Goal: Task Accomplishment & Management: Manage account settings

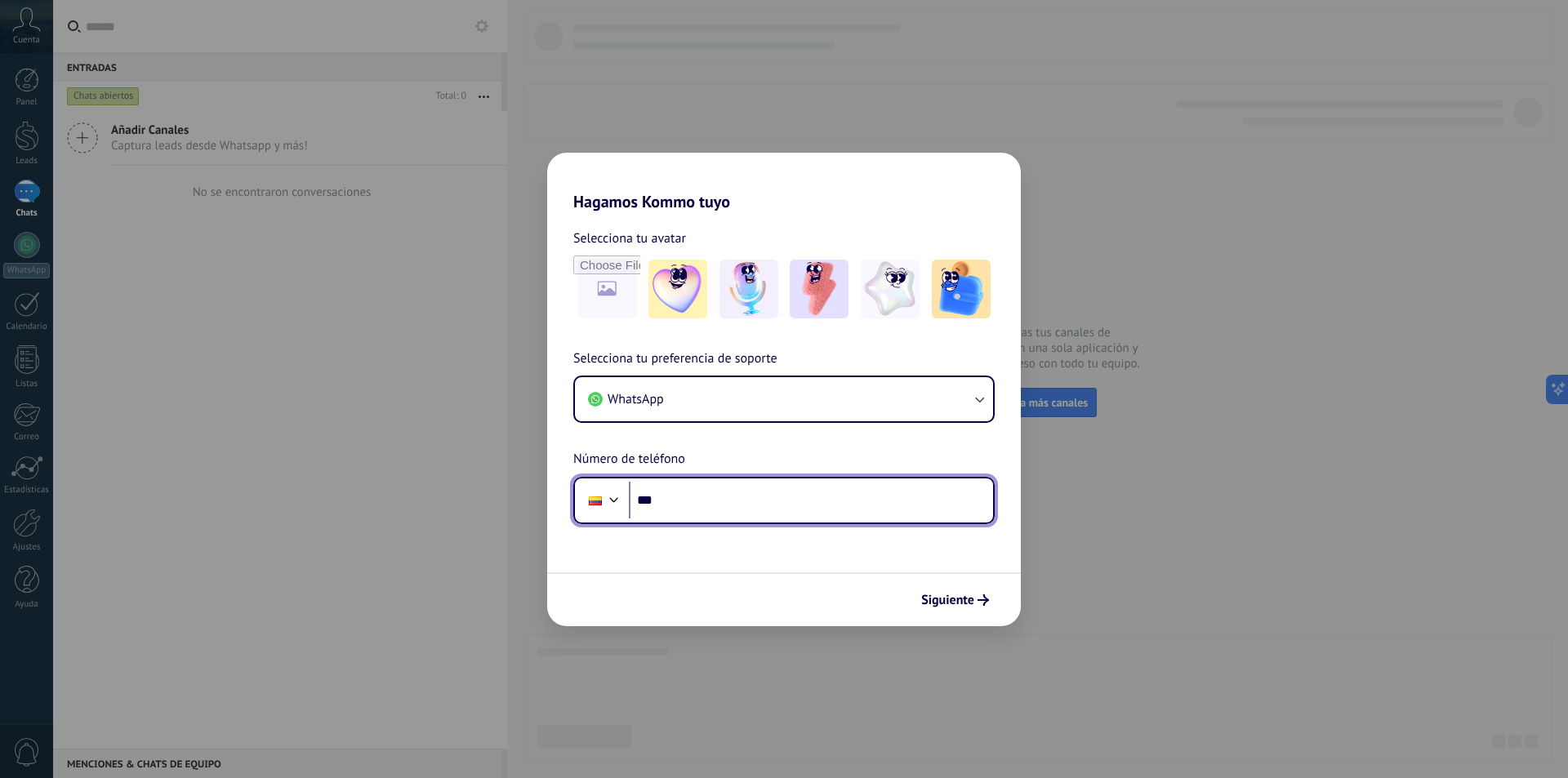
click at [771, 505] on input "***" at bounding box center [810, 500] width 364 height 38
type input "**"
click at [650, 500] on input "**********" at bounding box center [810, 500] width 364 height 38
type input "**********"
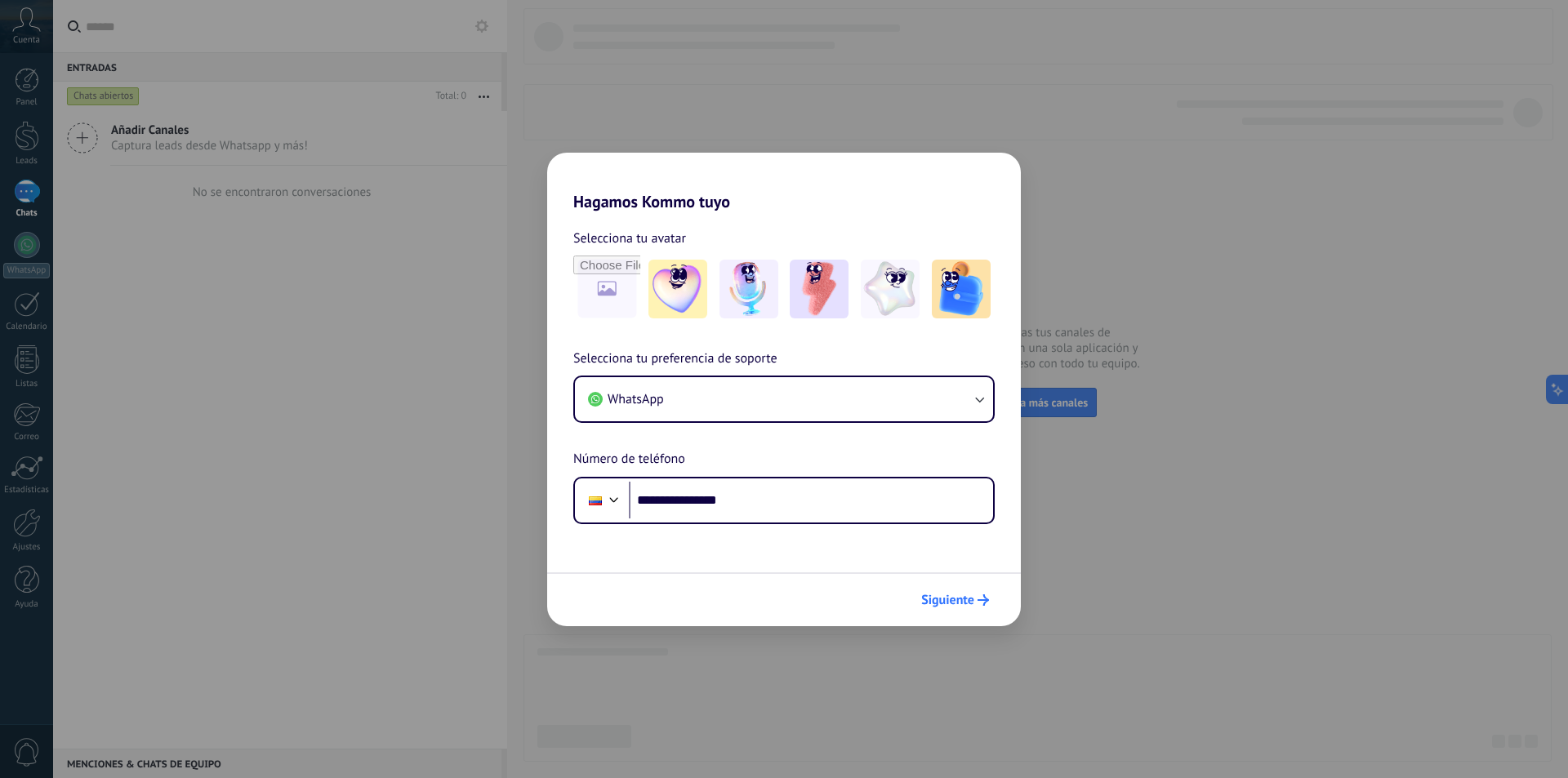
click at [941, 603] on span "Siguiente" at bounding box center [947, 600] width 53 height 12
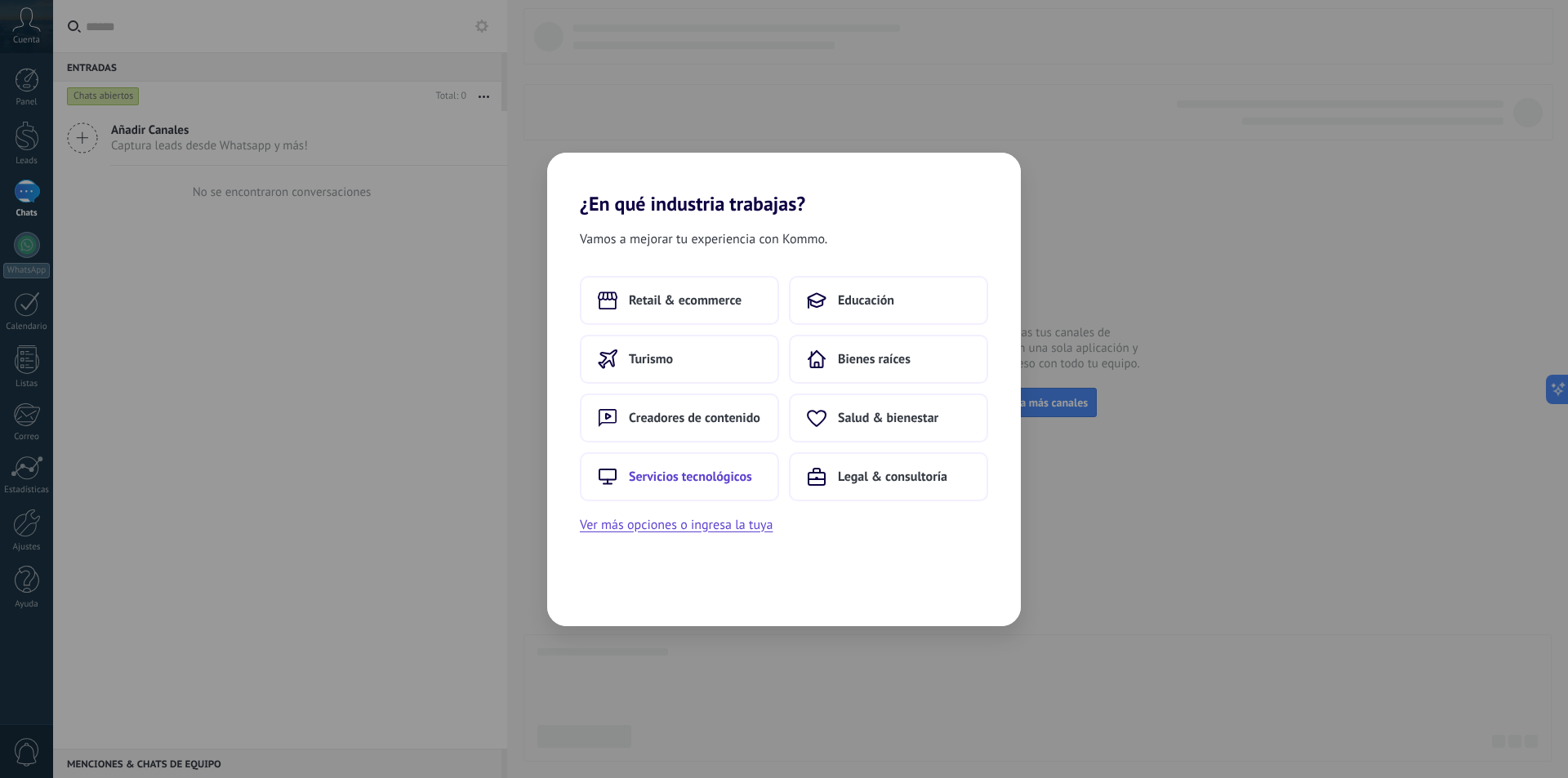
click at [721, 486] on button "Servicios tecnológicos" at bounding box center [679, 476] width 200 height 49
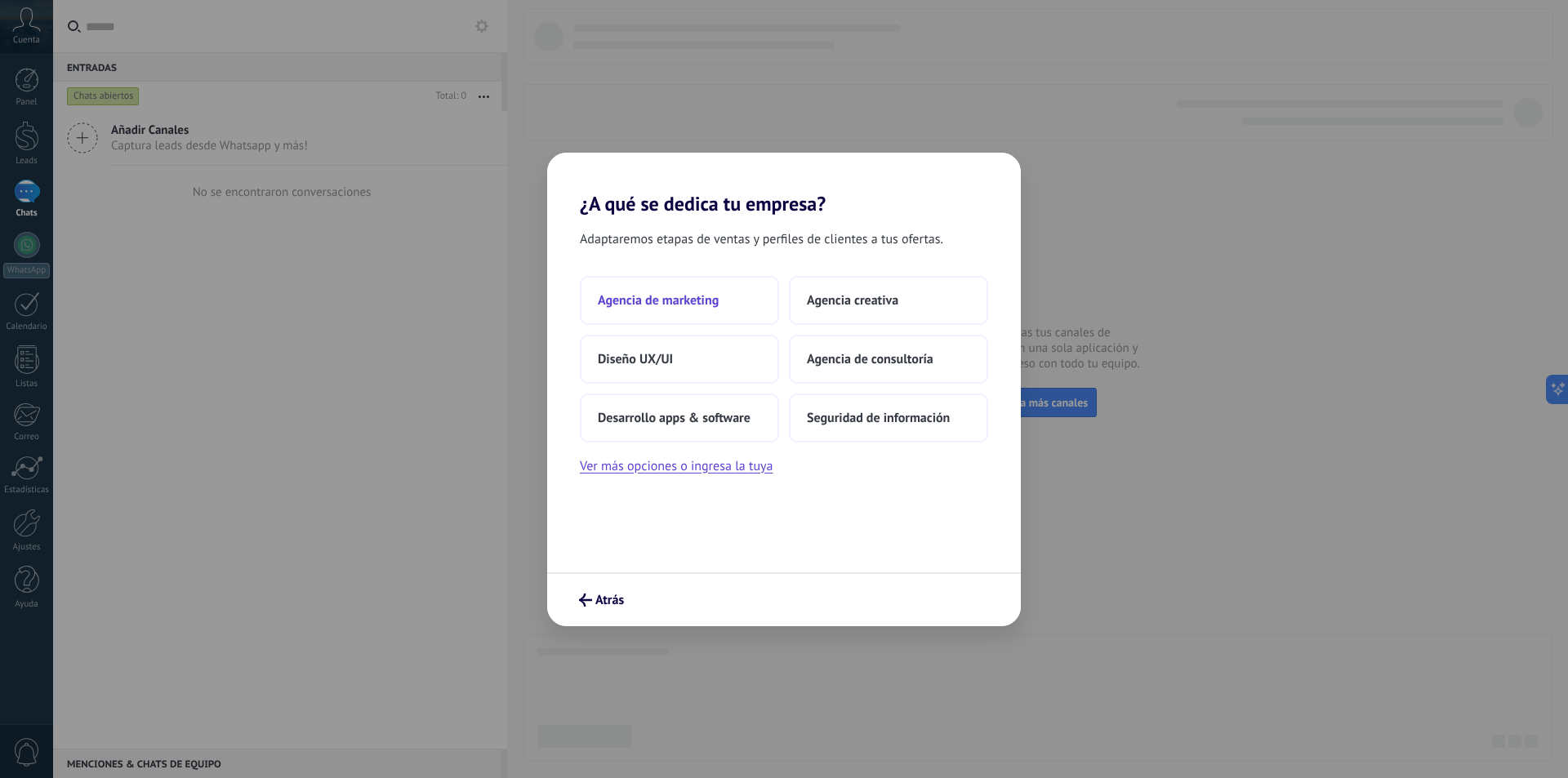
click at [716, 301] on span "Agencia de marketing" at bounding box center [658, 301] width 121 height 16
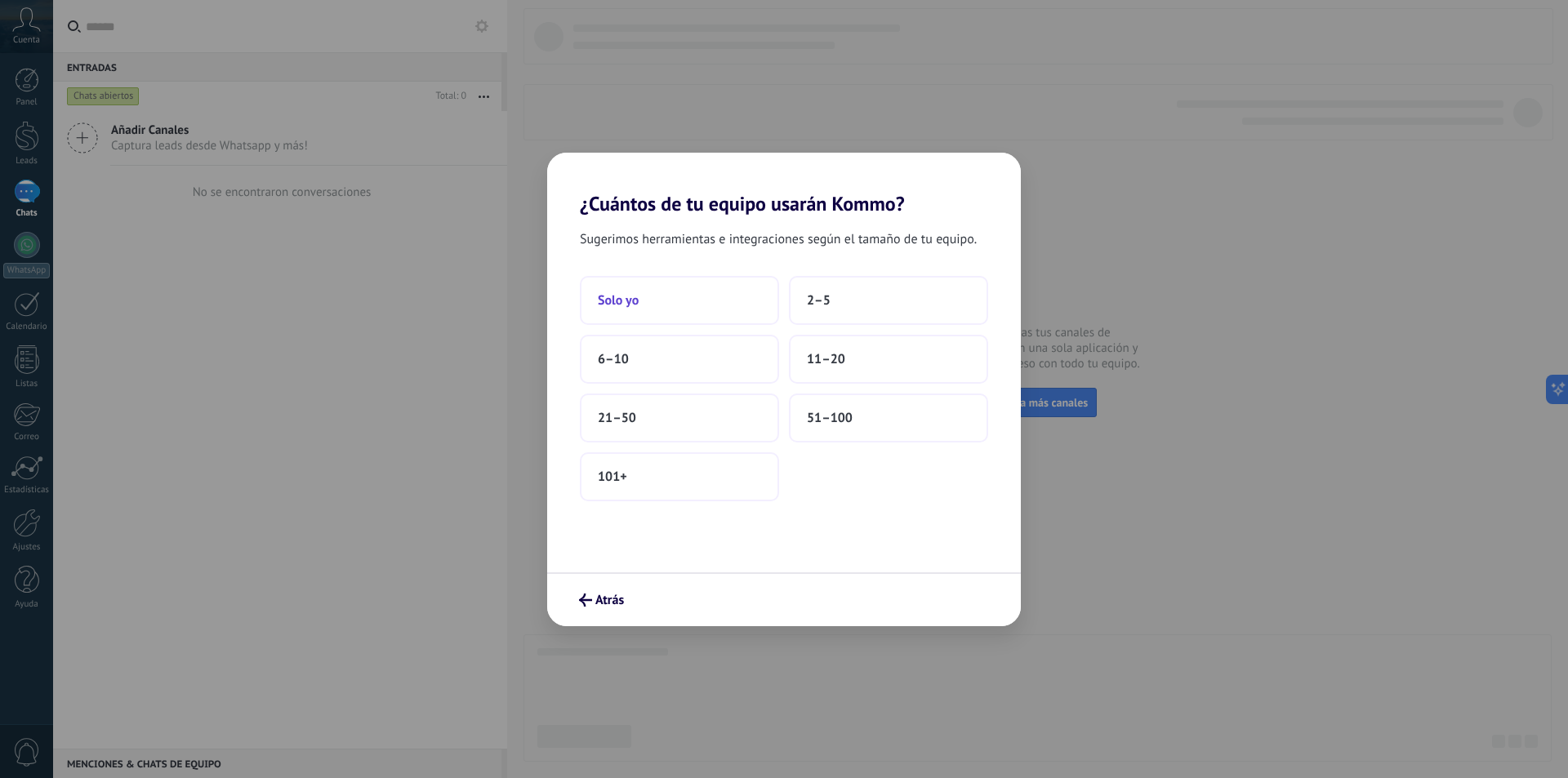
click at [635, 304] on span "Solo yo" at bounding box center [618, 301] width 41 height 16
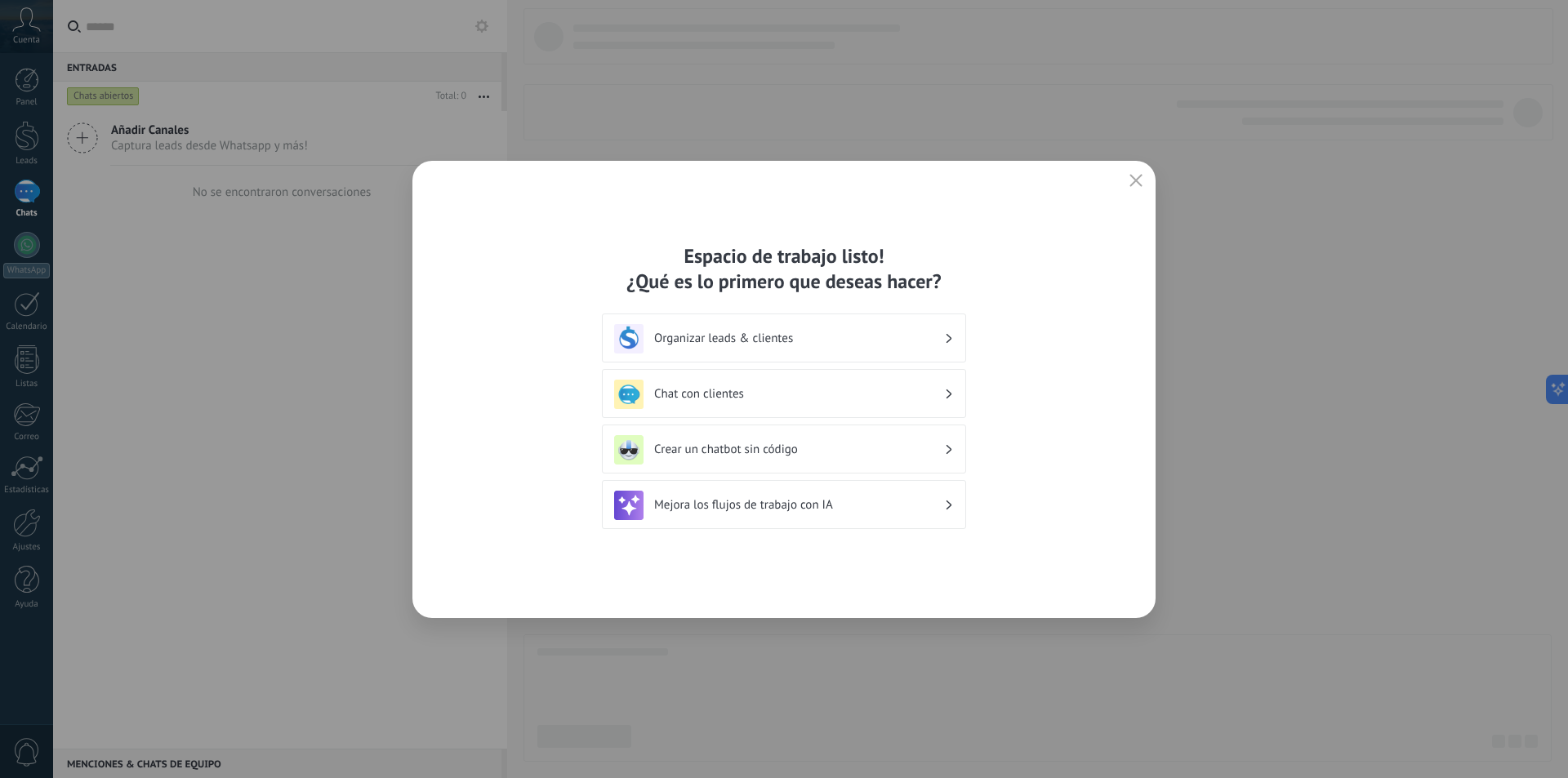
click at [721, 349] on div "Organizar leads & clientes" at bounding box center [784, 338] width 340 height 30
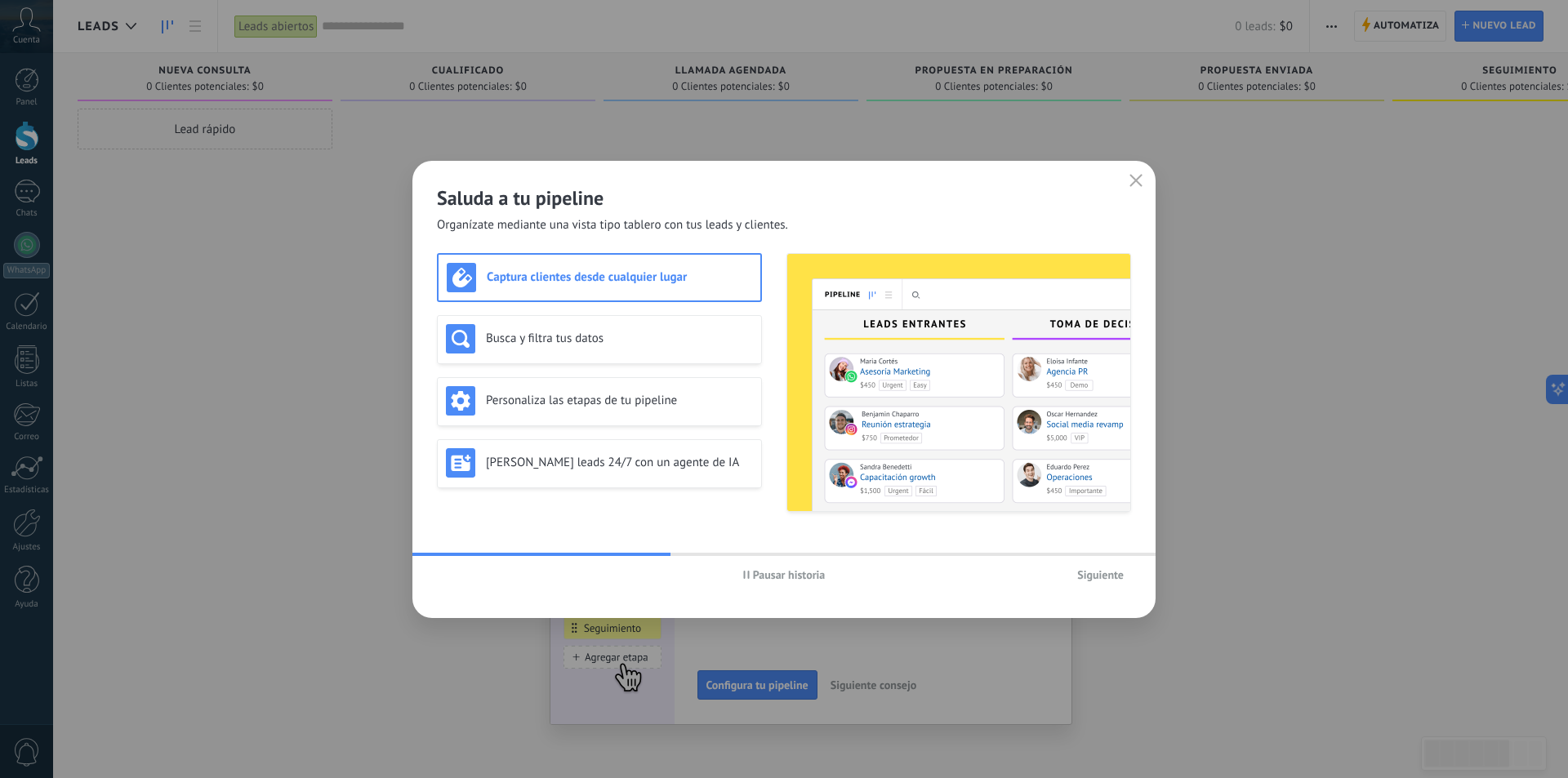
click at [1131, 185] on icon "button" at bounding box center [1136, 180] width 13 height 13
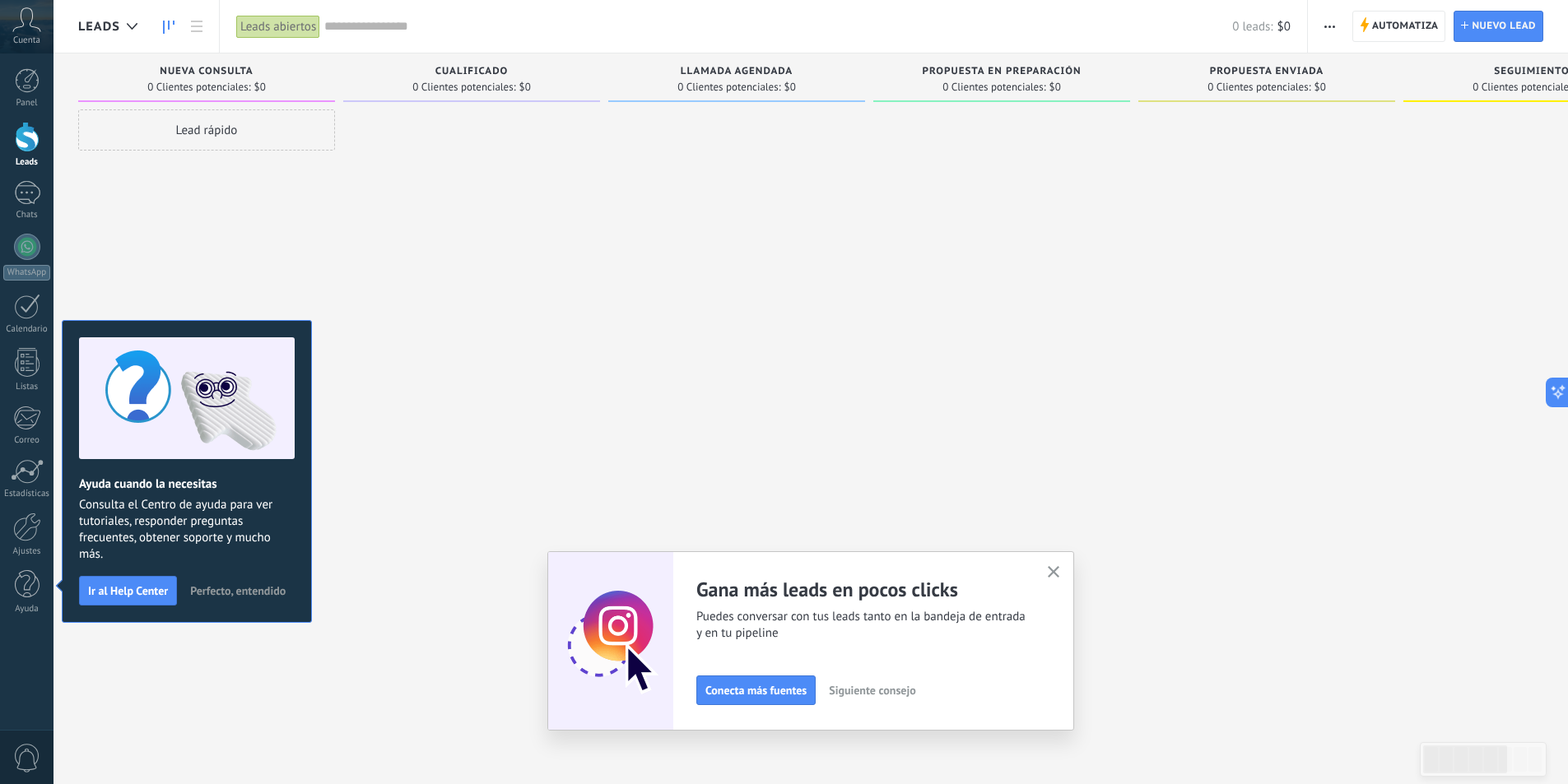
click at [254, 221] on div "Lead rápido" at bounding box center [207, 393] width 257 height 569
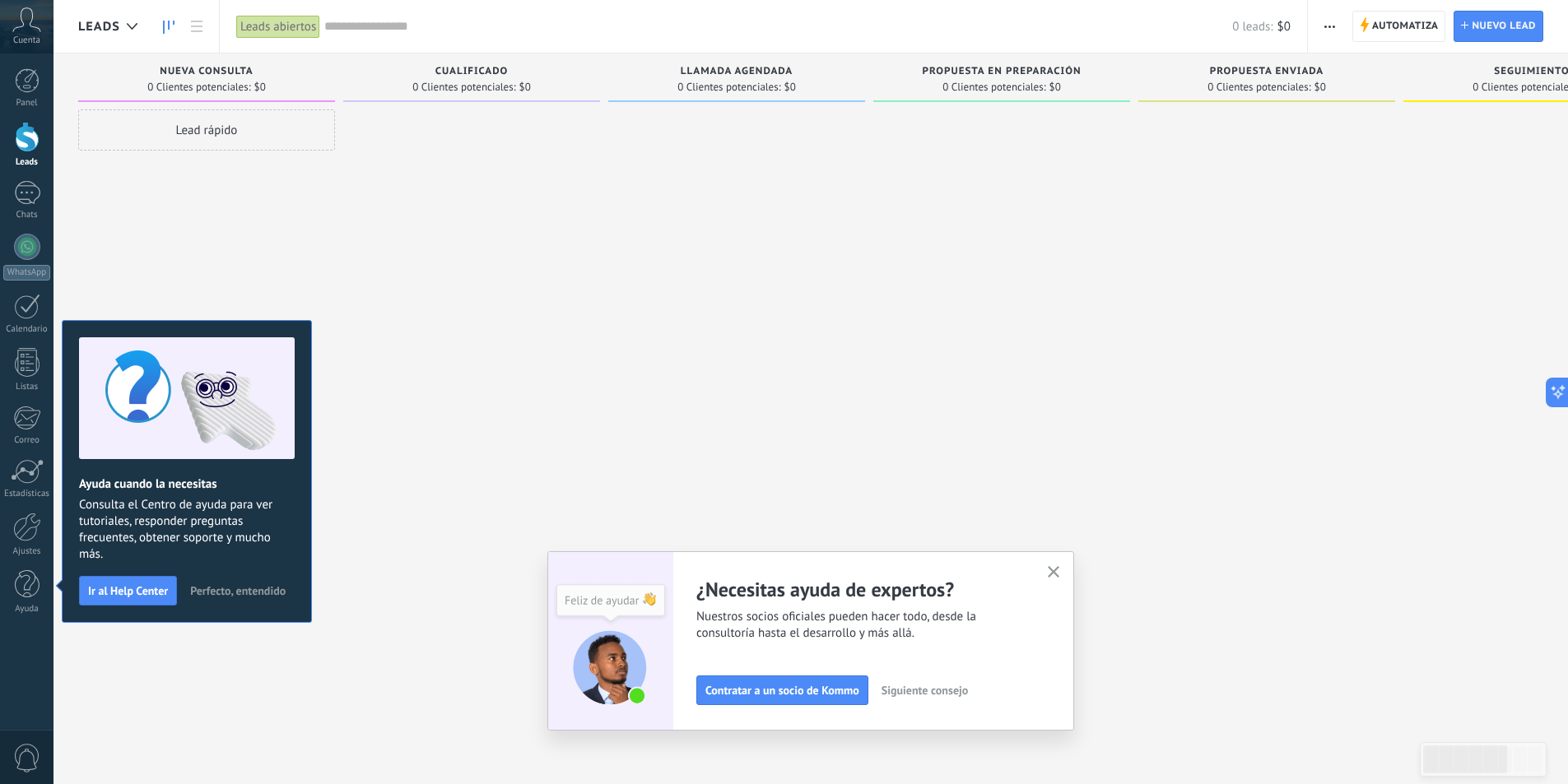
click at [272, 236] on div "Lead rápido" at bounding box center [207, 393] width 257 height 569
click at [1064, 567] on button "button" at bounding box center [1054, 573] width 21 height 23
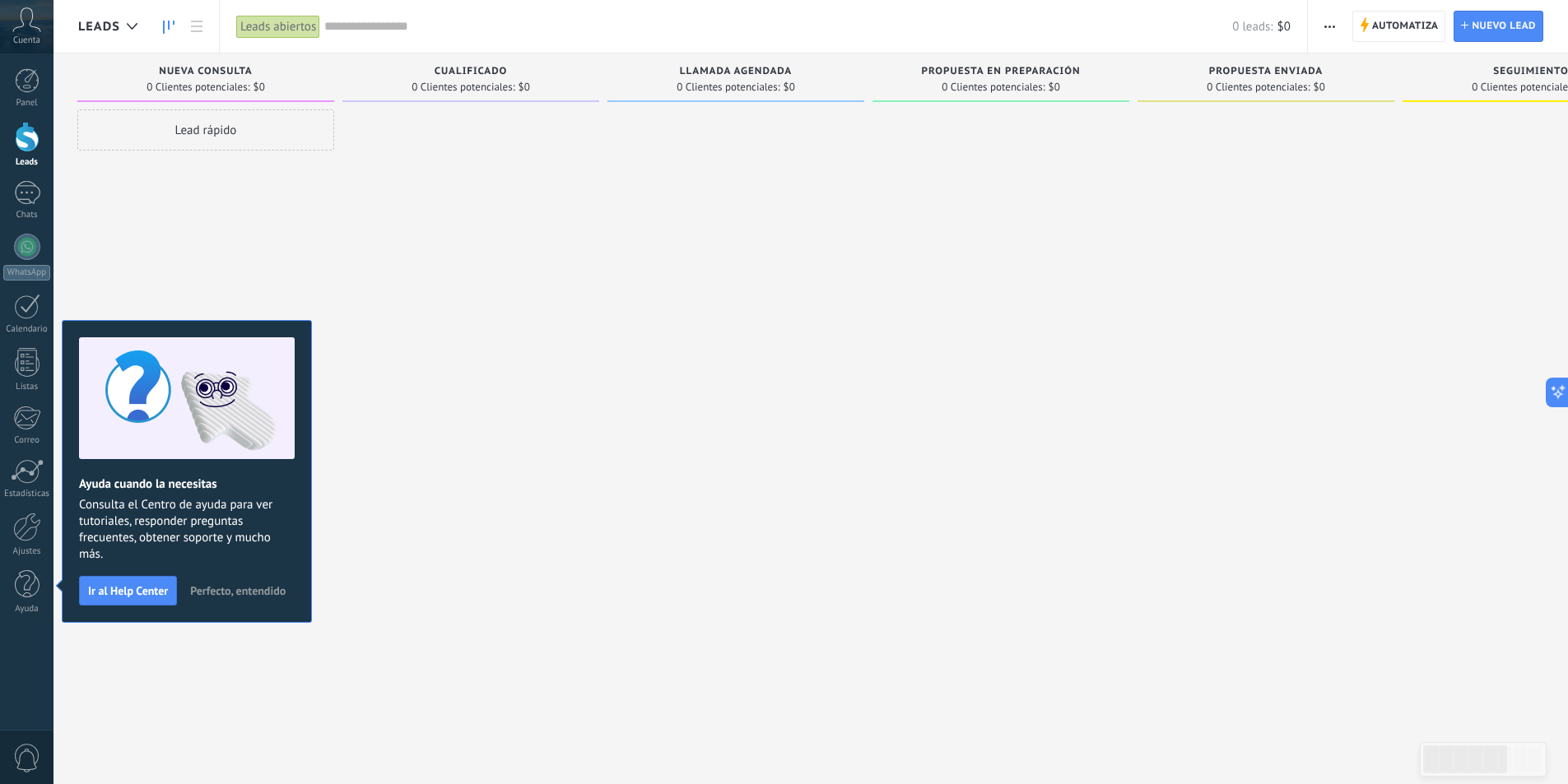
click at [30, 37] on span "Cuenta" at bounding box center [27, 41] width 27 height 11
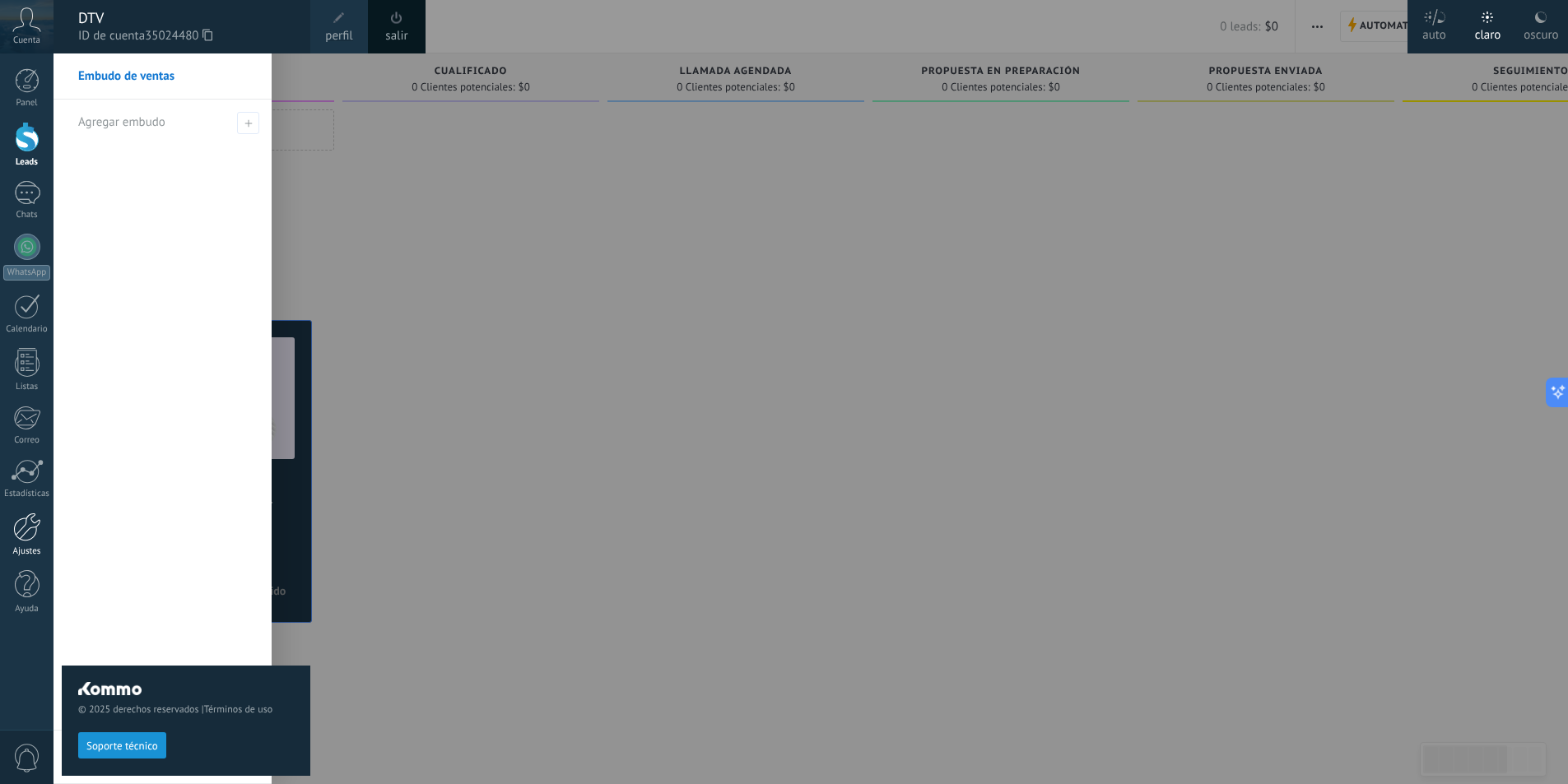
click at [23, 530] on div at bounding box center [27, 527] width 28 height 29
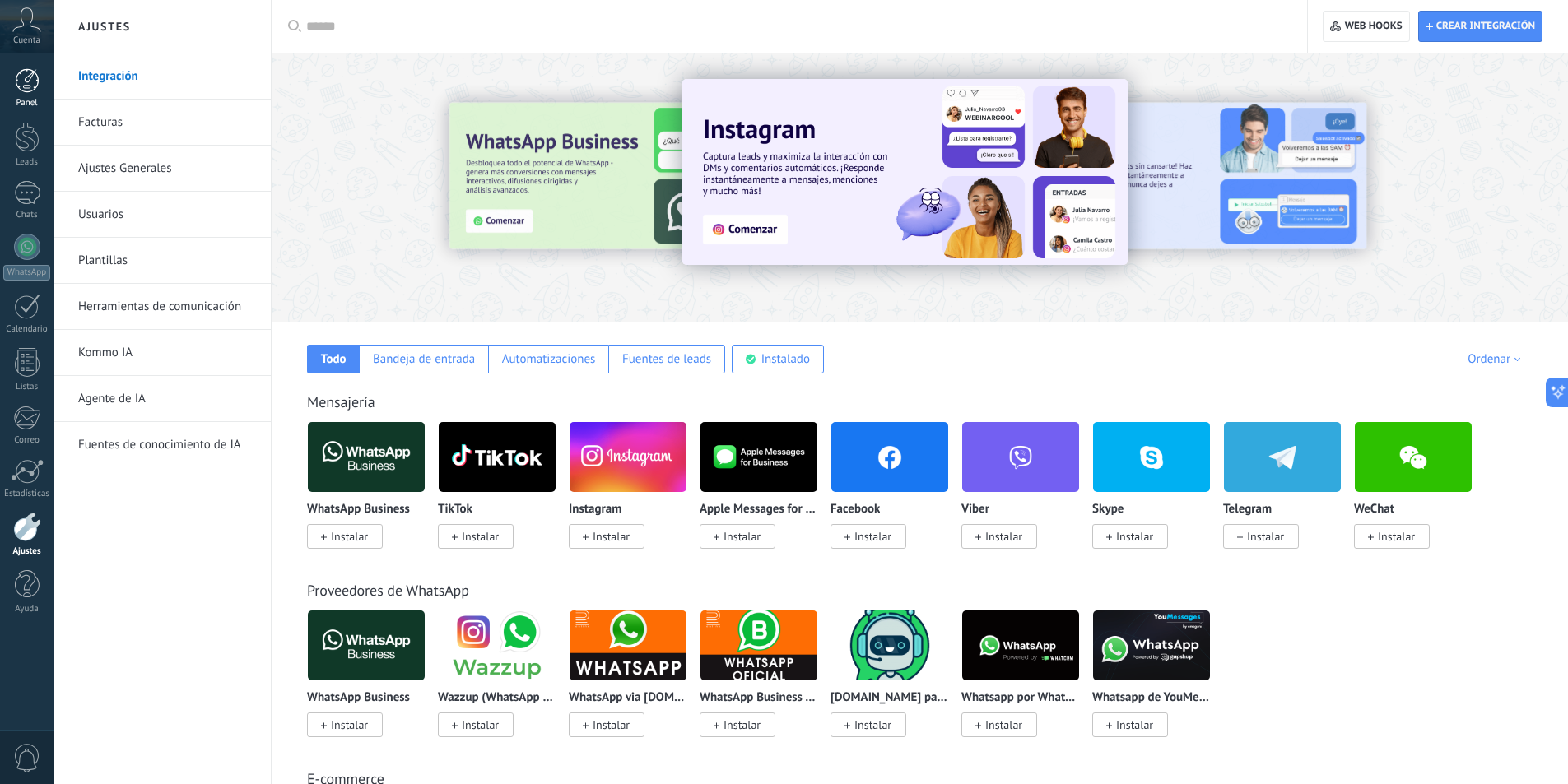
click at [29, 82] on div at bounding box center [26, 80] width 24 height 24
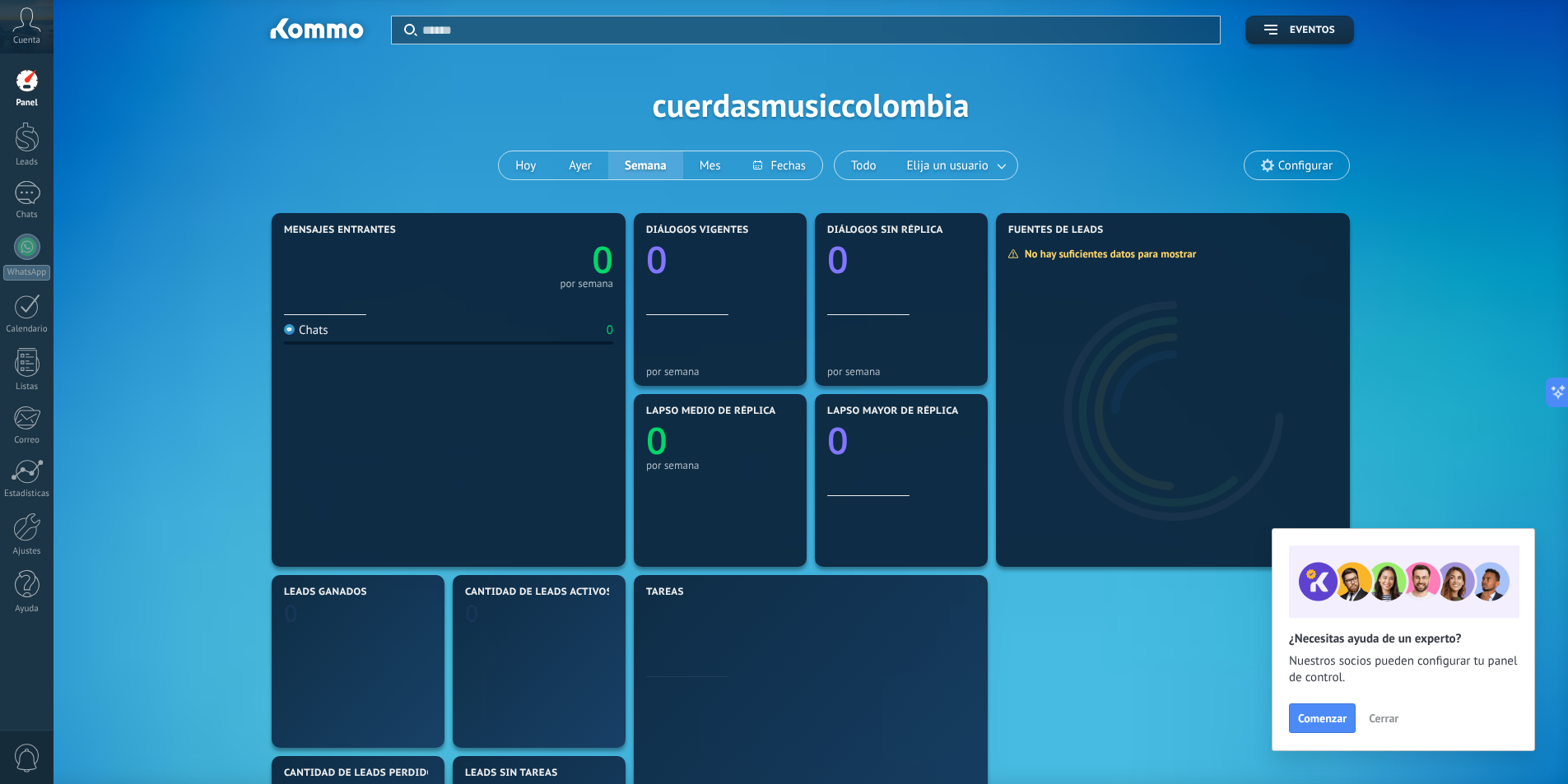
click at [1298, 164] on span "Configurar" at bounding box center [1305, 166] width 54 height 14
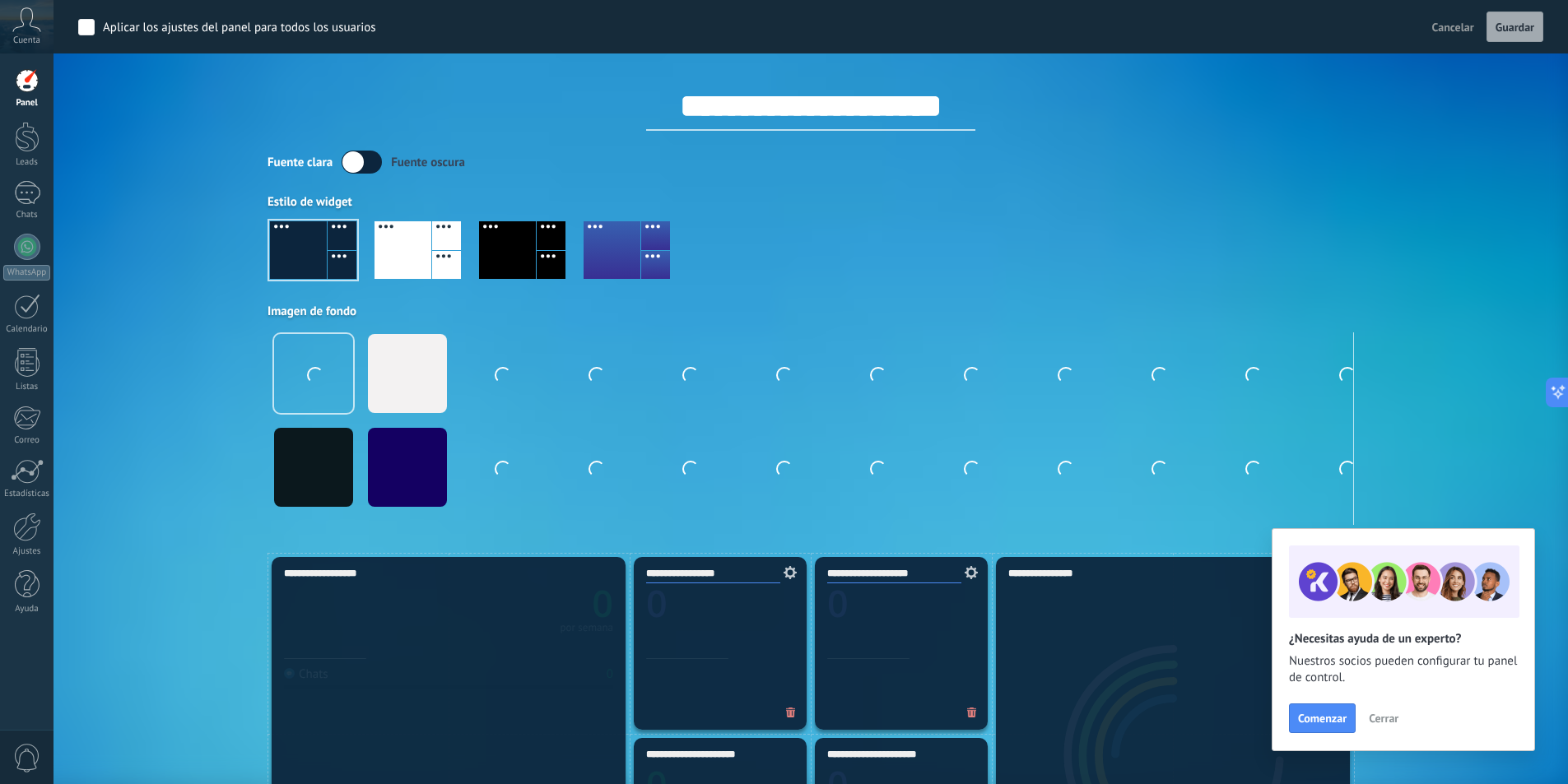
click at [357, 166] on label at bounding box center [362, 162] width 41 height 23
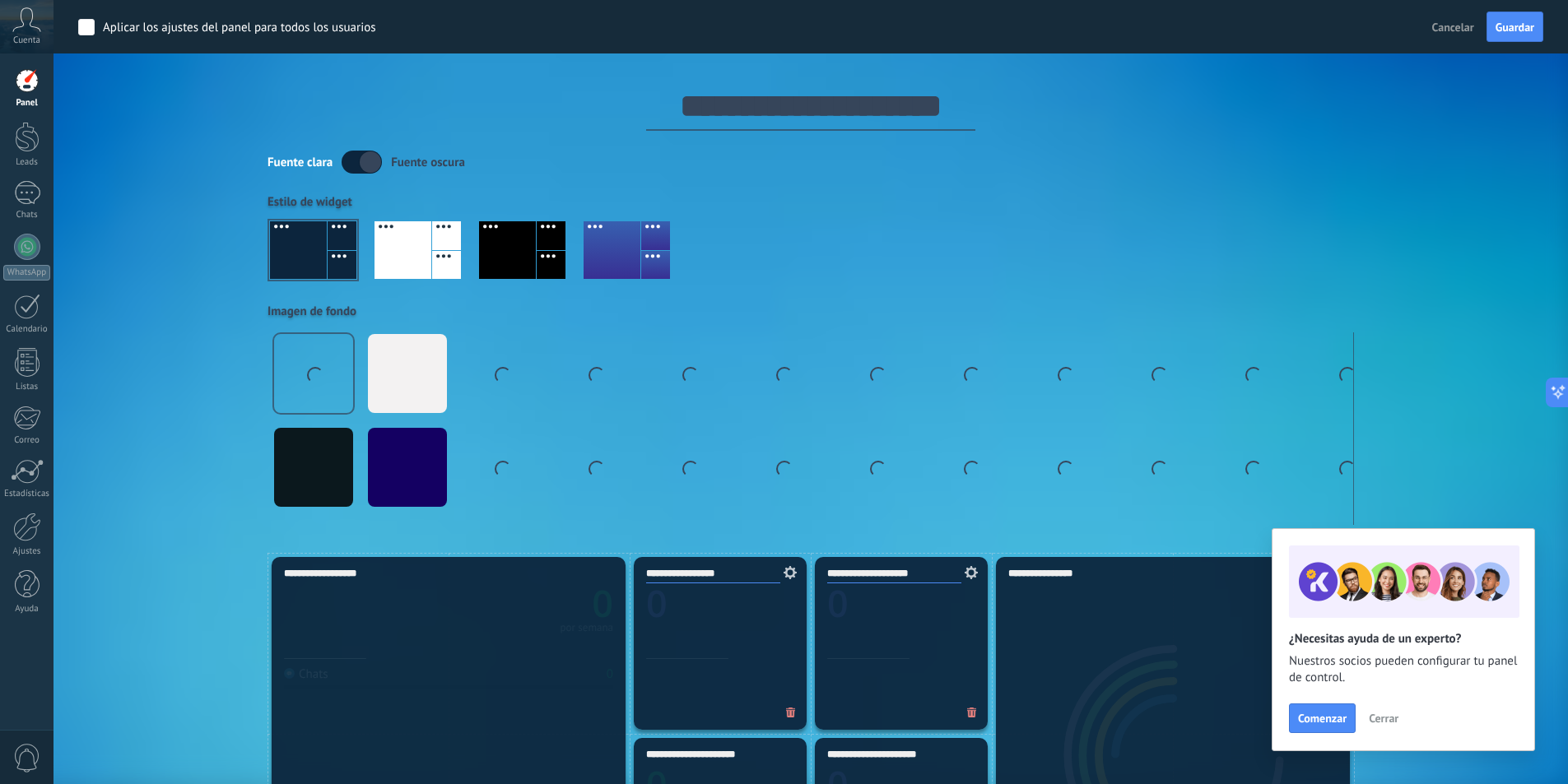
click at [355, 166] on label at bounding box center [362, 162] width 41 height 23
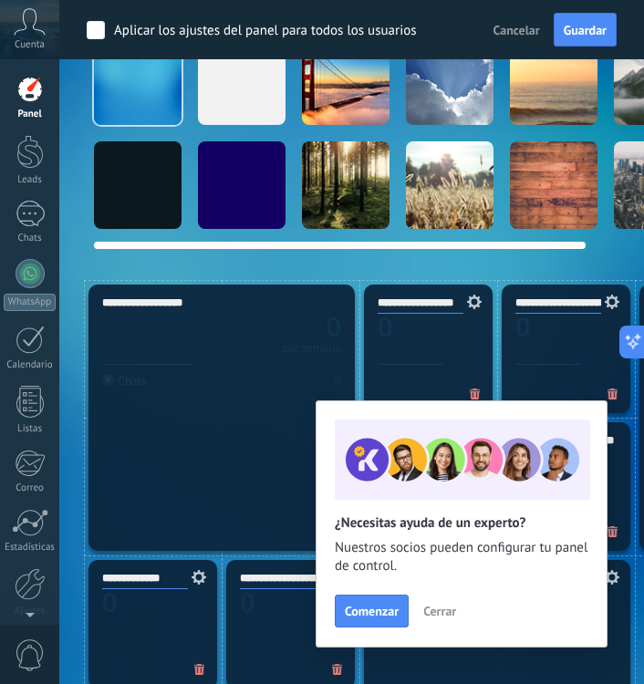
scroll to position [365, 0]
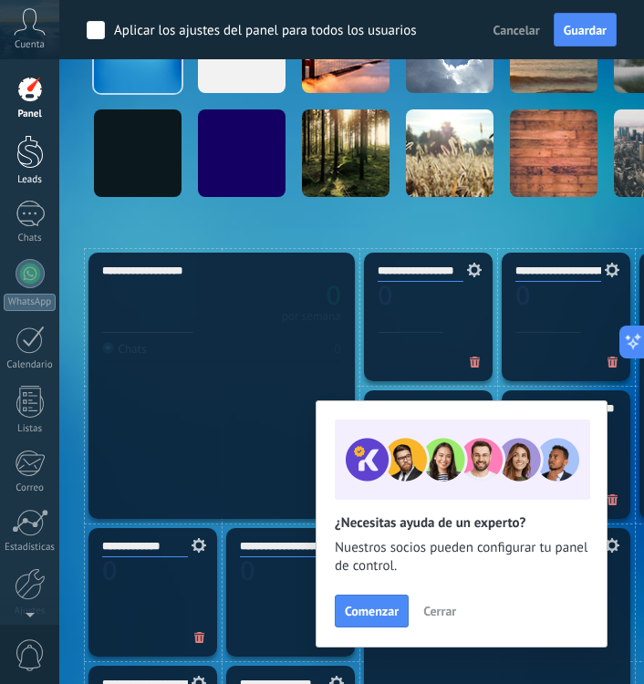
click at [26, 156] on div at bounding box center [29, 152] width 27 height 34
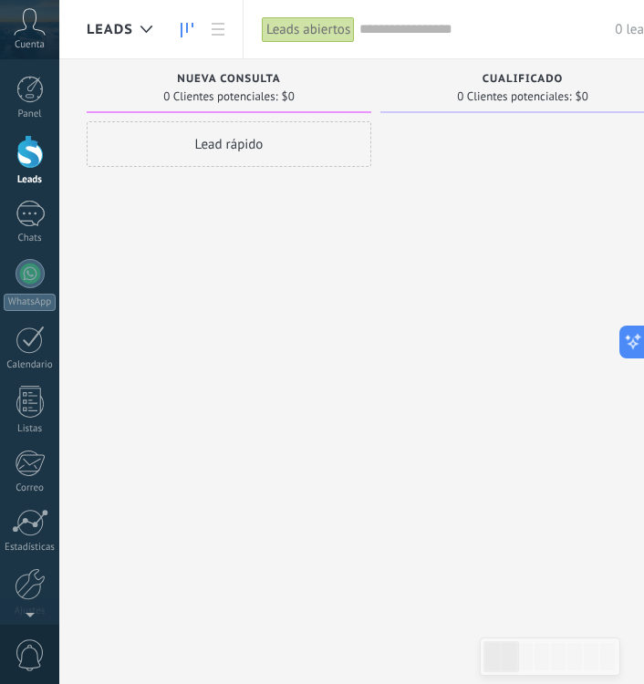
click at [35, 48] on span "Cuenta" at bounding box center [30, 45] width 30 height 12
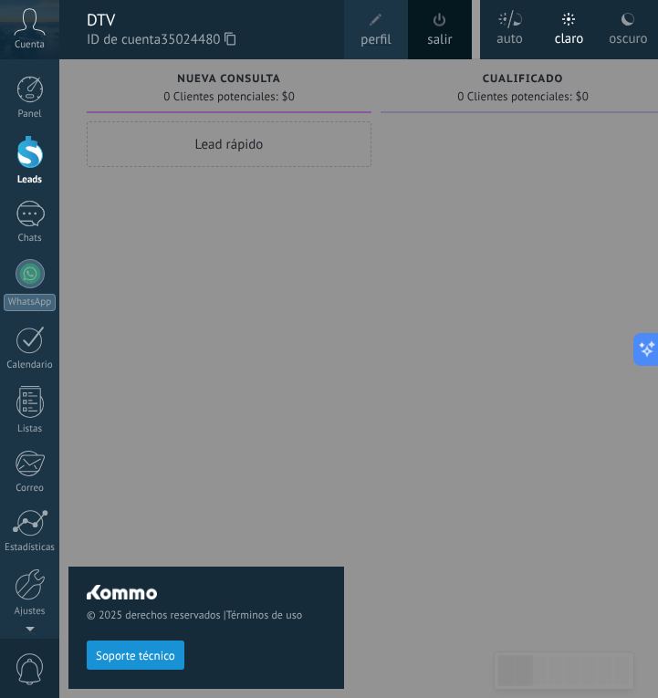
click at [608, 31] on label "oscuro" at bounding box center [627, 29] width 59 height 59
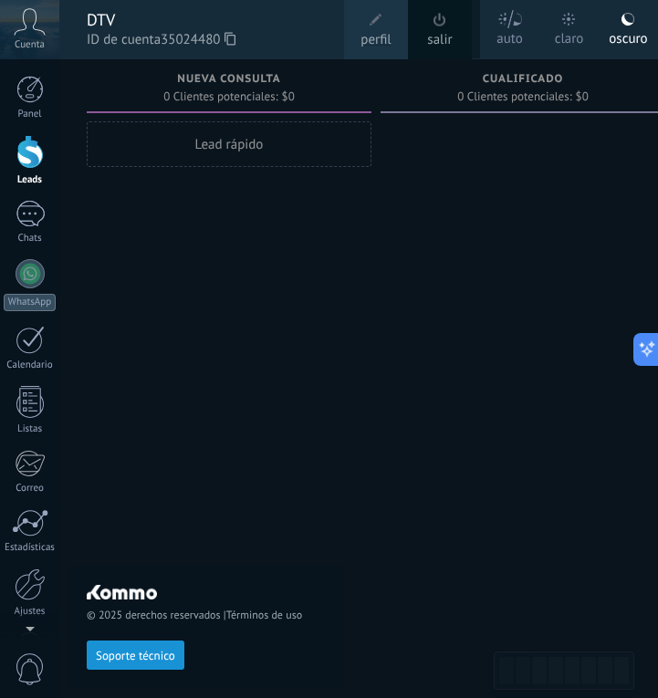
click at [38, 151] on div at bounding box center [29, 152] width 27 height 34
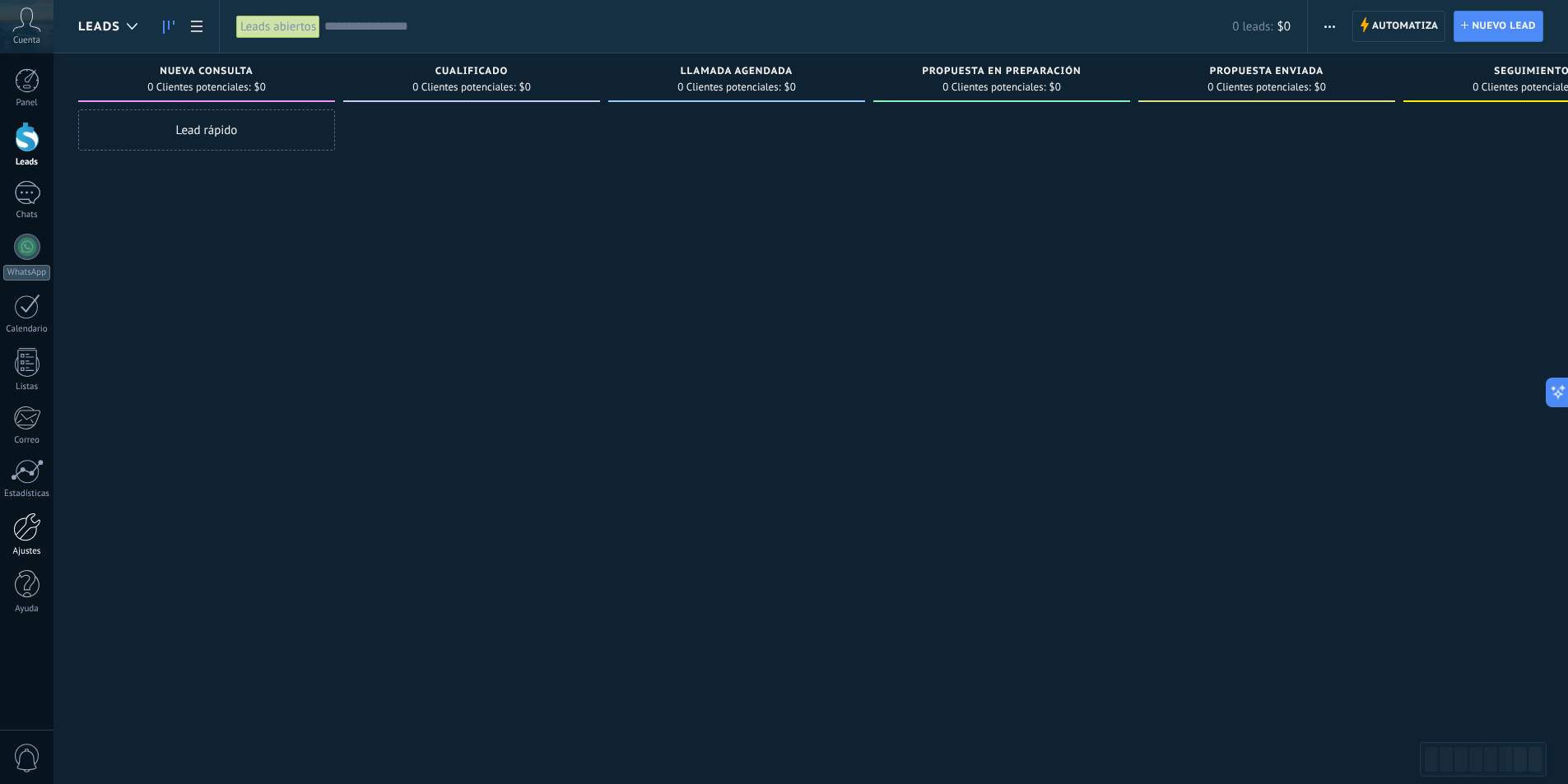
click at [18, 521] on div at bounding box center [27, 527] width 28 height 29
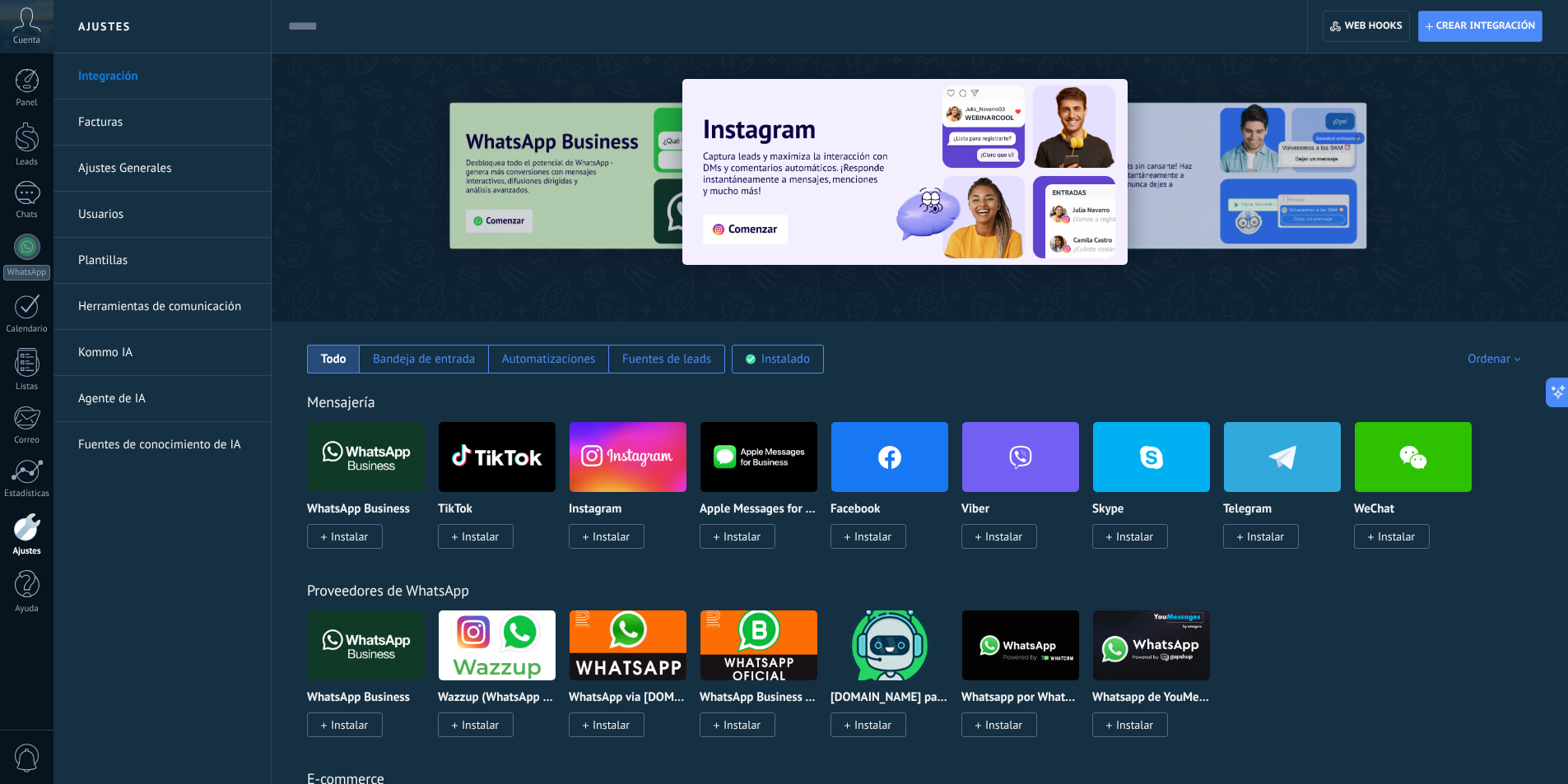
click at [145, 307] on link "Herramientas de comunicación" at bounding box center [166, 307] width 176 height 46
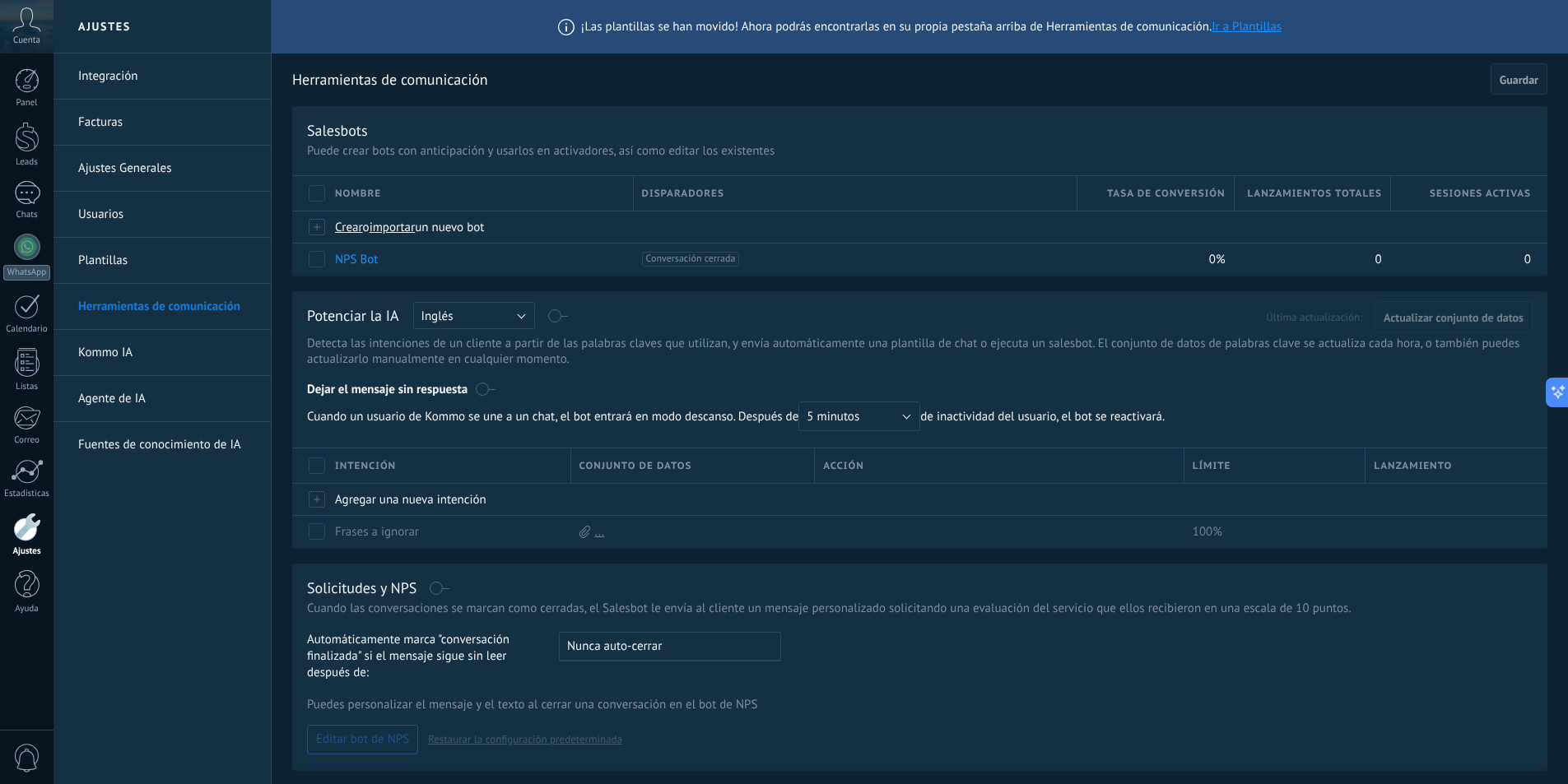
click at [120, 73] on link "Integración" at bounding box center [166, 76] width 176 height 46
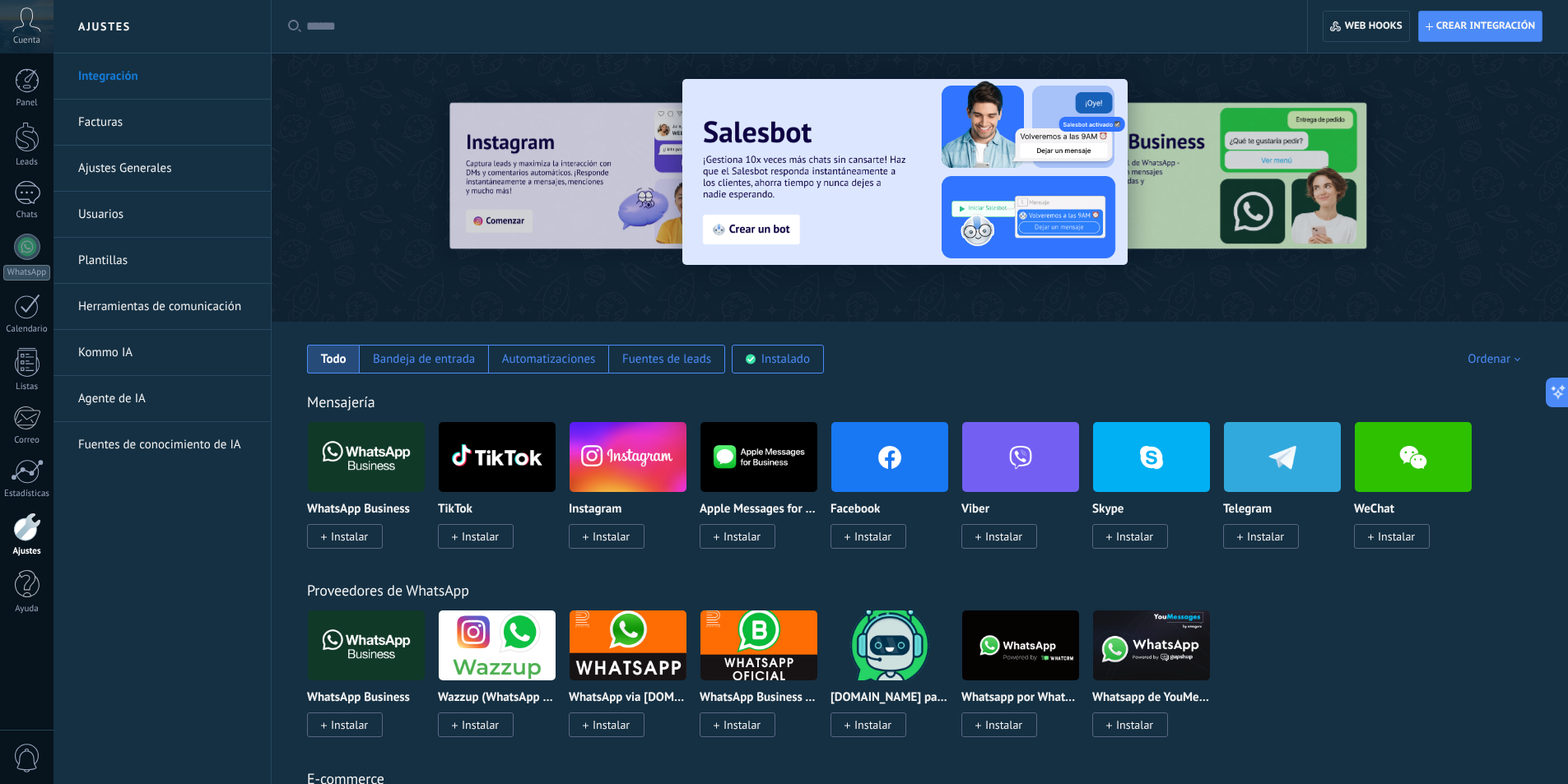
click at [359, 542] on span "Instalar" at bounding box center [349, 537] width 37 height 14
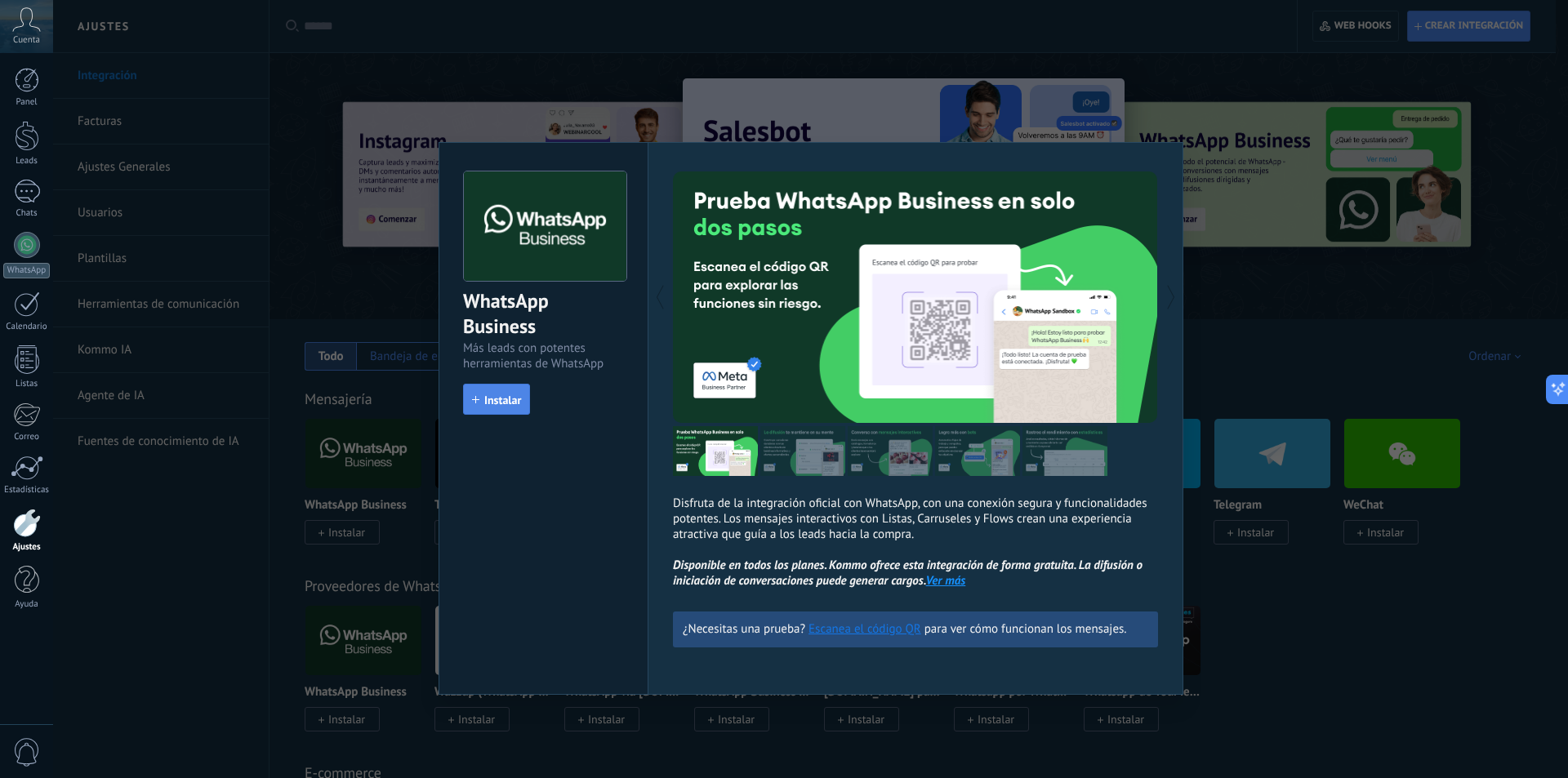
click at [508, 390] on button "Instalar" at bounding box center [496, 399] width 67 height 31
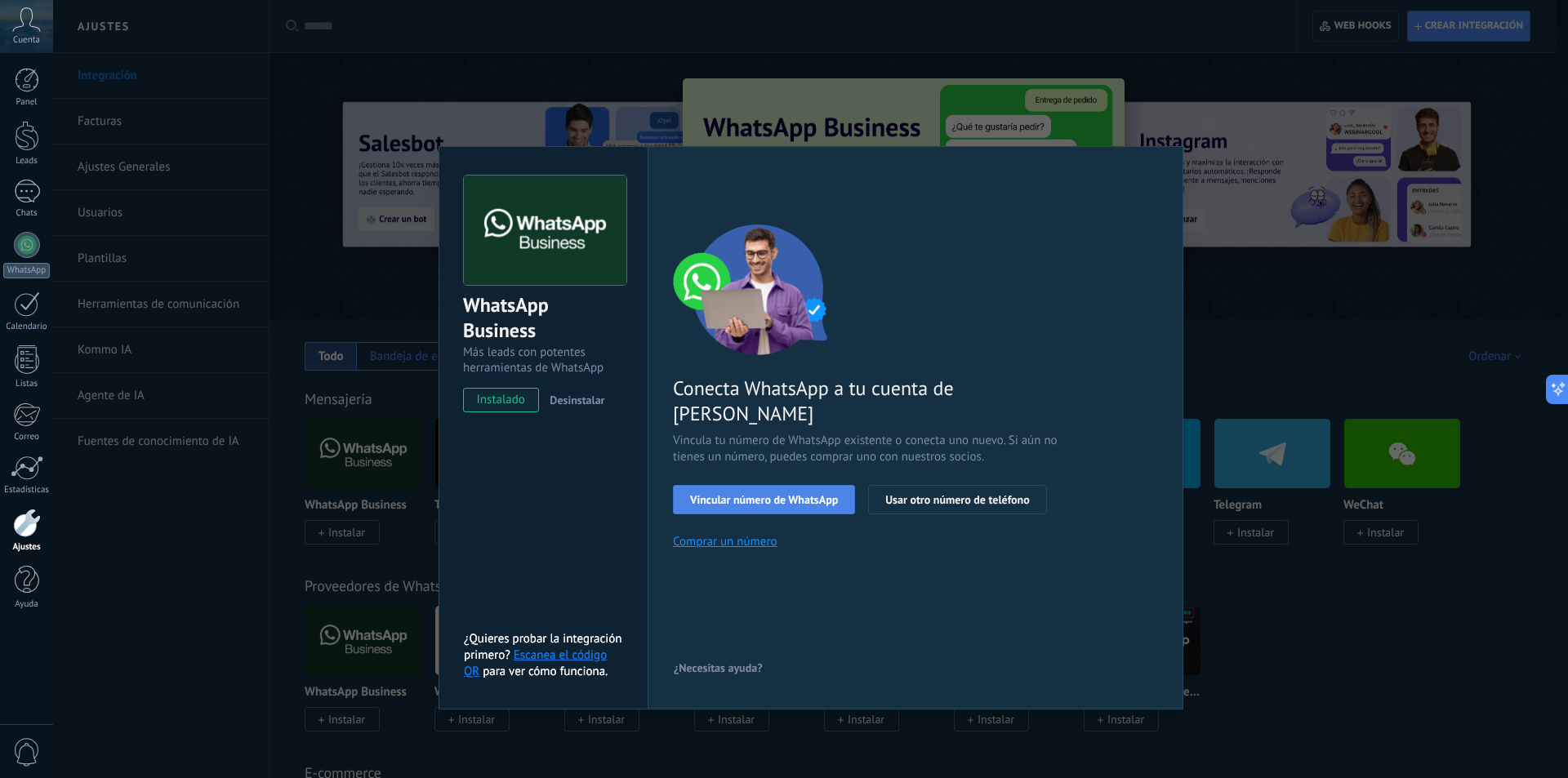
click at [784, 494] on span "Vincular número de WhatsApp" at bounding box center [763, 500] width 148 height 12
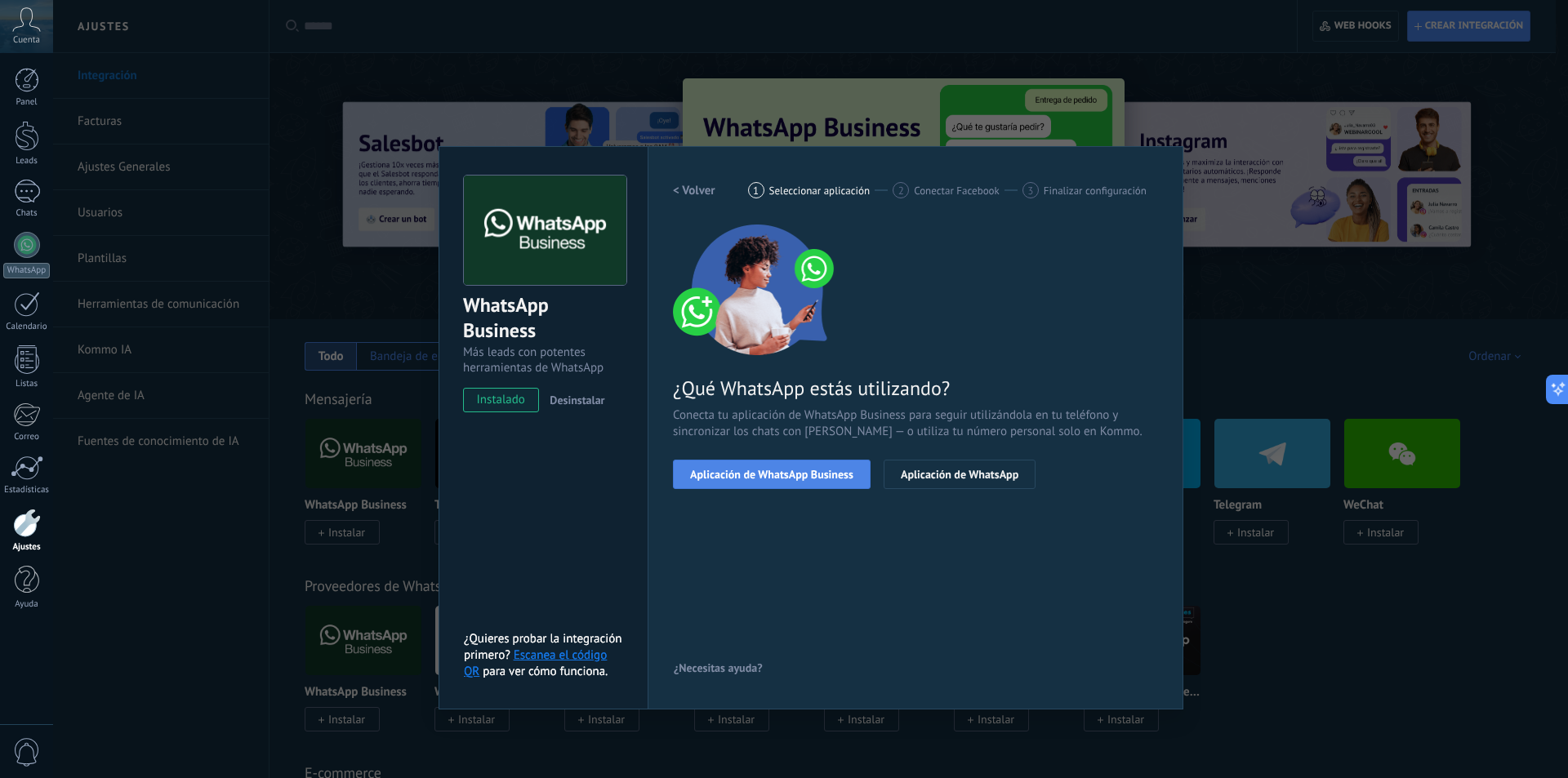
click at [781, 484] on button "Aplicación de WhatsApp Business" at bounding box center [771, 474] width 198 height 30
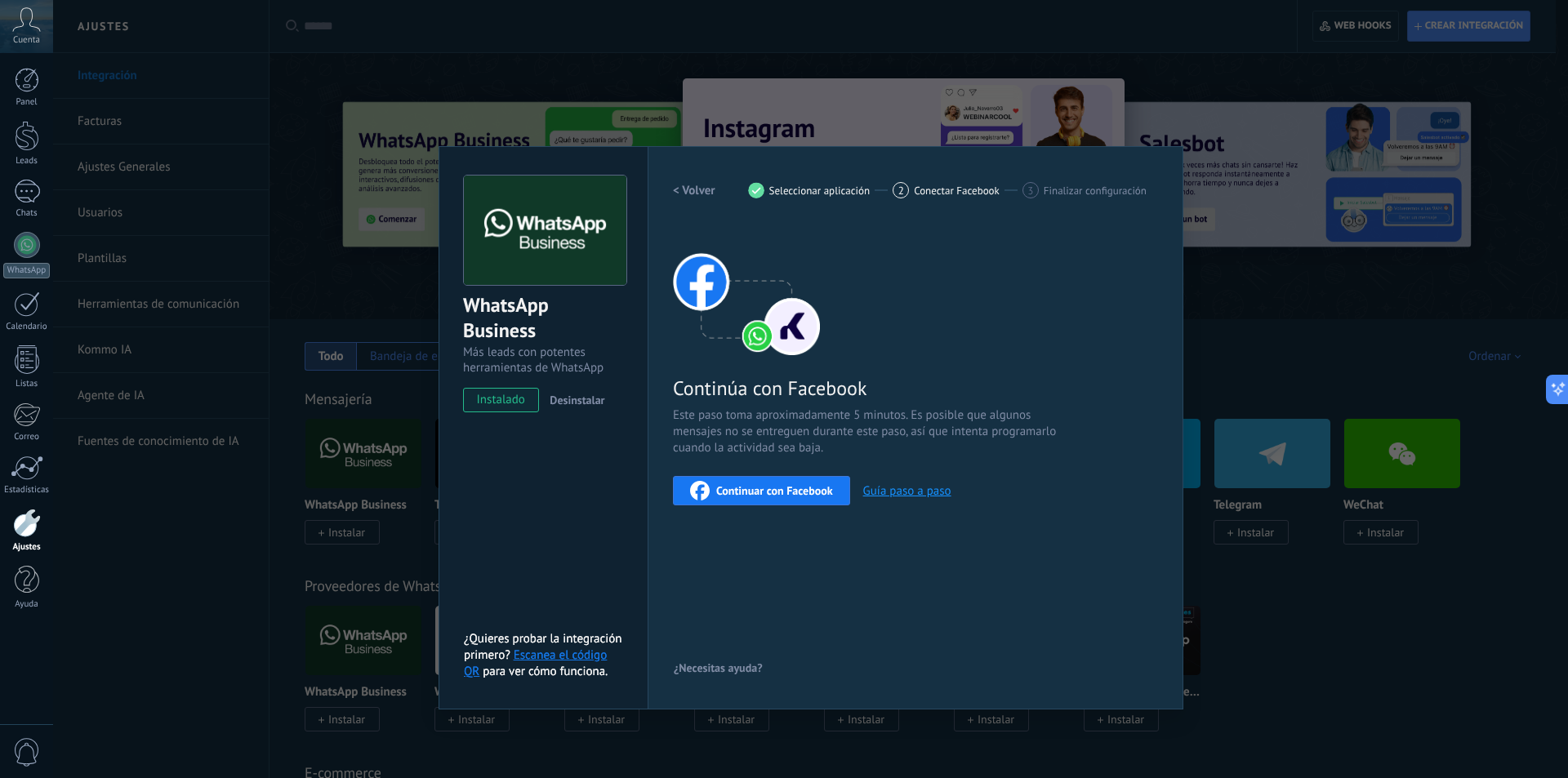
click at [690, 195] on h2 "< Volver" at bounding box center [694, 190] width 42 height 15
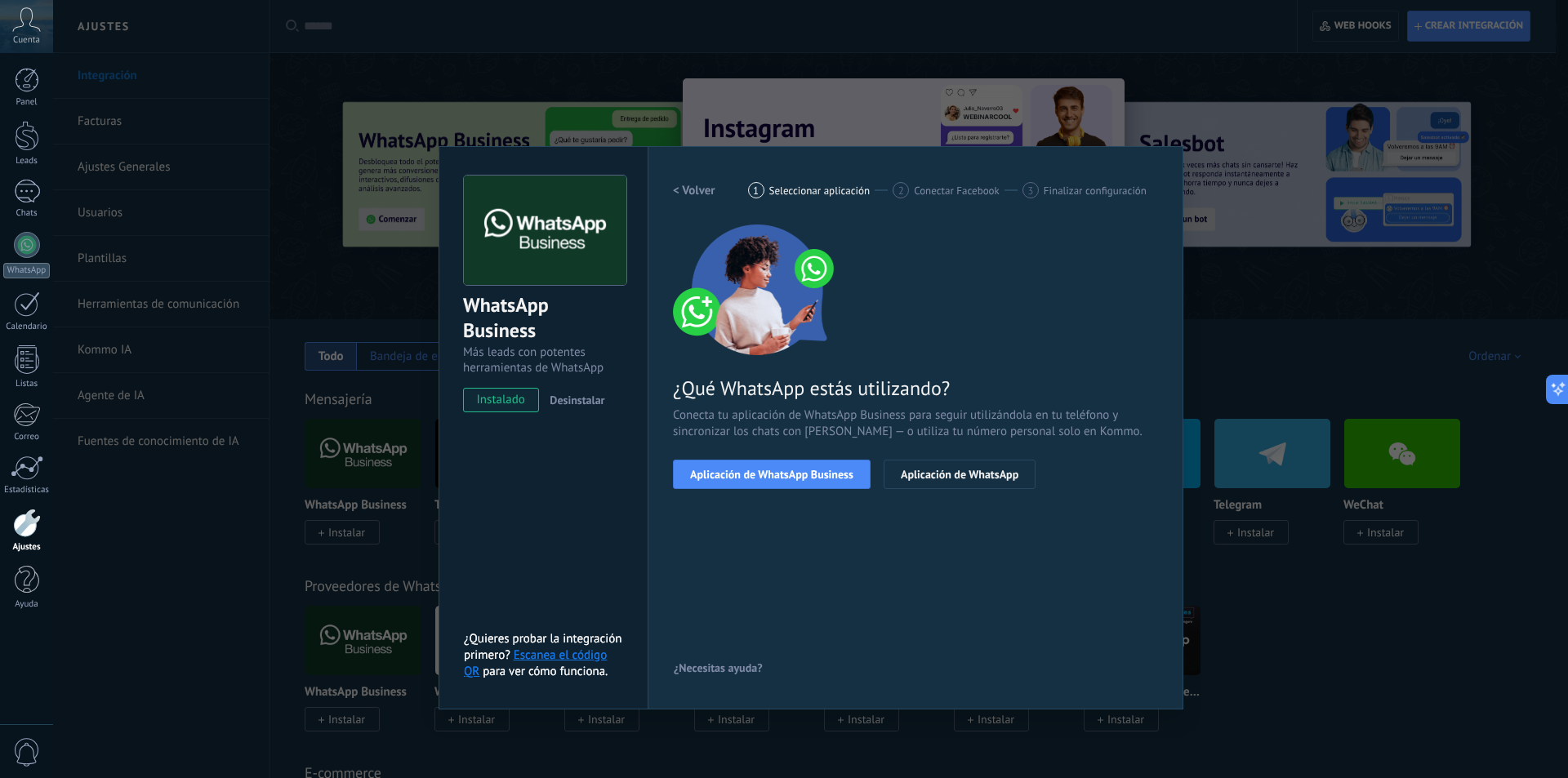
click at [690, 195] on h2 "< Volver" at bounding box center [694, 190] width 42 height 15
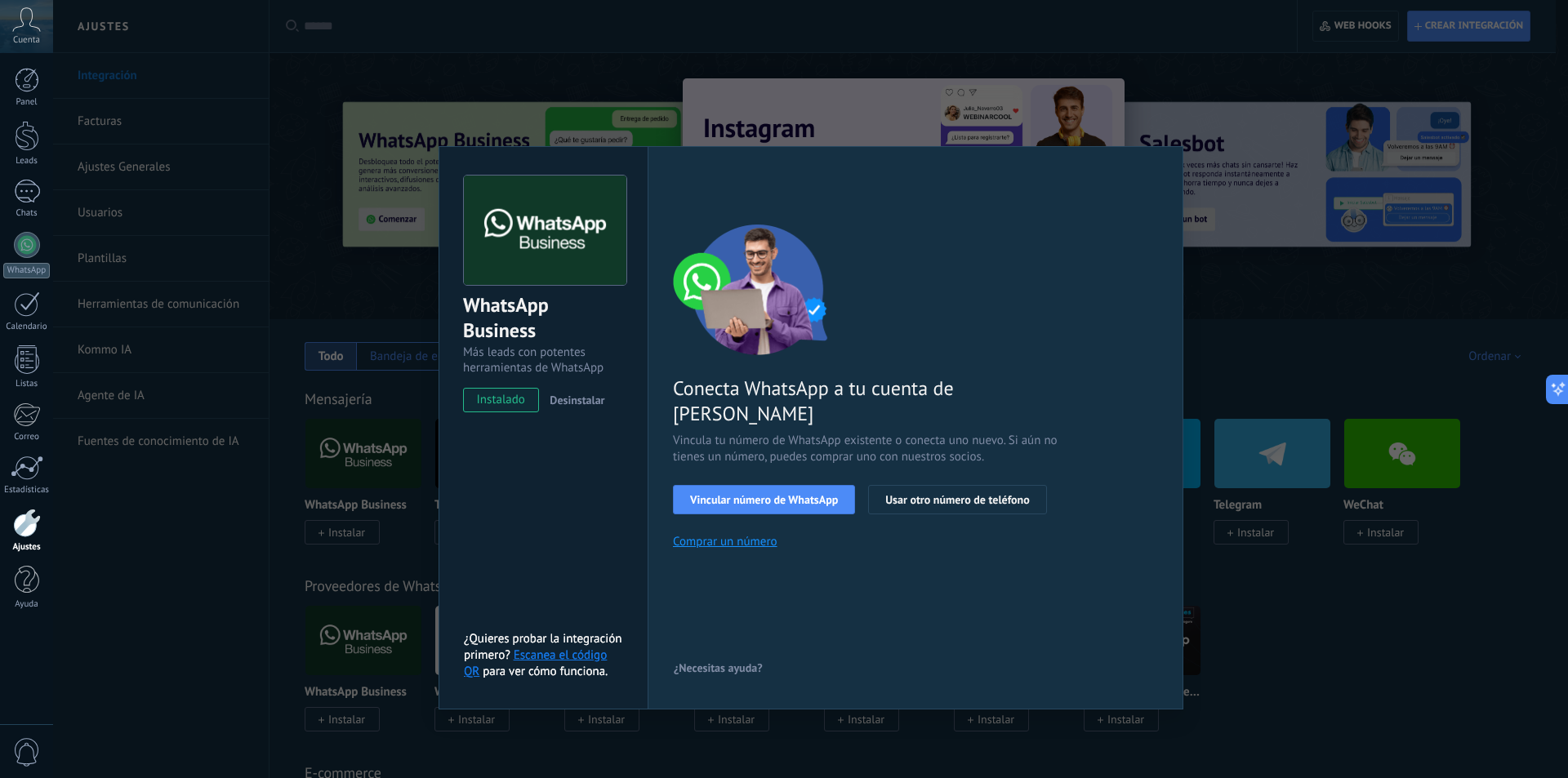
click at [575, 394] on span "Desinstalar" at bounding box center [576, 400] width 55 height 14
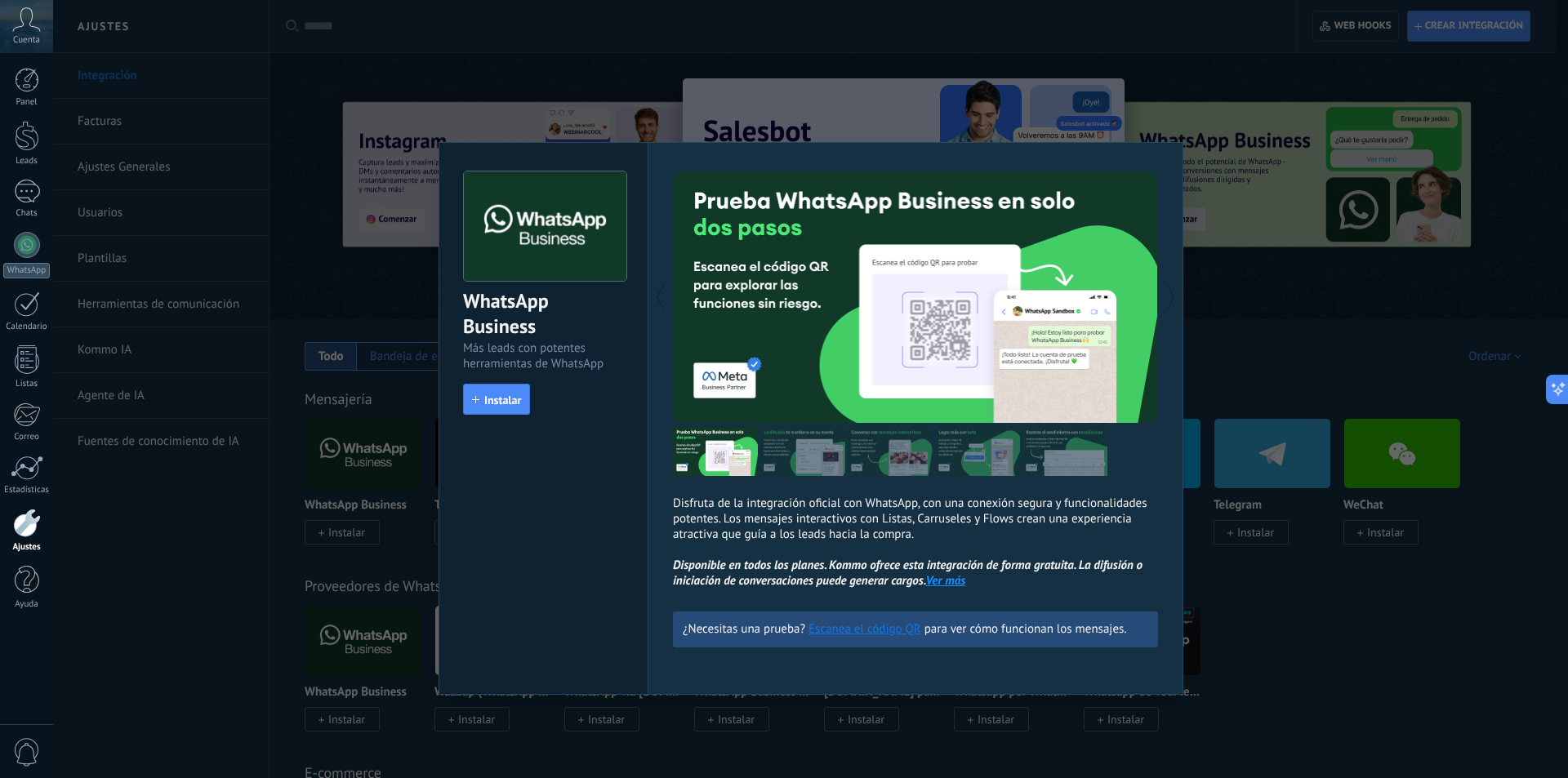
click at [1273, 321] on div "WhatsApp Business Más leads con potentes herramientas de WhatsApp install Insta…" at bounding box center [810, 389] width 1514 height 778
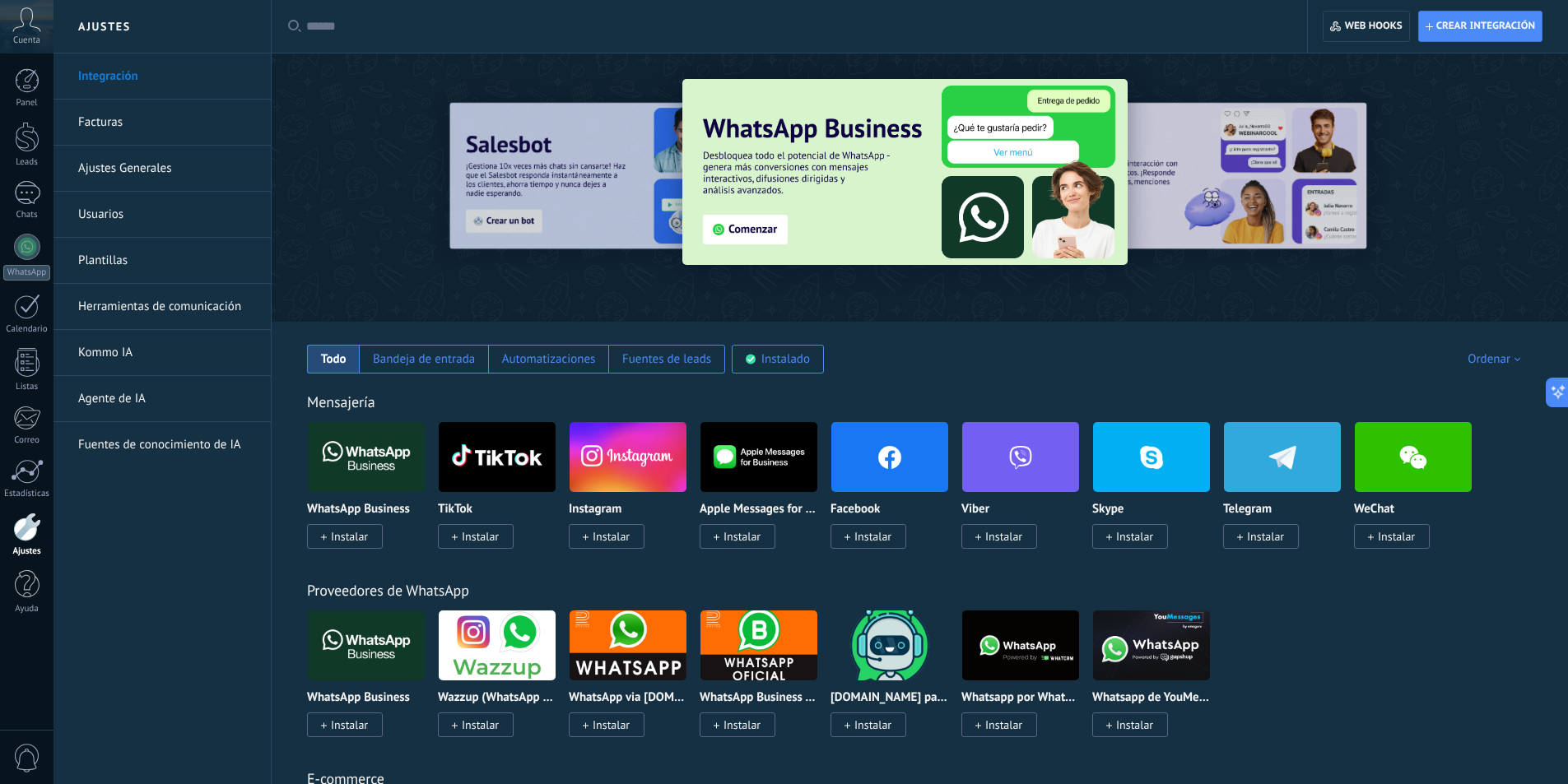
click at [317, 31] on input "text" at bounding box center [795, 26] width 978 height 17
type input "****"
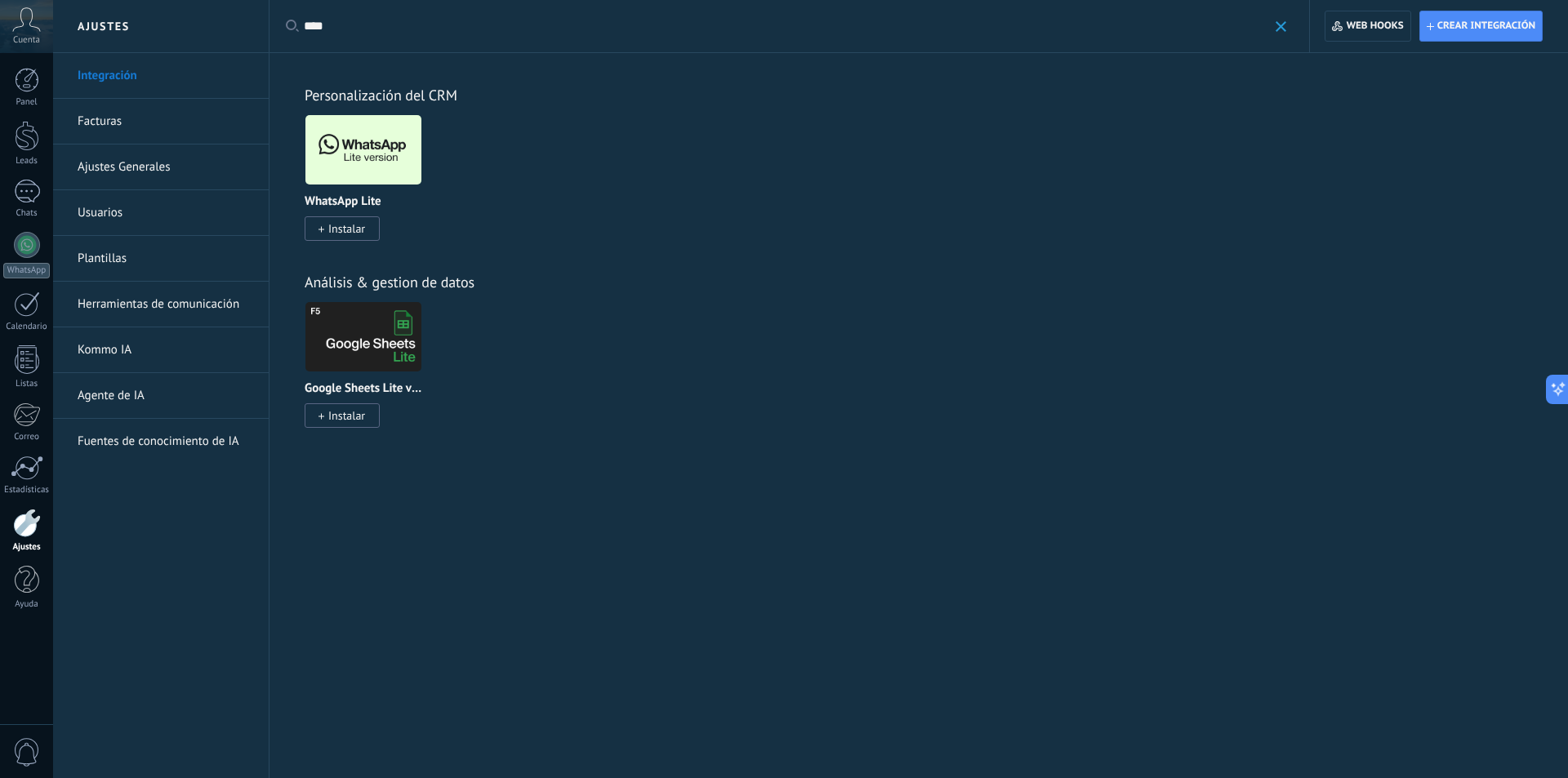
click at [341, 224] on span "Instalar" at bounding box center [346, 228] width 37 height 14
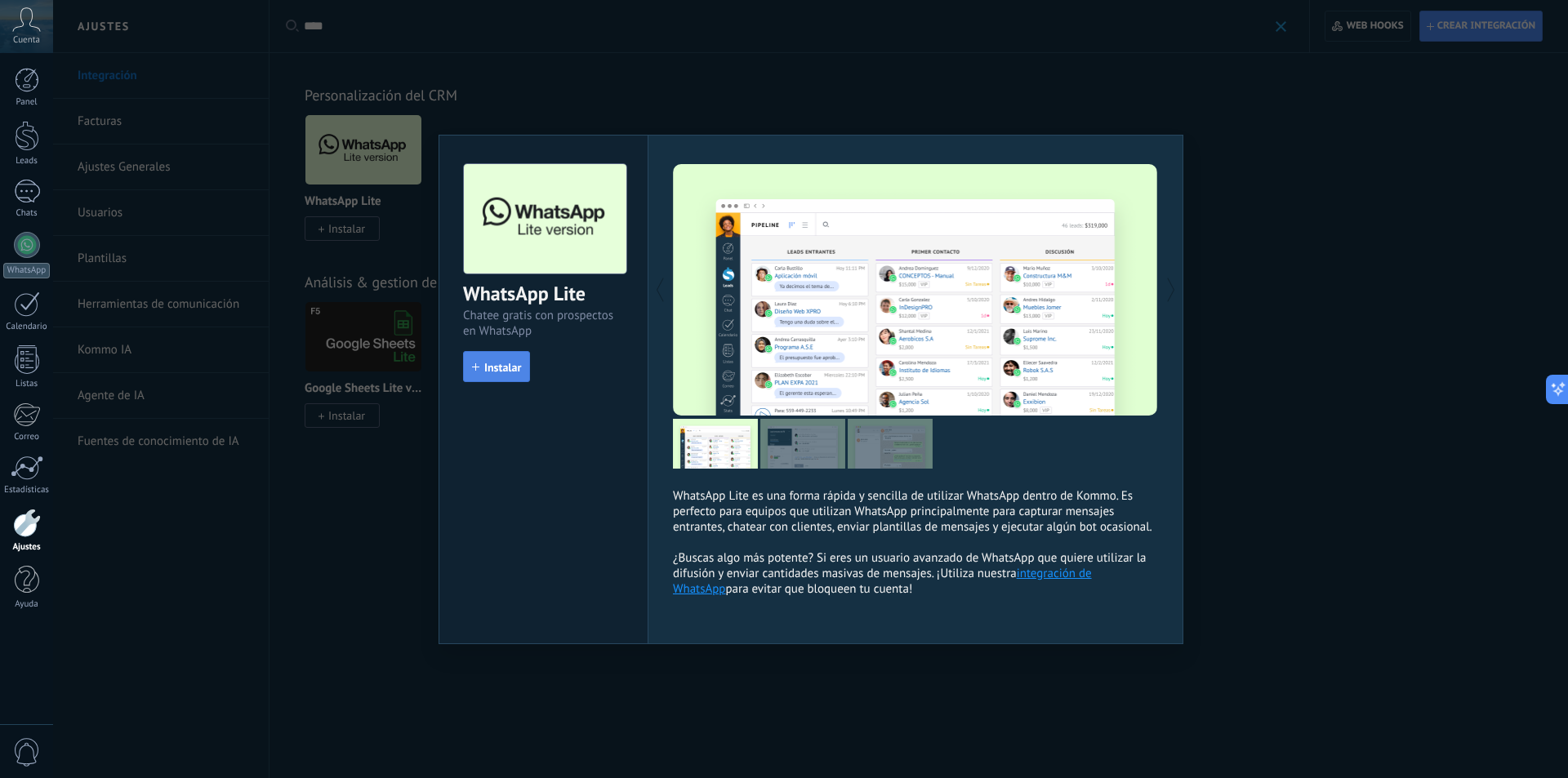
click at [486, 368] on span "Instalar" at bounding box center [502, 367] width 37 height 12
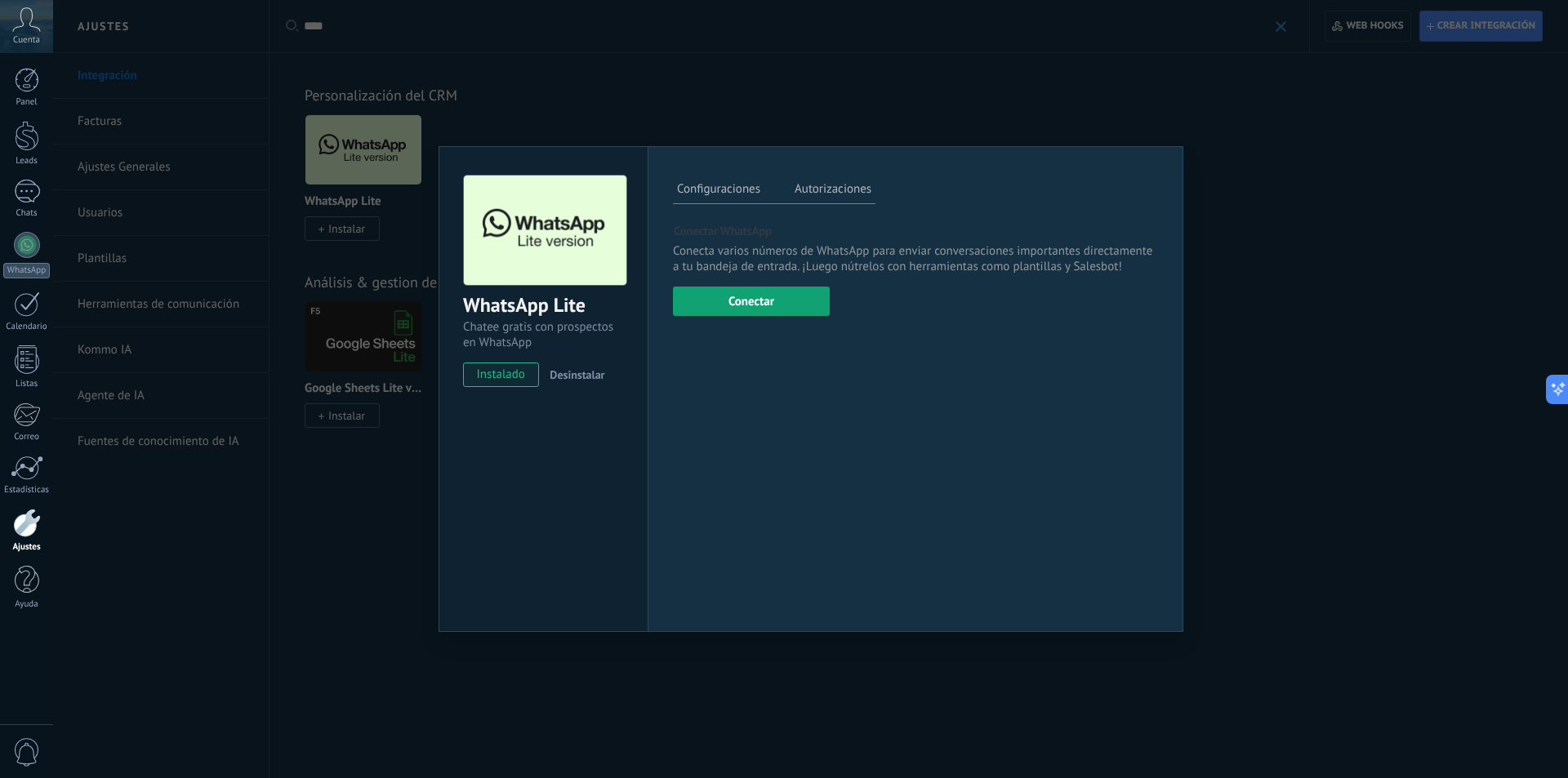
click at [735, 305] on button "Conectar" at bounding box center [751, 301] width 157 height 30
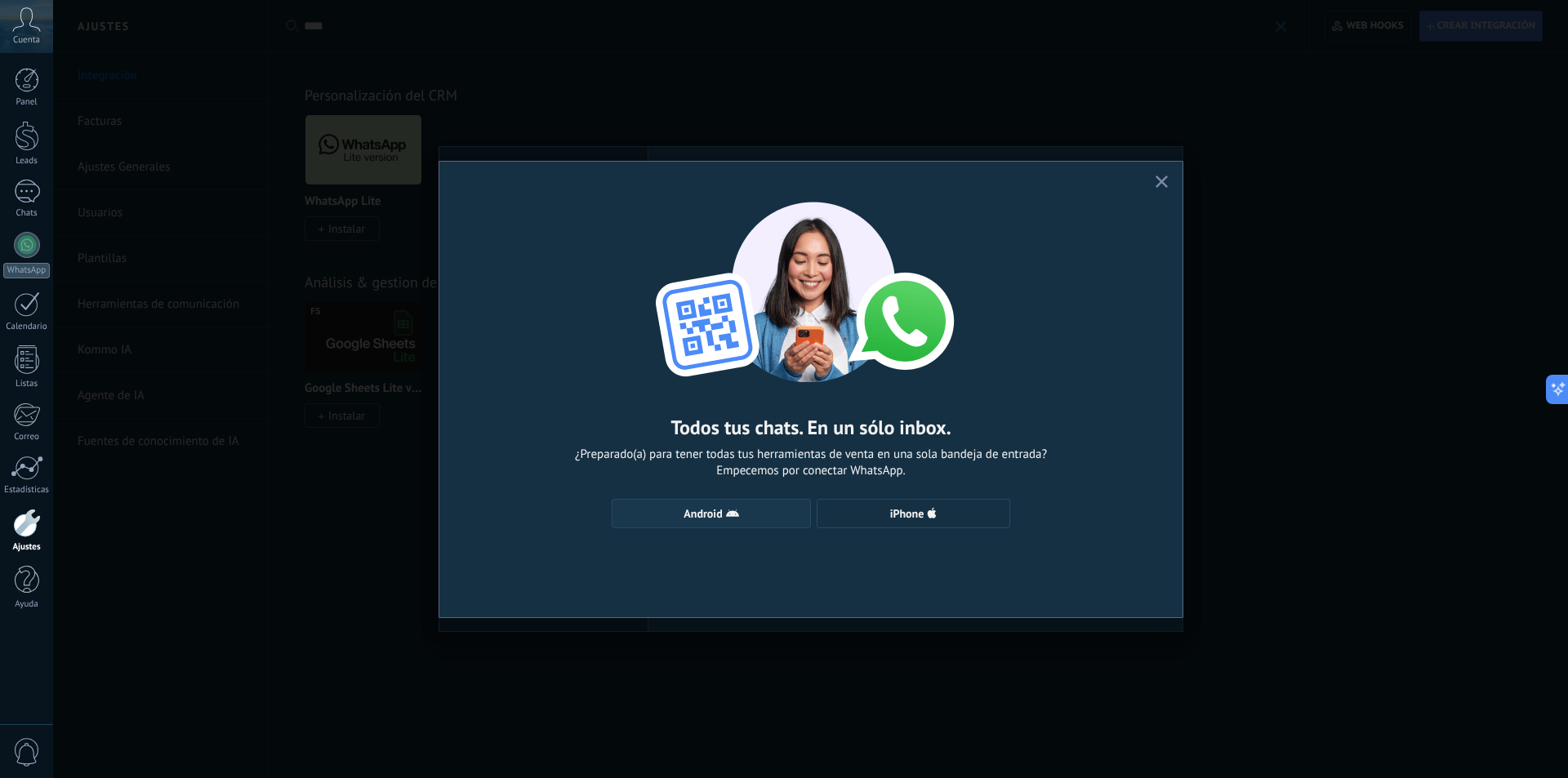
click at [714, 518] on span "Android" at bounding box center [703, 513] width 38 height 12
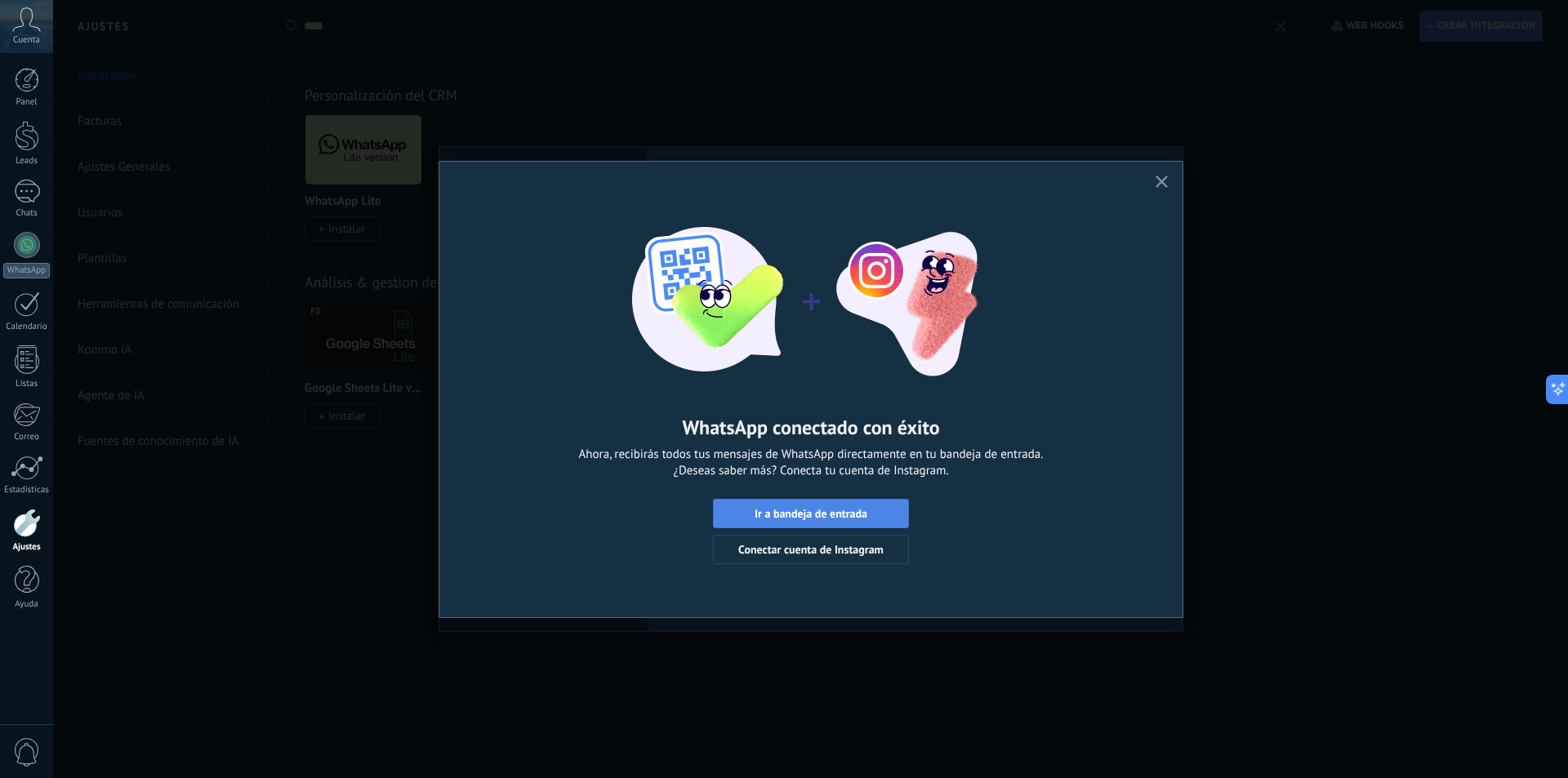
click at [809, 516] on span "Ir a bandeja de entrada" at bounding box center [811, 513] width 113 height 12
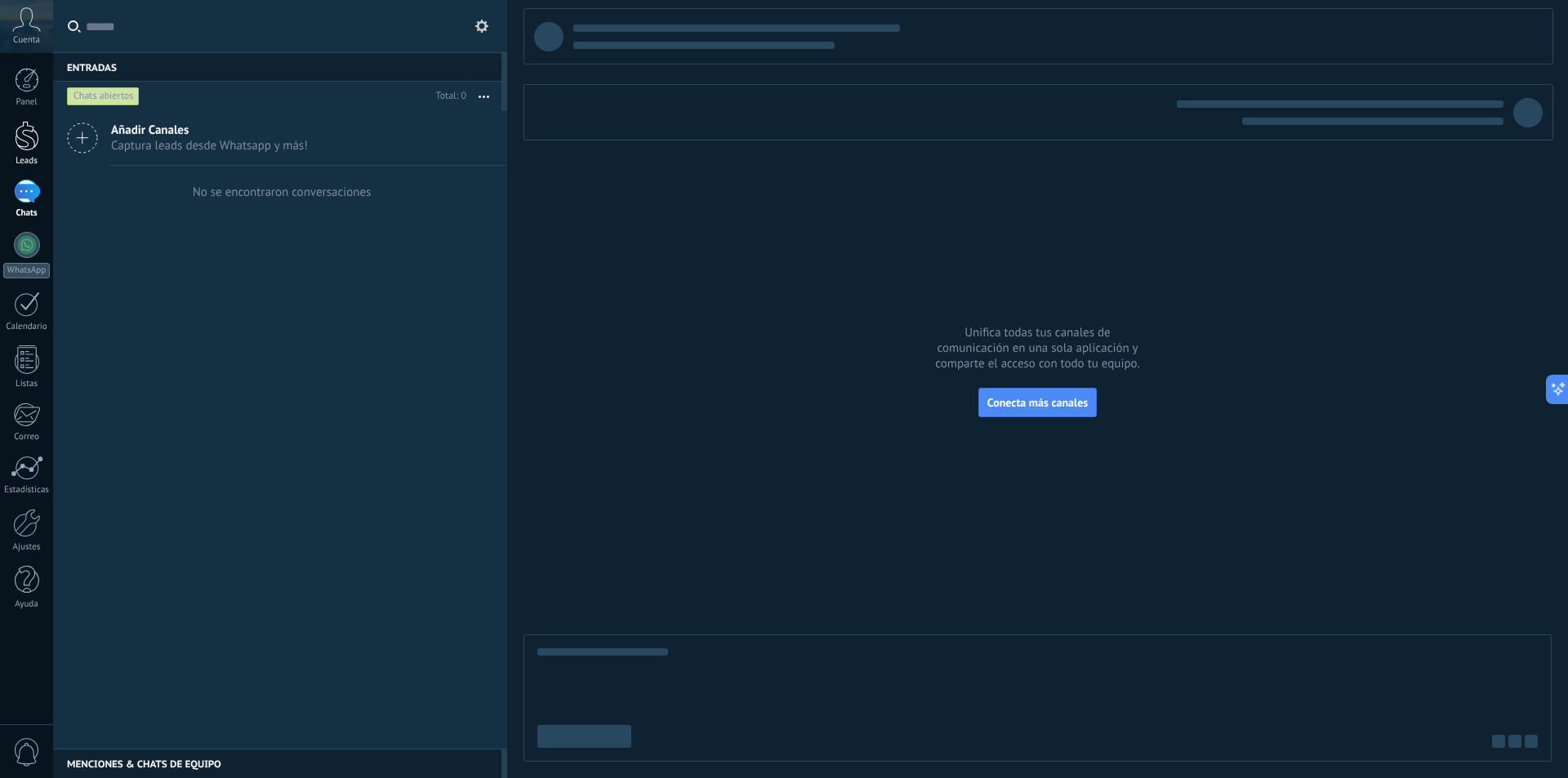
click at [34, 153] on link "Leads" at bounding box center [26, 143] width 53 height 46
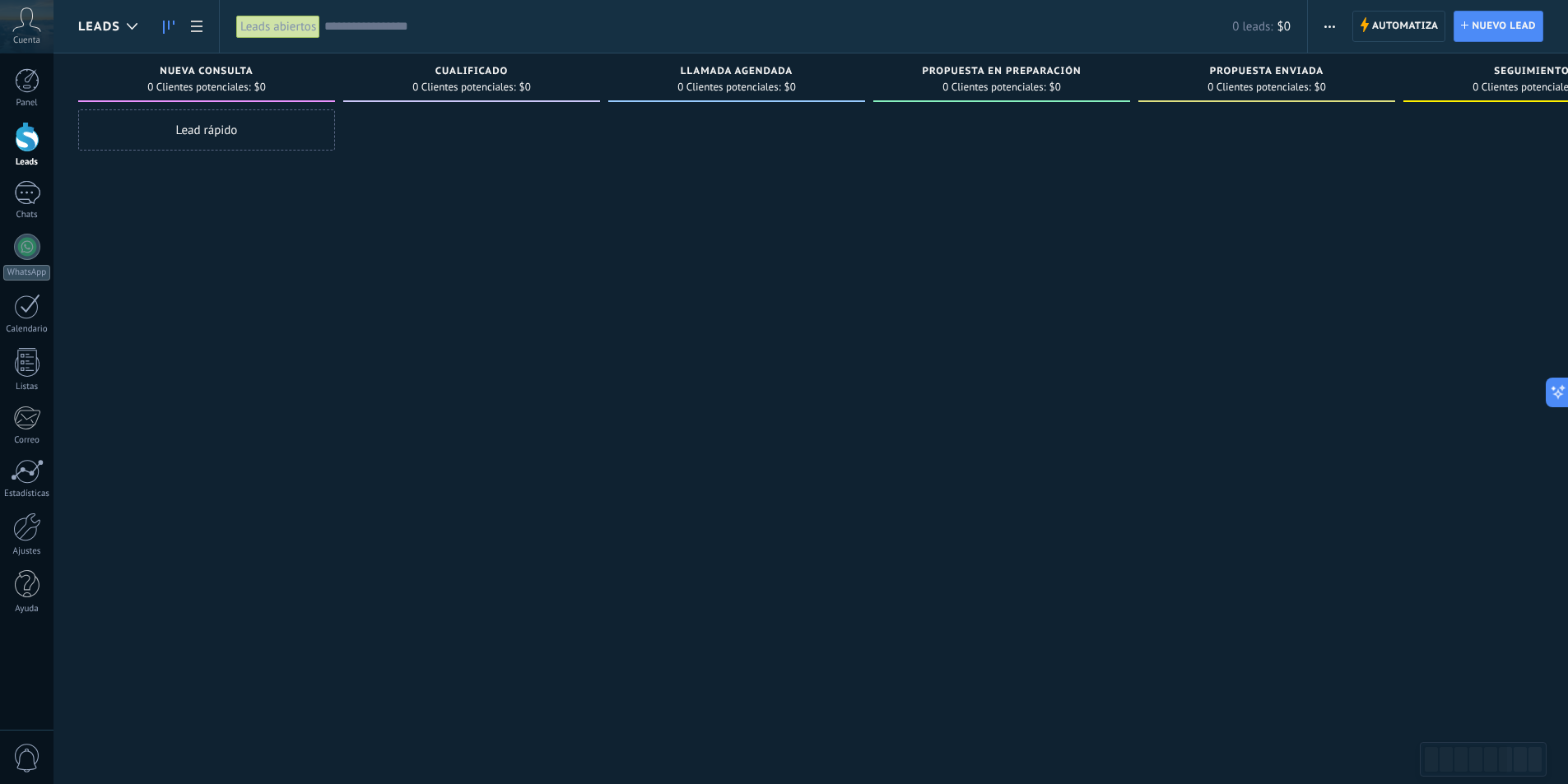
click at [402, 323] on div at bounding box center [471, 393] width 257 height 569
click at [1425, 27] on span "Automatiza" at bounding box center [1406, 26] width 67 height 30
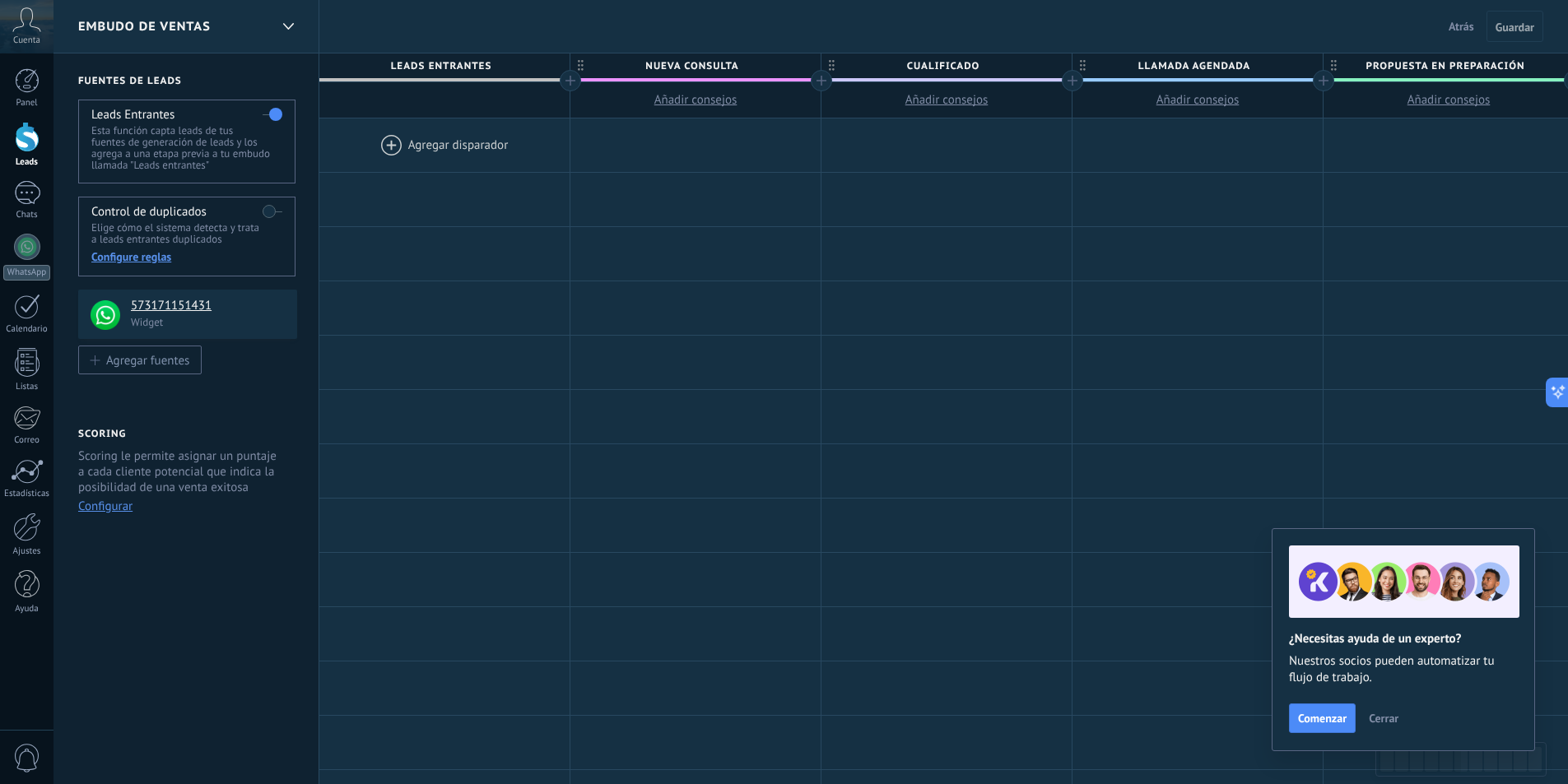
click at [709, 69] on span "Nueva consulta" at bounding box center [691, 66] width 242 height 25
click at [751, 68] on input "**********" at bounding box center [692, 65] width 218 height 24
click at [758, 69] on input "**********" at bounding box center [692, 65] width 218 height 24
type input "*"
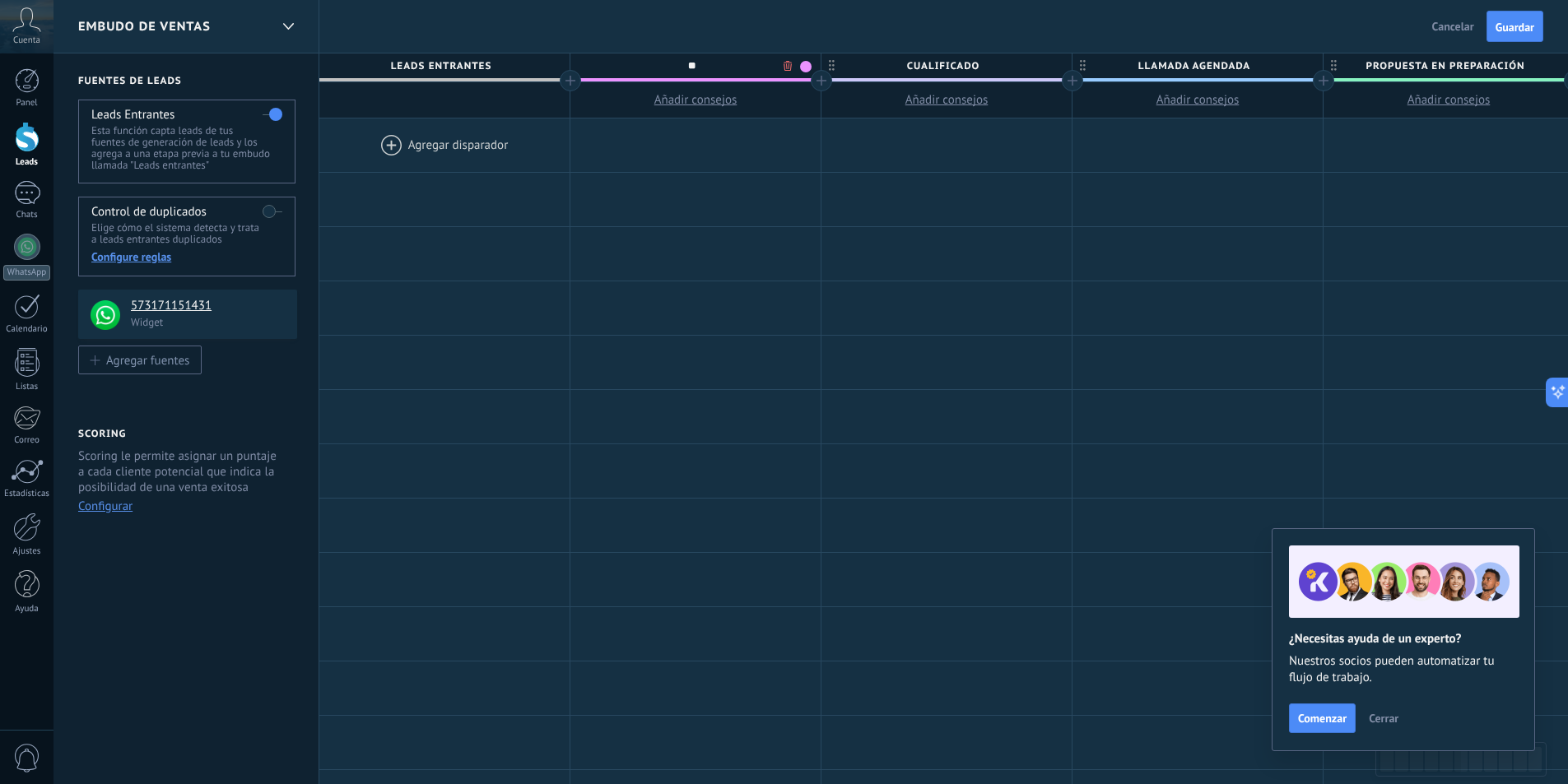
type input "*"
type input "**********"
click at [737, 146] on div at bounding box center [695, 144] width 250 height 53
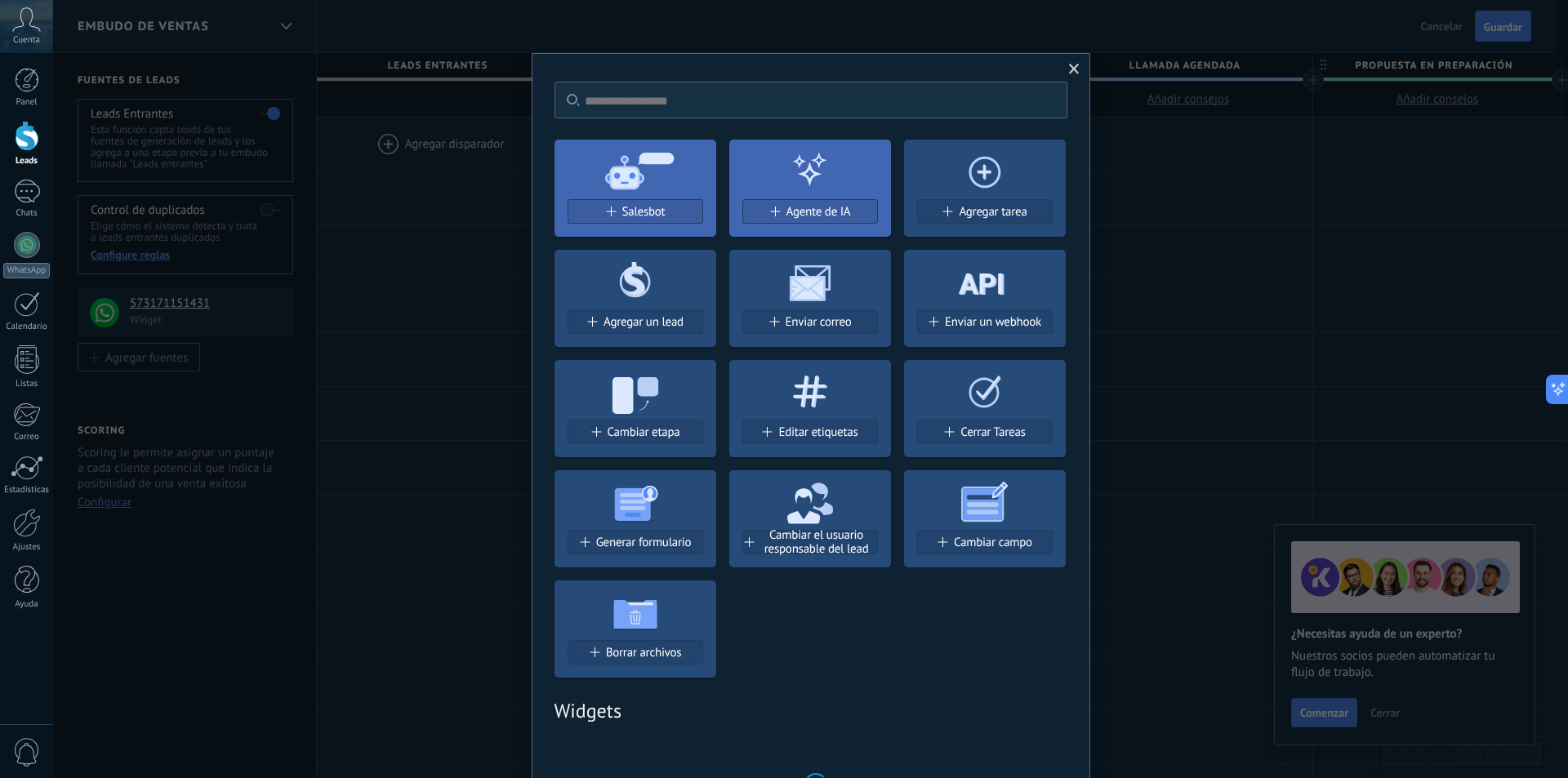
click at [1076, 70] on span at bounding box center [1074, 69] width 27 height 28
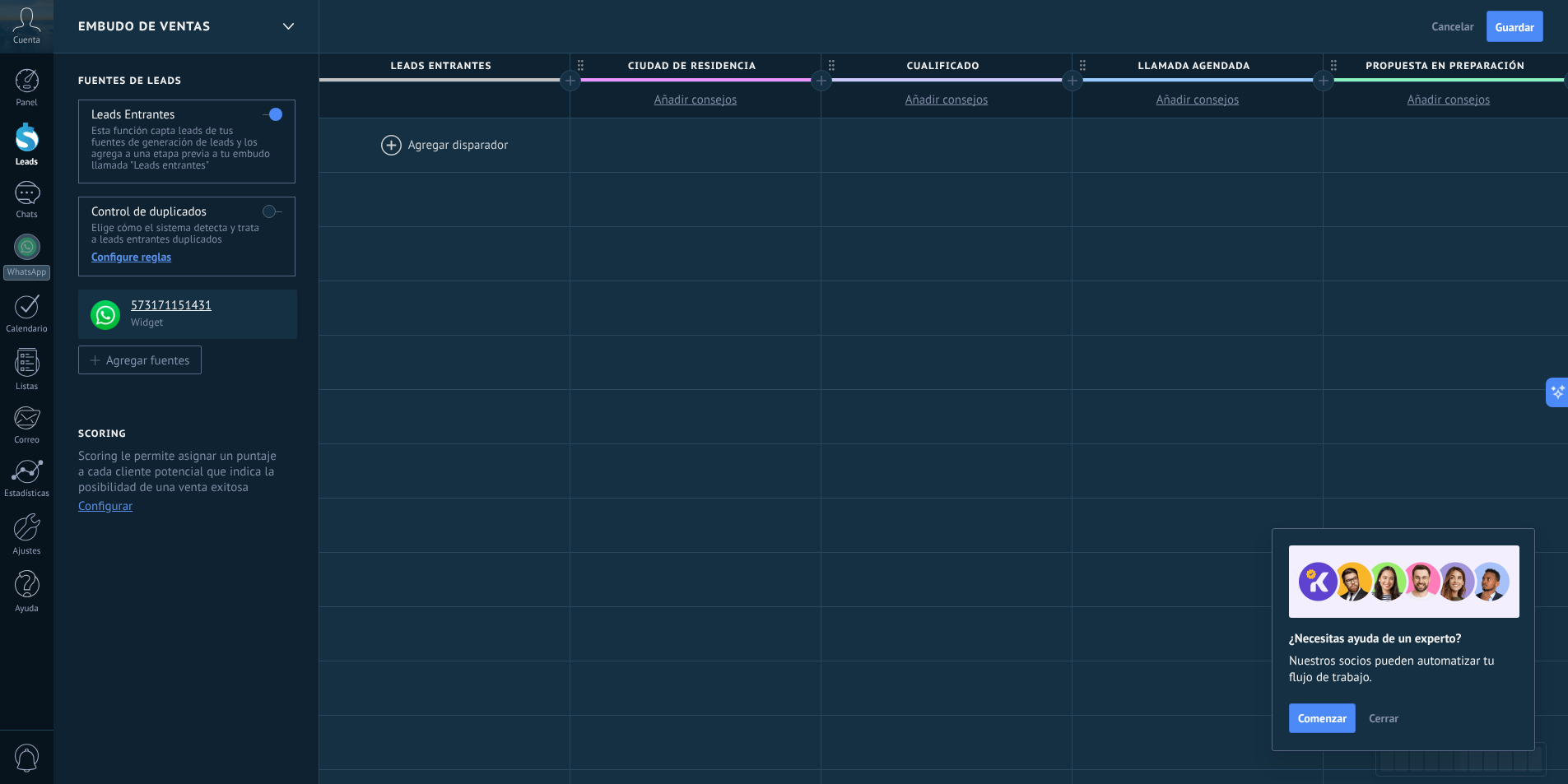
click at [965, 60] on span "Cualificado" at bounding box center [942, 66] width 242 height 25
type input "*"
type input "**********"
click at [973, 199] on div at bounding box center [945, 199] width 250 height 53
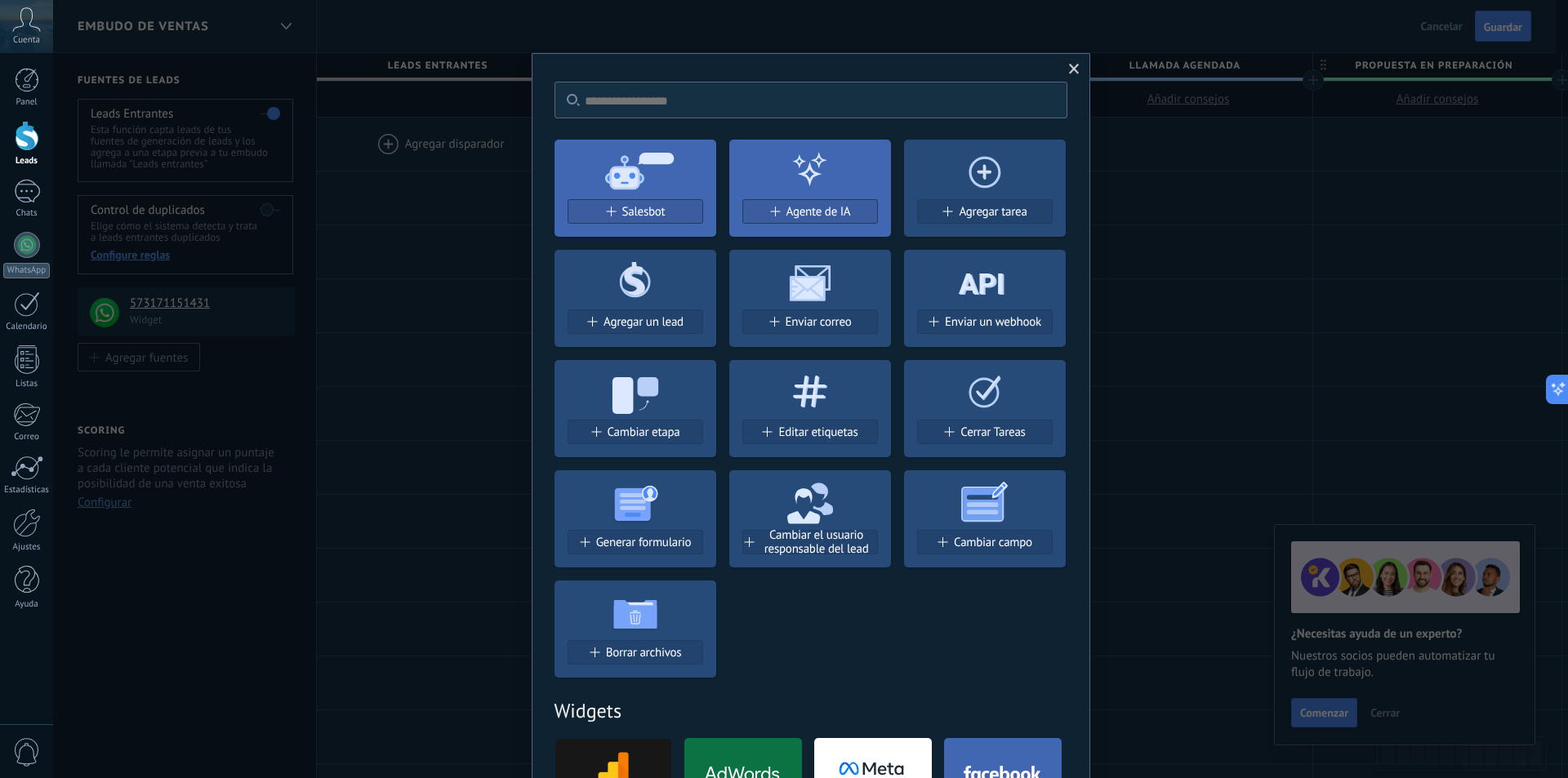
click at [1066, 62] on span at bounding box center [1074, 69] width 27 height 28
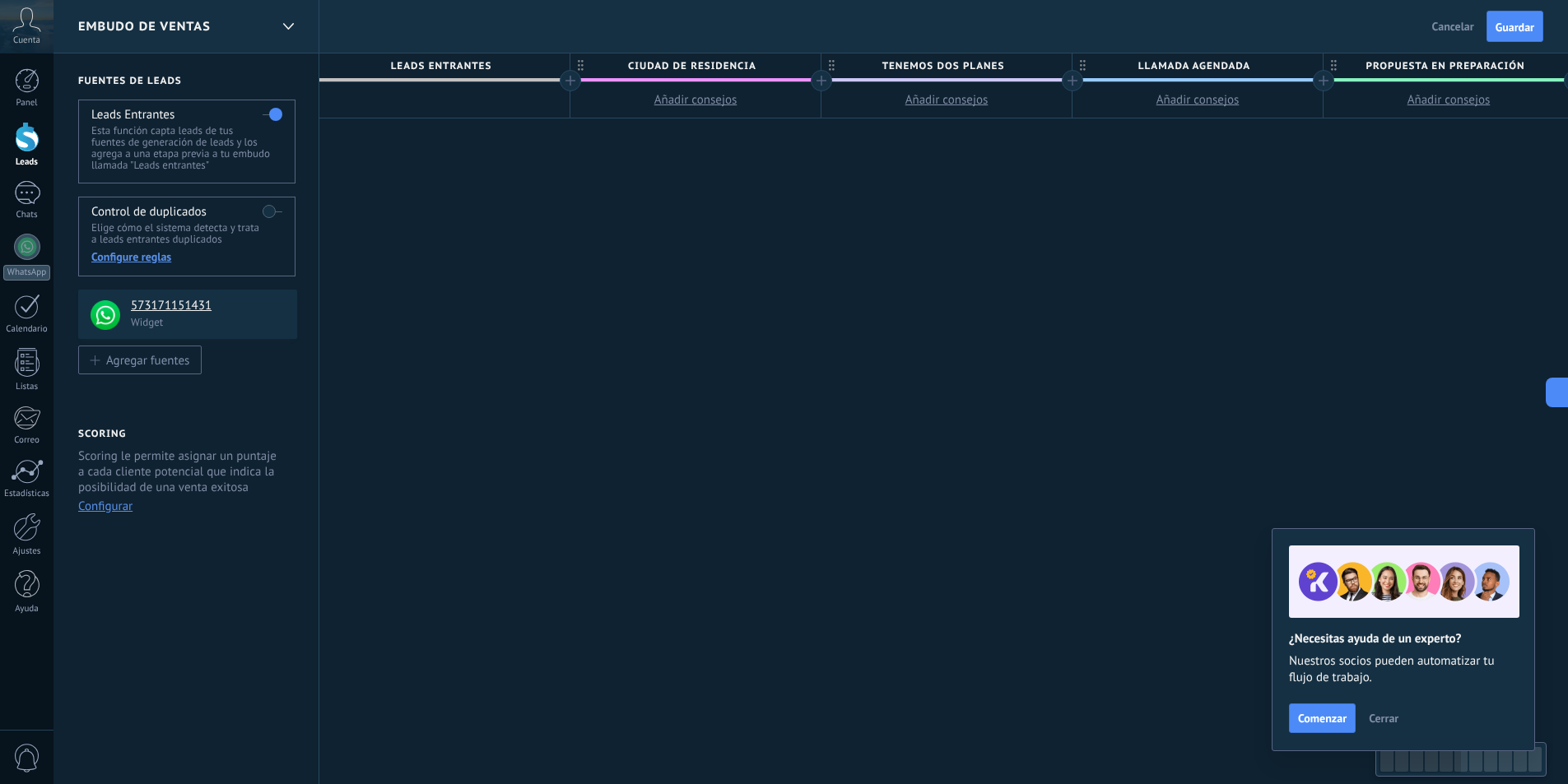
click at [1259, 67] on span "Llamada agendada" at bounding box center [1194, 66] width 242 height 25
type input "*"
type input "**********"
click at [1403, 61] on span "Propuesta en preparación" at bounding box center [1444, 66] width 242 height 25
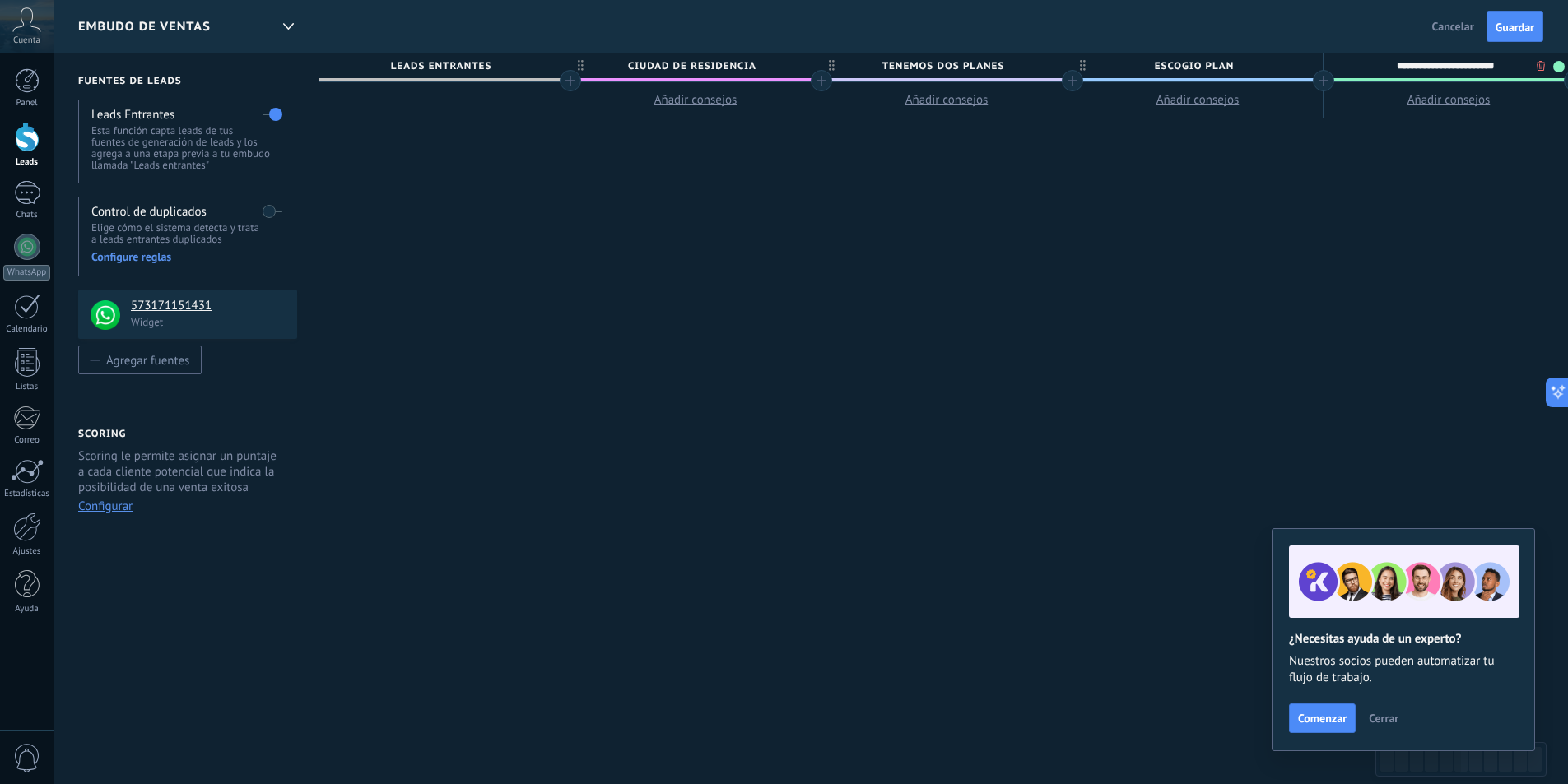
drag, startPoint x: 1526, startPoint y: 64, endPoint x: 1365, endPoint y: 67, distance: 161.0
click at [1365, 67] on input "**********" at bounding box center [1445, 65] width 218 height 24
type input "**********"
click at [1345, 63] on span "se le informan requisitos" at bounding box center [1444, 66] width 242 height 25
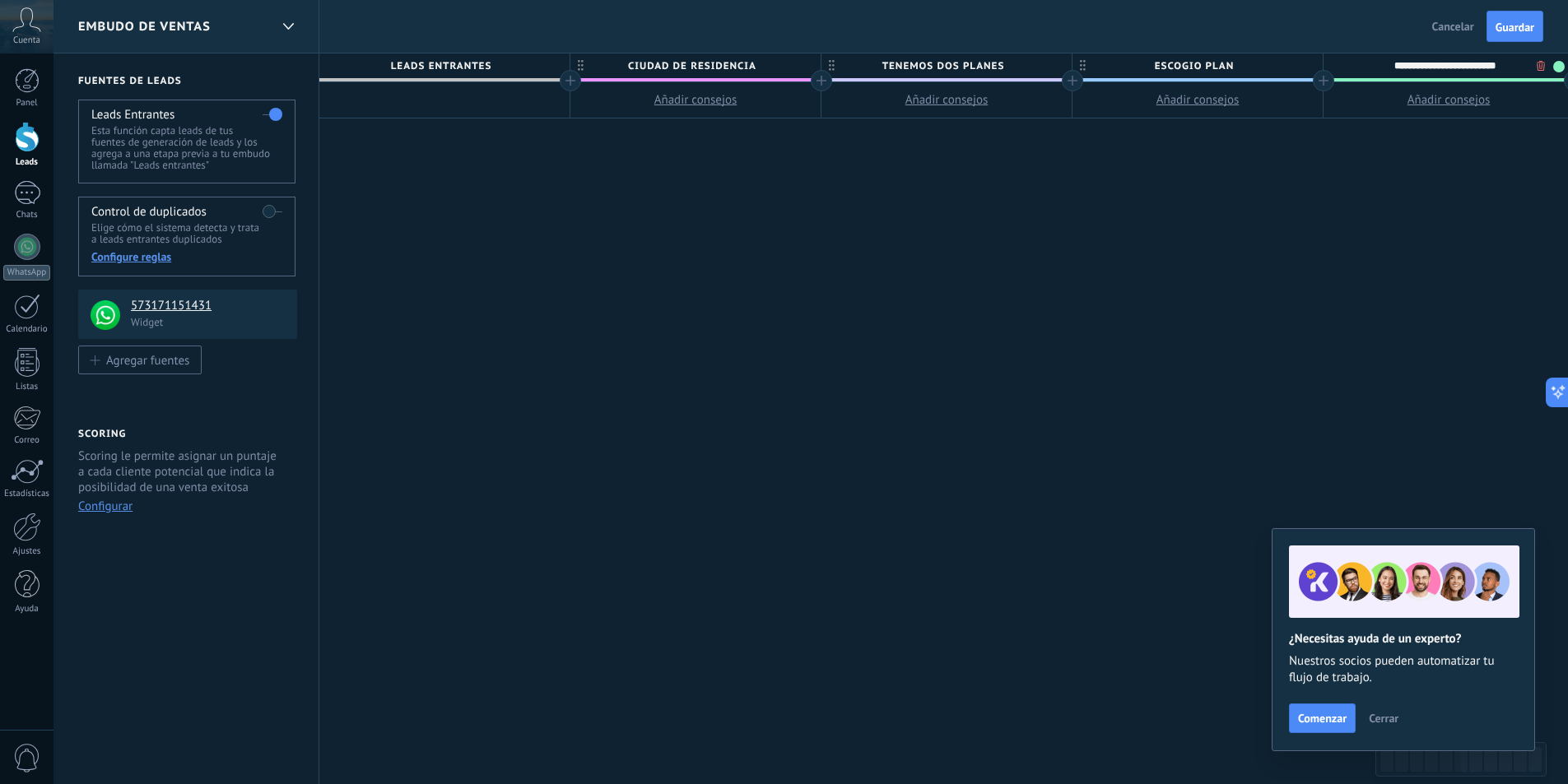
click at [1361, 69] on input "**********" at bounding box center [1445, 65] width 218 height 24
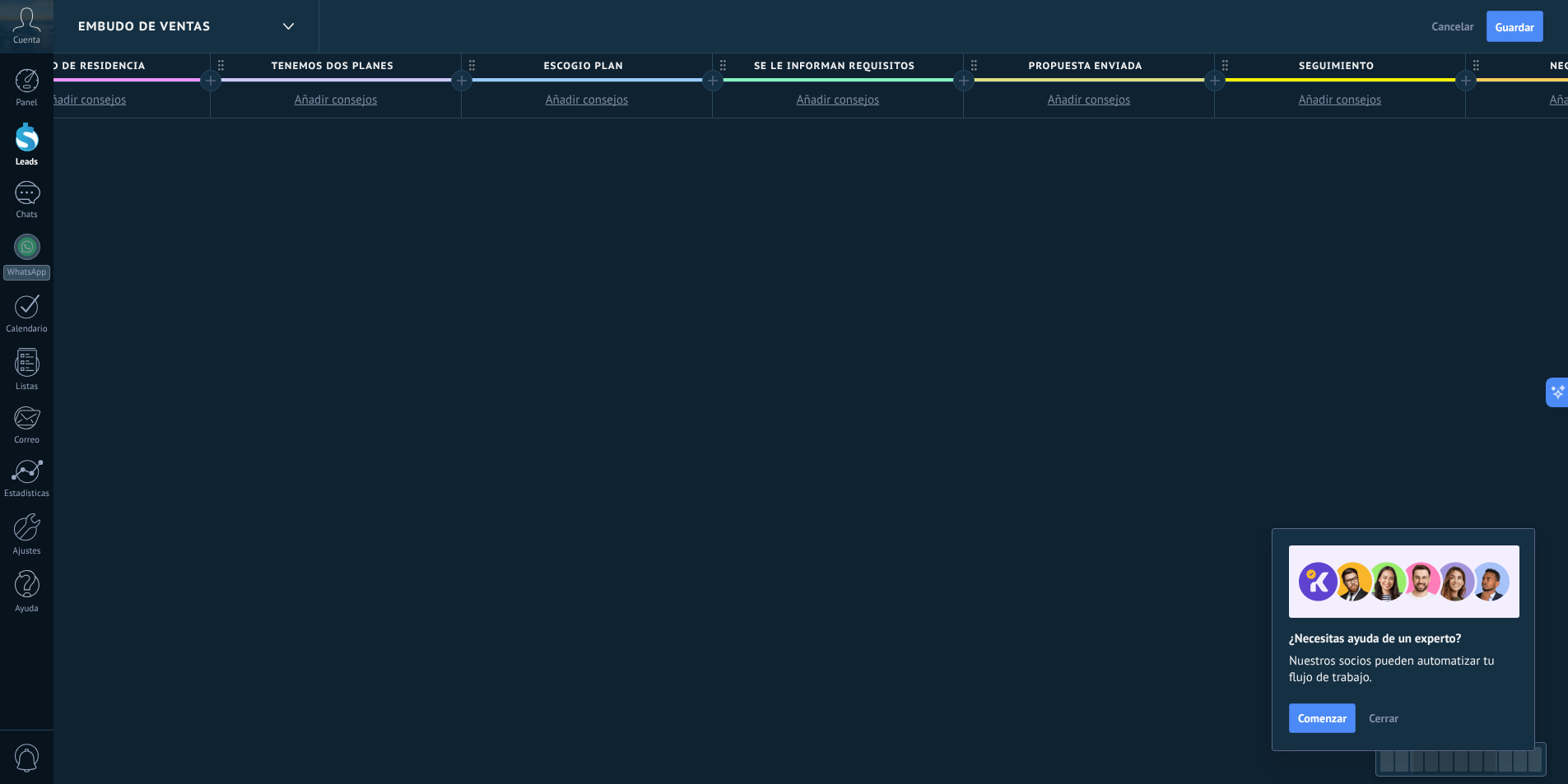
scroll to position [0, 630]
drag, startPoint x: 1093, startPoint y: 235, endPoint x: 465, endPoint y: 276, distance: 629.3
click at [465, 276] on div "**********" at bounding box center [1070, 419] width 2762 height 732
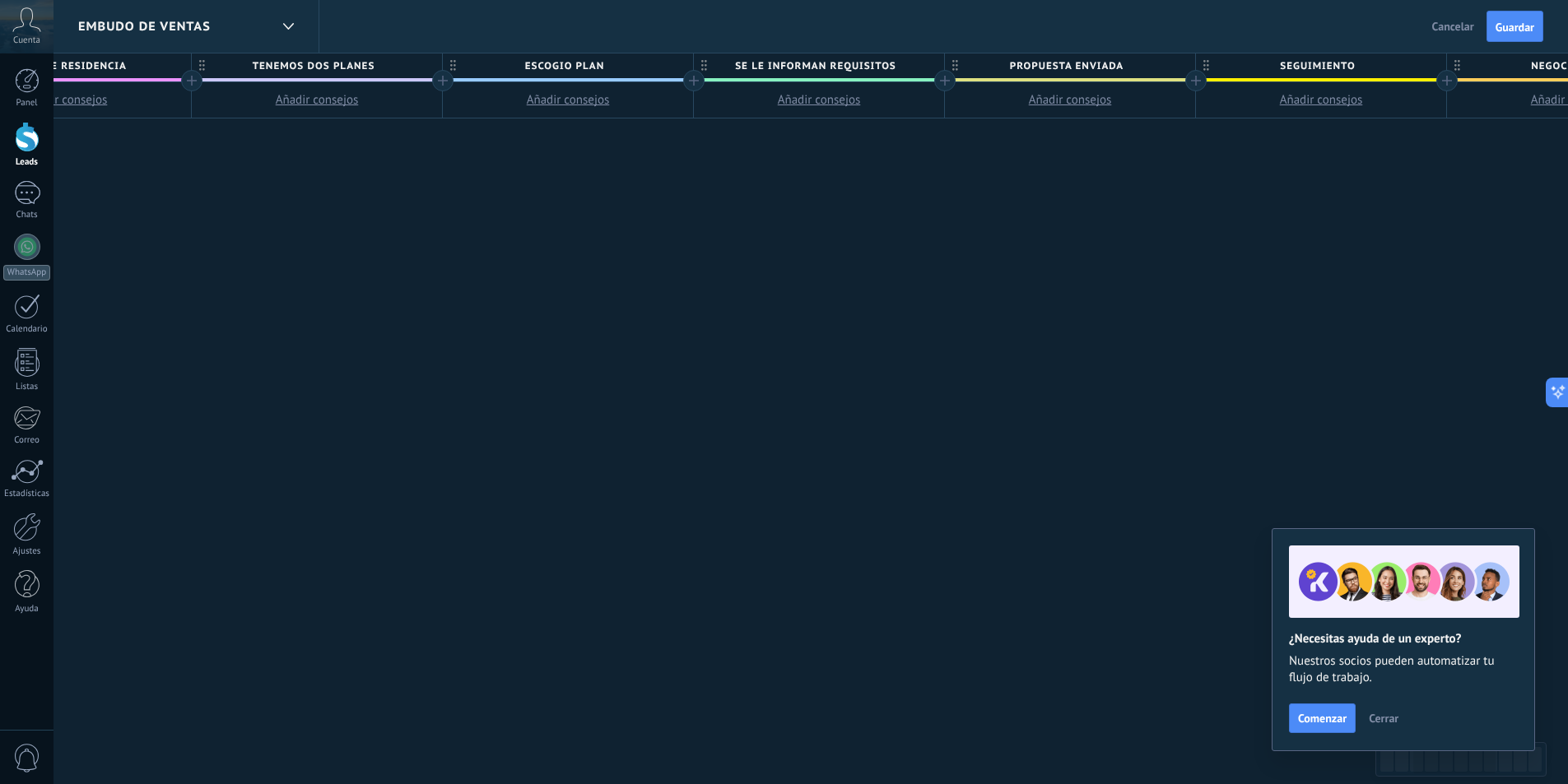
click at [927, 204] on div "**********" at bounding box center [1070, 419] width 2762 height 732
click at [1147, 60] on span "Propuesta enviada" at bounding box center [1065, 66] width 242 height 25
drag, startPoint x: 1139, startPoint y: 68, endPoint x: 999, endPoint y: 78, distance: 140.4
click at [999, 78] on input "**********" at bounding box center [1066, 65] width 218 height 24
type input "**********"
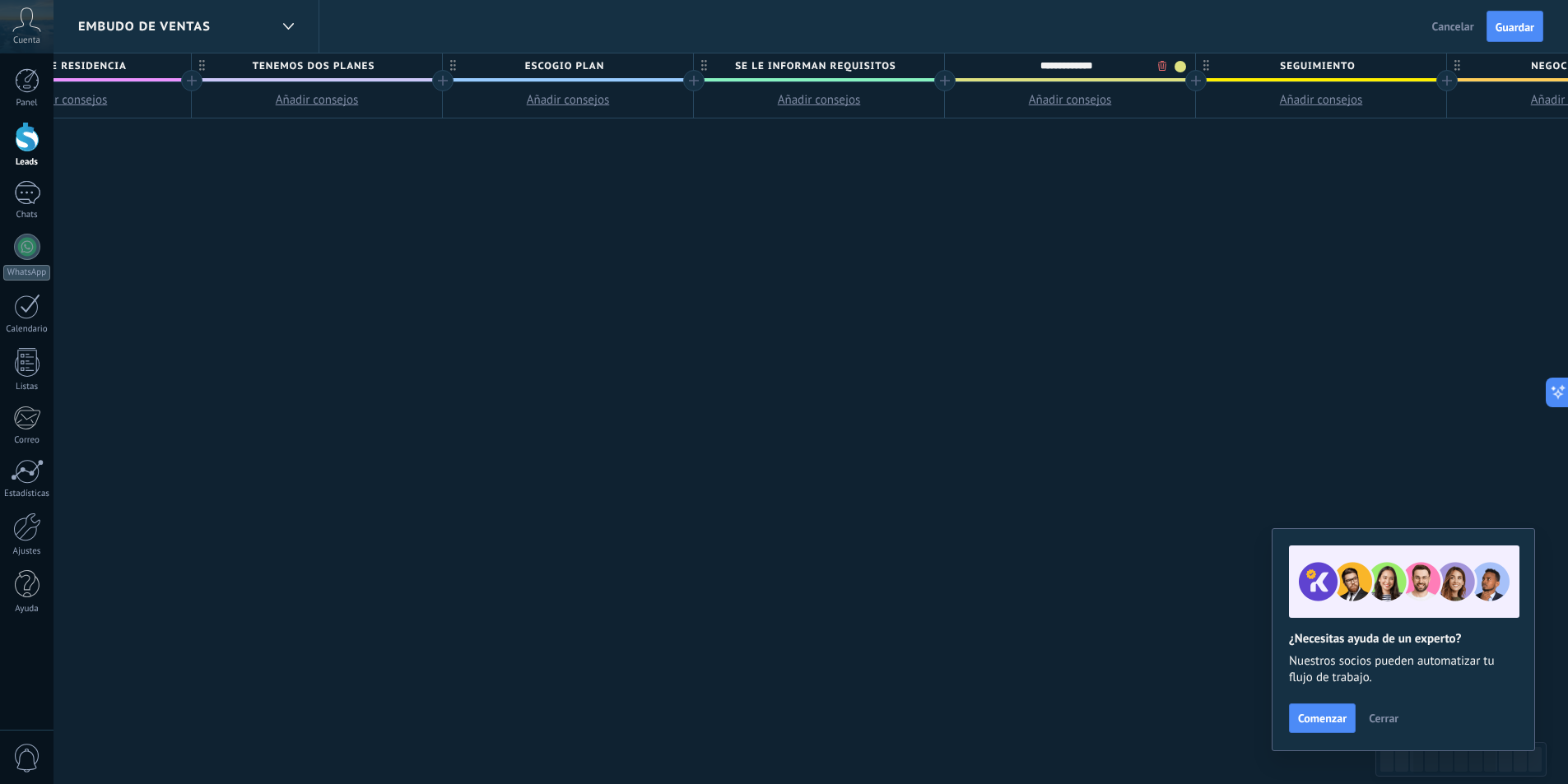
click at [1030, 231] on div "**********" at bounding box center [1070, 419] width 2762 height 732
click at [1284, 60] on span "Seguimiento" at bounding box center [1317, 66] width 242 height 25
drag, startPoint x: 1359, startPoint y: 64, endPoint x: 1281, endPoint y: 73, distance: 78.5
click at [1281, 73] on input "**********" at bounding box center [1317, 65] width 218 height 24
type input "**********"
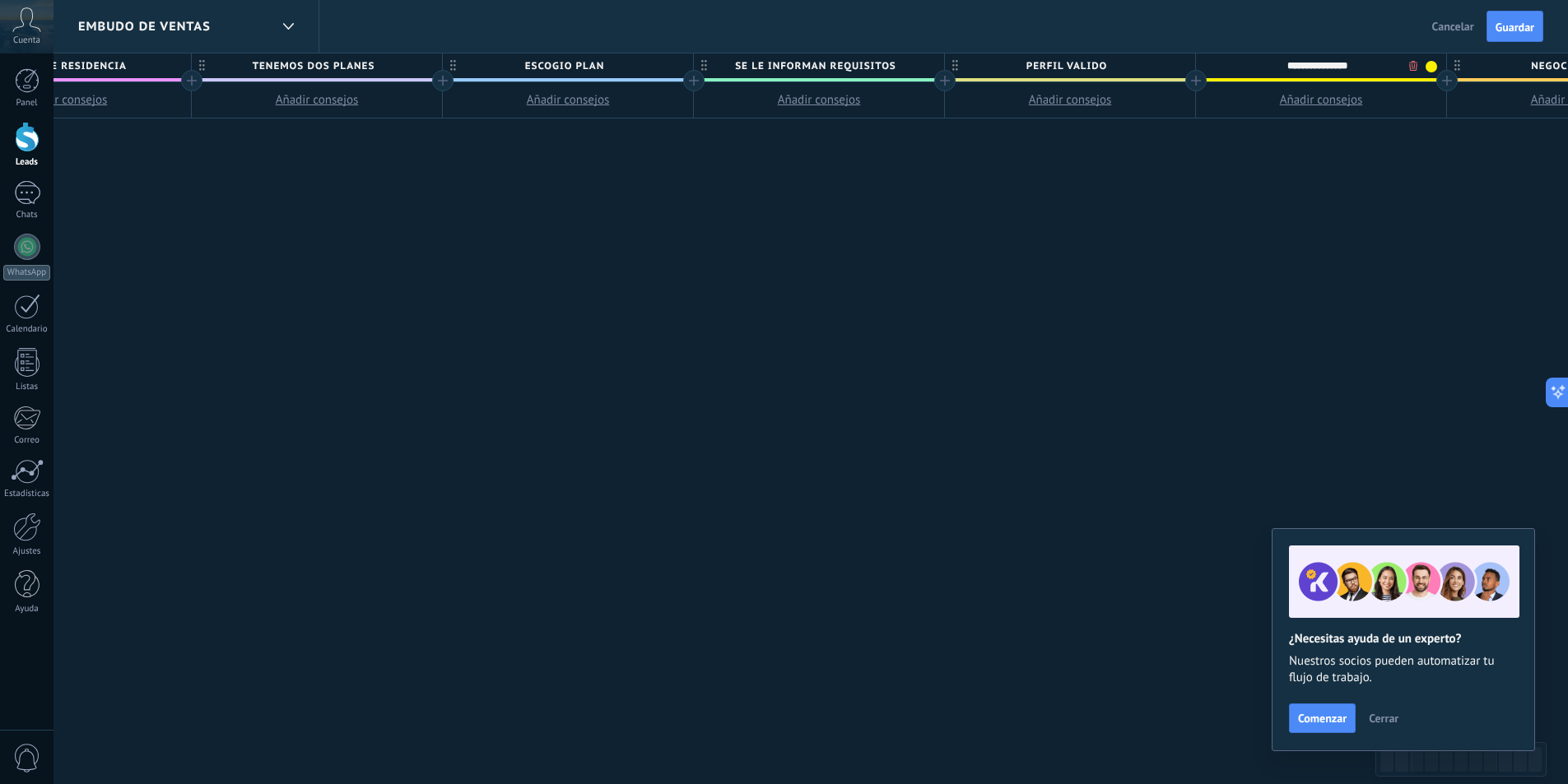
click at [1283, 154] on div "**********" at bounding box center [1070, 419] width 2762 height 732
click at [905, 70] on span "se le informan requisitos" at bounding box center [815, 66] width 242 height 25
click at [1115, 67] on span "perfil valido" at bounding box center [1065, 66] width 242 height 25
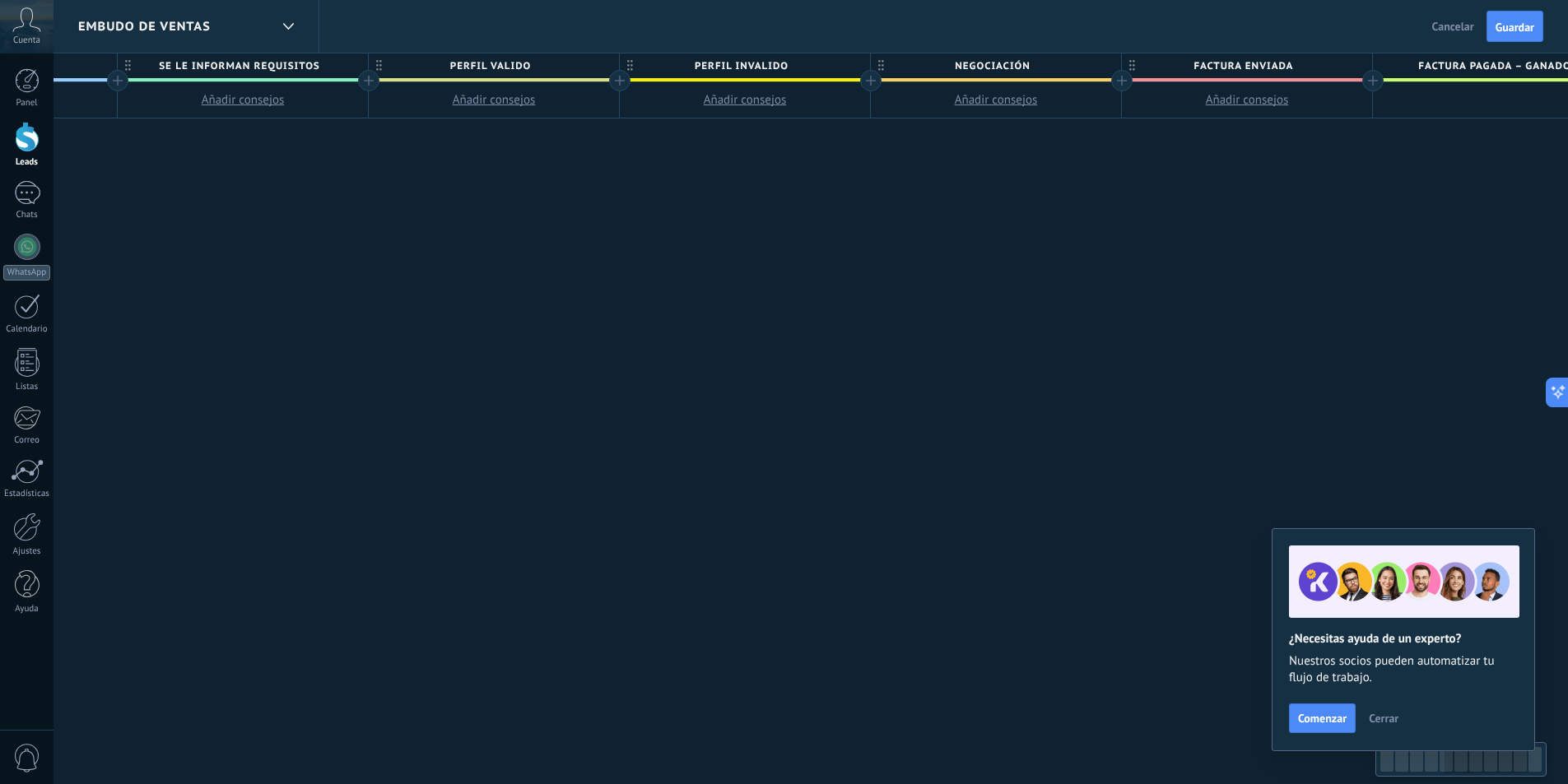
scroll to position [0, 1208]
drag, startPoint x: 1102, startPoint y: 171, endPoint x: 552, endPoint y: 191, distance: 550.4
click at [552, 191] on div "**********" at bounding box center [492, 419] width 2762 height 732
click at [1055, 70] on span "Negociación" at bounding box center [989, 66] width 242 height 25
type input "*"
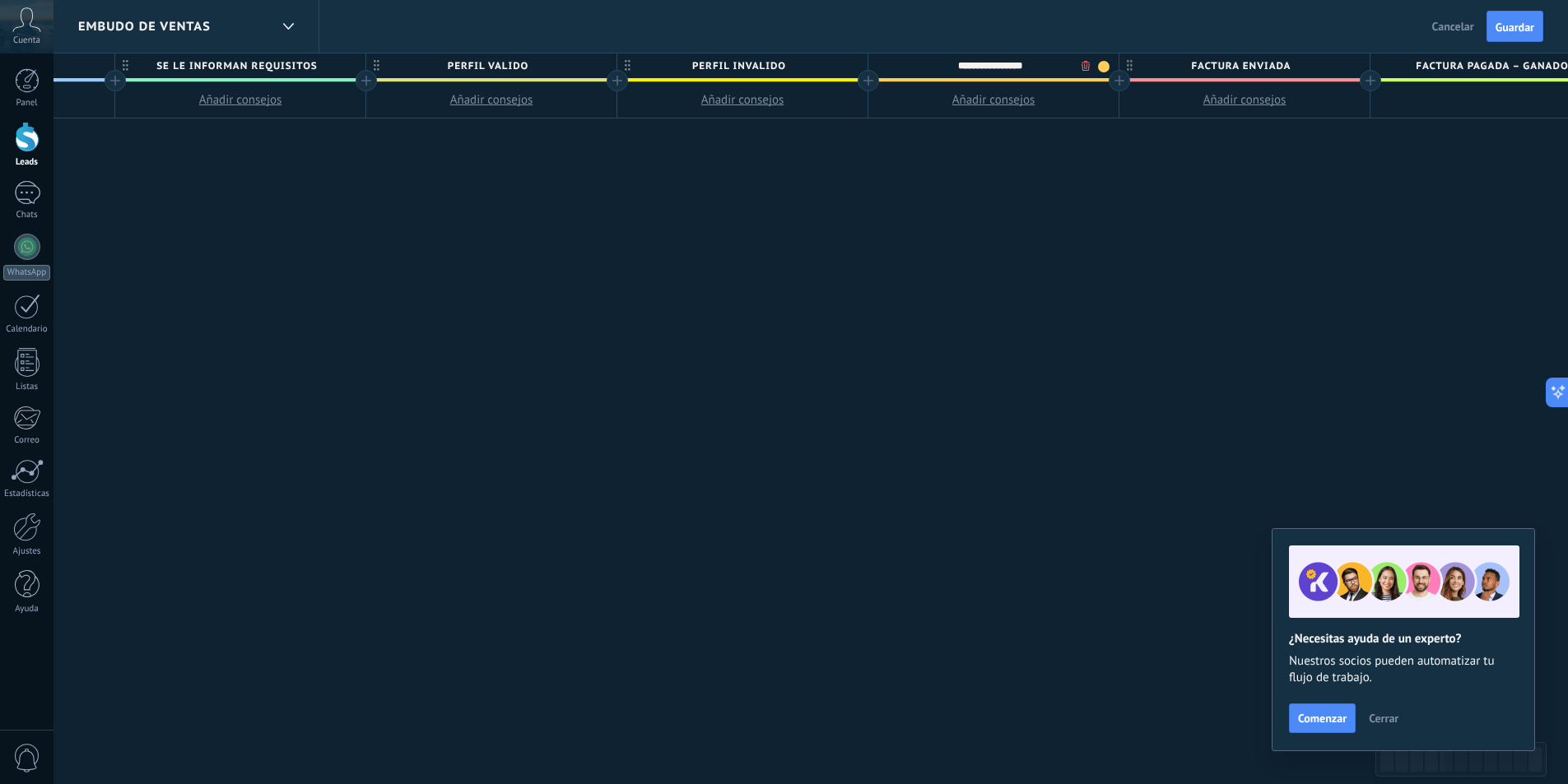
type input "**********"
click at [1302, 62] on span "Factura enviada" at bounding box center [1241, 66] width 242 height 25
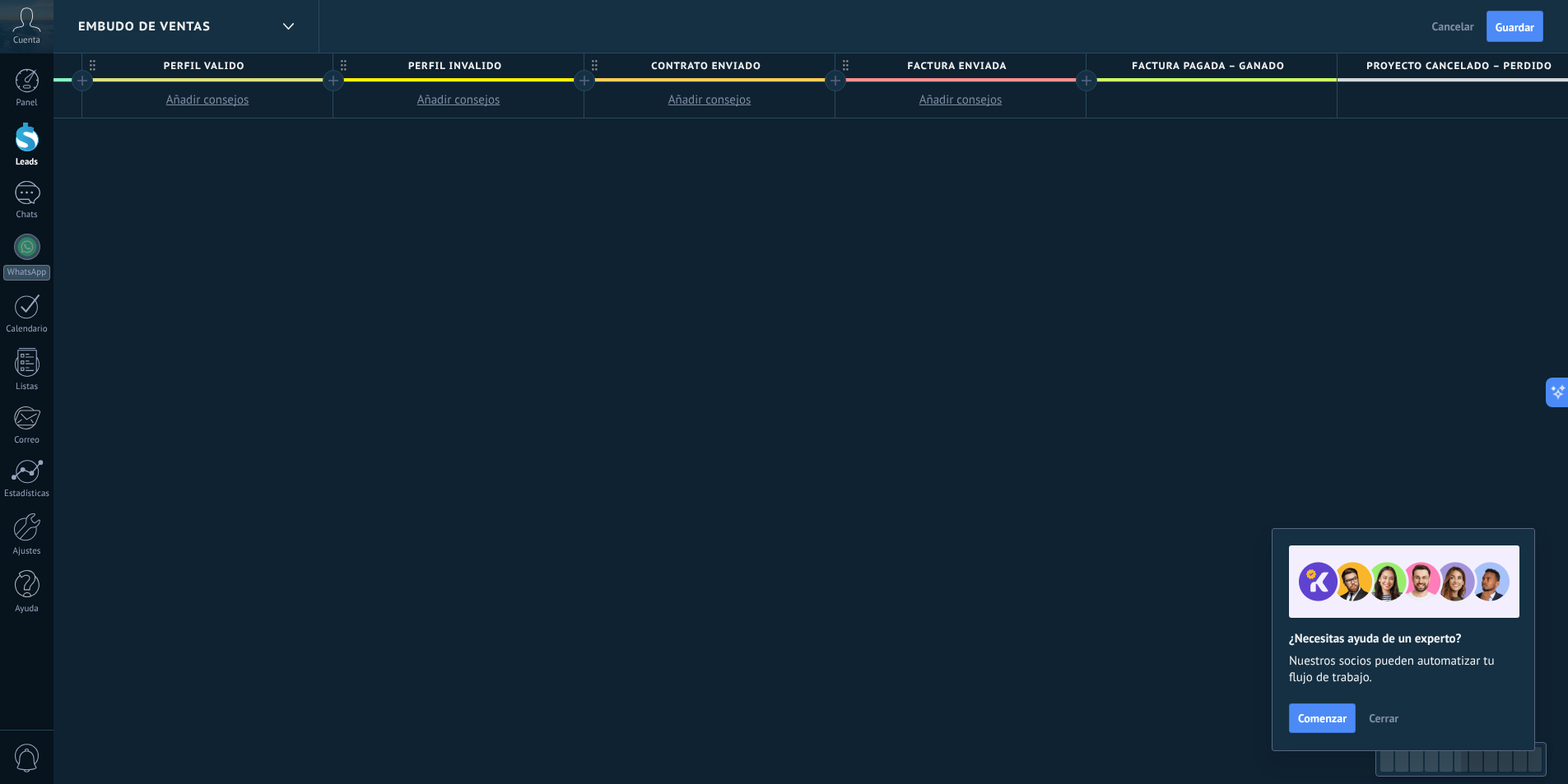
scroll to position [0, 1513]
drag, startPoint x: 1303, startPoint y: 169, endPoint x: 963, endPoint y: 180, distance: 340.2
click at [963, 180] on div "**********" at bounding box center [187, 419] width 2762 height 732
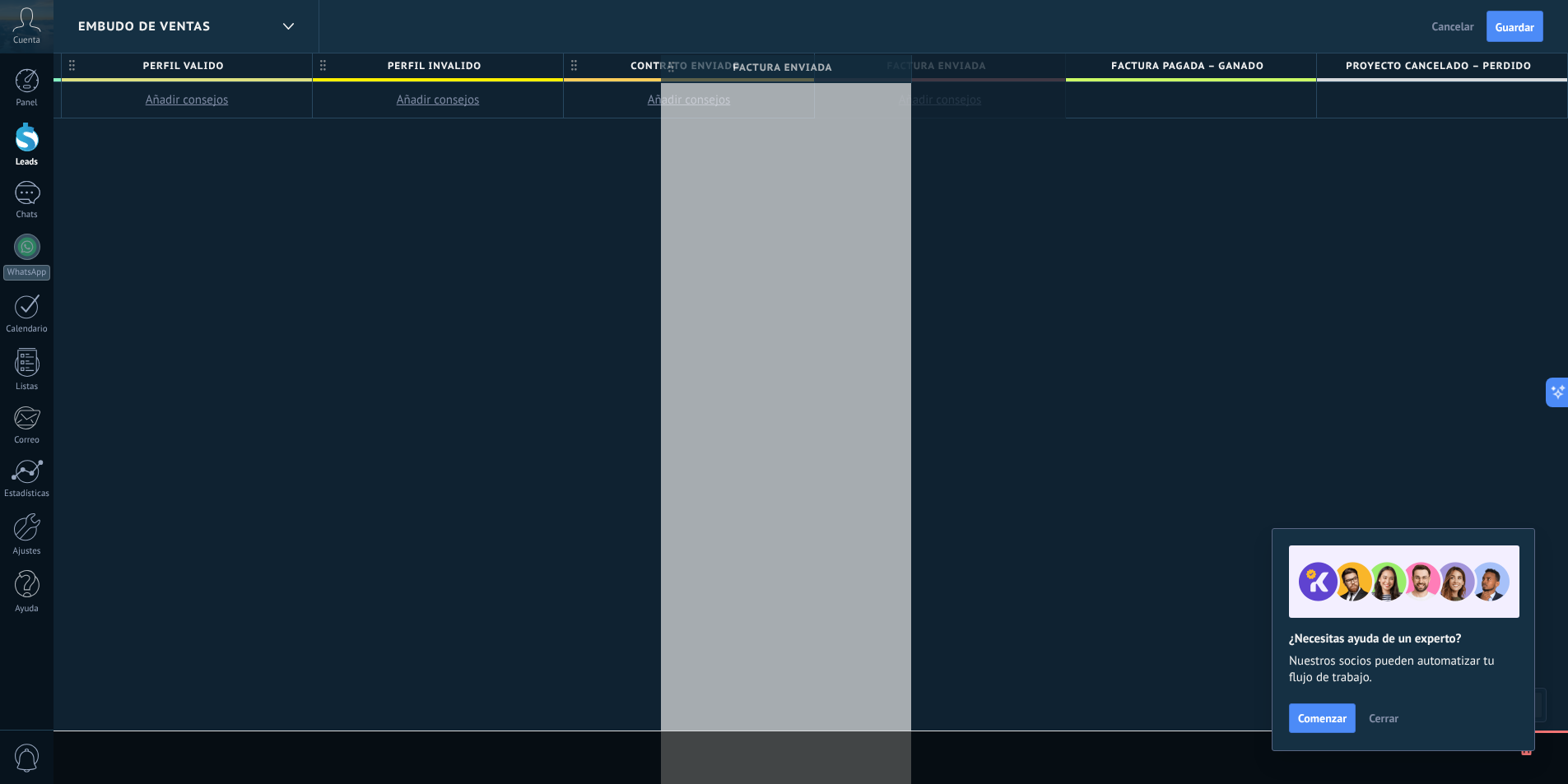
scroll to position [0, 1506]
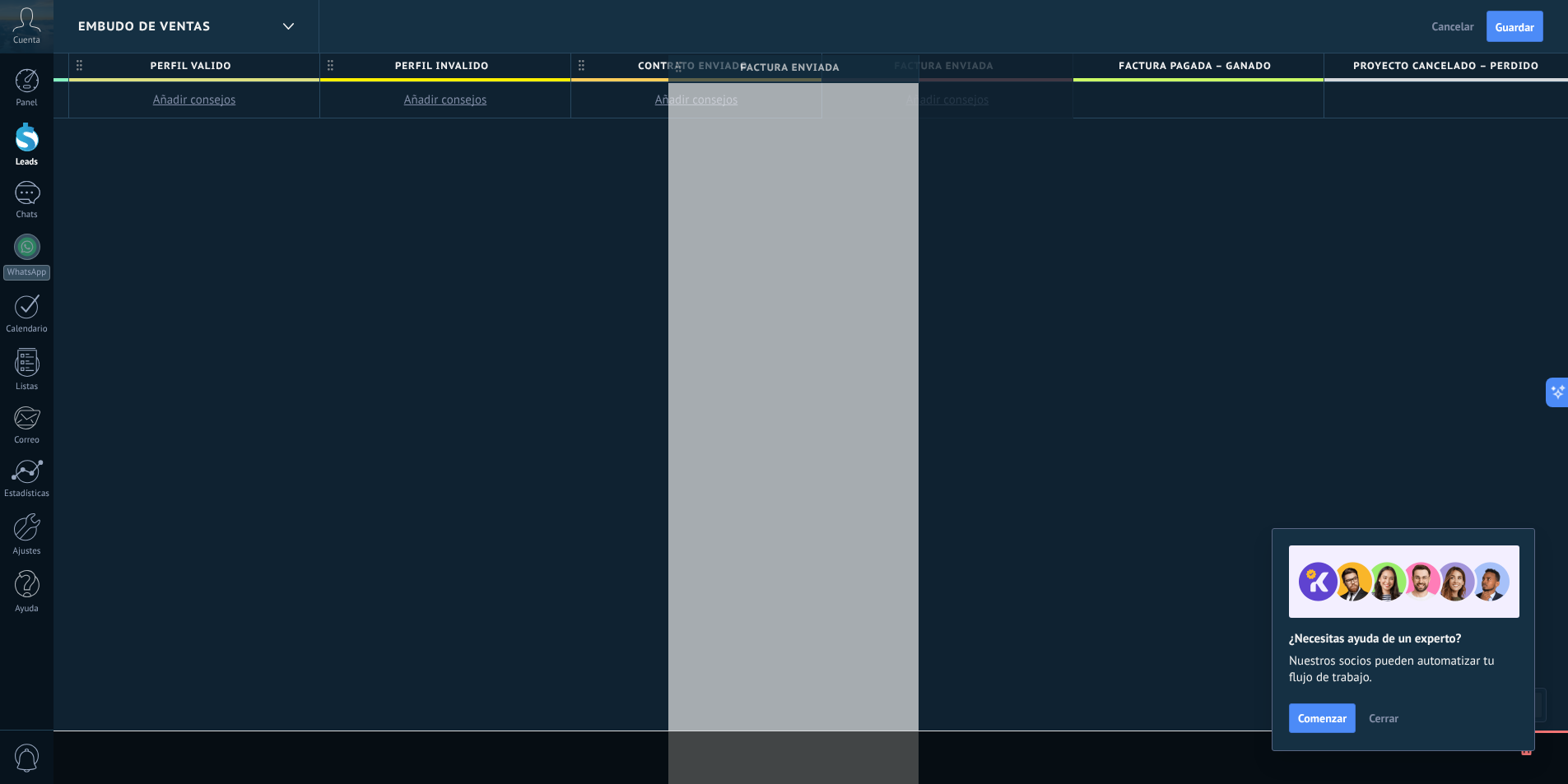
drag, startPoint x: 1019, startPoint y: 61, endPoint x: 868, endPoint y: 63, distance: 151.0
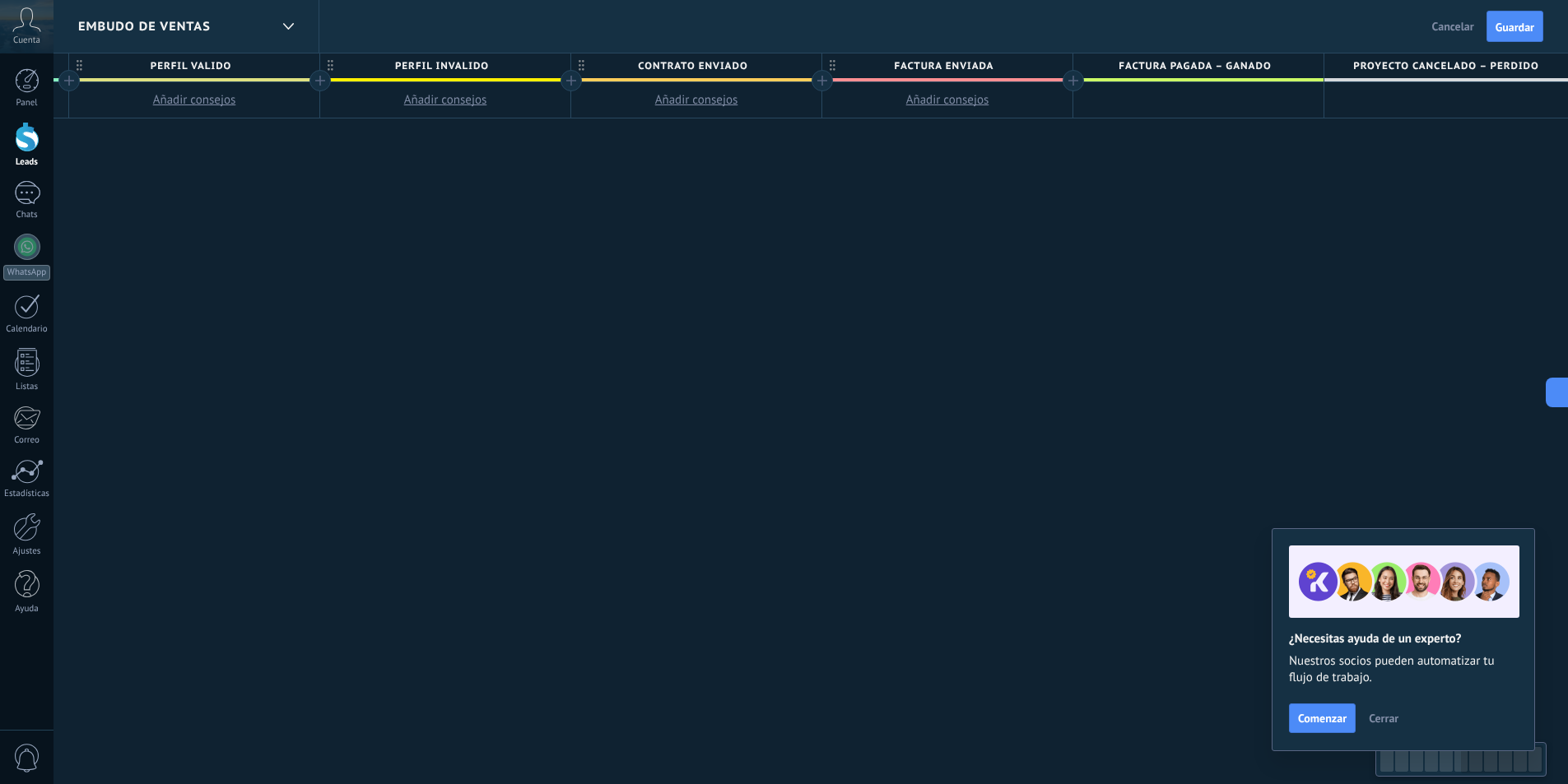
click at [995, 75] on span "Factura enviada" at bounding box center [943, 66] width 242 height 25
type input "*"
type input "**********"
click at [1011, 147] on div "**********" at bounding box center [194, 419] width 2762 height 732
click at [1167, 69] on span "Factura pagada – ganado" at bounding box center [1194, 66] width 242 height 25
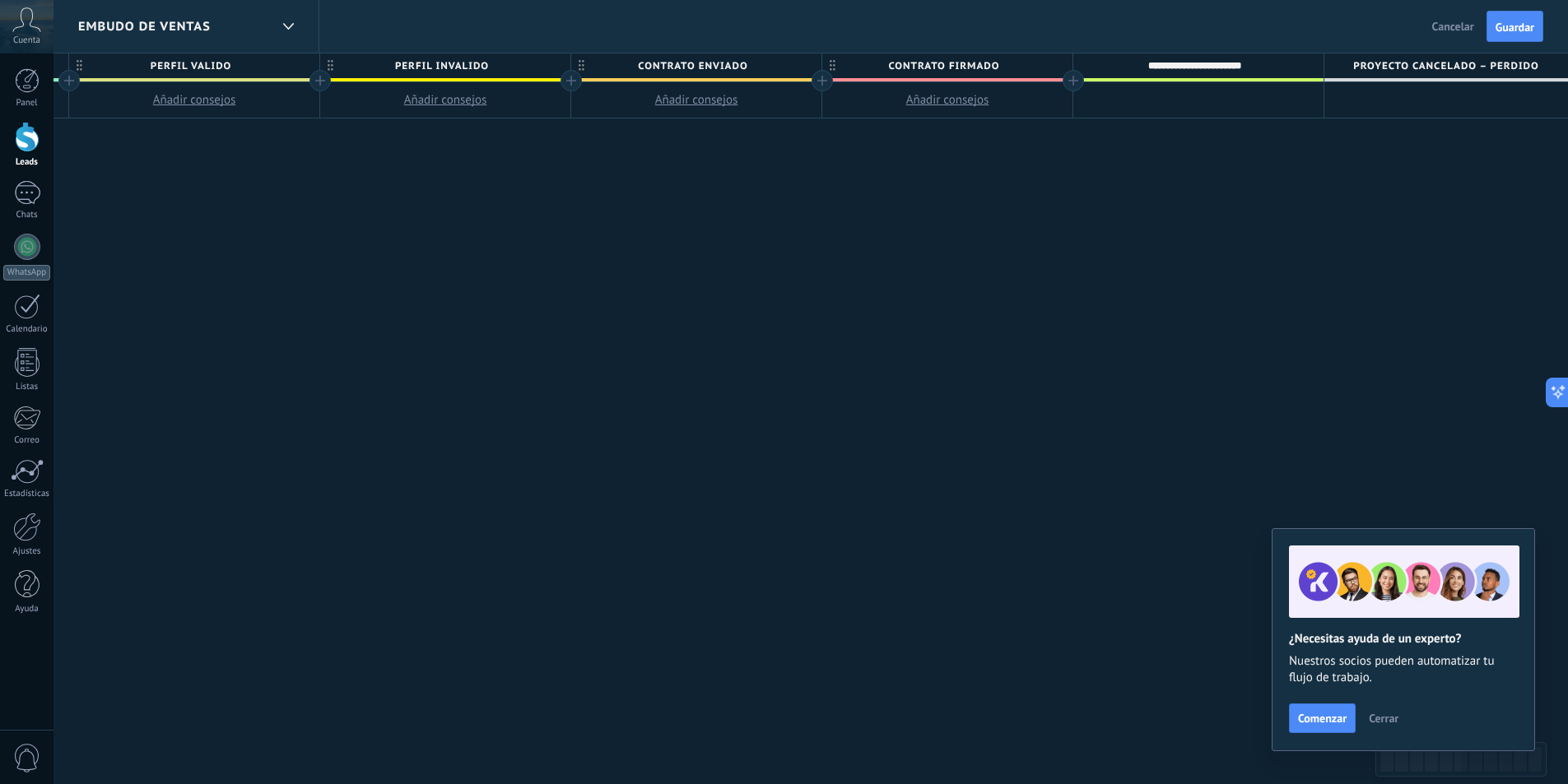
click at [1023, 66] on span "contrato firmado" at bounding box center [943, 66] width 242 height 25
click at [1301, 69] on span "Factura pagada – ganado" at bounding box center [1194, 66] width 242 height 25
click at [1241, 155] on div "**********" at bounding box center [194, 419] width 2762 height 732
click at [1062, 76] on span "contrato firmado" at bounding box center [943, 66] width 242 height 25
click at [1075, 81] on div at bounding box center [1074, 81] width 22 height 22
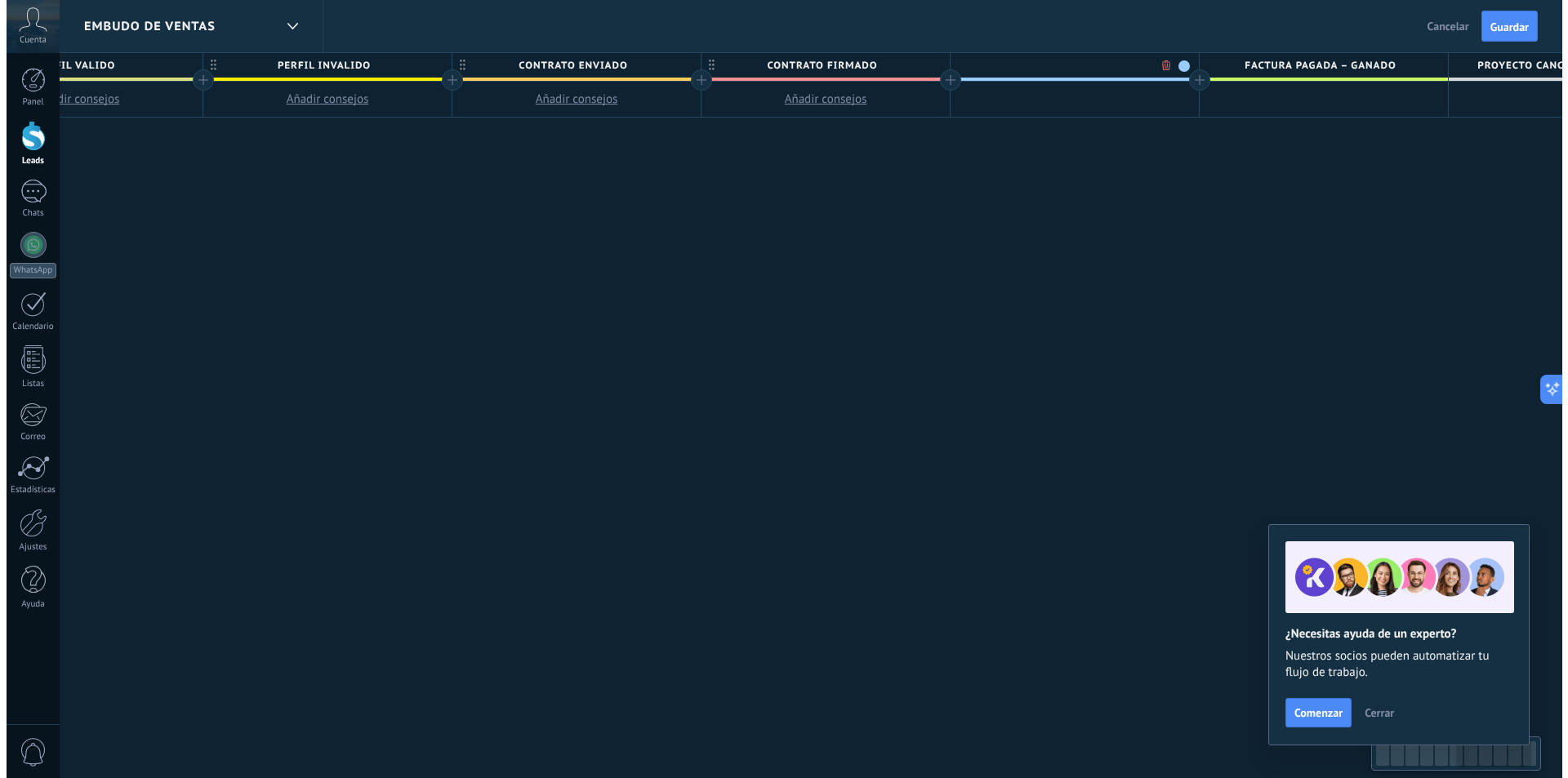
scroll to position [0, 1615]
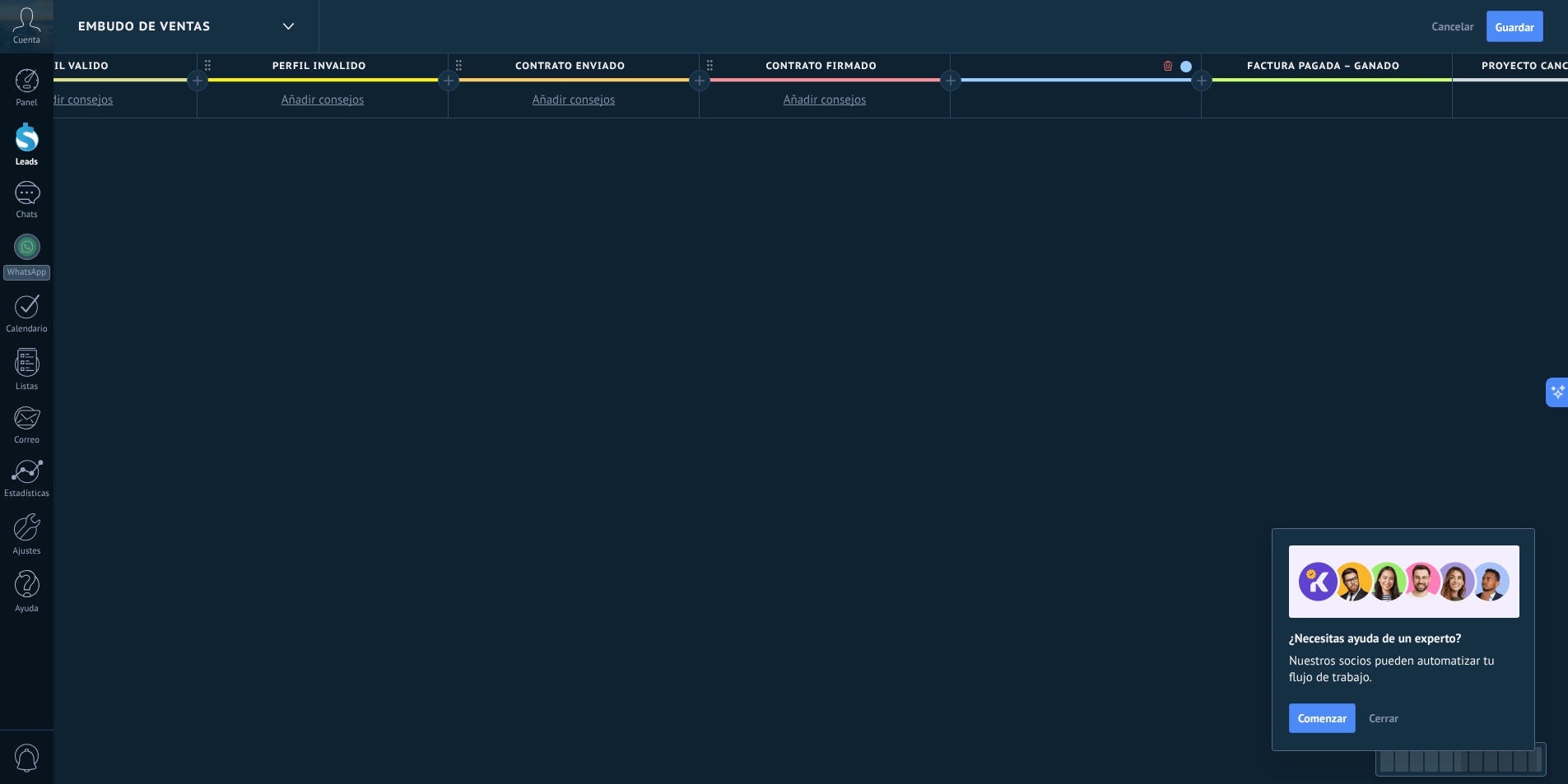
click at [890, 63] on span "contrato firmado" at bounding box center [820, 66] width 242 height 25
click at [890, 66] on input "**********" at bounding box center [821, 65] width 218 height 24
drag, startPoint x: 895, startPoint y: 66, endPoint x: 758, endPoint y: 66, distance: 137.0
click at [758, 66] on input "**********" at bounding box center [821, 65] width 218 height 24
type input "**********"
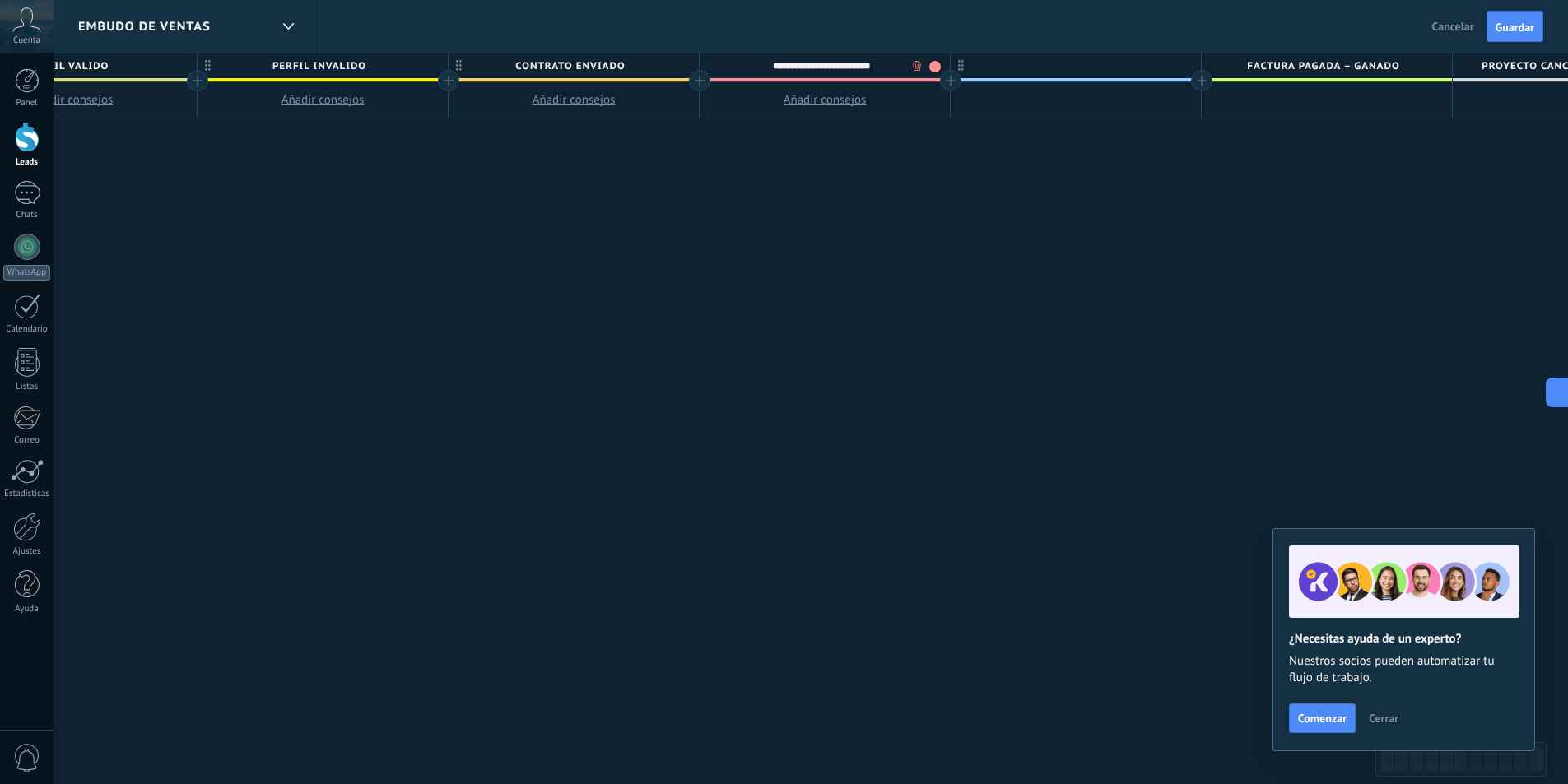
click at [877, 198] on div "**********" at bounding box center [197, 419] width 3012 height 732
click at [1098, 78] on div at bounding box center [1075, 65] width 250 height 24
click at [1164, 61] on body ".abccls-1,.abccls-2{fill-rule:evenodd}.abccls-2{fill:#fff} .abfcls-1{fill:none}…" at bounding box center [784, 392] width 1568 height 784
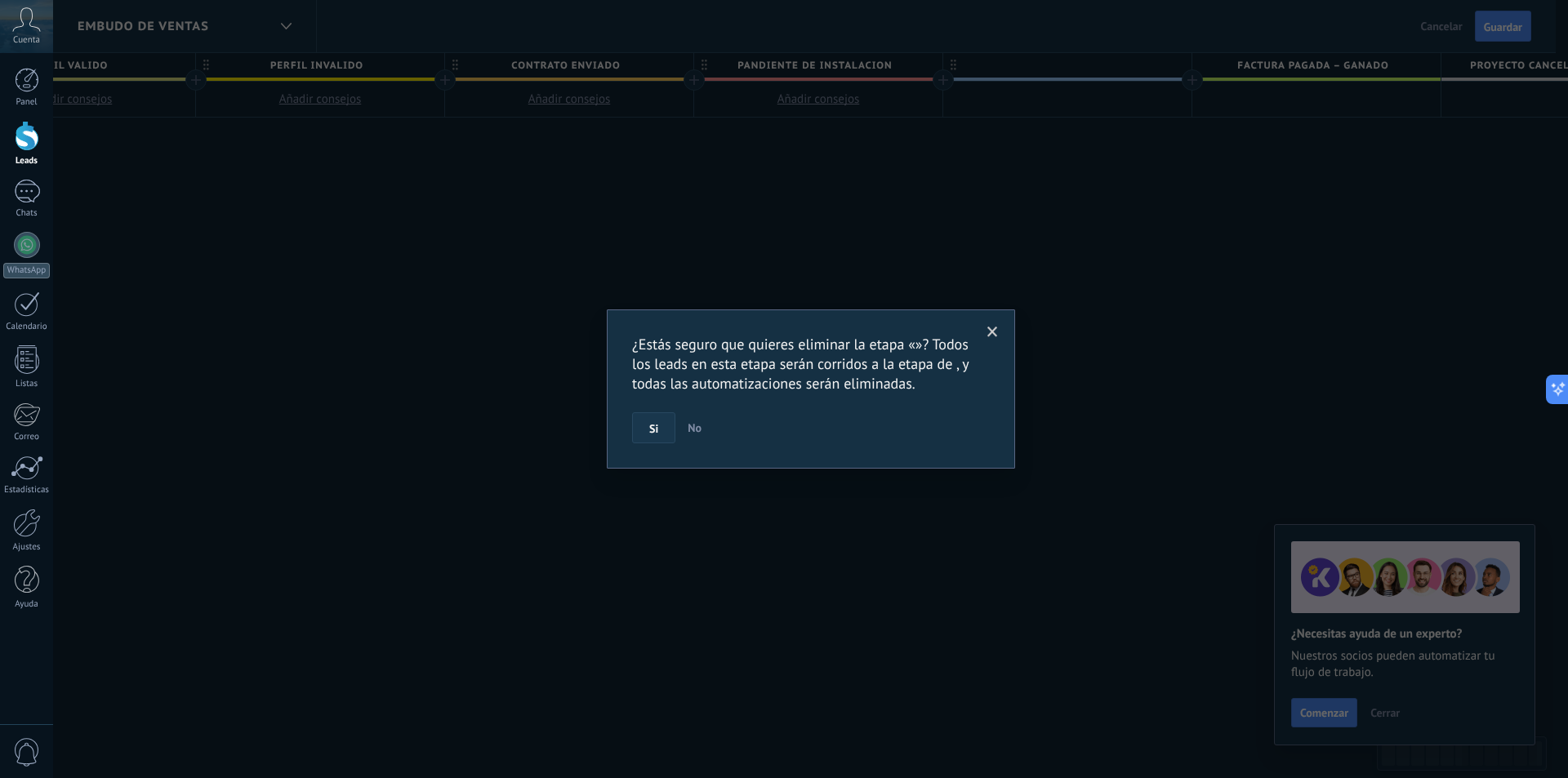
click at [657, 434] on span "Si" at bounding box center [653, 429] width 9 height 12
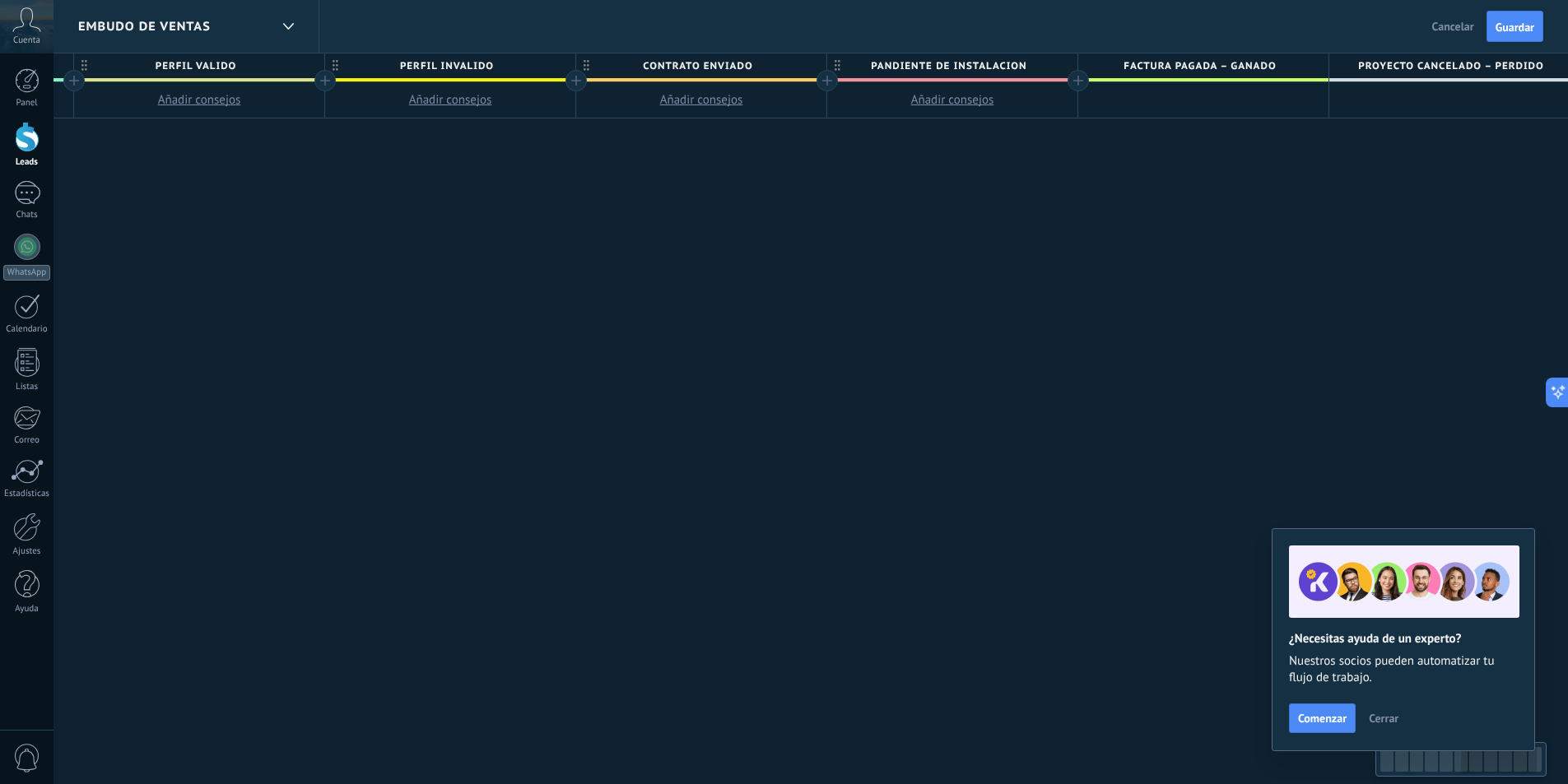
scroll to position [0, 1513]
drag, startPoint x: 1139, startPoint y: 279, endPoint x: 818, endPoint y: 288, distance: 321.1
click at [818, 288] on div "**********" at bounding box center [187, 419] width 2762 height 732
click at [1065, 85] on div at bounding box center [1066, 81] width 22 height 22
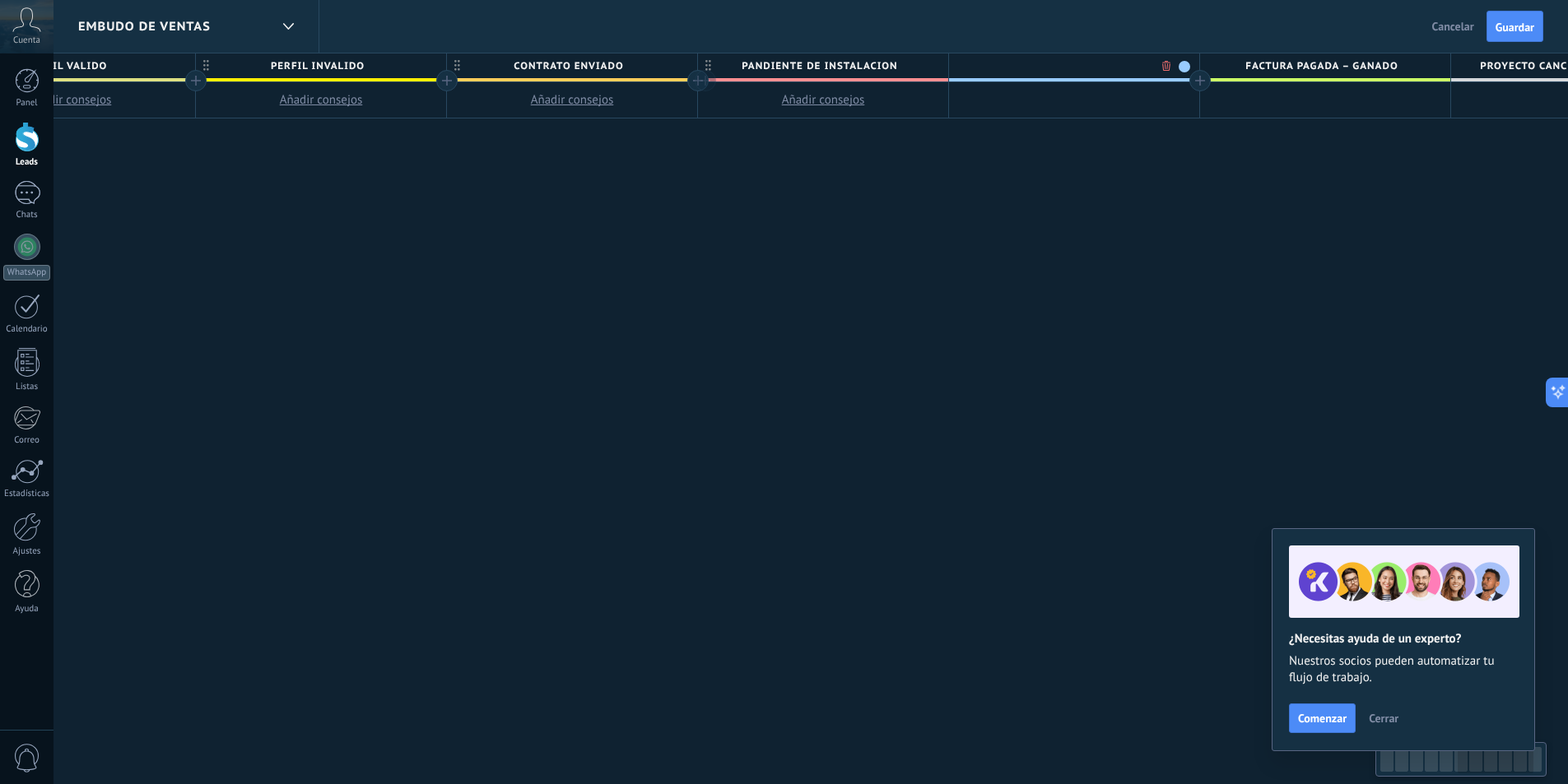
scroll to position [0, 1635]
click at [1090, 74] on input "text" at bounding box center [1065, 65] width 218 height 24
type input "*********"
click at [1147, 273] on div "**********" at bounding box center [190, 419] width 3012 height 732
click at [1511, 28] on span "Guardar" at bounding box center [1515, 27] width 39 height 12
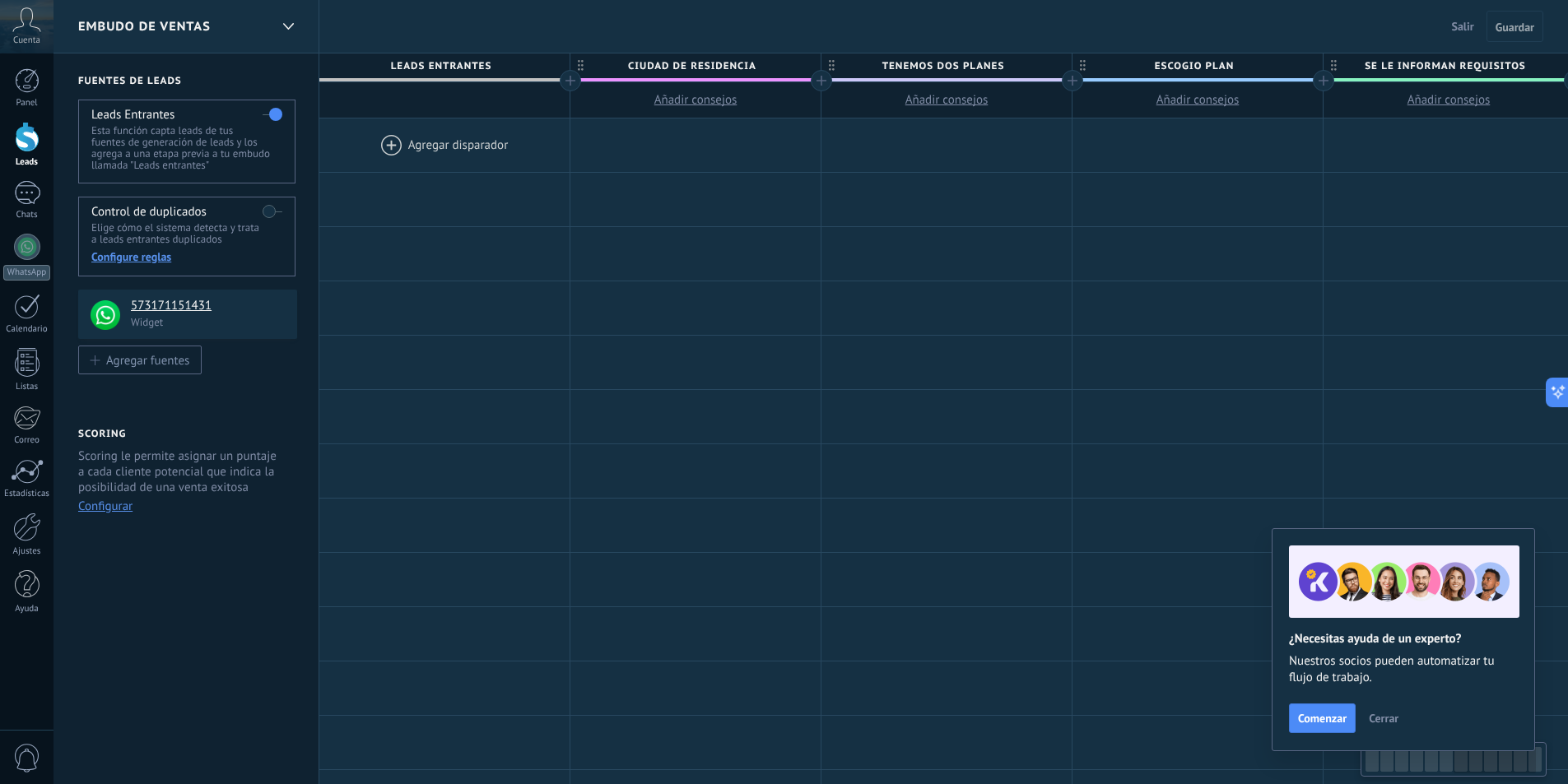
scroll to position [0, 1635]
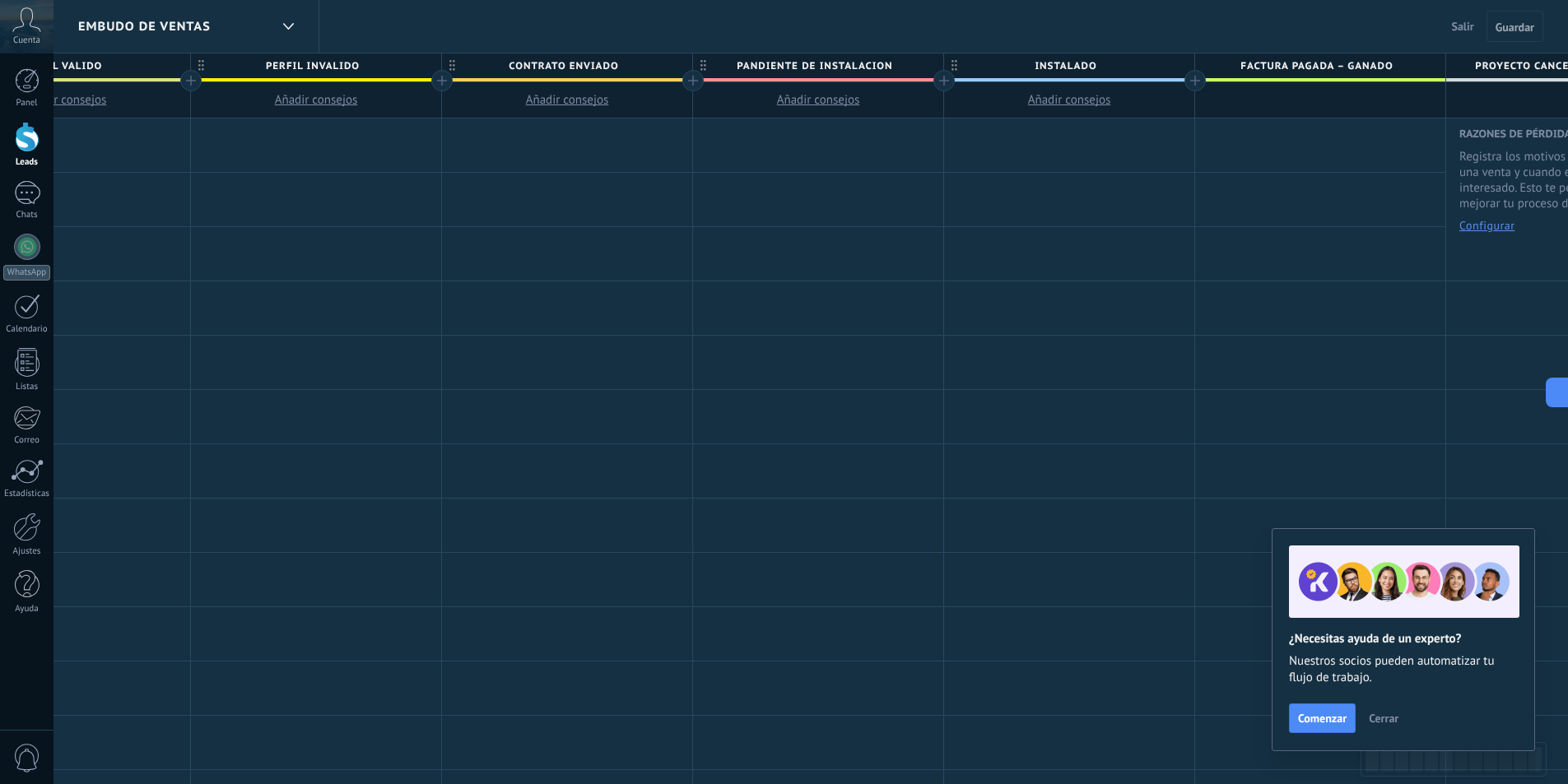
click at [1380, 724] on span "Cerrar" at bounding box center [1383, 718] width 30 height 12
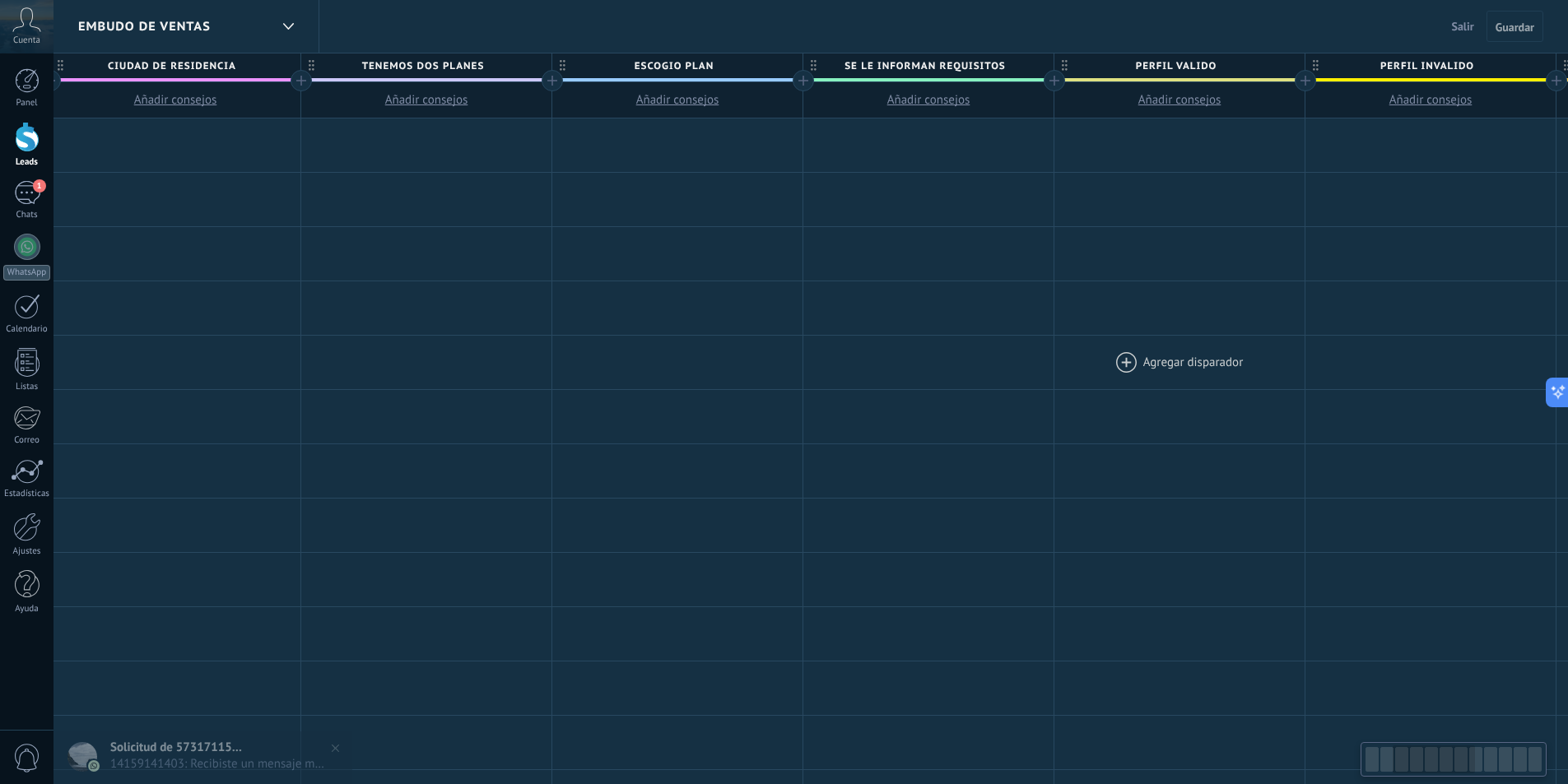
drag, startPoint x: 478, startPoint y: 276, endPoint x: 1146, endPoint y: 371, distance: 674.7
click at [1331, 347] on div "**********" at bounding box center [1305, 688] width 3012 height 1140
drag, startPoint x: 509, startPoint y: 32, endPoint x: 768, endPoint y: 39, distance: 259.1
click at [768, 39] on div "Embudo de ventas Salir Cancelar Guardar" at bounding box center [810, 26] width 1515 height 53
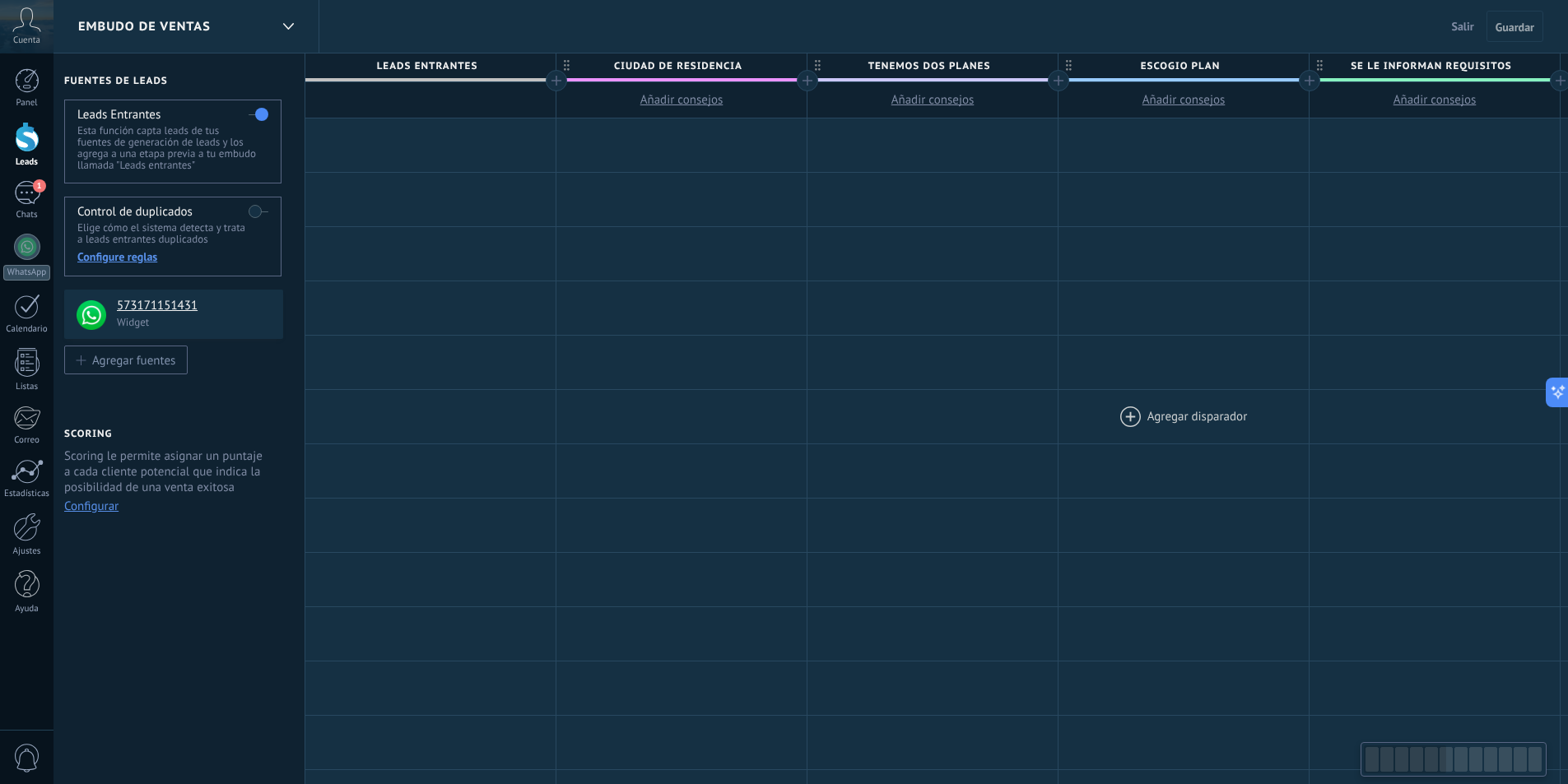
scroll to position [0, 0]
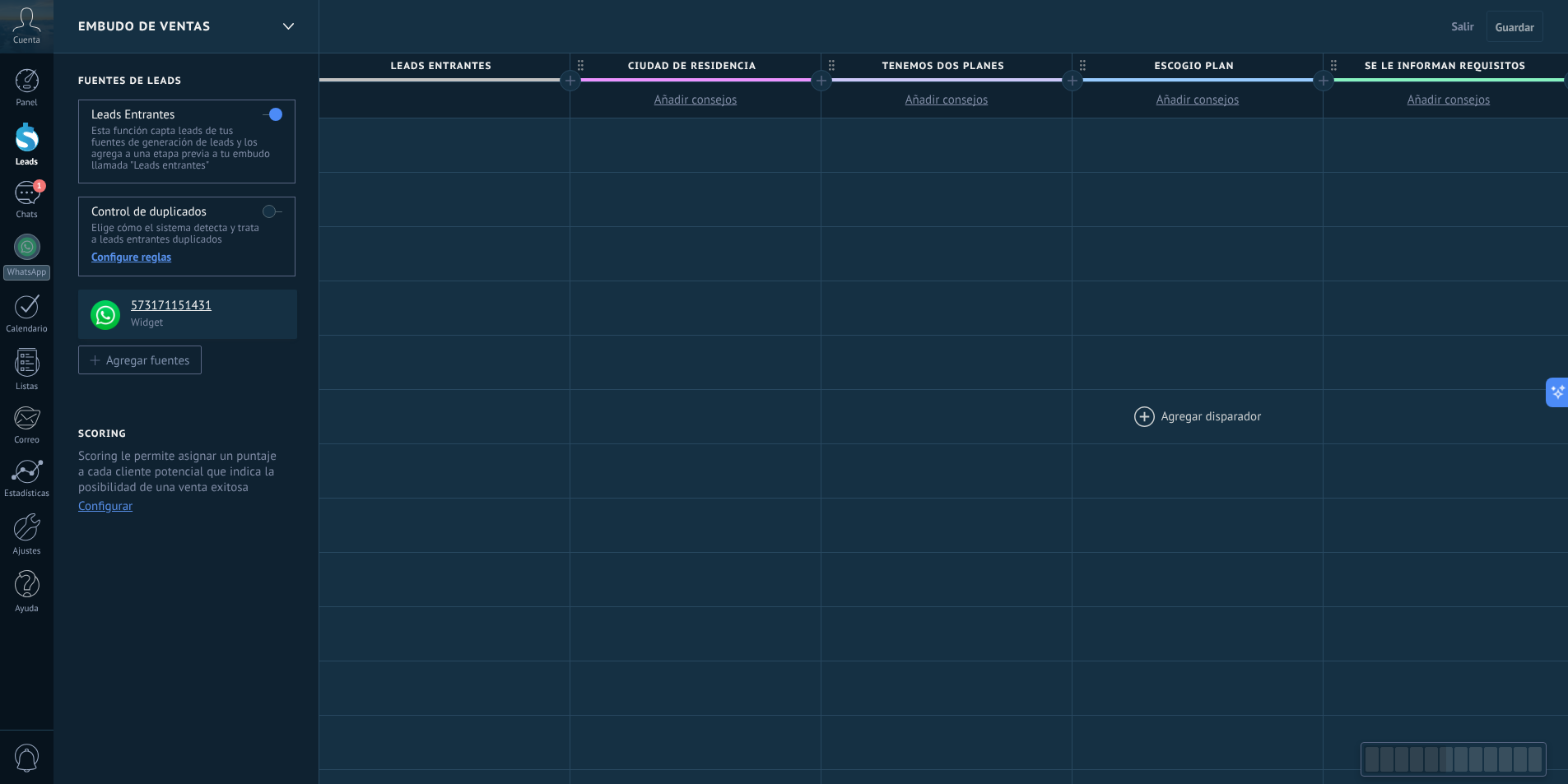
drag, startPoint x: 495, startPoint y: 383, endPoint x: 1288, endPoint y: 443, distance: 795.3
click at [143, 757] on div "**********" at bounding box center [186, 658] width 266 height 1210
click at [32, 203] on div "1" at bounding box center [27, 193] width 26 height 23
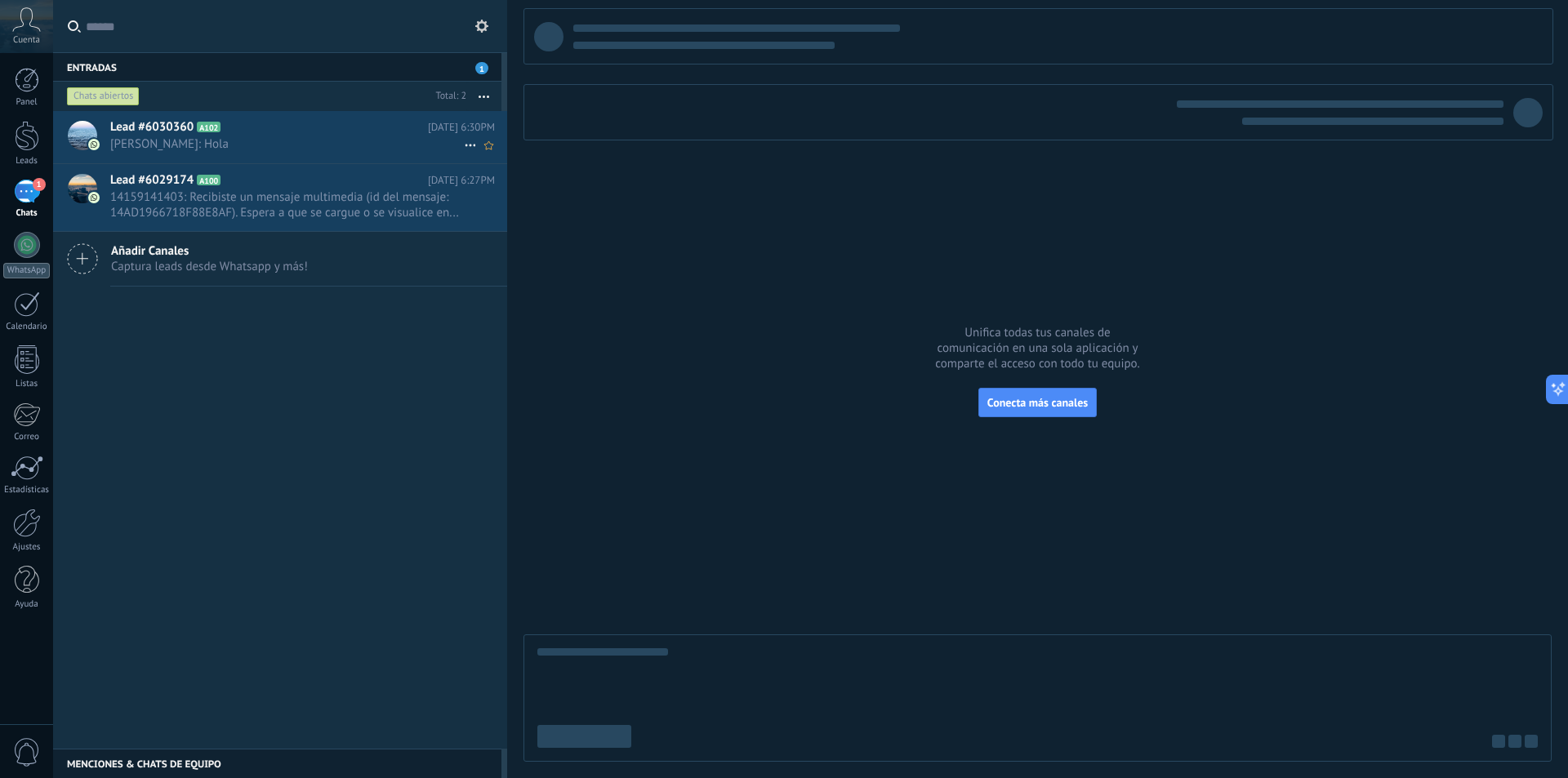
click at [217, 148] on span "Luis Feste: Hola" at bounding box center [286, 143] width 354 height 15
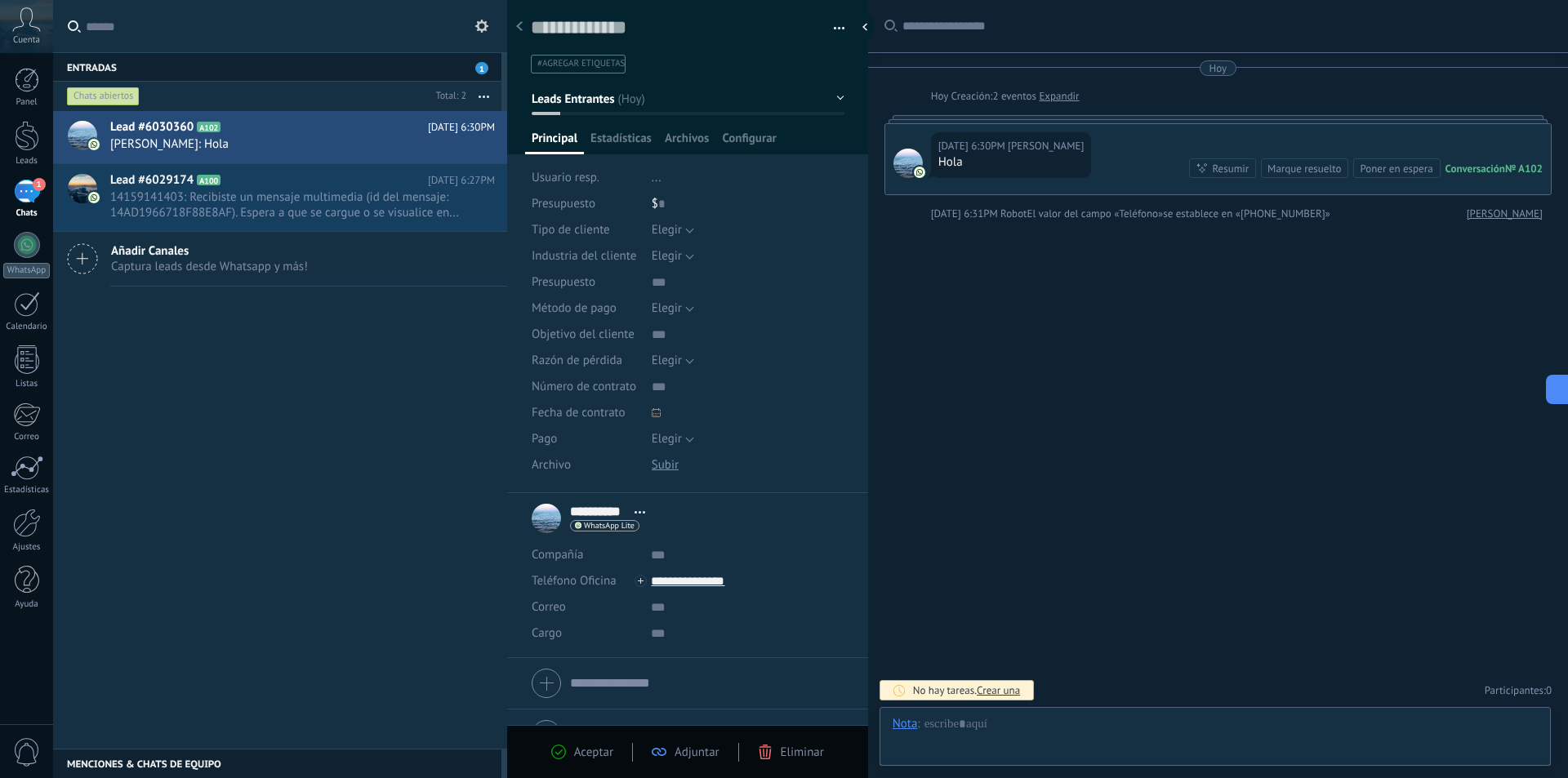
scroll to position [24, 0]
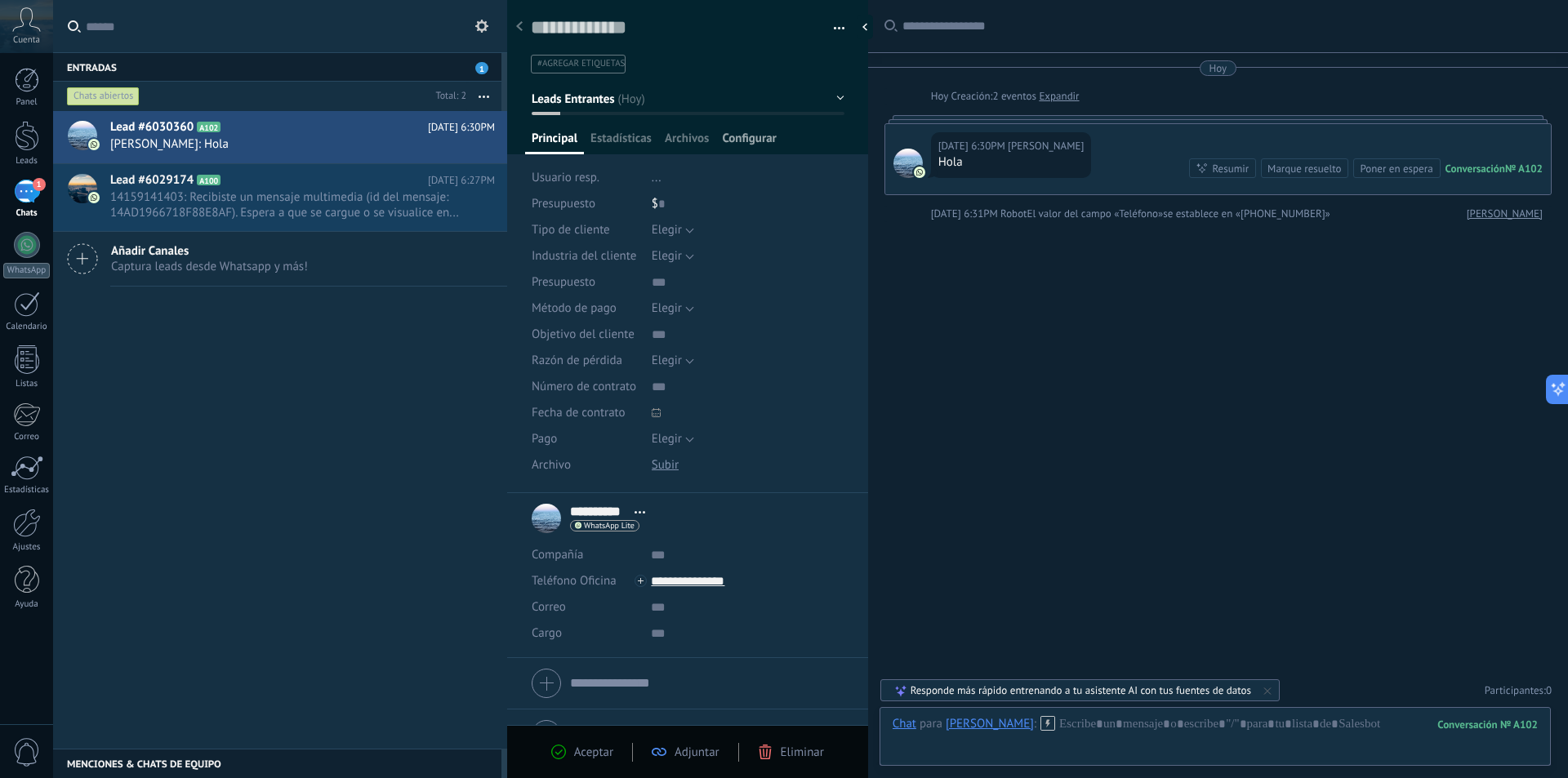
click at [746, 139] on span "Configurar" at bounding box center [748, 142] width 54 height 23
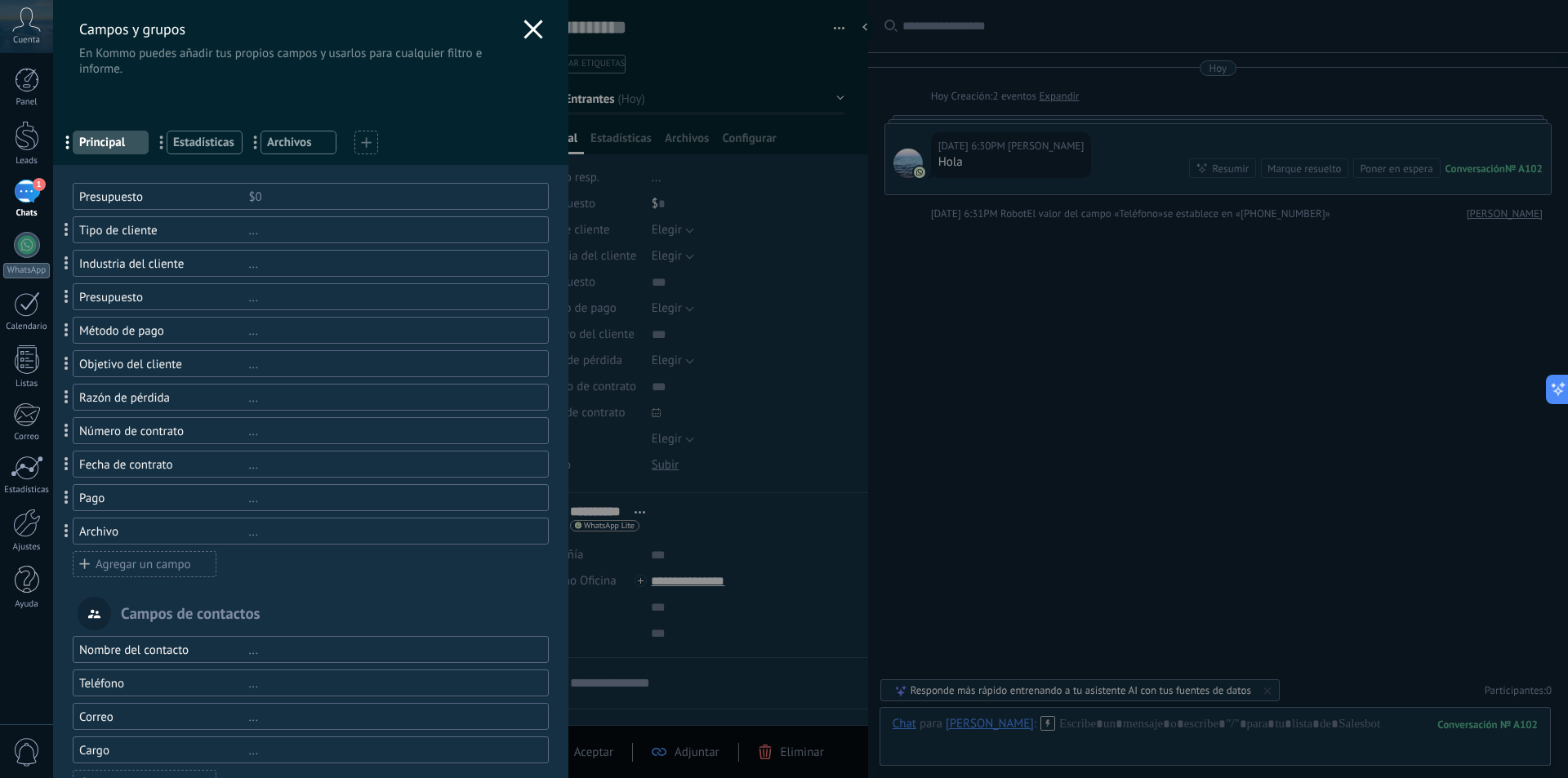
click at [300, 201] on div "$0" at bounding box center [390, 197] width 285 height 15
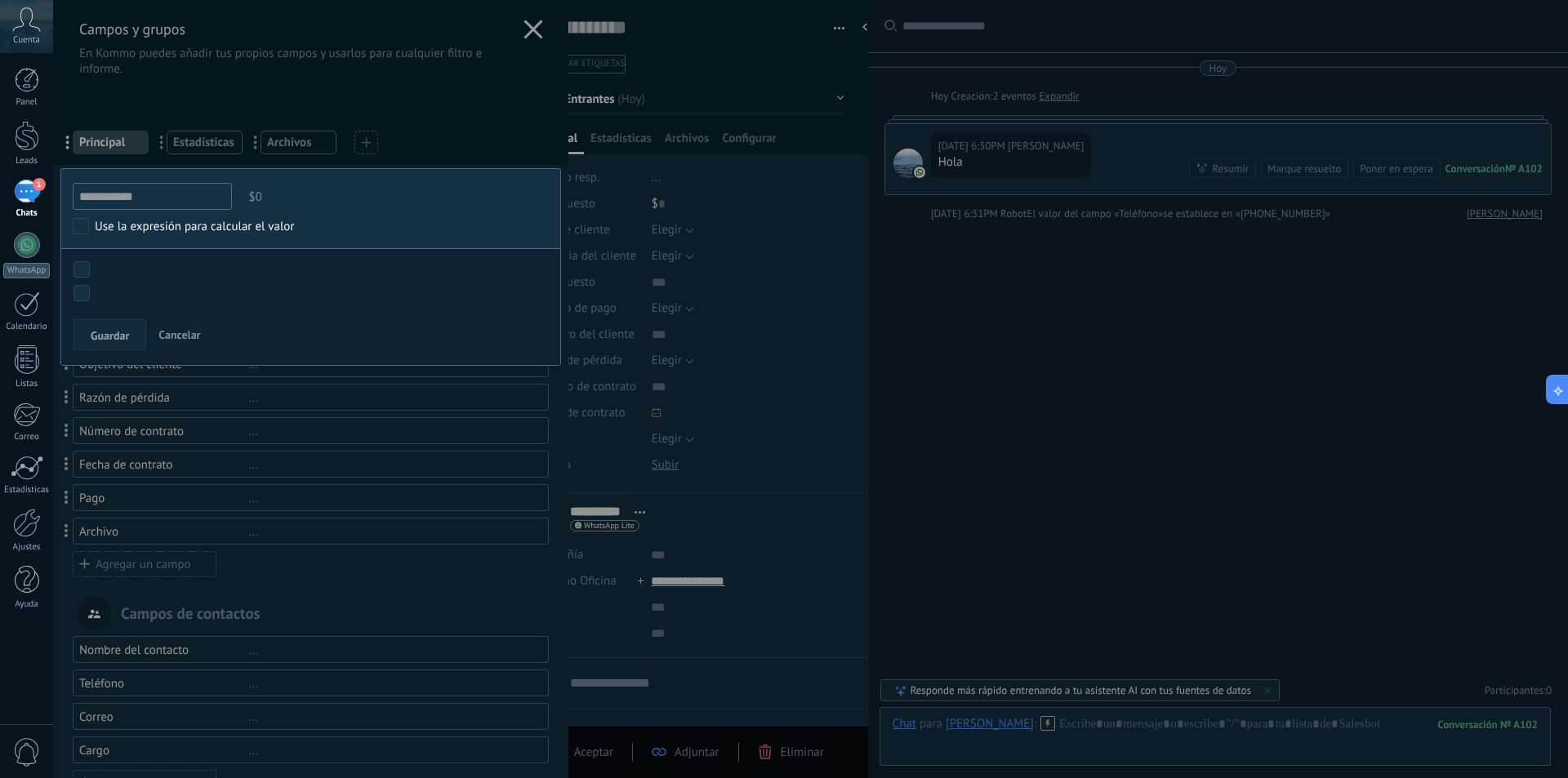
click at [186, 330] on span "Cancelar" at bounding box center [179, 335] width 42 height 14
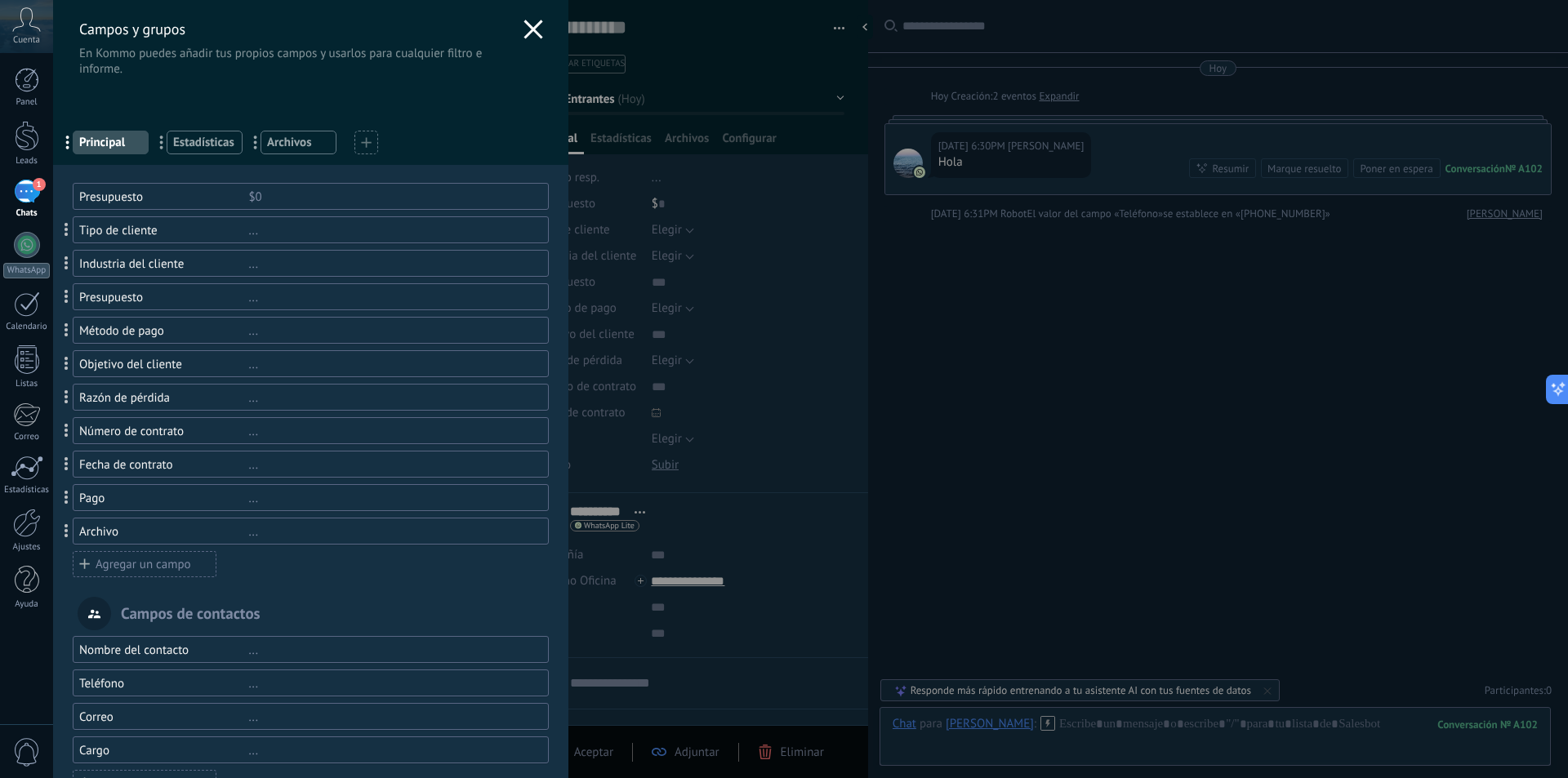
click at [219, 233] on div "Tipo de cliente" at bounding box center [163, 230] width 169 height 15
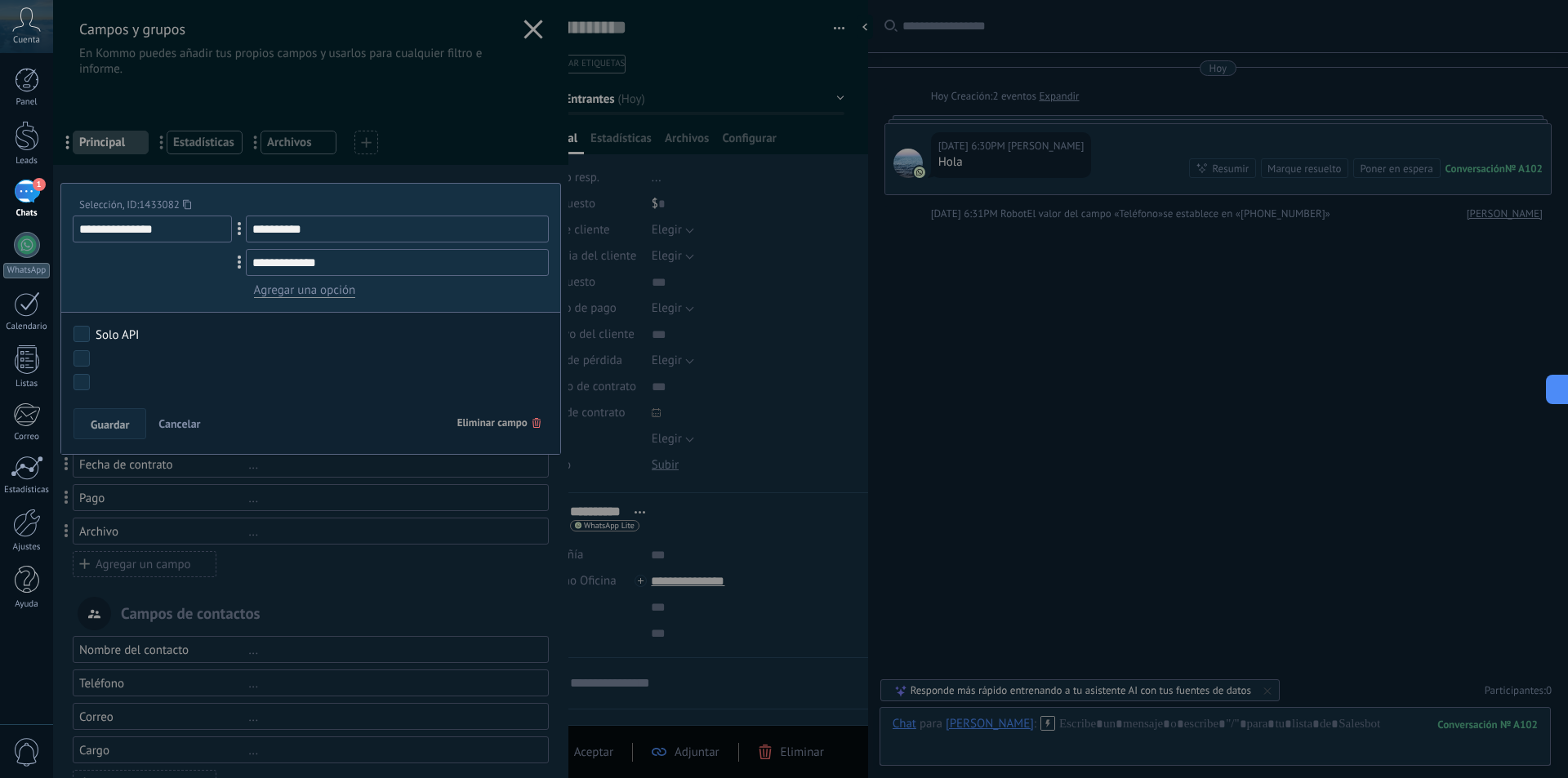
click at [414, 172] on div at bounding box center [311, 539] width 516 height 1079
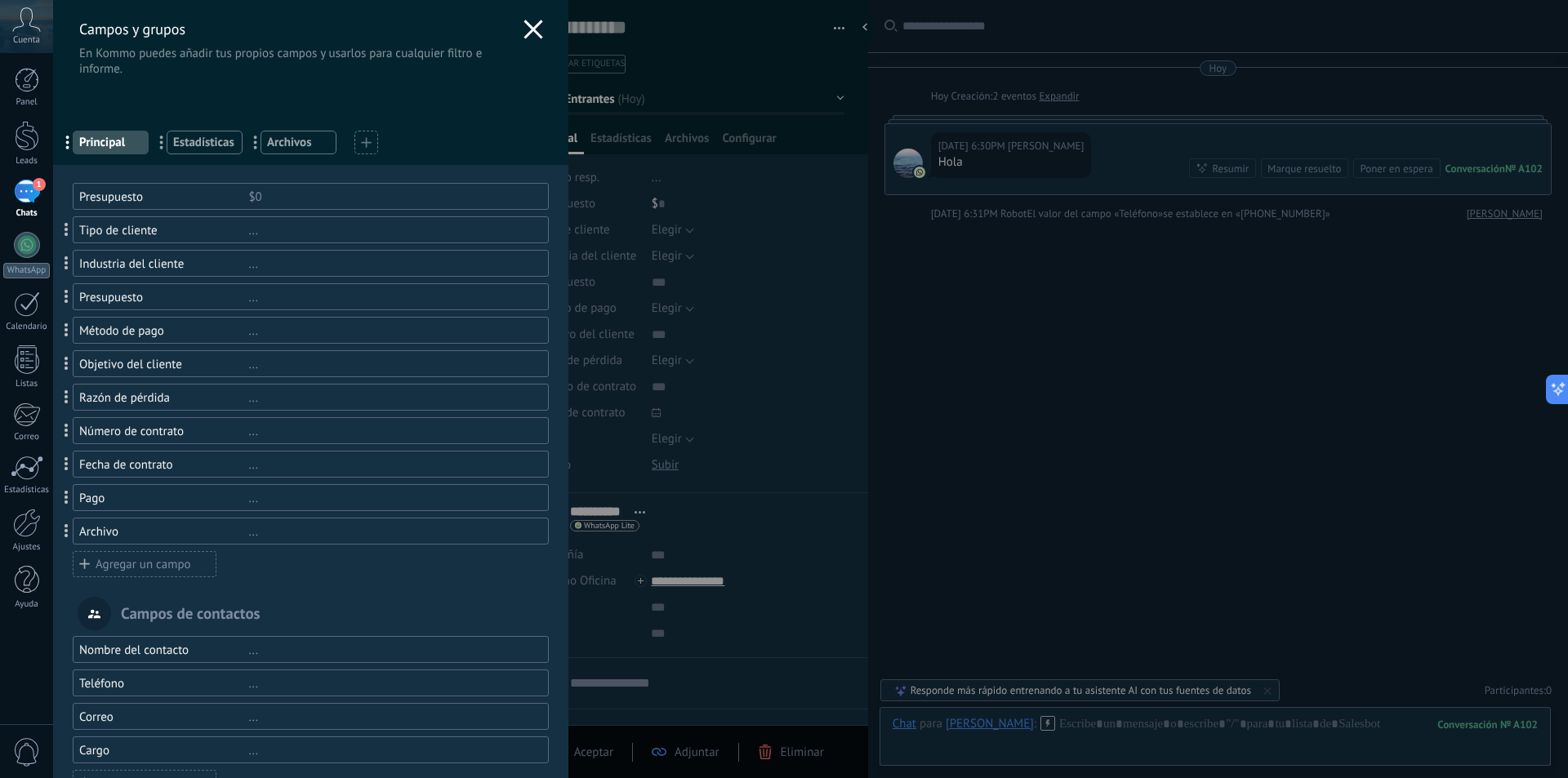
click at [192, 228] on div "Tipo de cliente" at bounding box center [163, 230] width 169 height 15
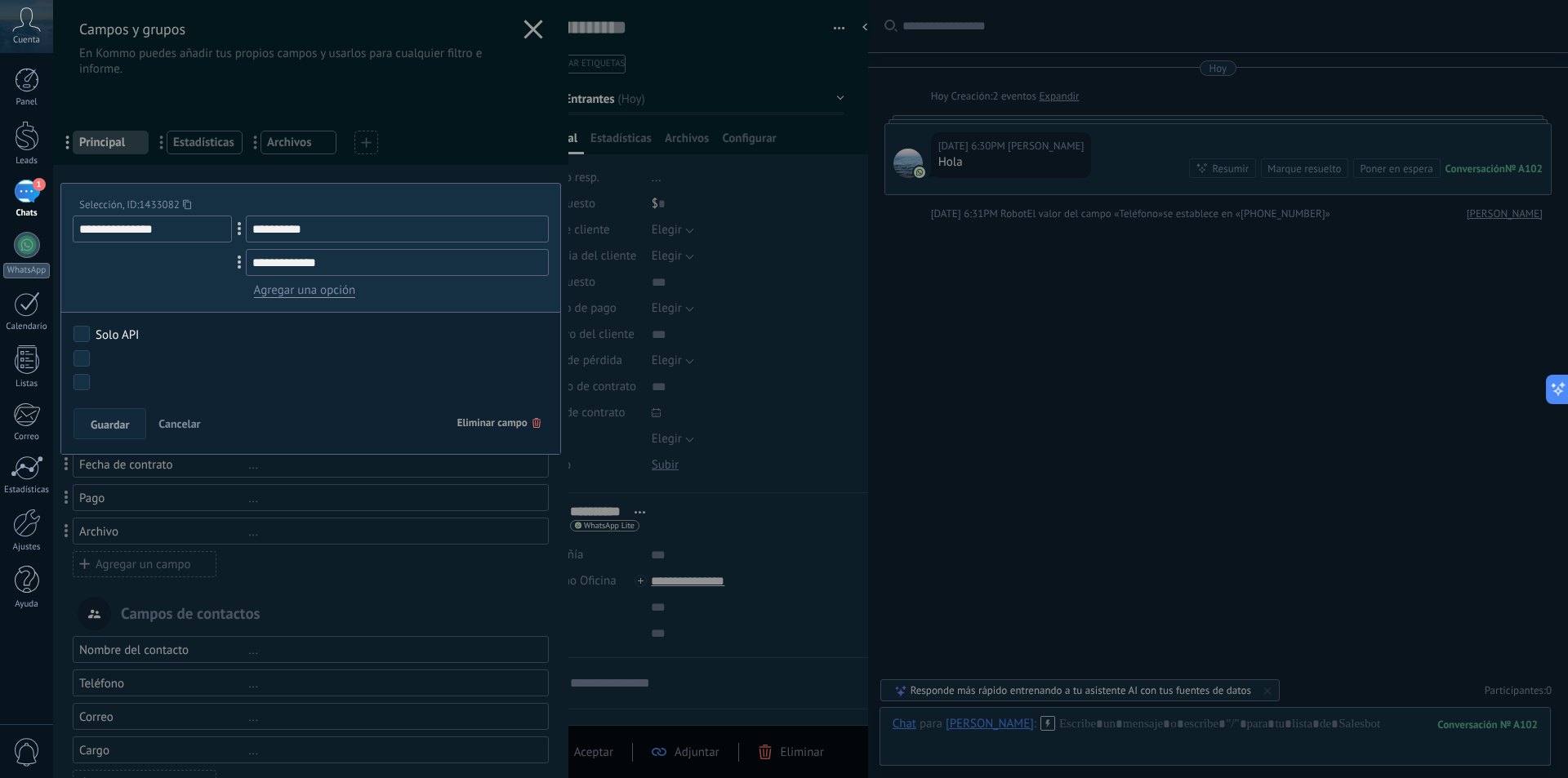
click at [524, 417] on span "Eliminar campo" at bounding box center [499, 423] width 83 height 30
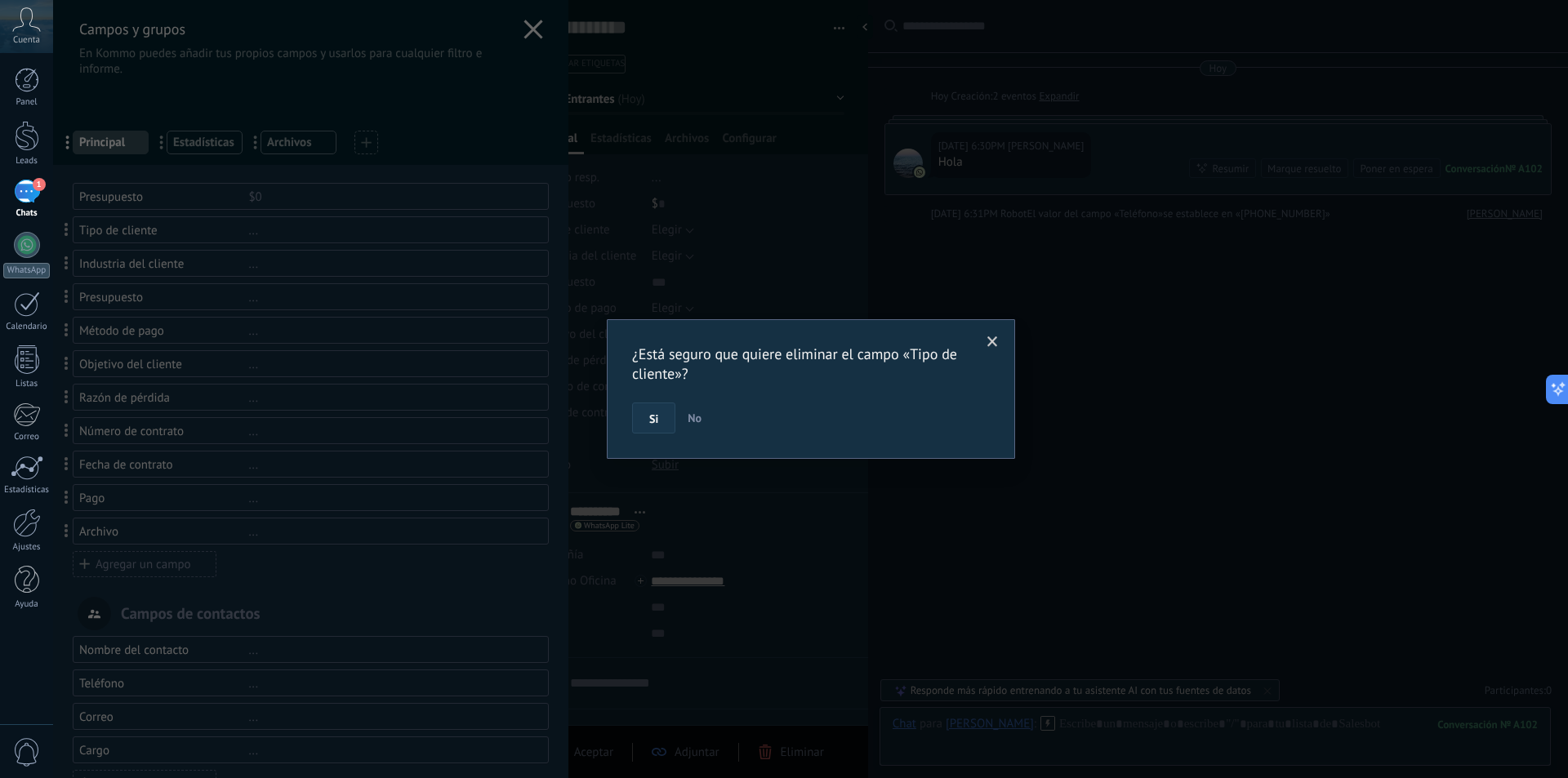
click at [651, 421] on span "Si" at bounding box center [653, 419] width 9 height 12
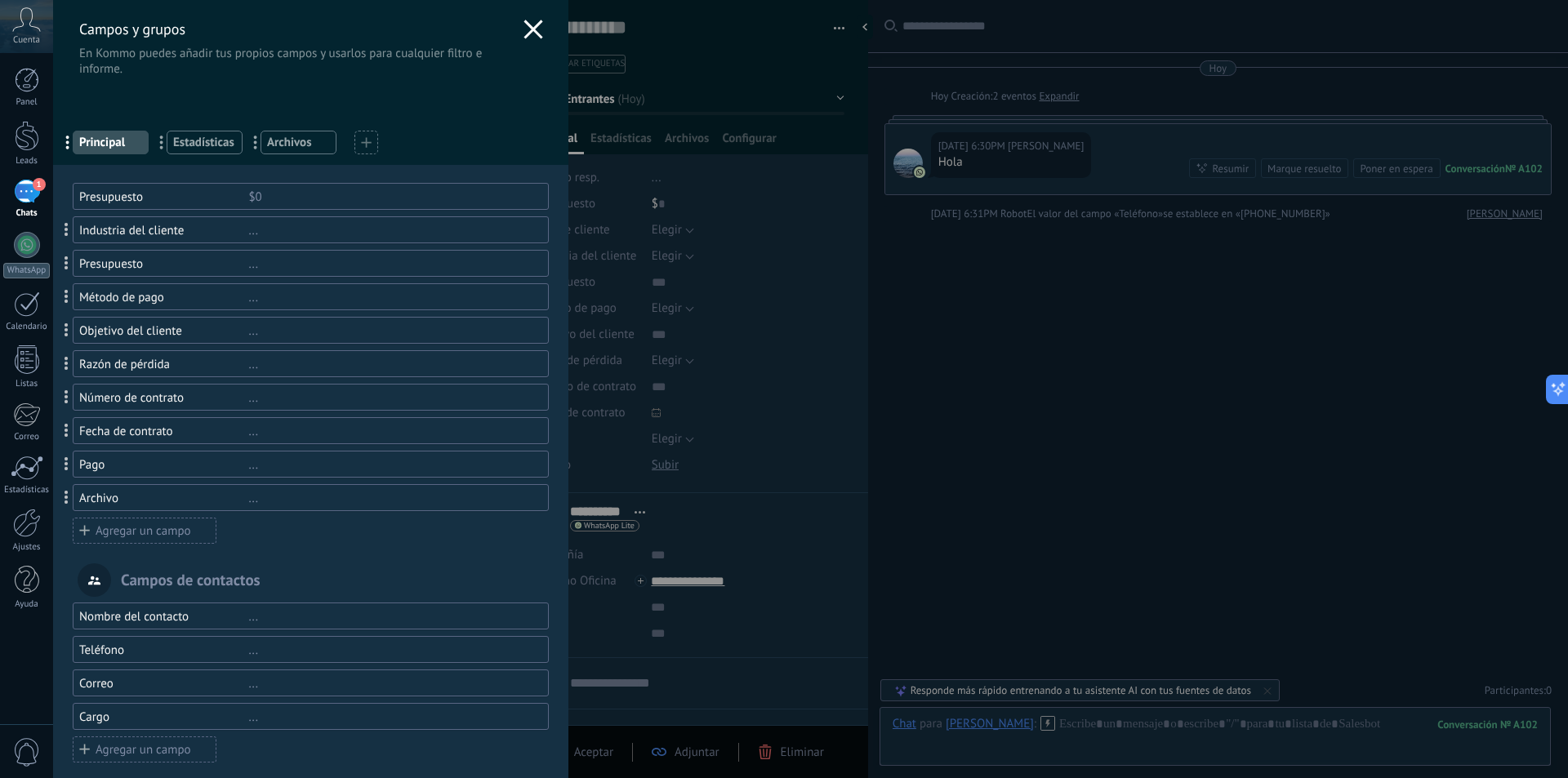
click at [277, 213] on div "Presupuesto $0 Industria del cliente ... Presupuesto ... Método de pago ... Obj…" at bounding box center [311, 363] width 476 height 362
click at [287, 228] on div "..." at bounding box center [390, 230] width 285 height 15
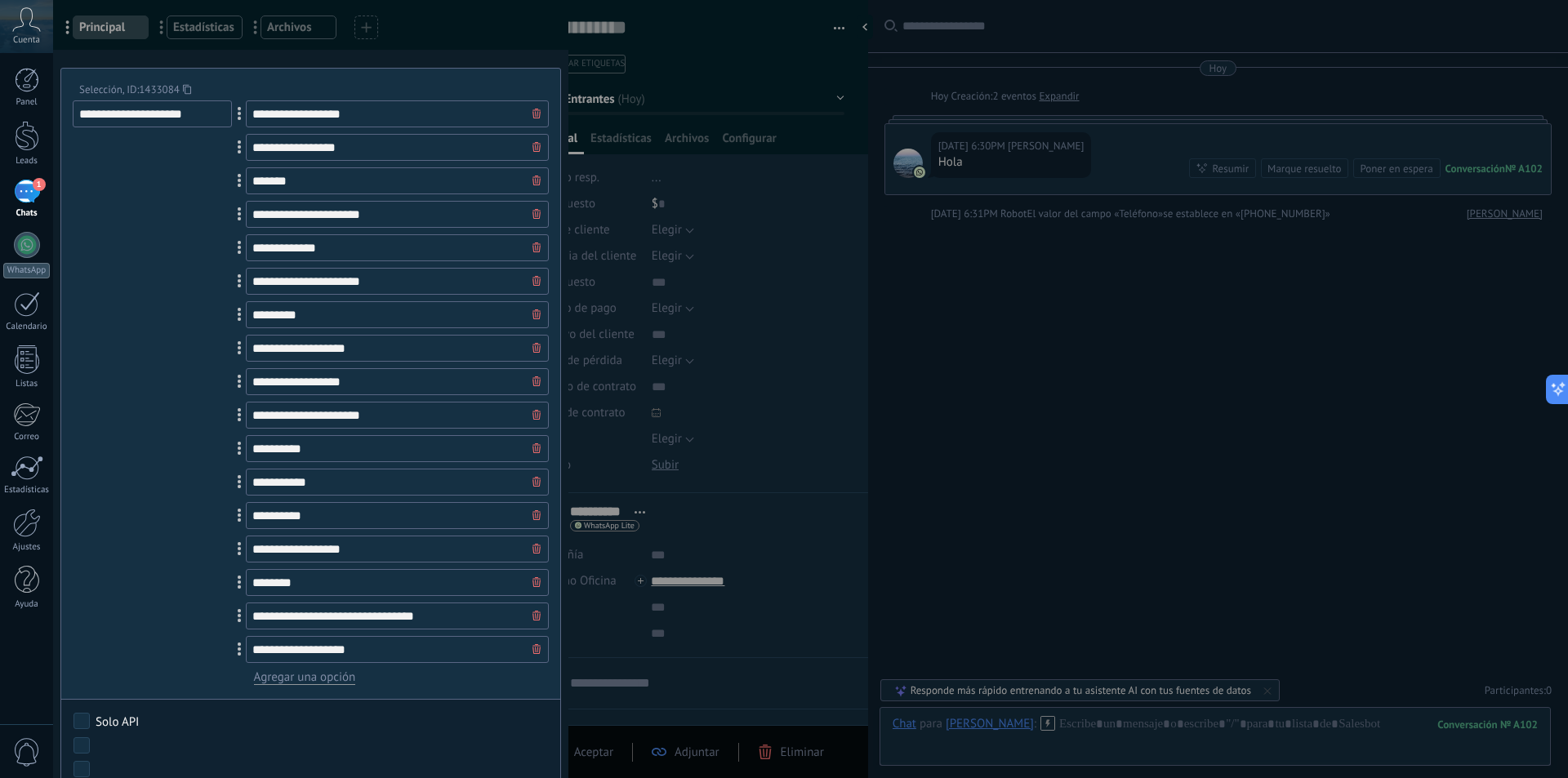
scroll to position [265, 0]
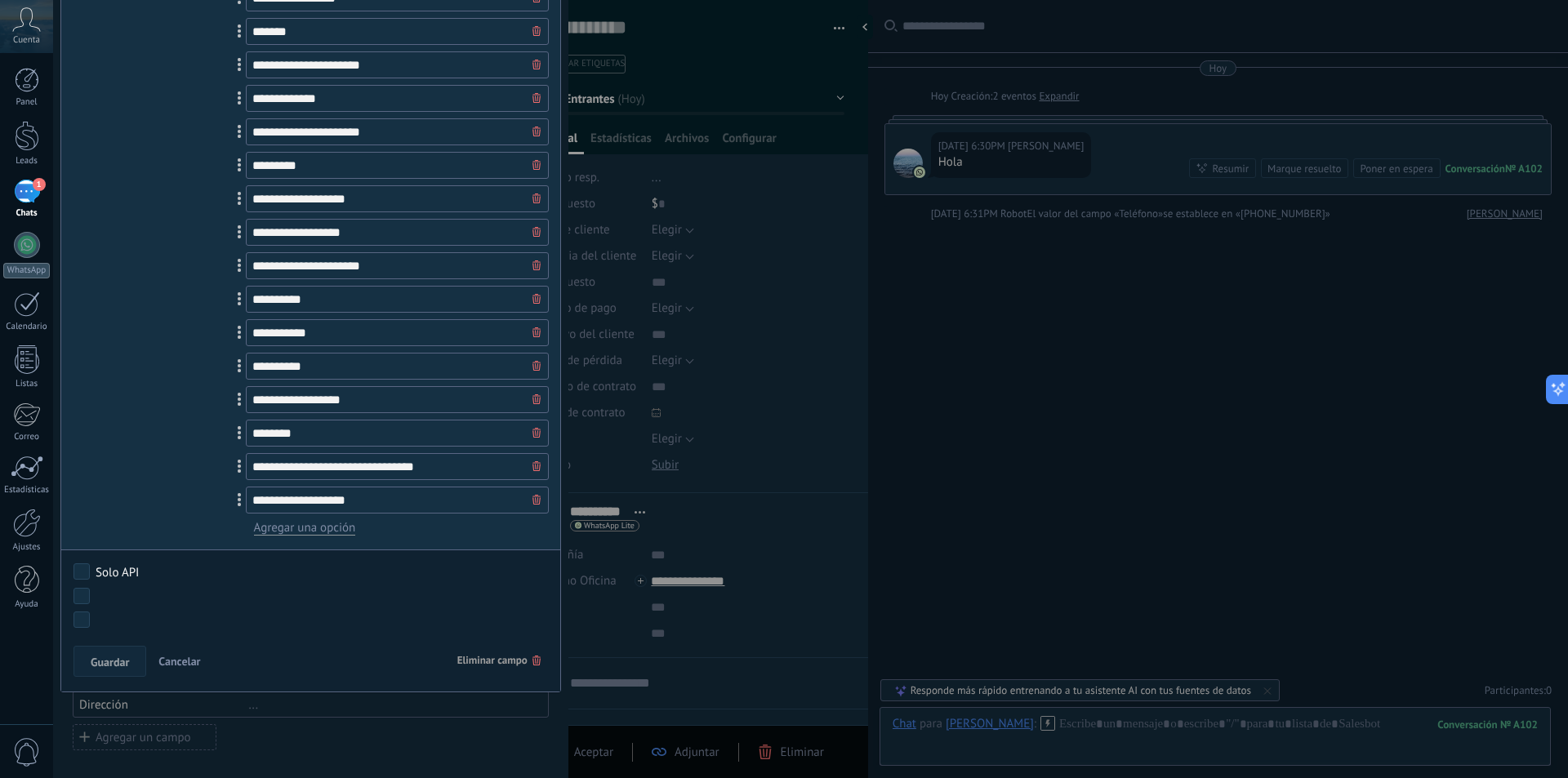
click at [484, 655] on span "Eliminar campo" at bounding box center [499, 661] width 83 height 30
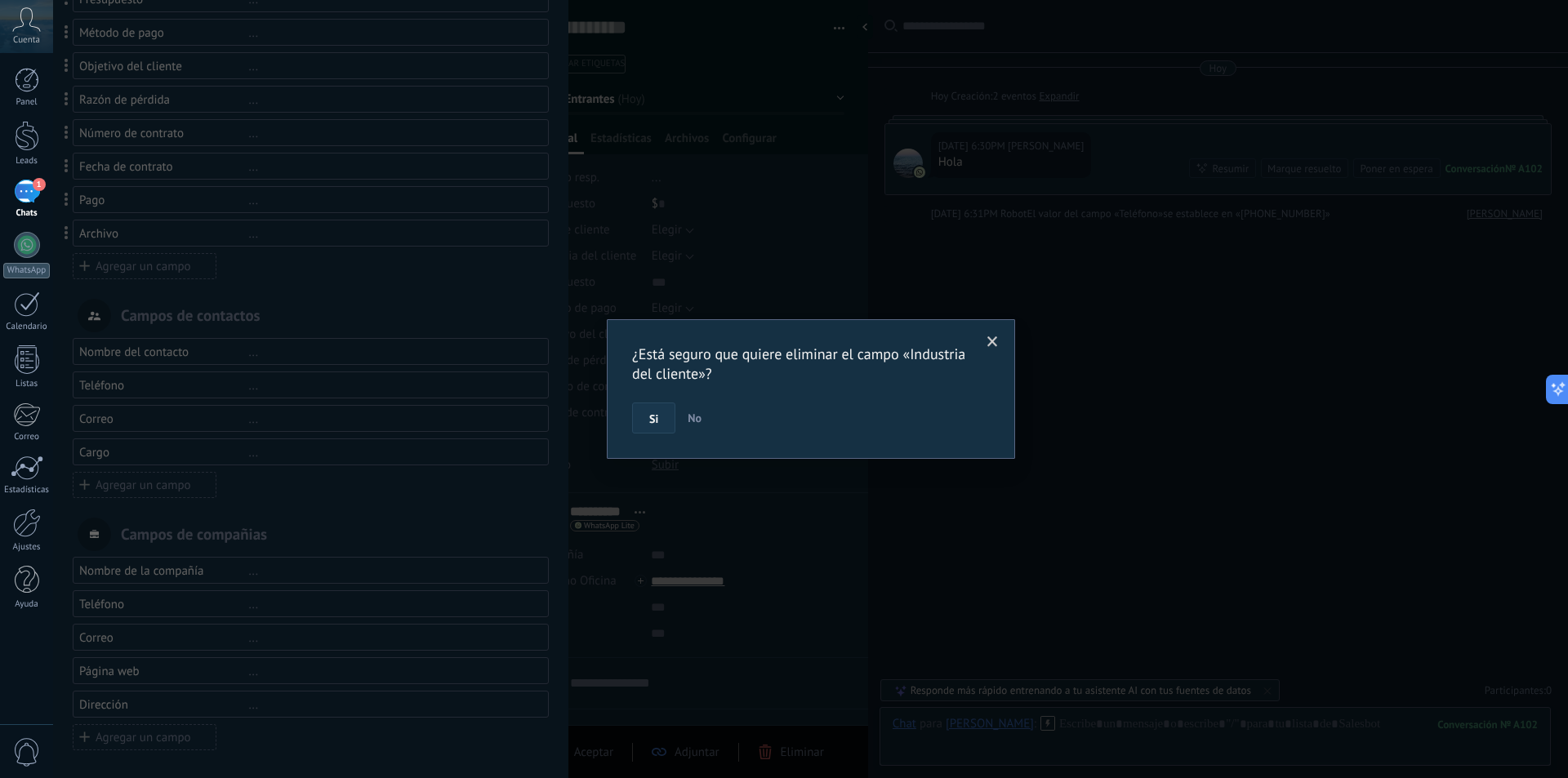
click at [655, 426] on button "Si" at bounding box center [653, 418] width 43 height 31
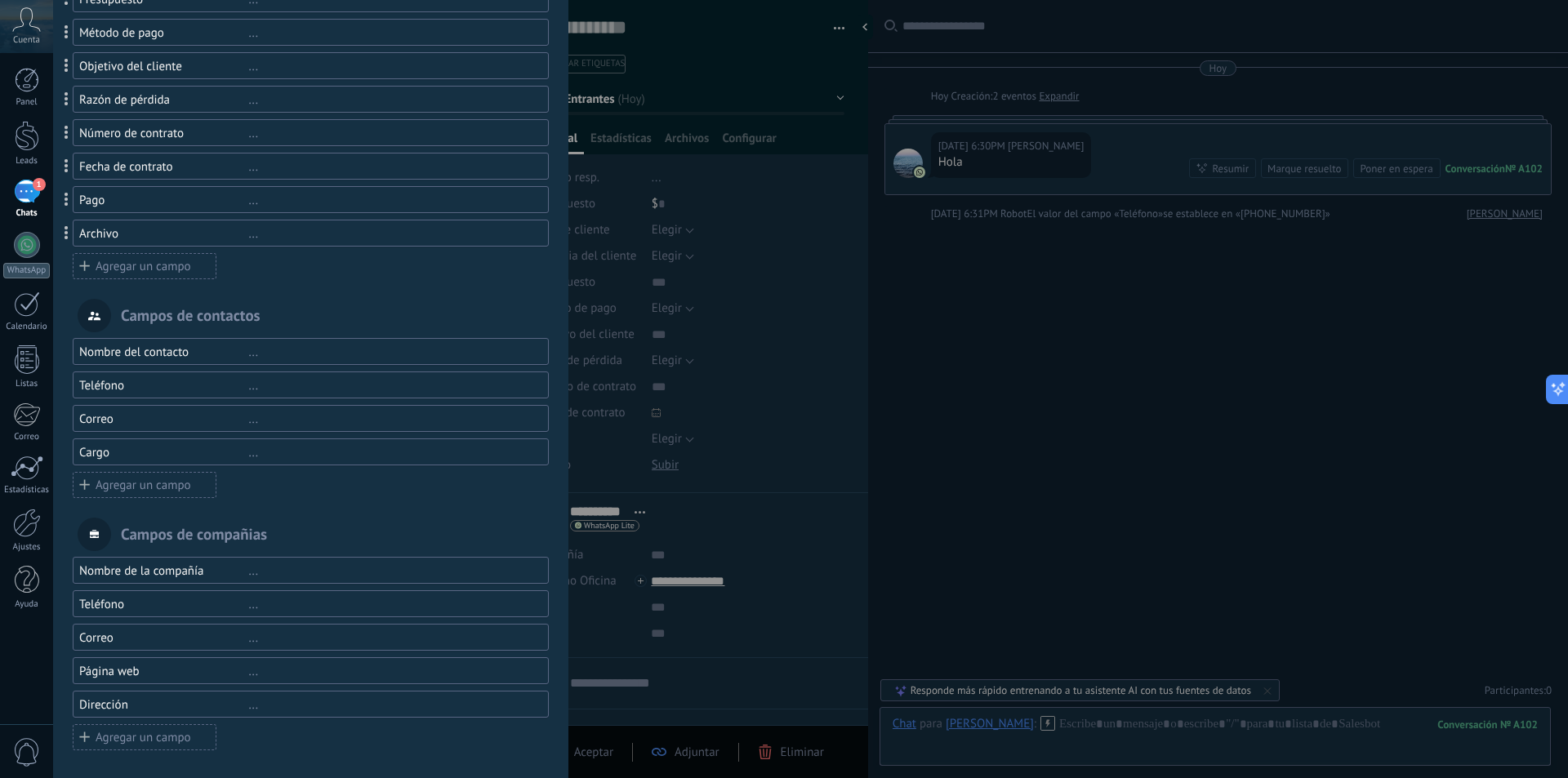
scroll to position [0, 0]
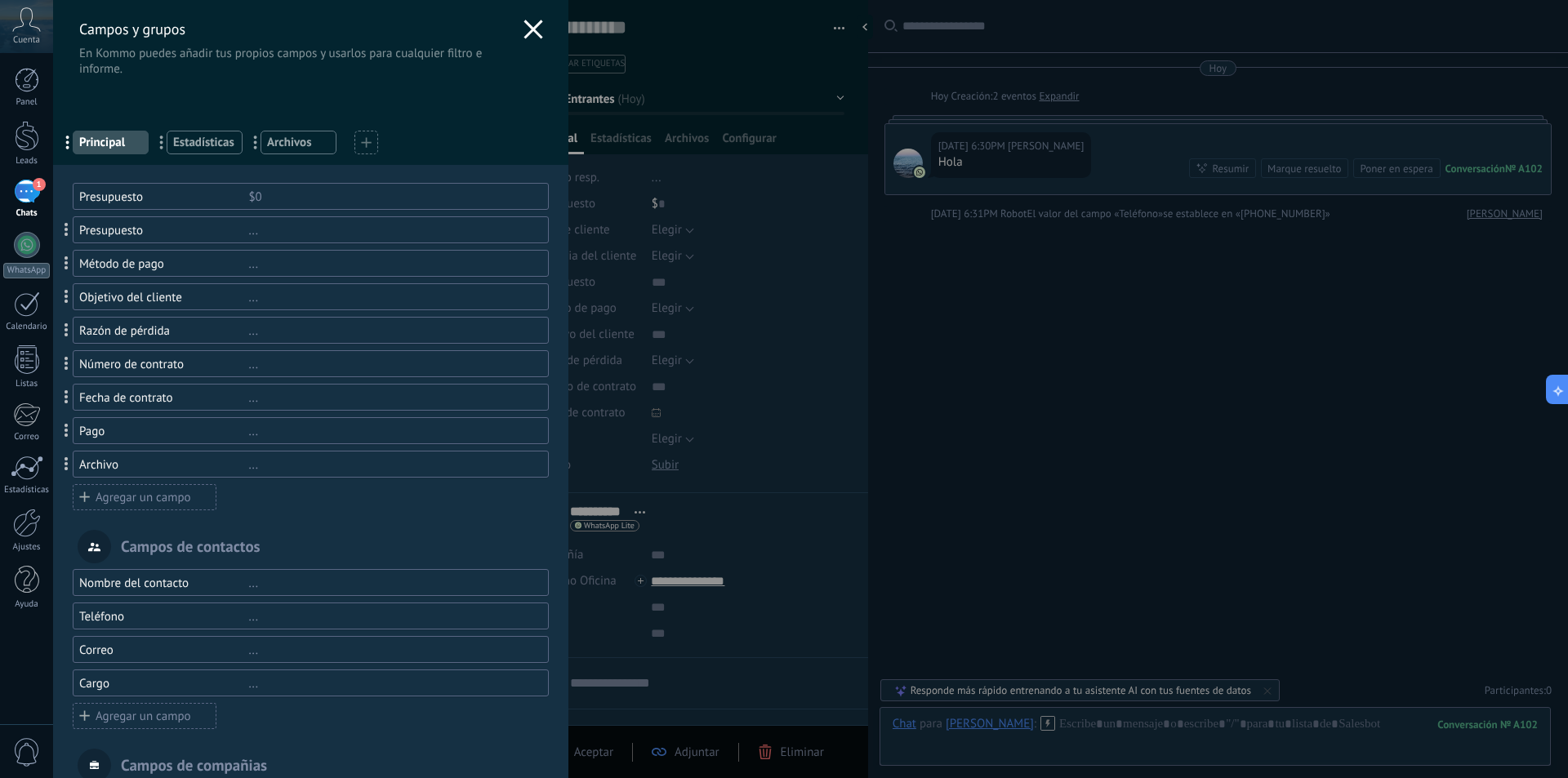
click at [252, 231] on div "..." at bounding box center [390, 230] width 285 height 15
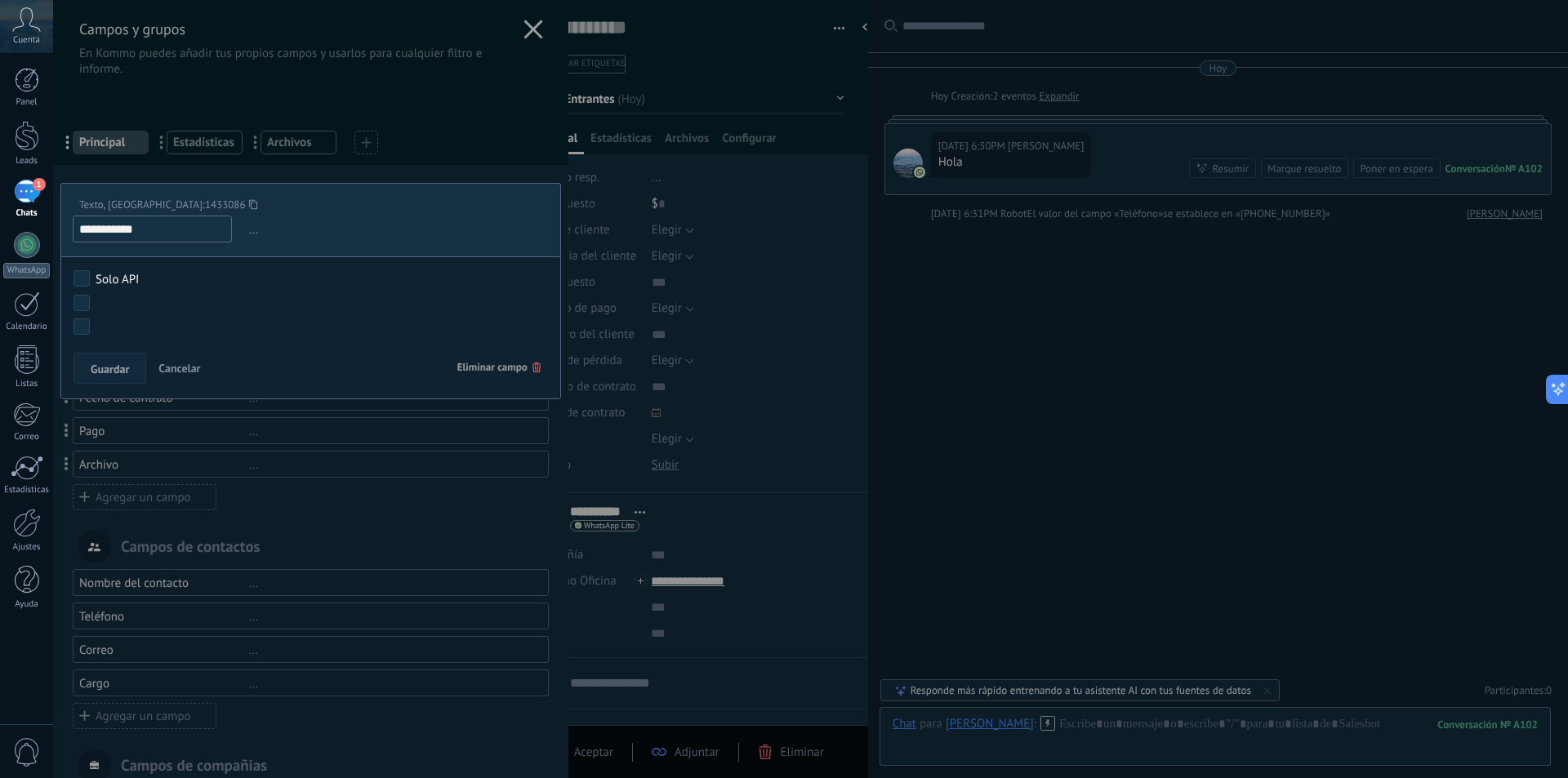
click at [480, 365] on span "Eliminar campo" at bounding box center [499, 367] width 83 height 30
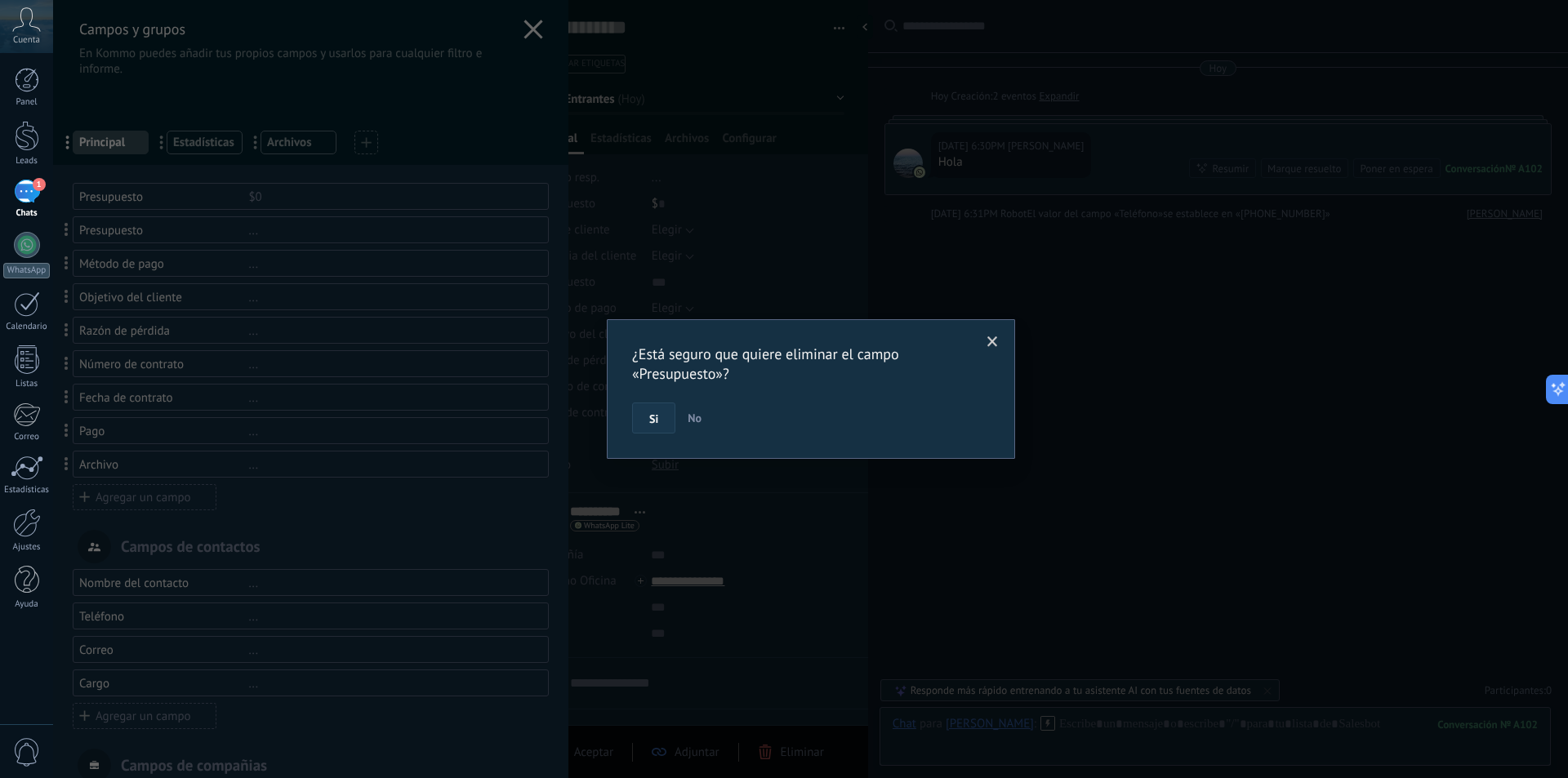
click at [649, 410] on button "Si" at bounding box center [653, 418] width 43 height 31
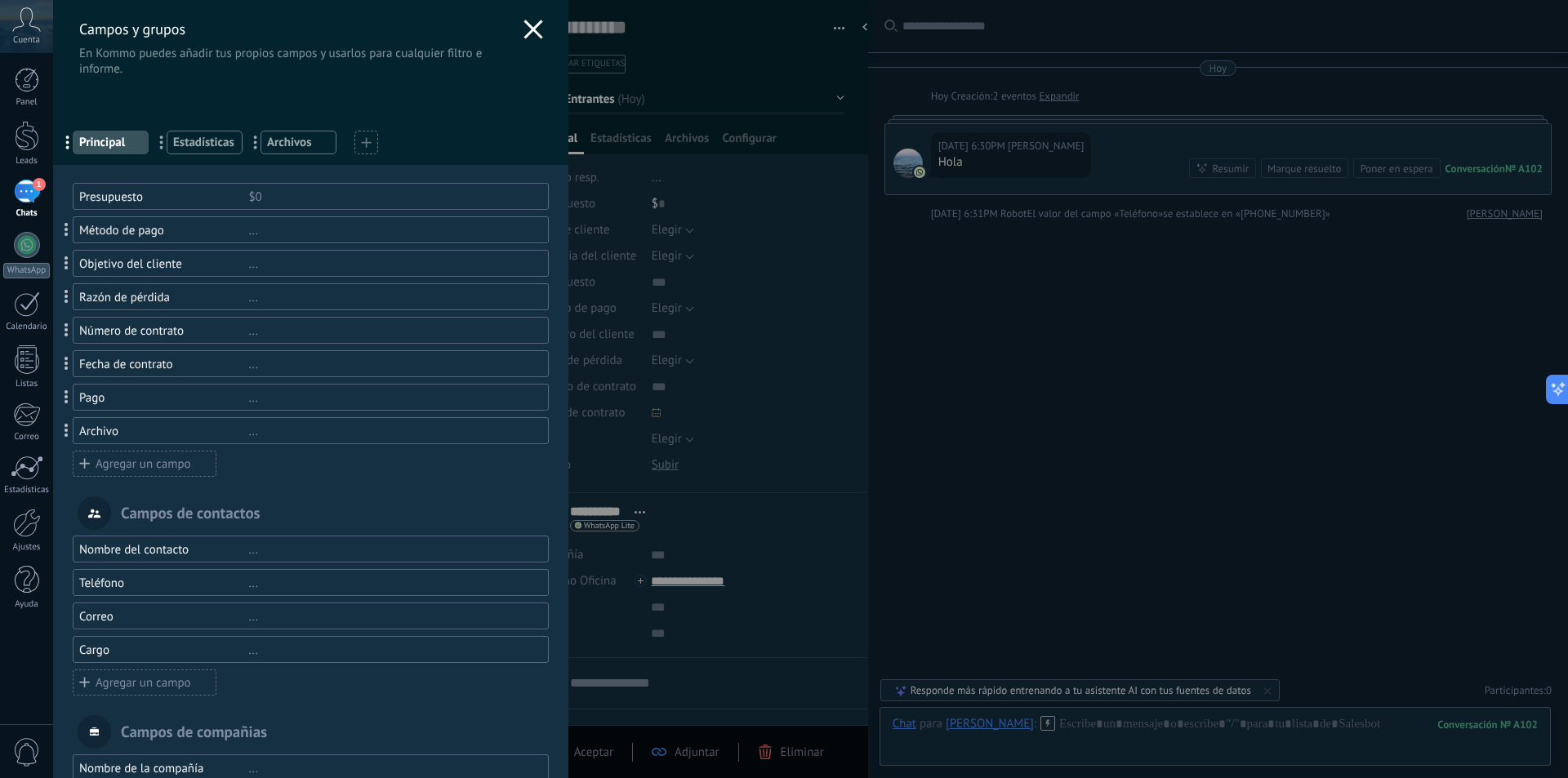
click at [297, 233] on div "..." at bounding box center [390, 230] width 285 height 15
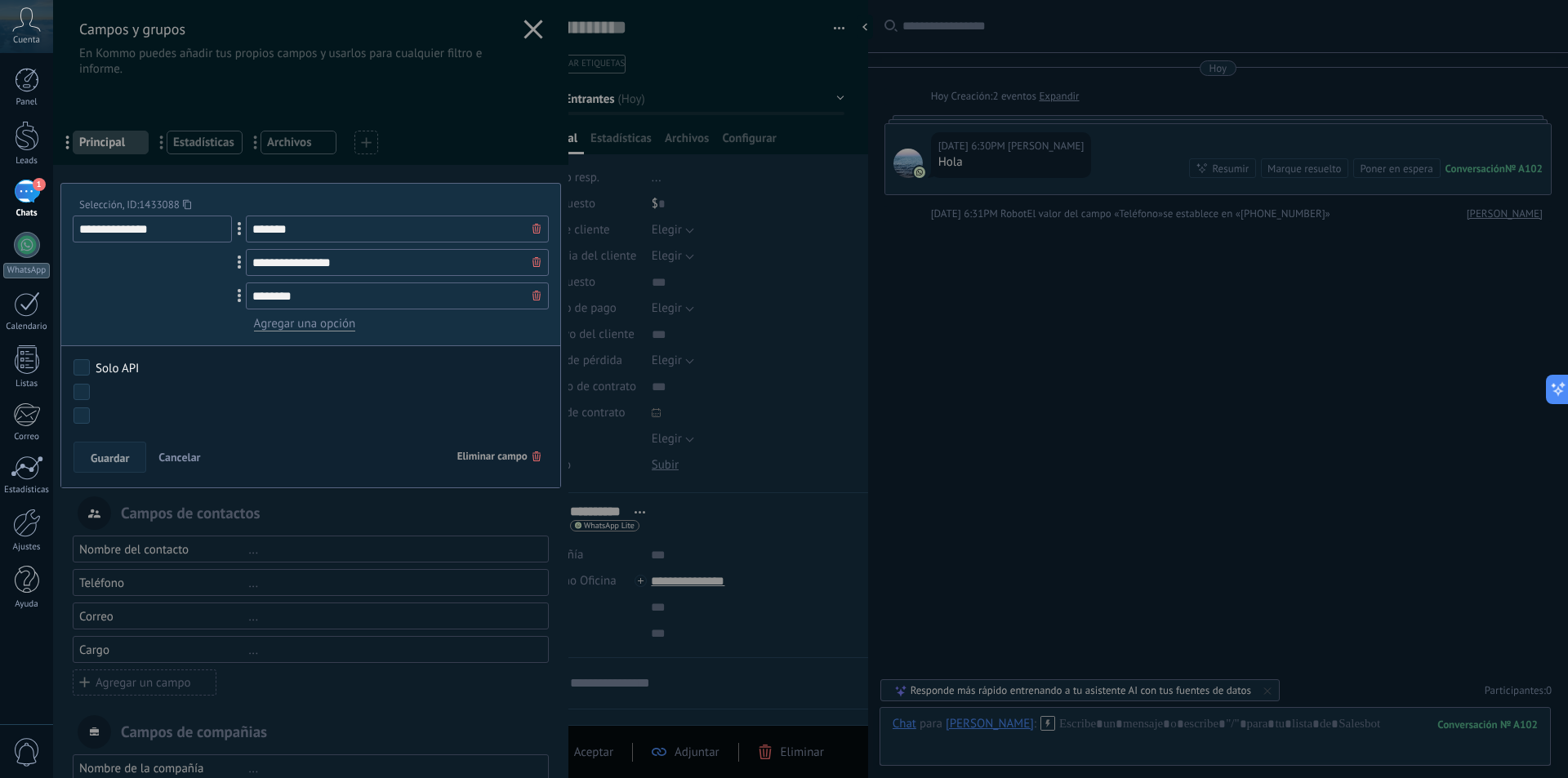
click at [491, 460] on span "Eliminar campo" at bounding box center [499, 457] width 83 height 30
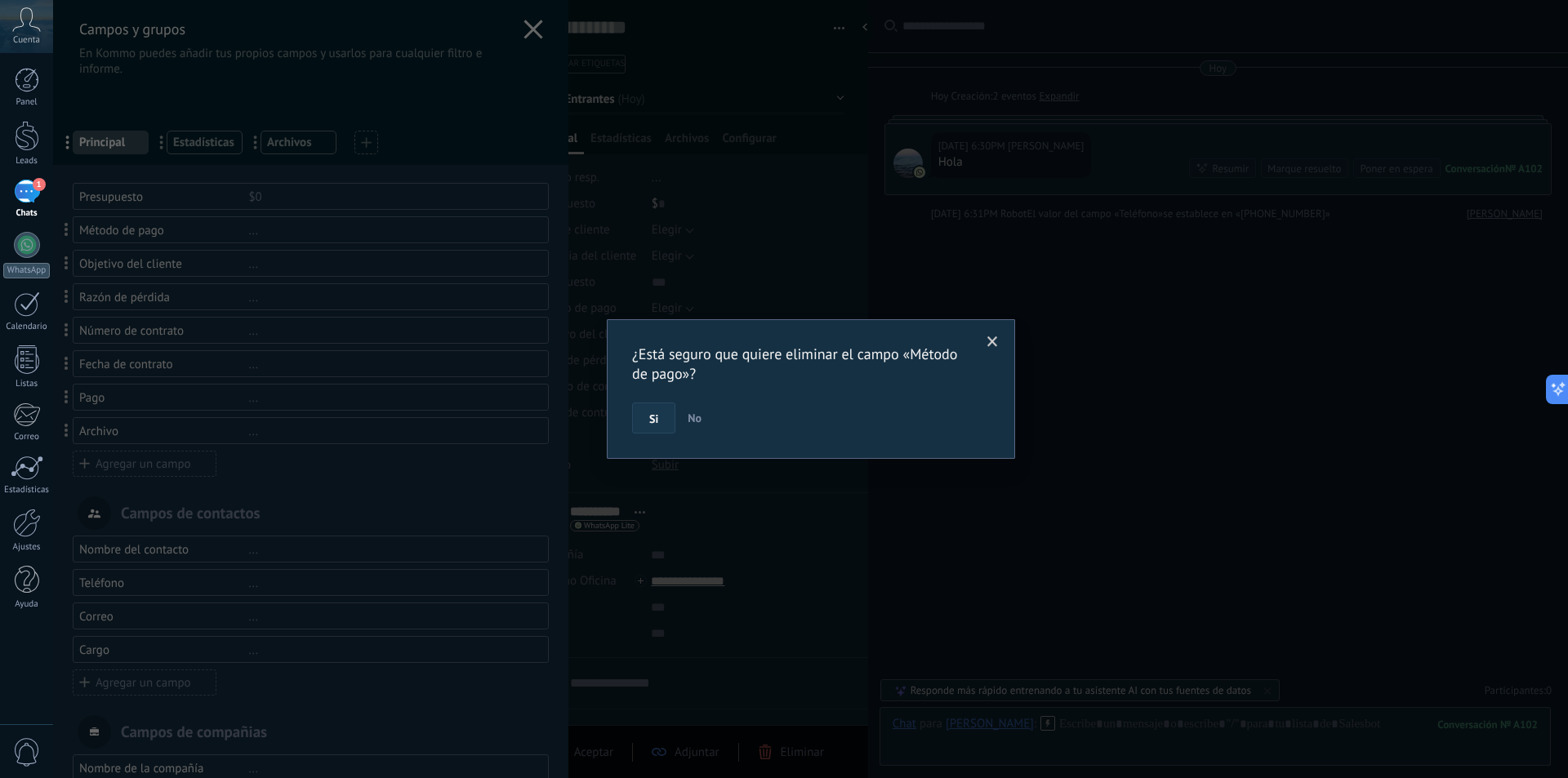
click at [644, 418] on button "Si" at bounding box center [653, 418] width 43 height 31
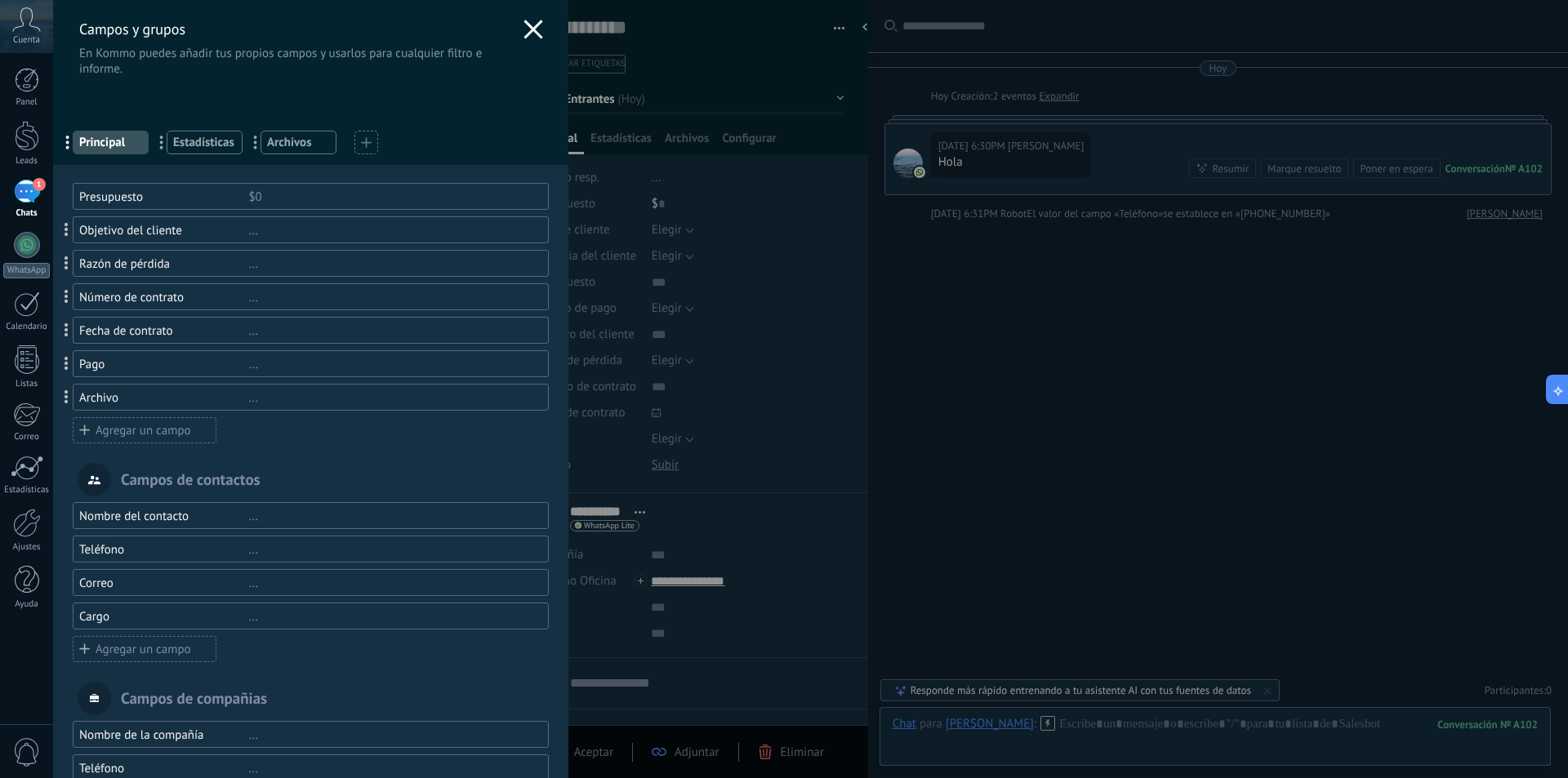
click at [268, 240] on div "Objetivo del cliente ..." at bounding box center [311, 230] width 476 height 27
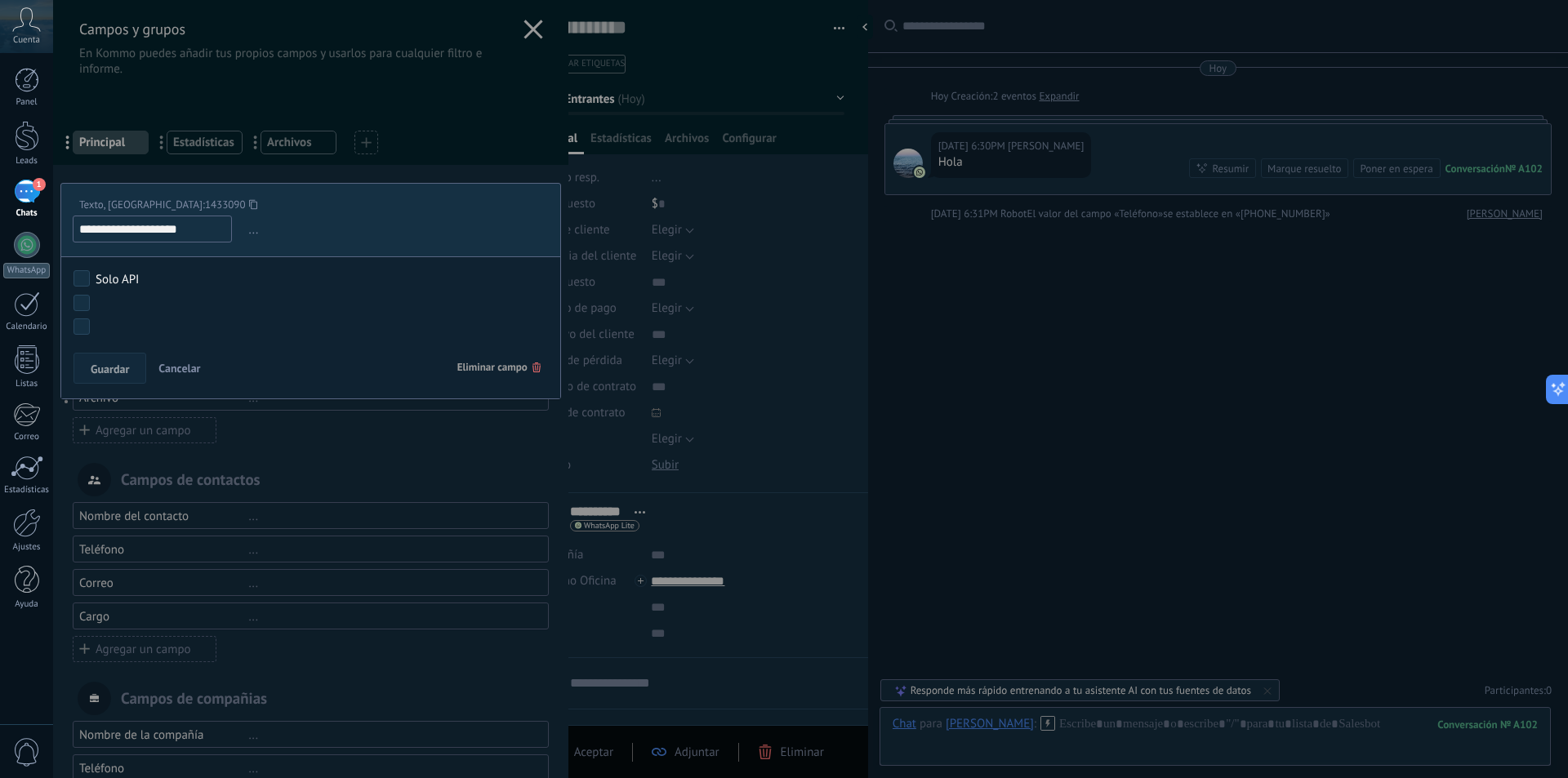
click at [489, 360] on span "Eliminar campo" at bounding box center [499, 367] width 83 height 30
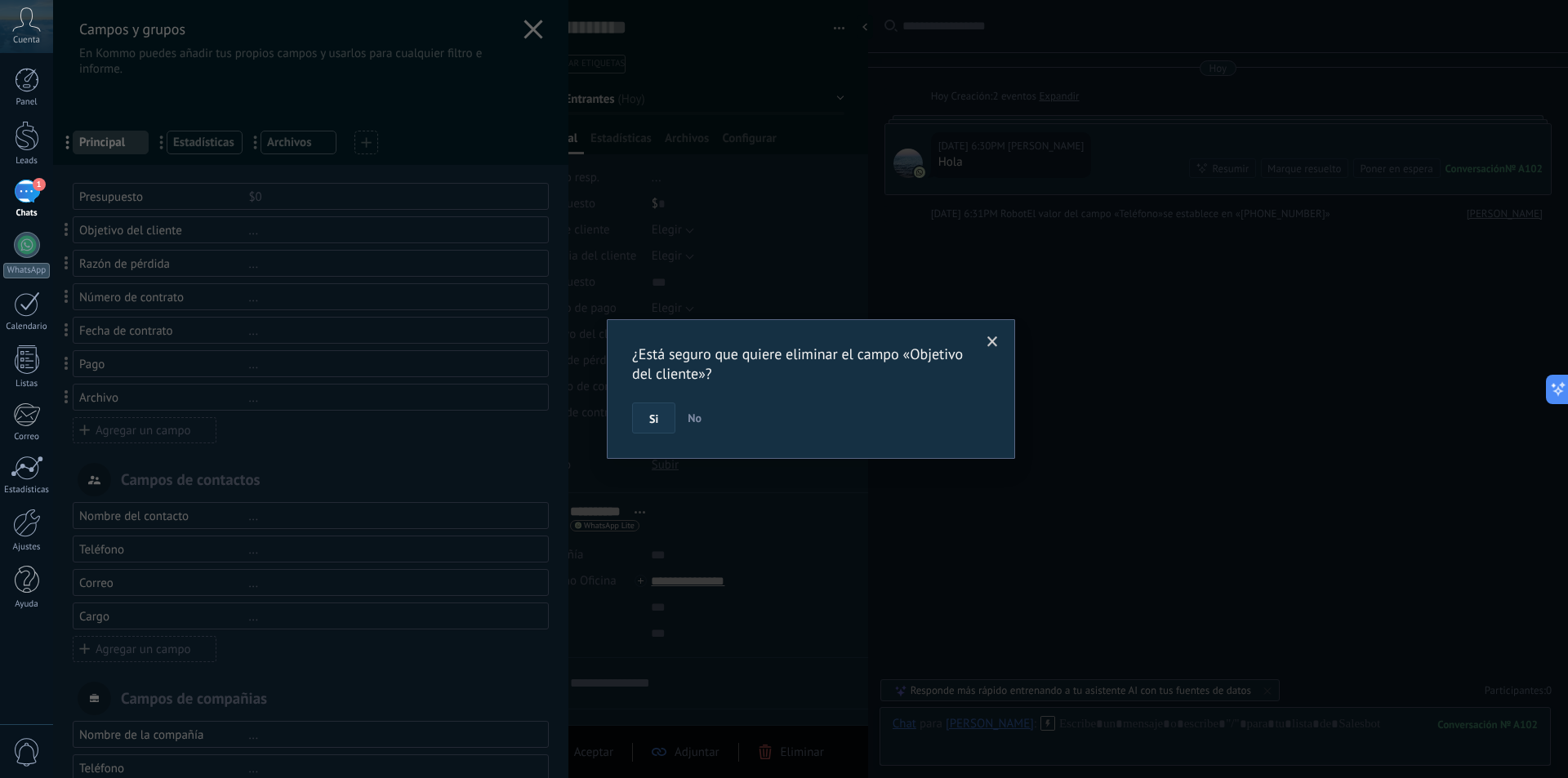
click at [643, 410] on button "Si" at bounding box center [653, 418] width 43 height 31
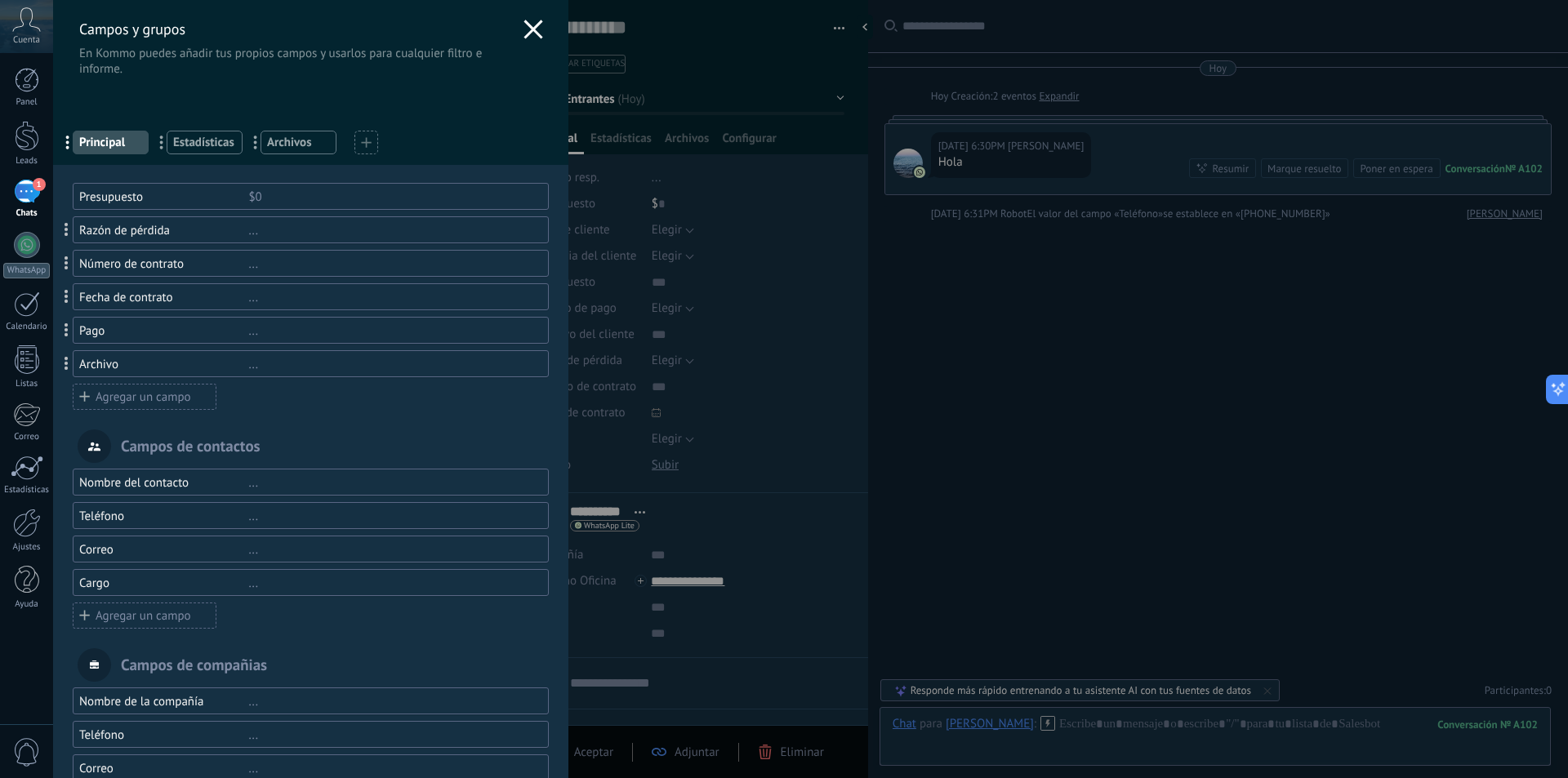
click at [267, 234] on div "..." at bounding box center [390, 230] width 285 height 15
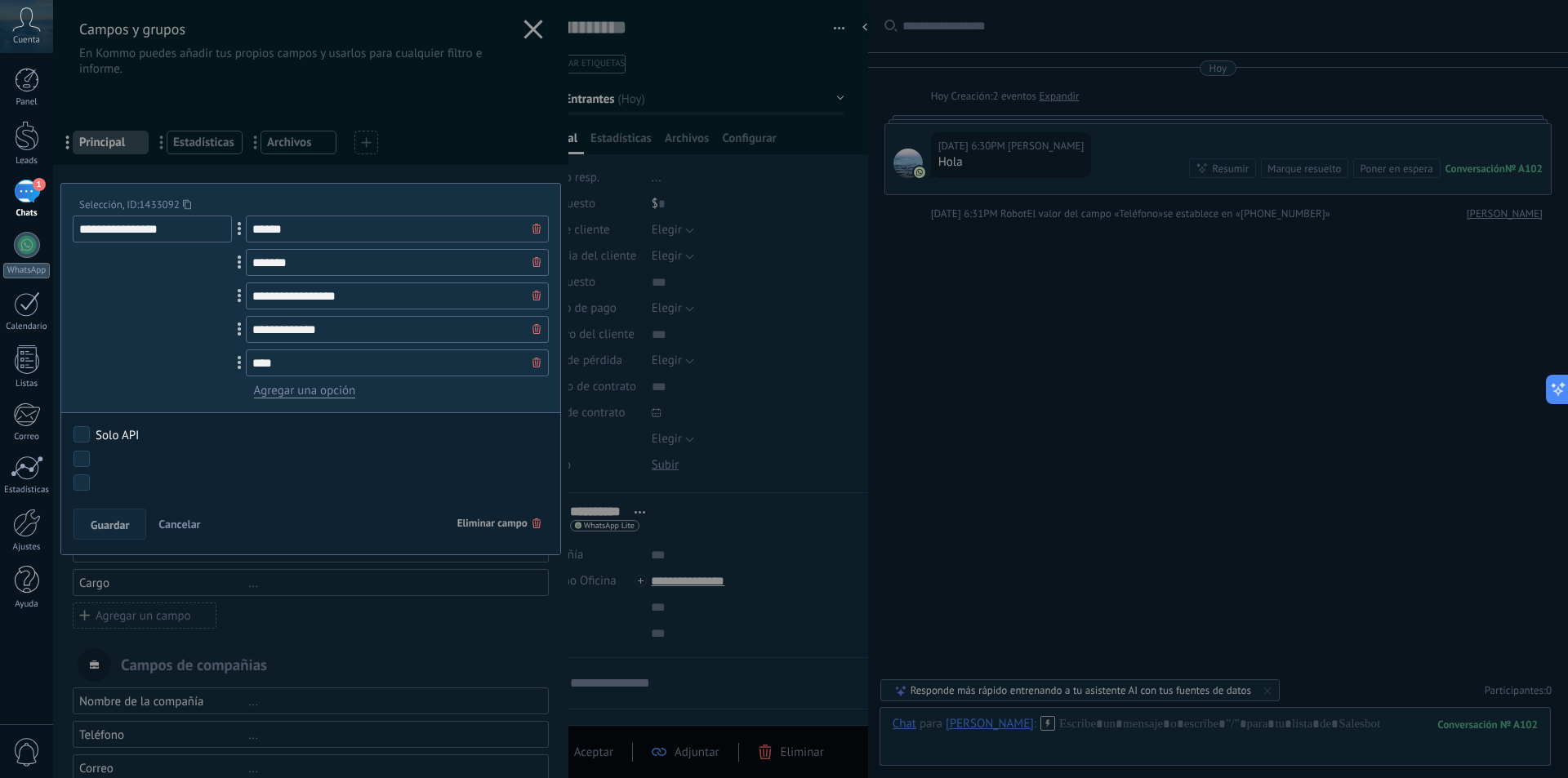
click at [461, 516] on span "Eliminar campo" at bounding box center [499, 523] width 83 height 30
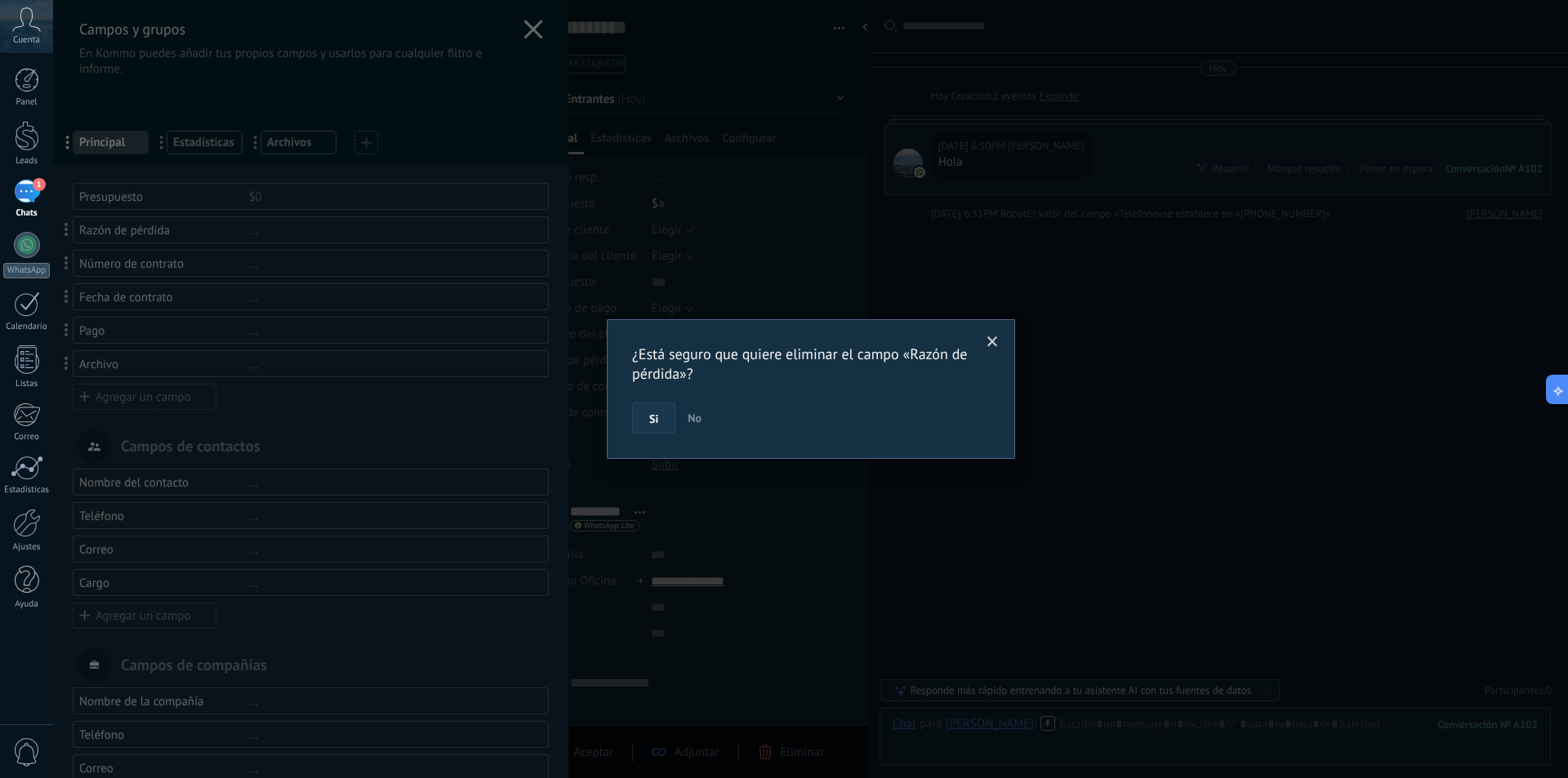
click at [648, 424] on button "Si" at bounding box center [653, 418] width 43 height 31
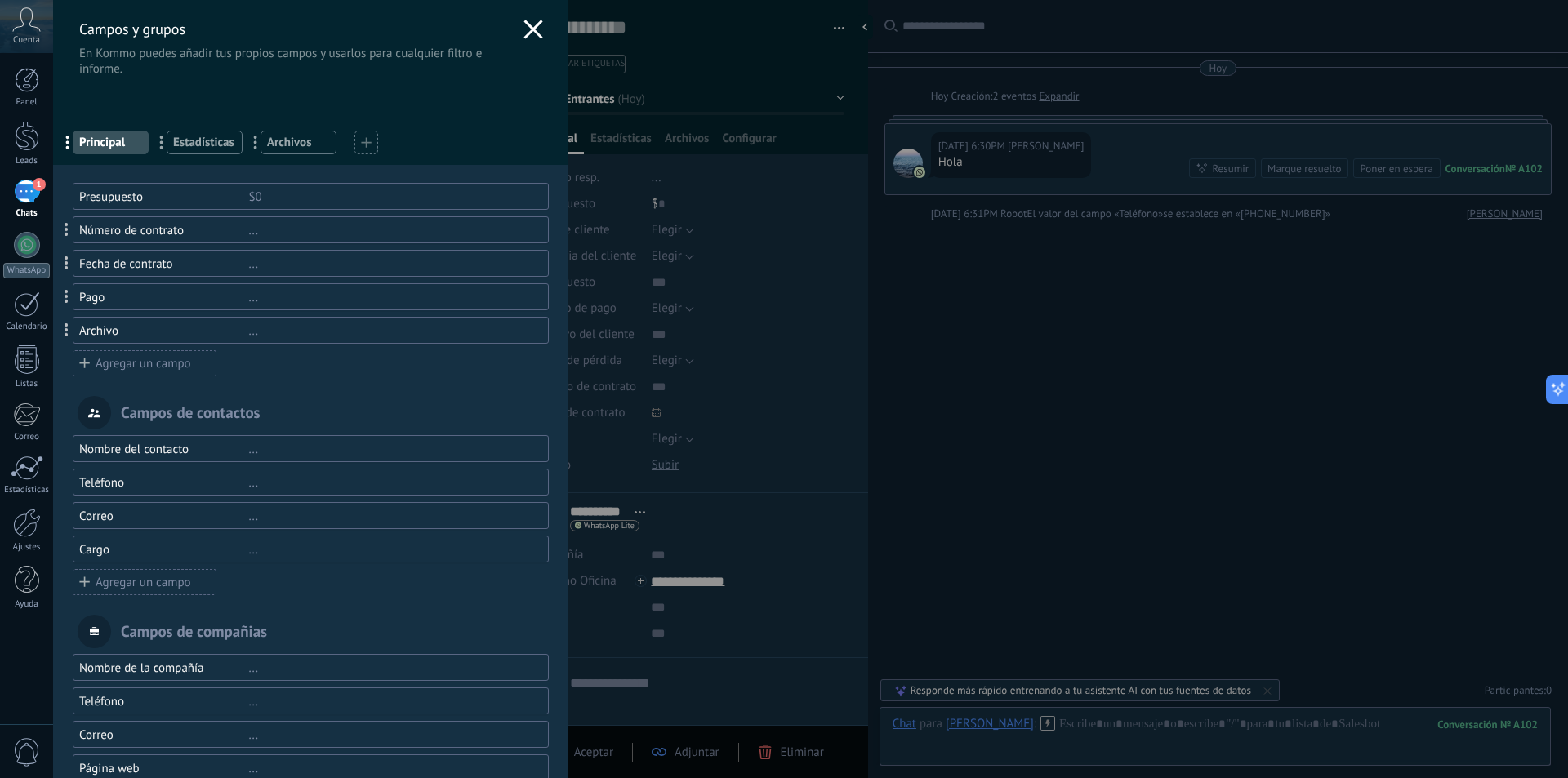
click at [285, 233] on div "..." at bounding box center [390, 230] width 285 height 15
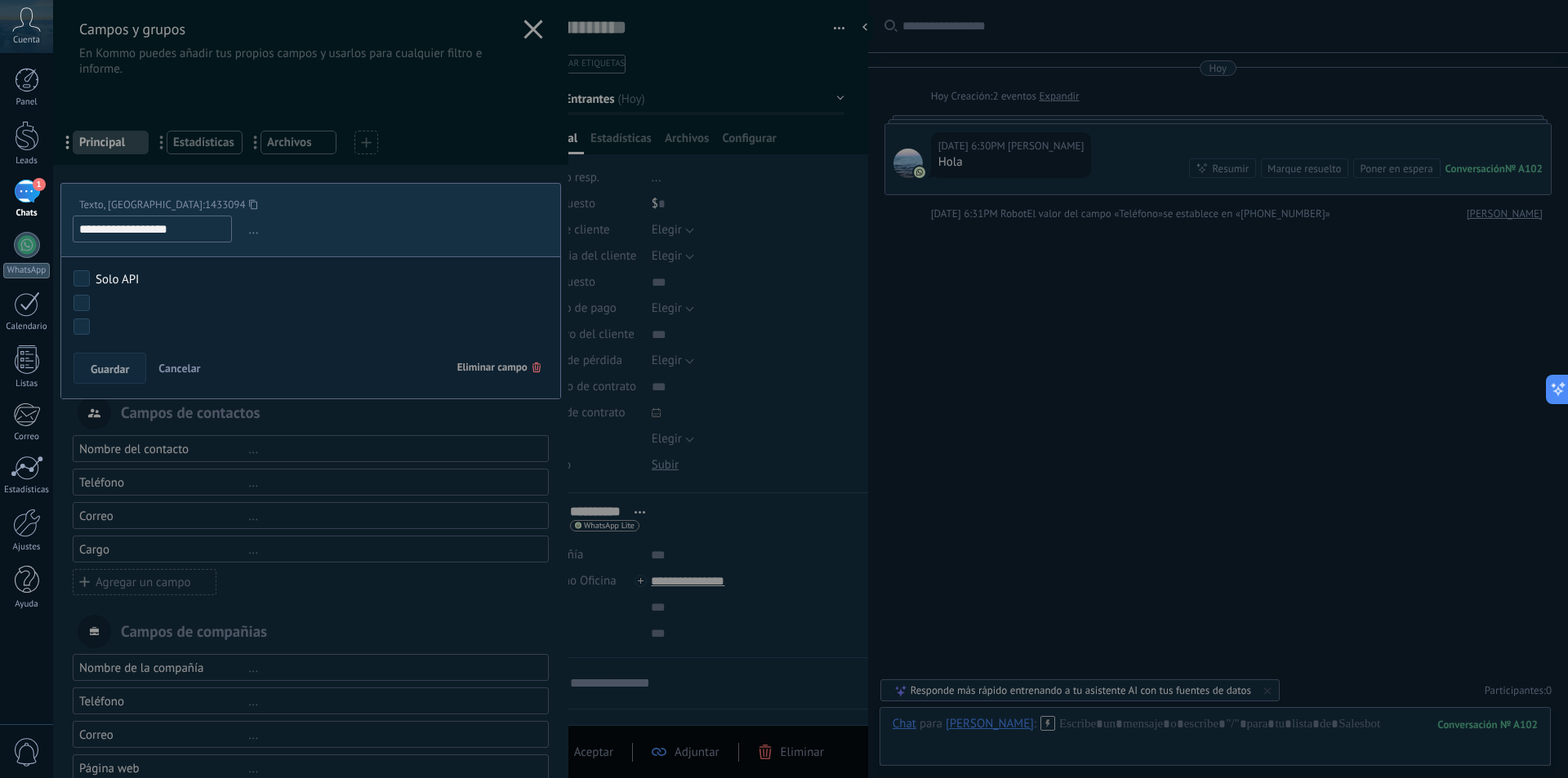
click at [498, 368] on span "Eliminar campo" at bounding box center [499, 367] width 83 height 30
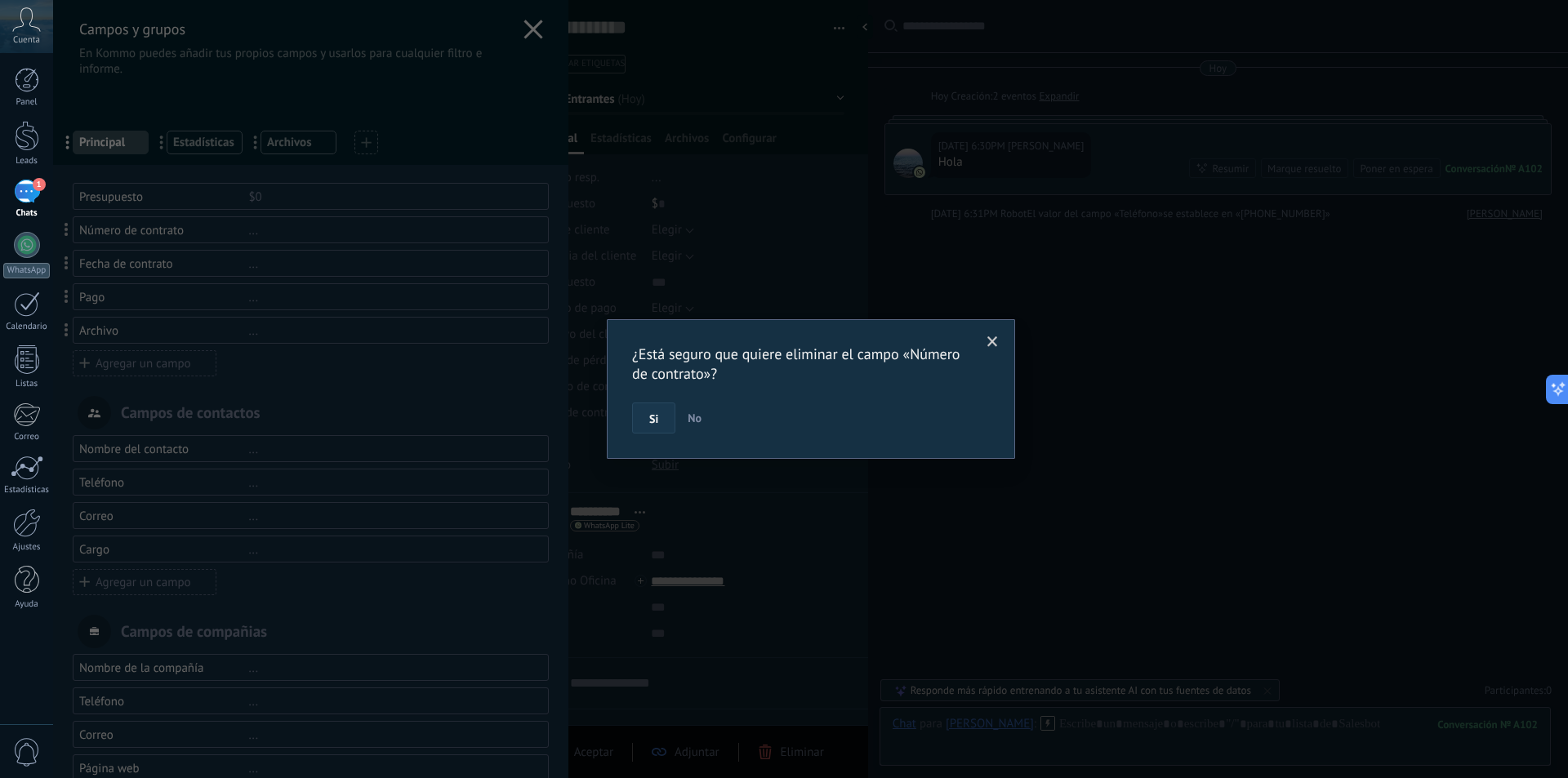
click at [647, 418] on button "Si" at bounding box center [653, 418] width 43 height 31
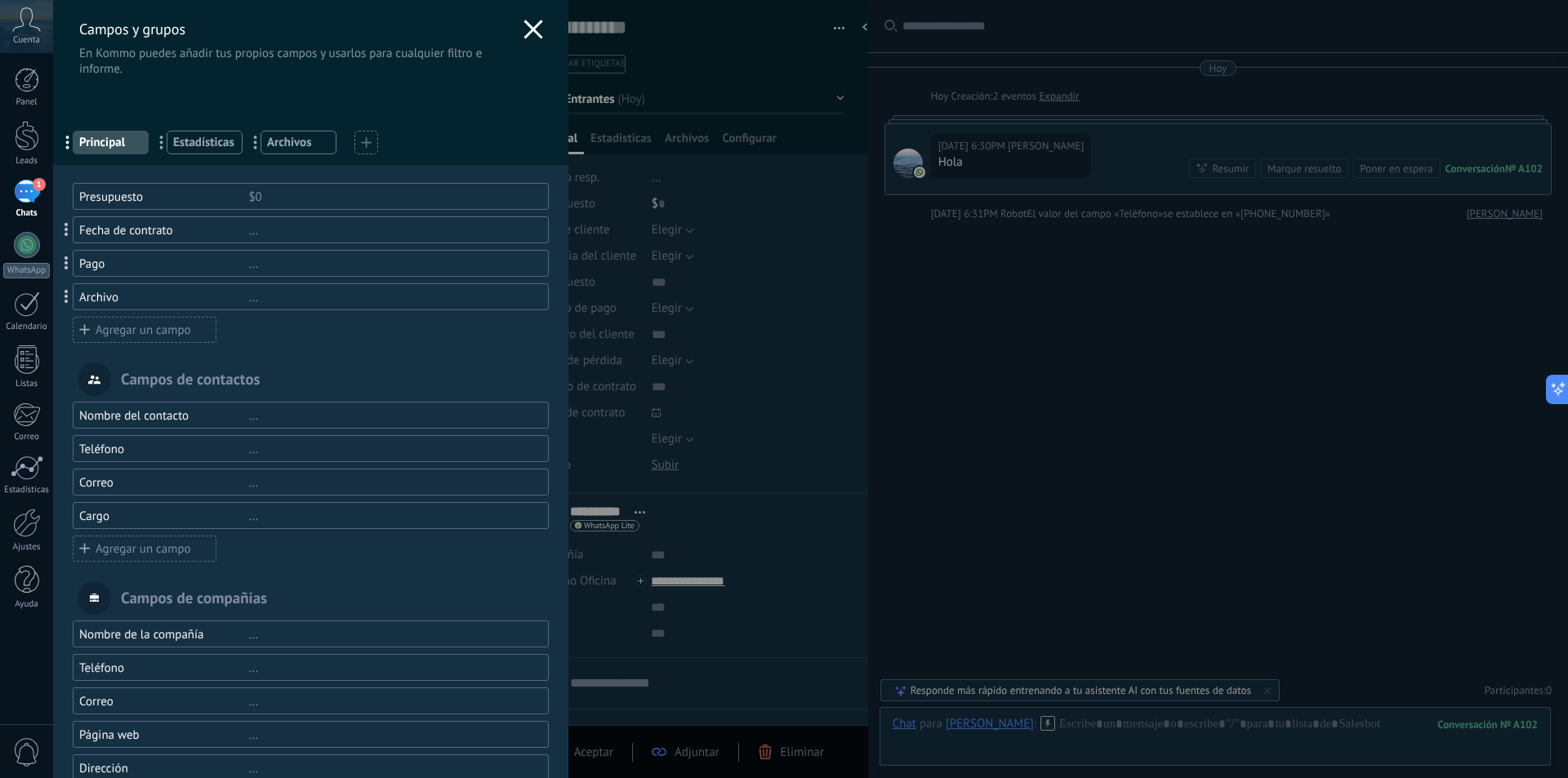
click at [294, 235] on div "..." at bounding box center [390, 230] width 285 height 15
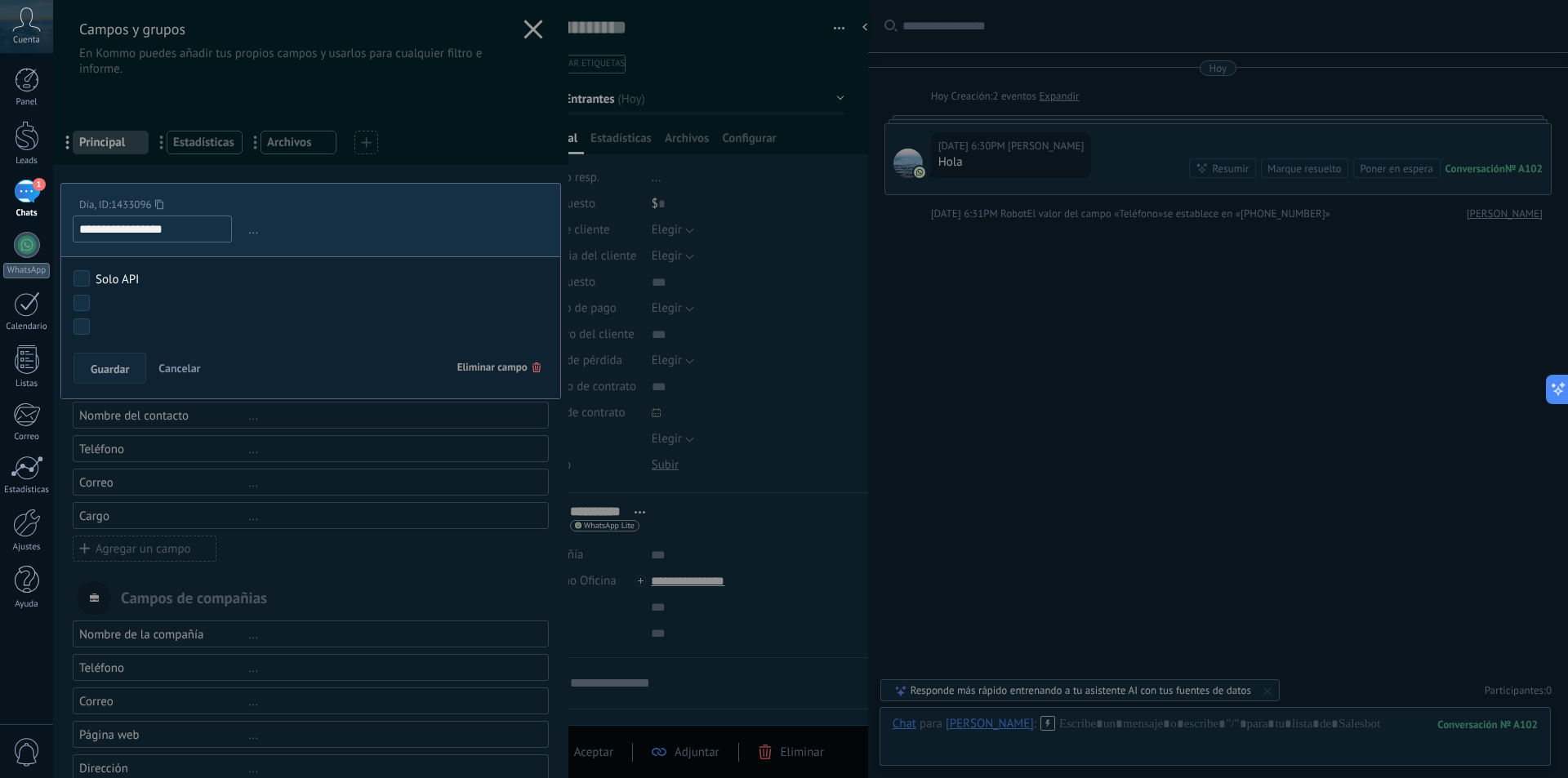
click at [481, 359] on span "Eliminar campo" at bounding box center [499, 367] width 83 height 30
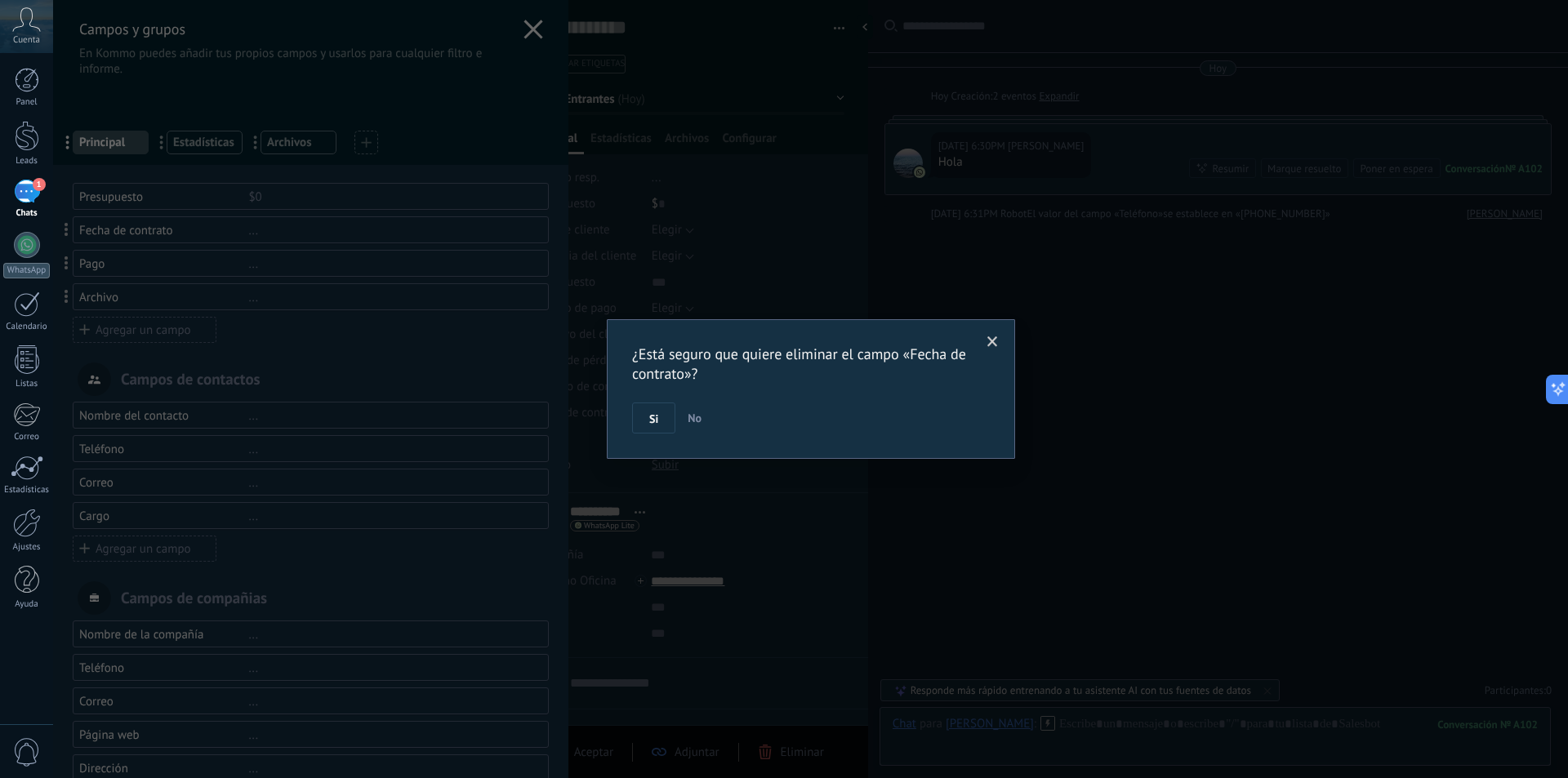
click at [648, 407] on button "Si" at bounding box center [653, 418] width 43 height 31
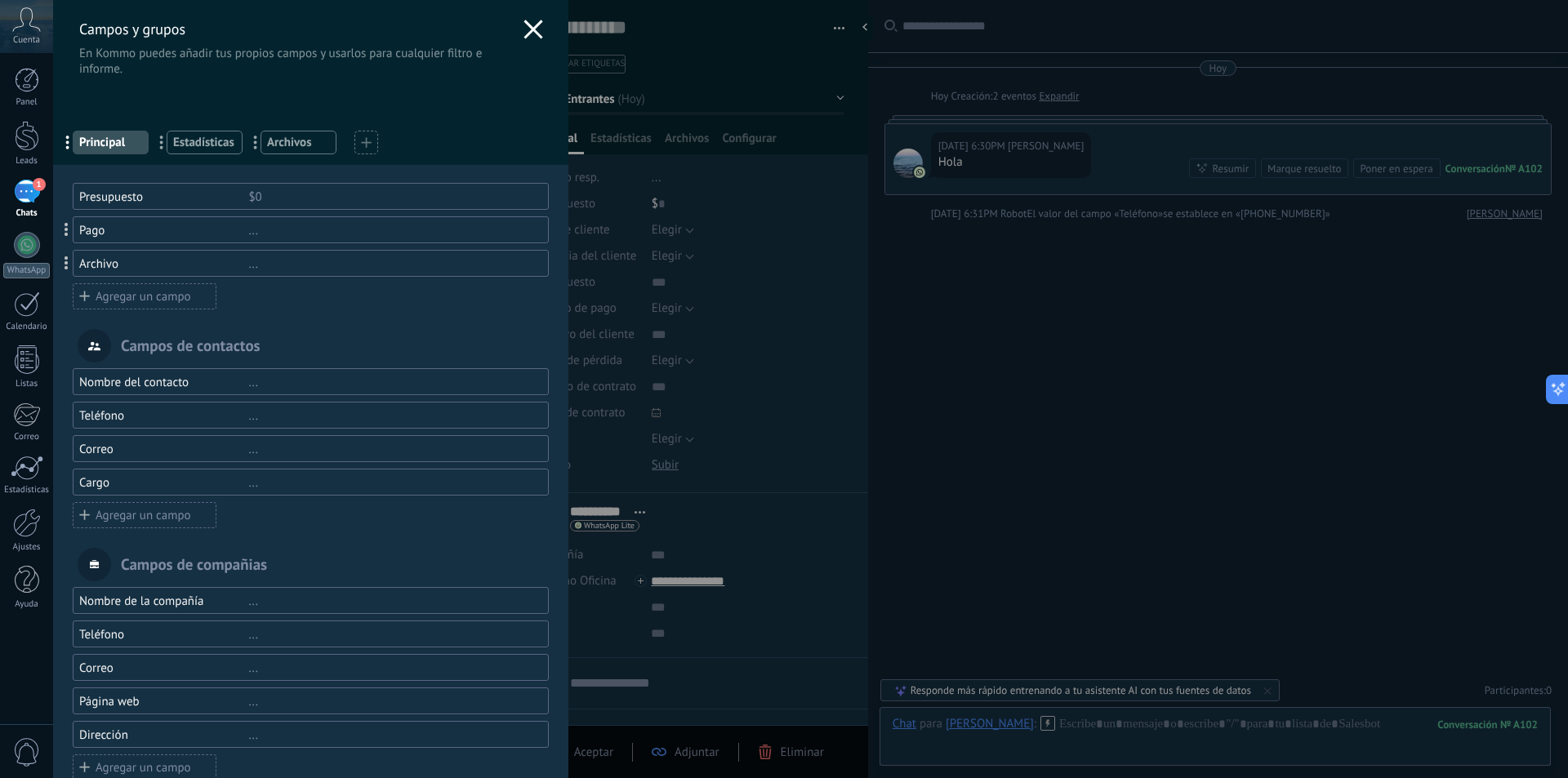
click at [286, 227] on div "..." at bounding box center [390, 230] width 285 height 15
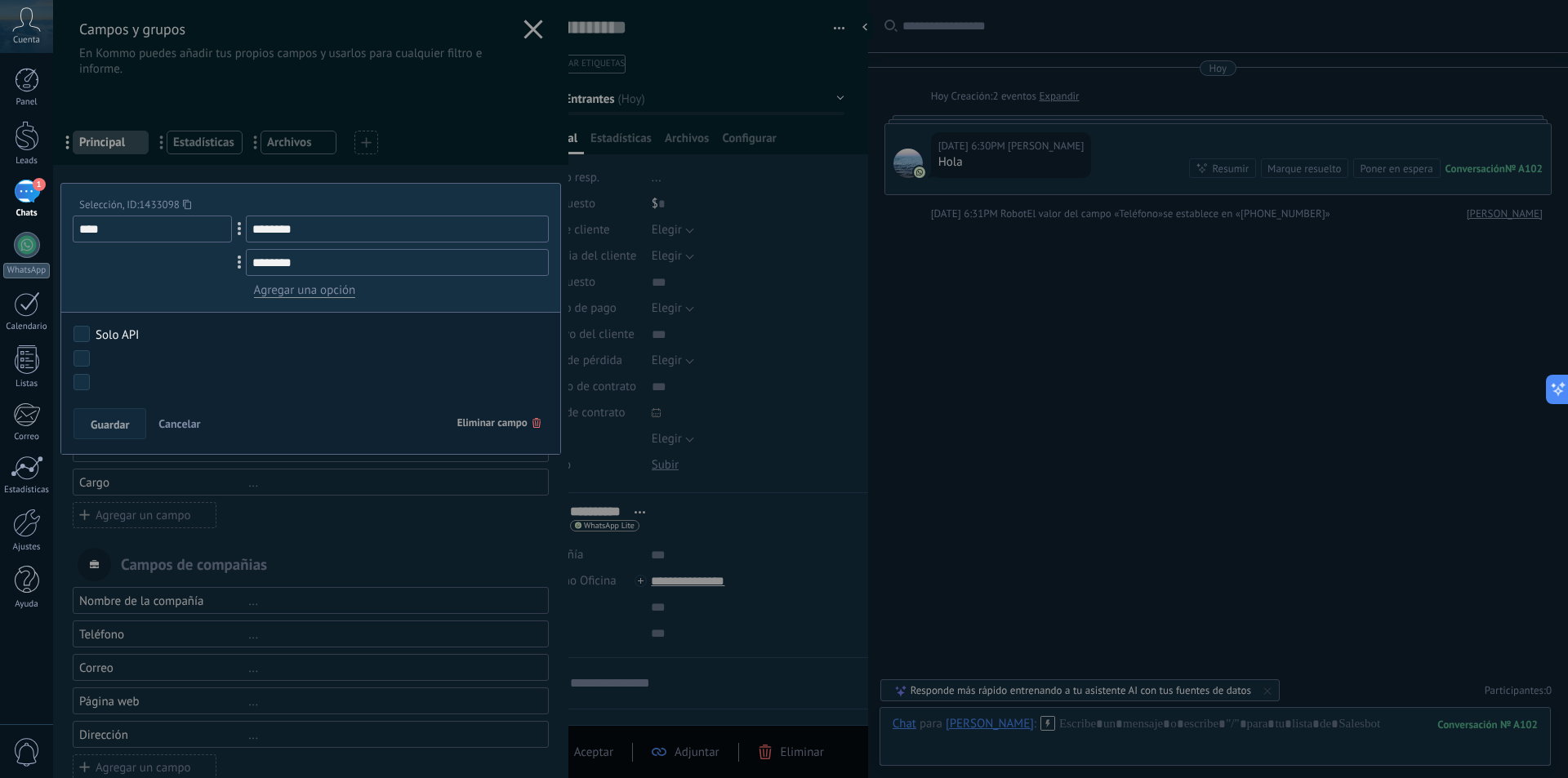
click at [494, 415] on span "Eliminar campo" at bounding box center [499, 423] width 83 height 30
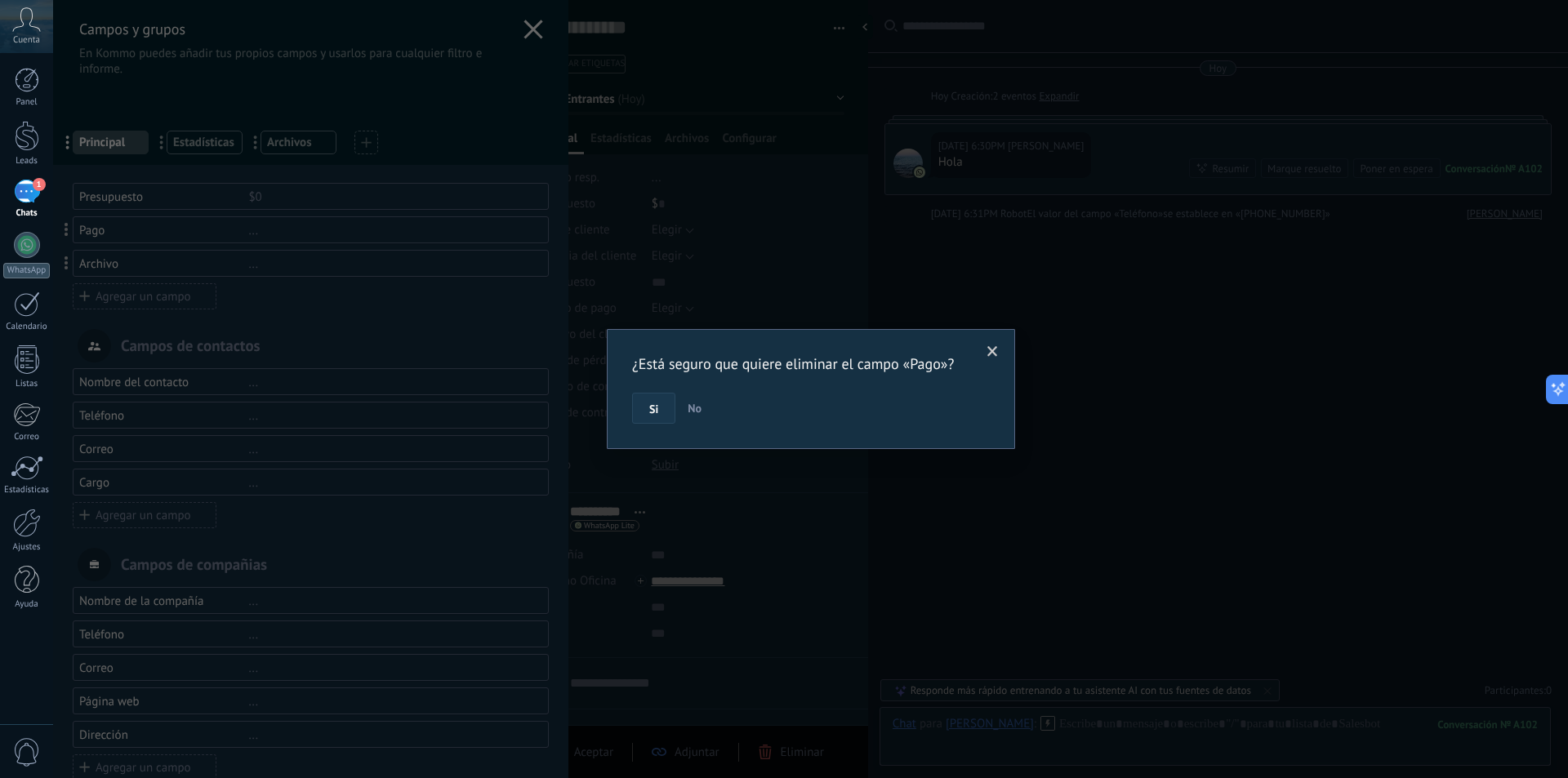
click at [657, 409] on span "Si" at bounding box center [653, 409] width 9 height 12
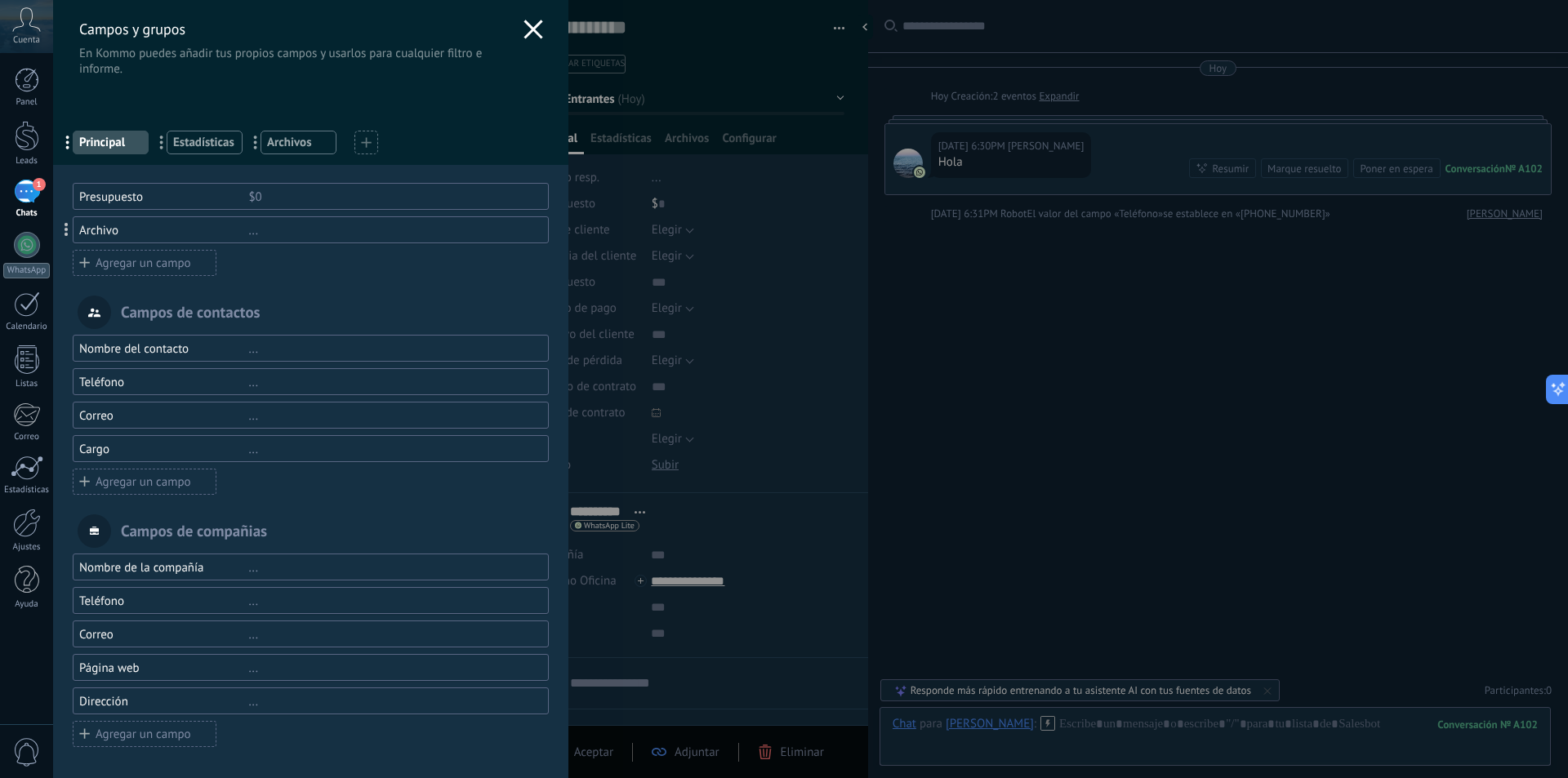
click at [268, 230] on div "..." at bounding box center [390, 230] width 285 height 15
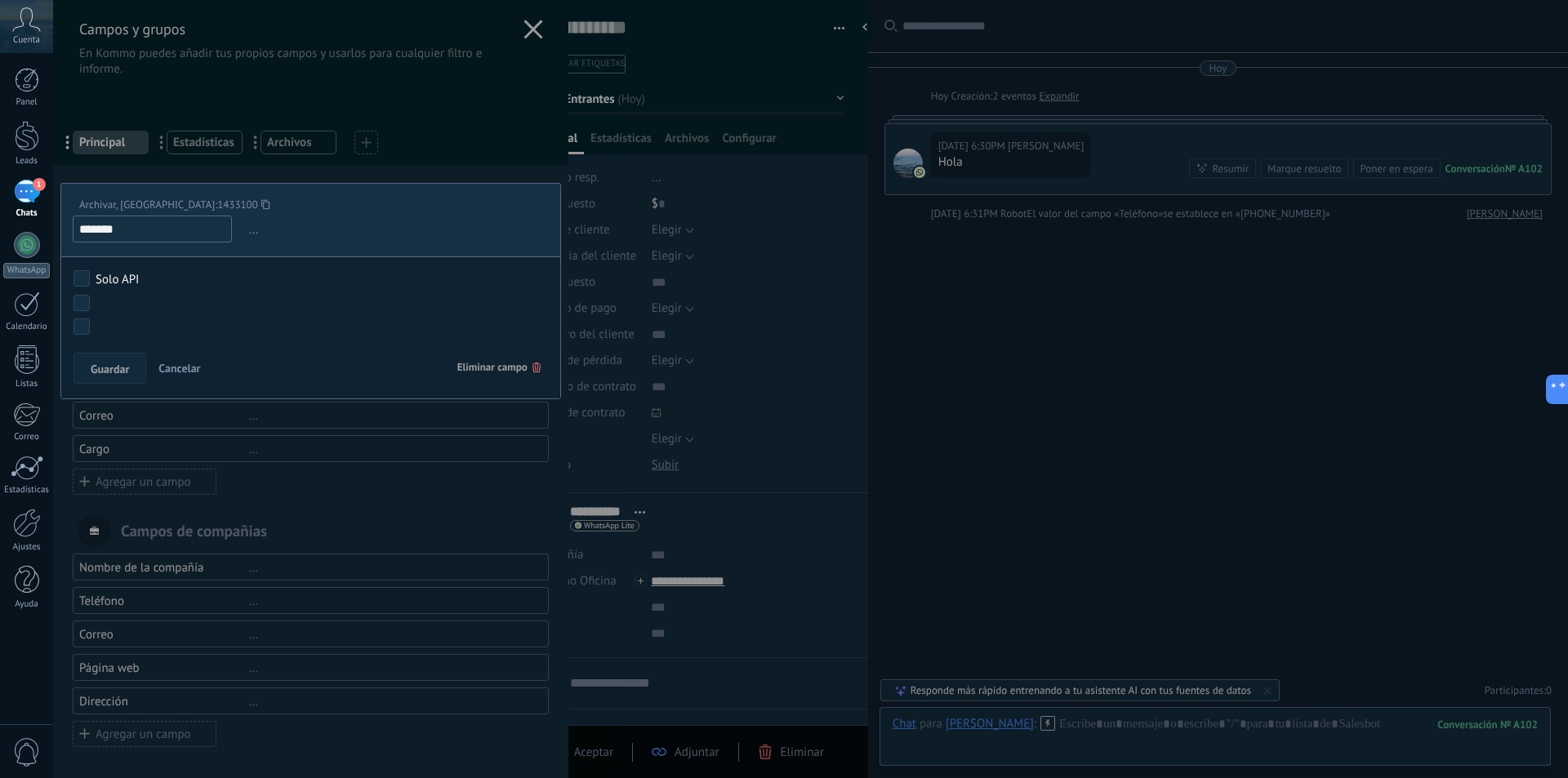
click at [489, 361] on span "Eliminar campo" at bounding box center [499, 367] width 83 height 30
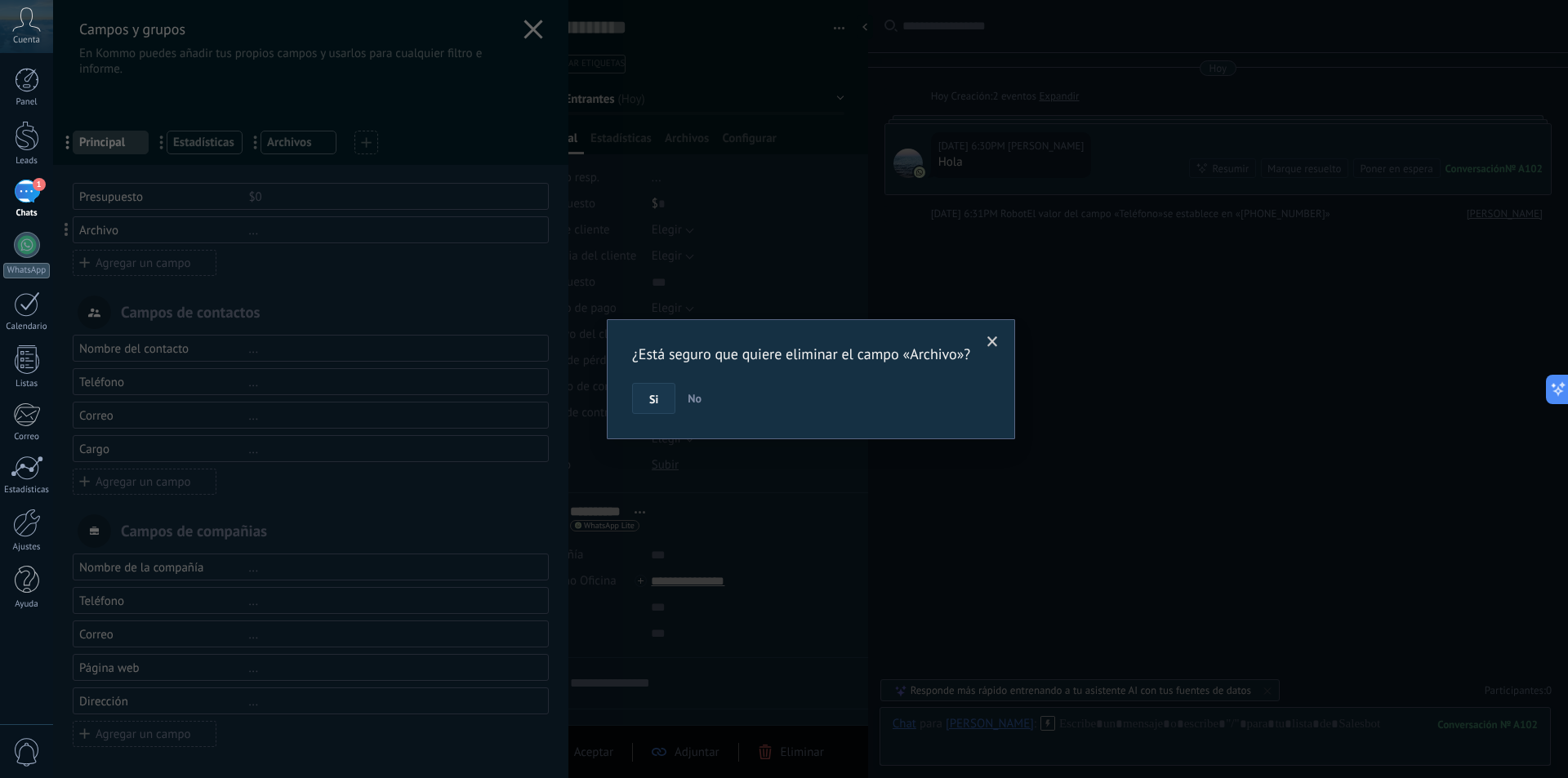
click at [646, 413] on button "Si" at bounding box center [653, 398] width 43 height 31
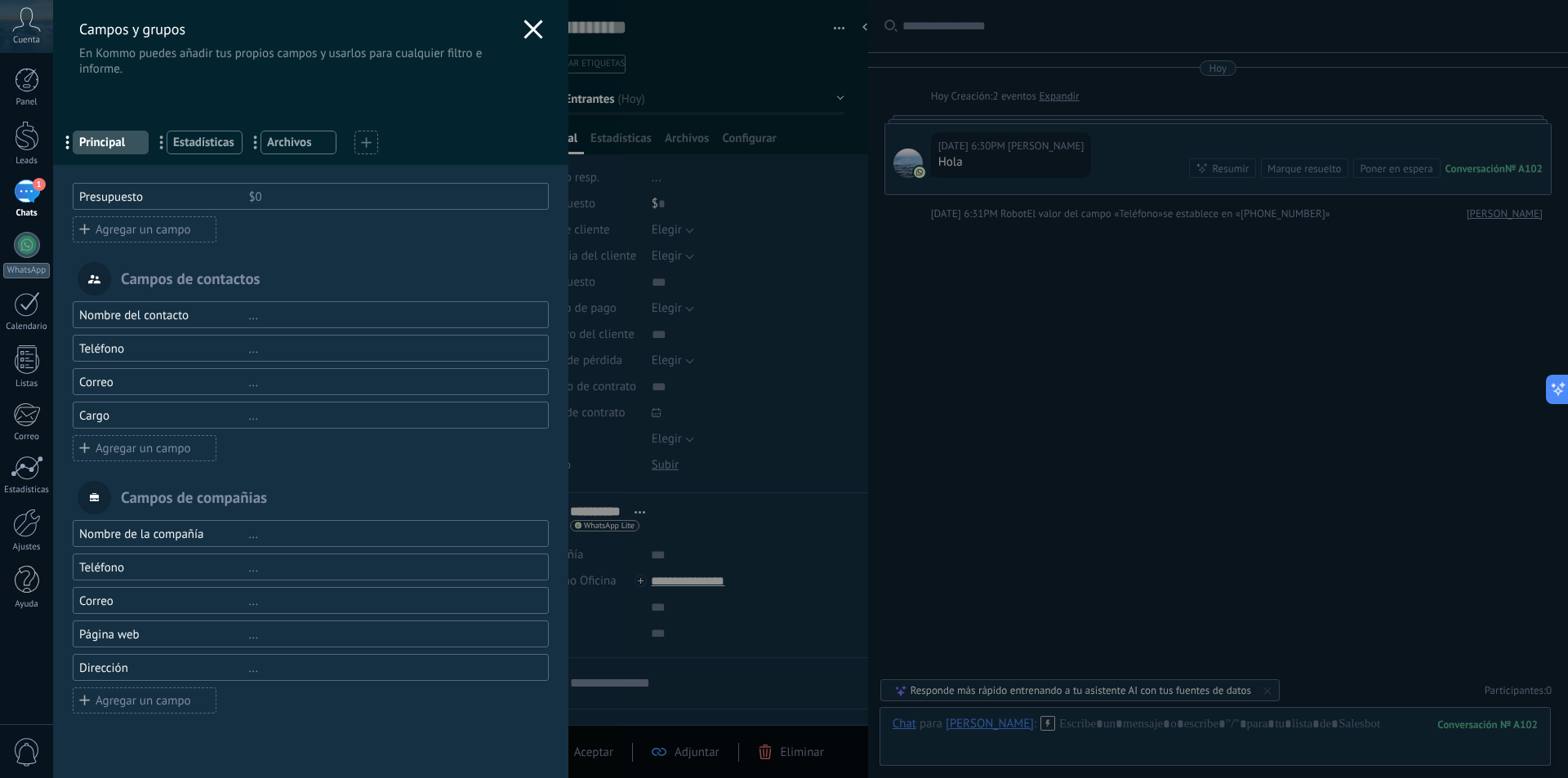
click at [167, 227] on div "Agregar un campo" at bounding box center [144, 229] width 144 height 26
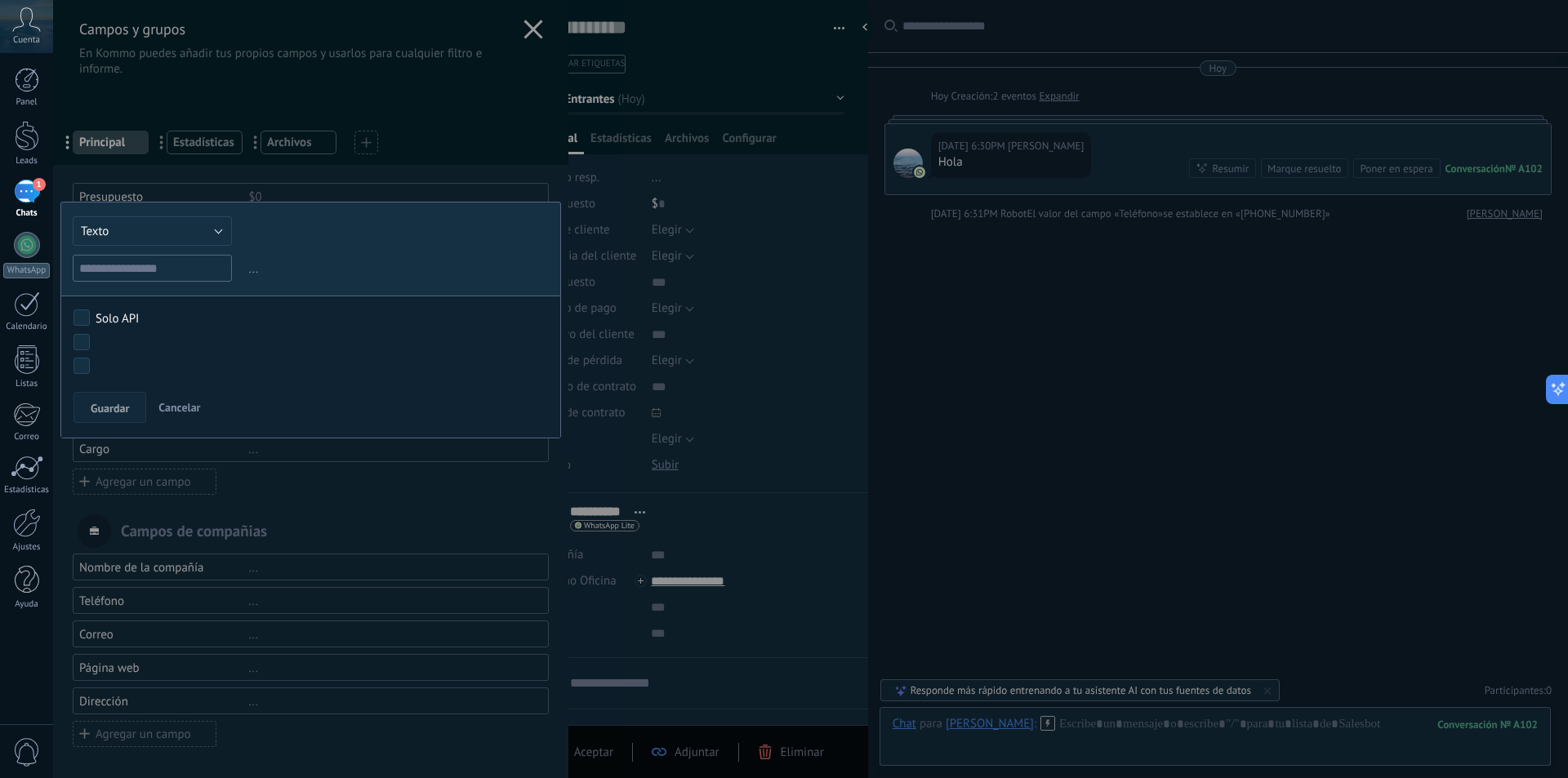
click at [143, 268] on input "text" at bounding box center [152, 269] width 159 height 27
type input "*********"
click at [124, 415] on button "Guardar" at bounding box center [109, 407] width 72 height 31
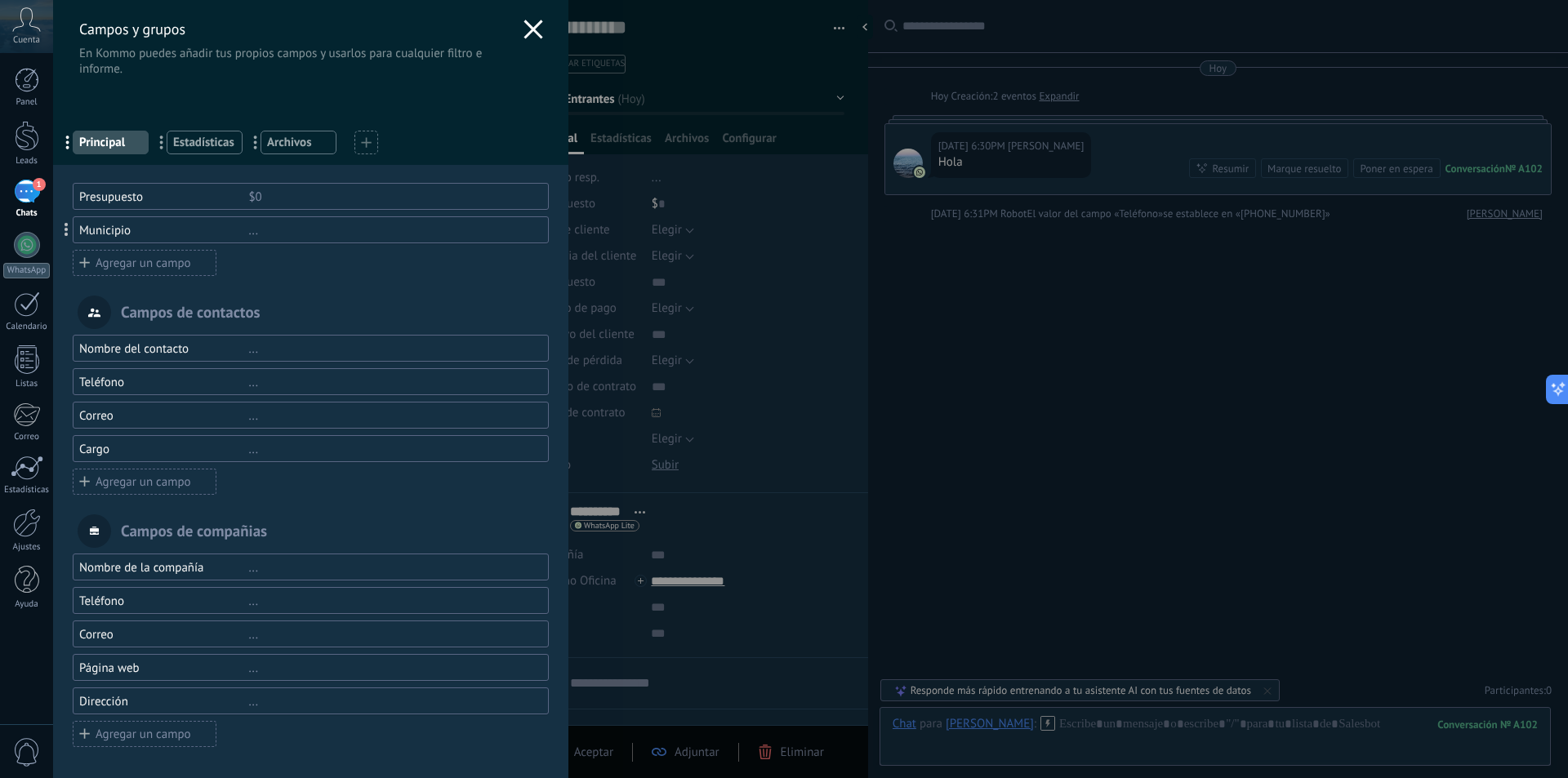
click at [176, 262] on div "Agregar un campo" at bounding box center [144, 262] width 144 height 26
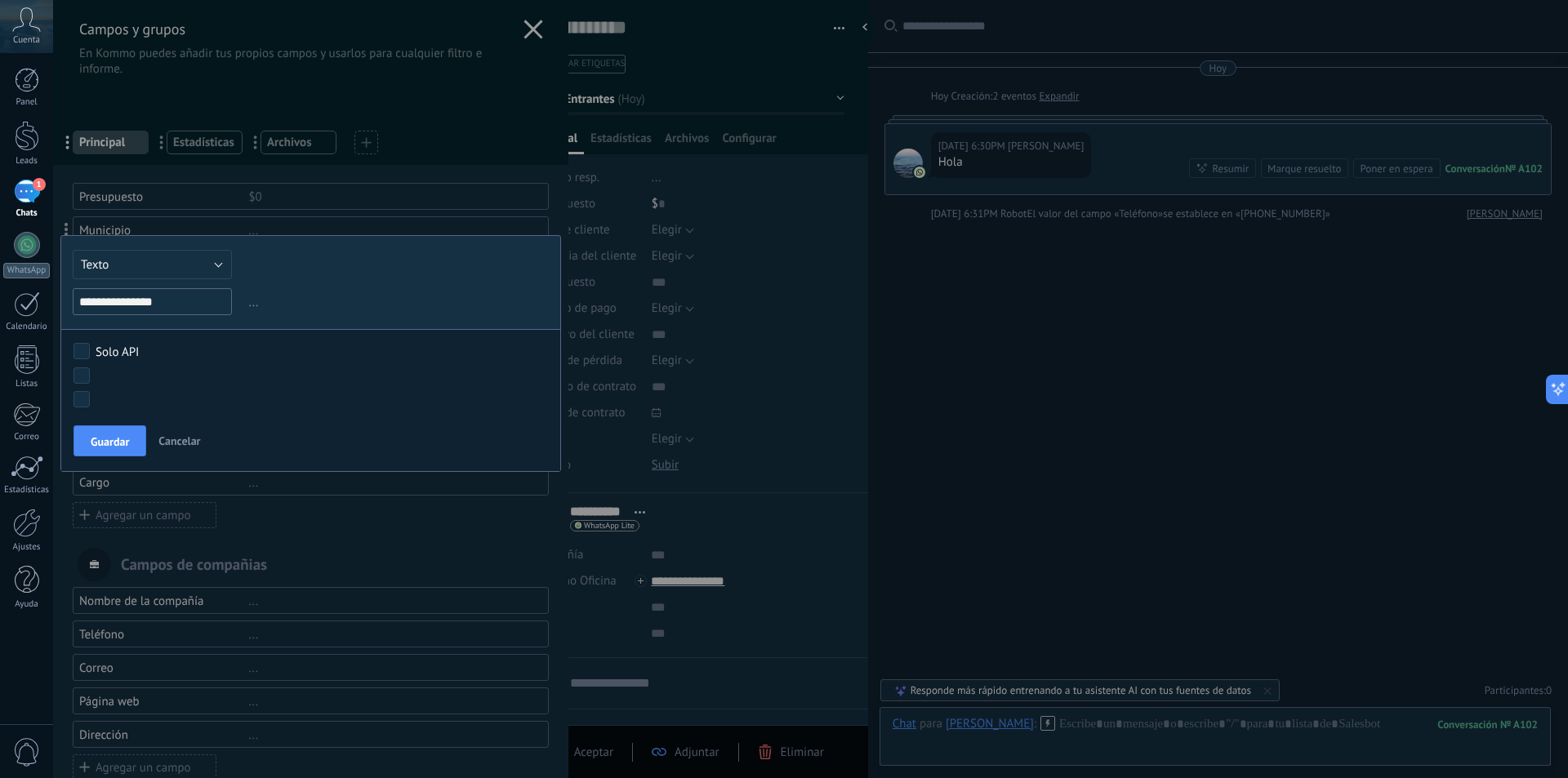
type input "**********"
click at [366, 213] on div at bounding box center [311, 406] width 516 height 811
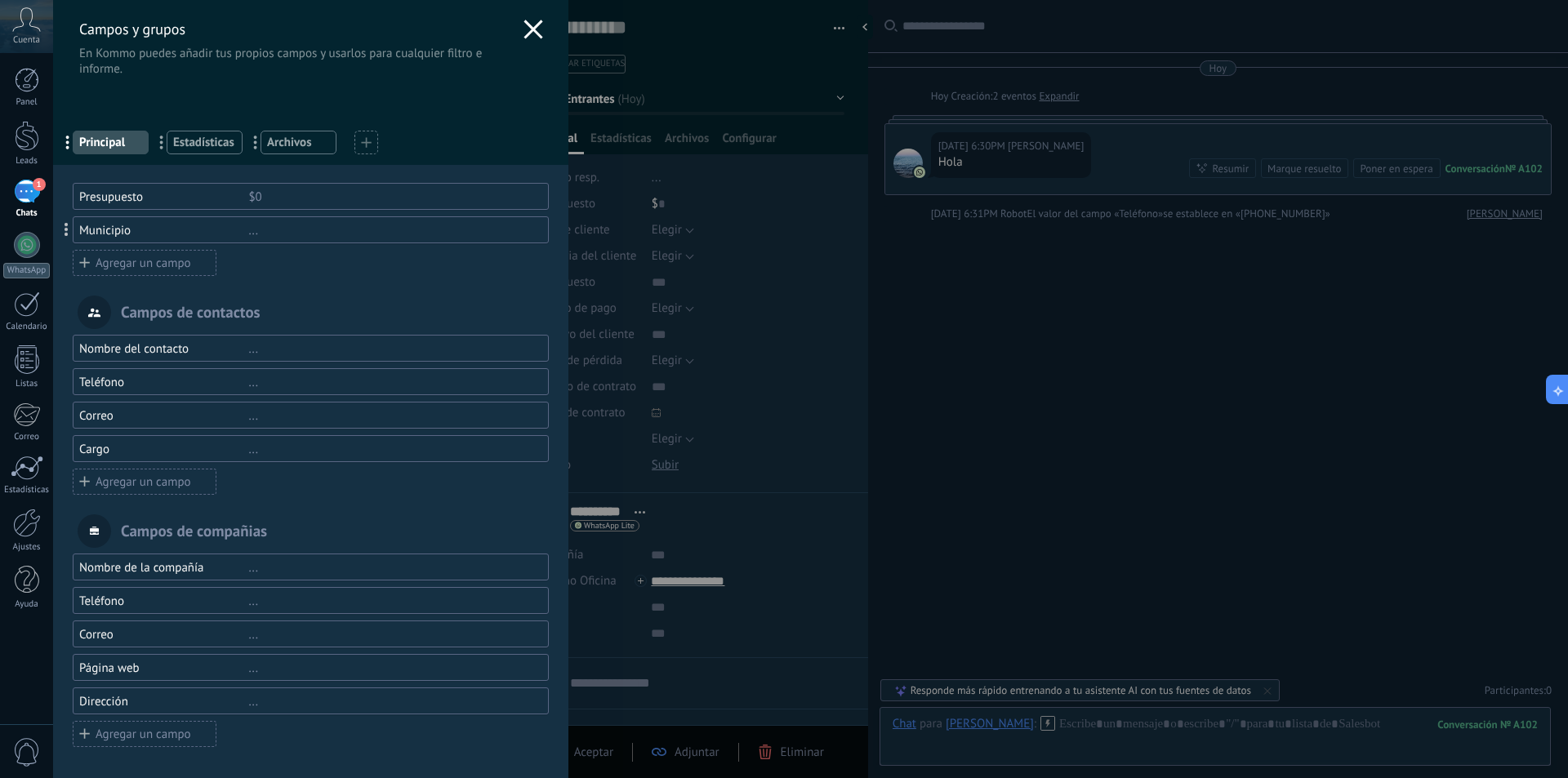
click at [154, 261] on div "Agregar un campo" at bounding box center [144, 262] width 144 height 26
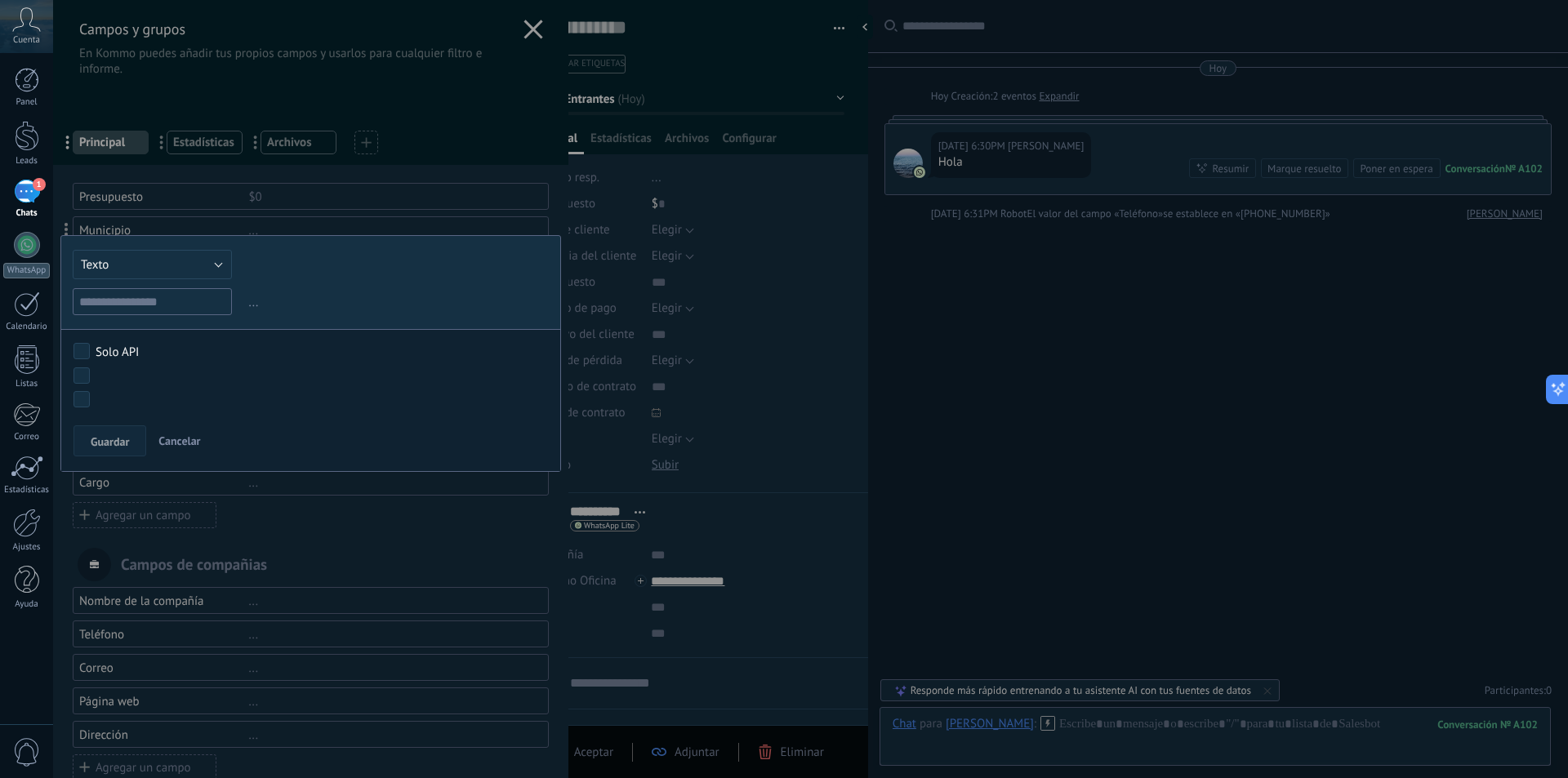
click at [154, 293] on input "text" at bounding box center [152, 302] width 159 height 27
type input "**********"
click at [109, 445] on span "Guardar" at bounding box center [109, 441] width 38 height 12
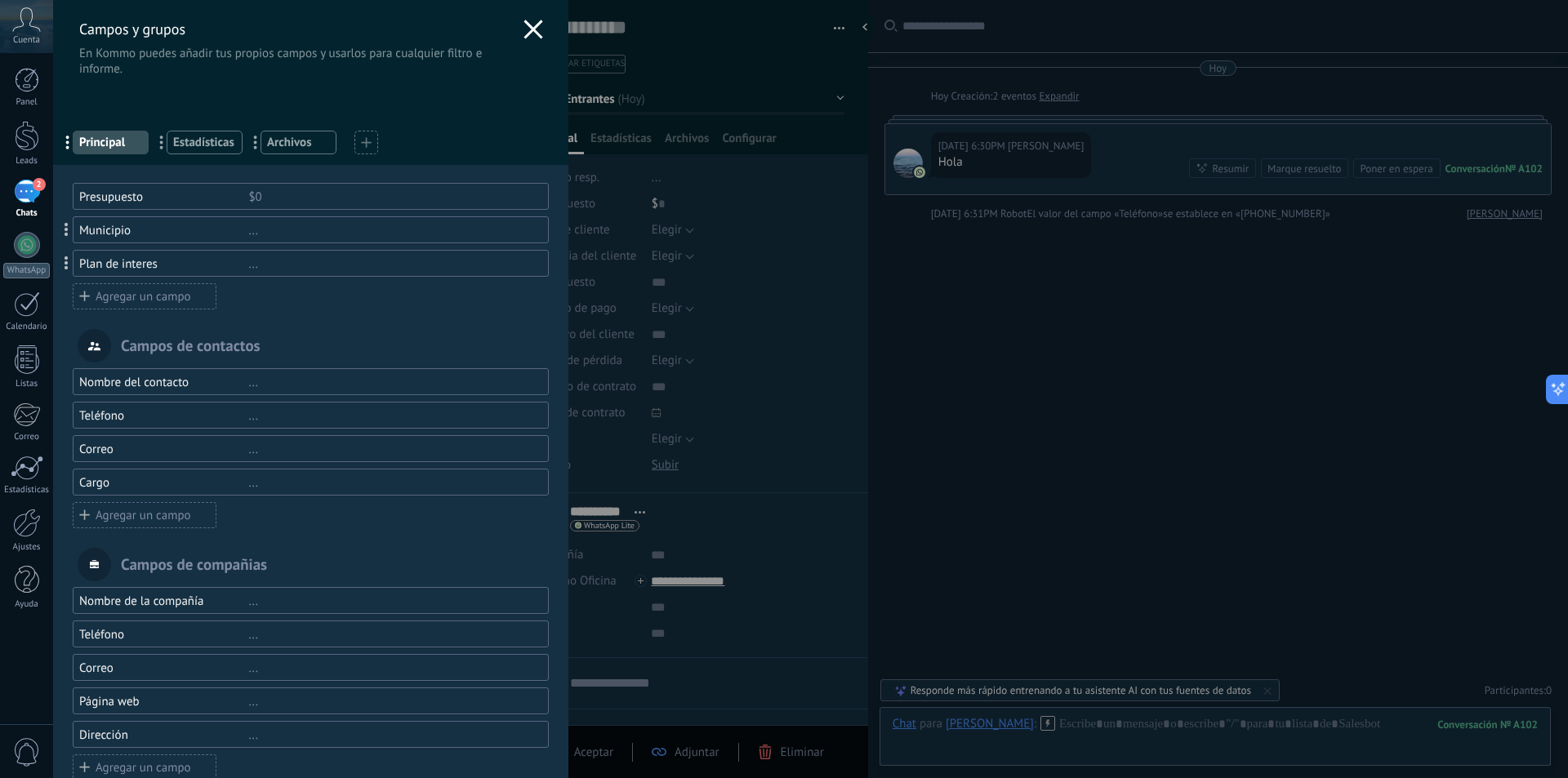
click at [175, 297] on div "Agregar un campo" at bounding box center [144, 296] width 144 height 26
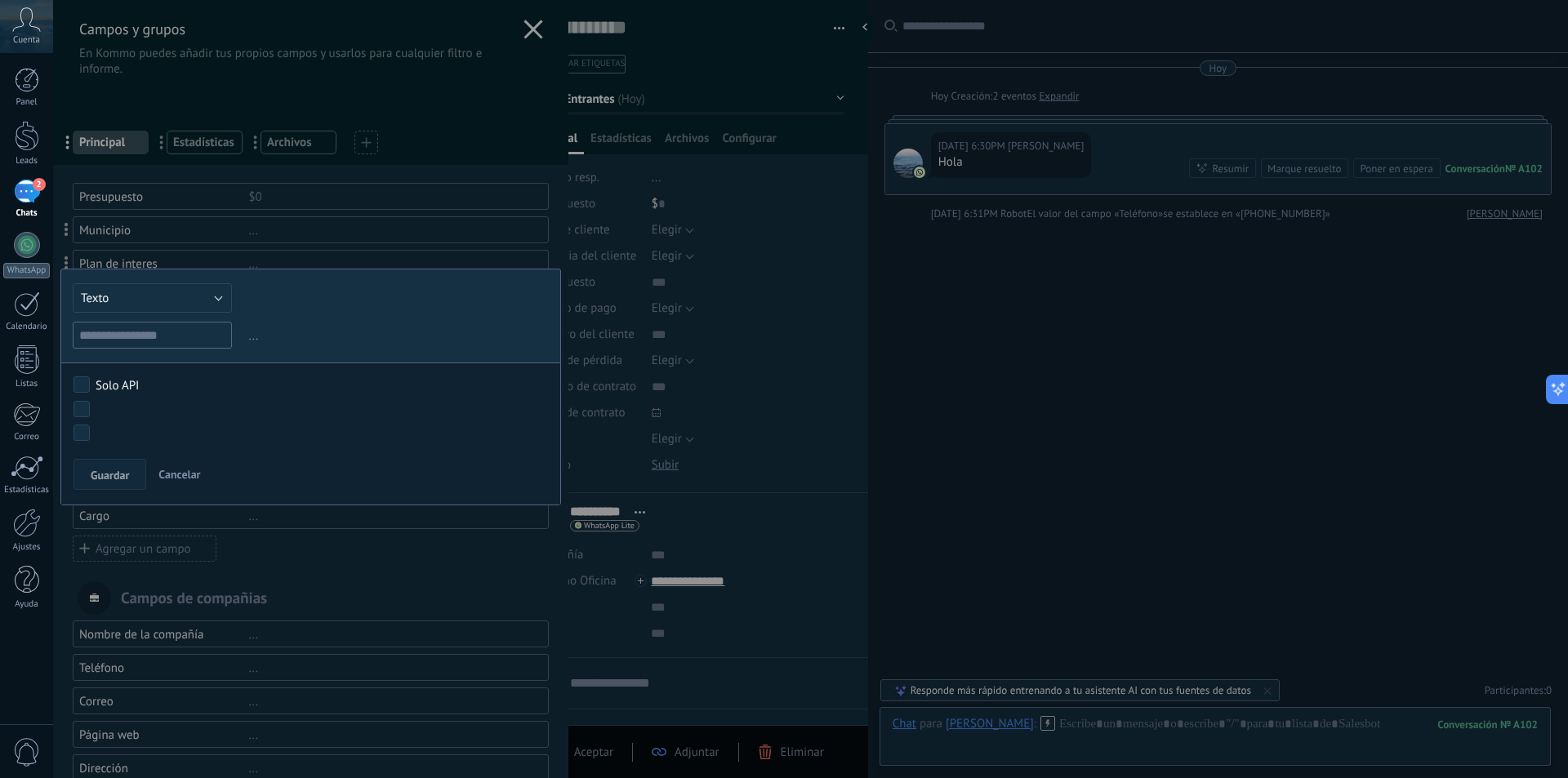
click at [183, 340] on input "text" at bounding box center [152, 335] width 159 height 27
type input "**********"
click at [128, 472] on span "Guardar" at bounding box center [109, 475] width 38 height 12
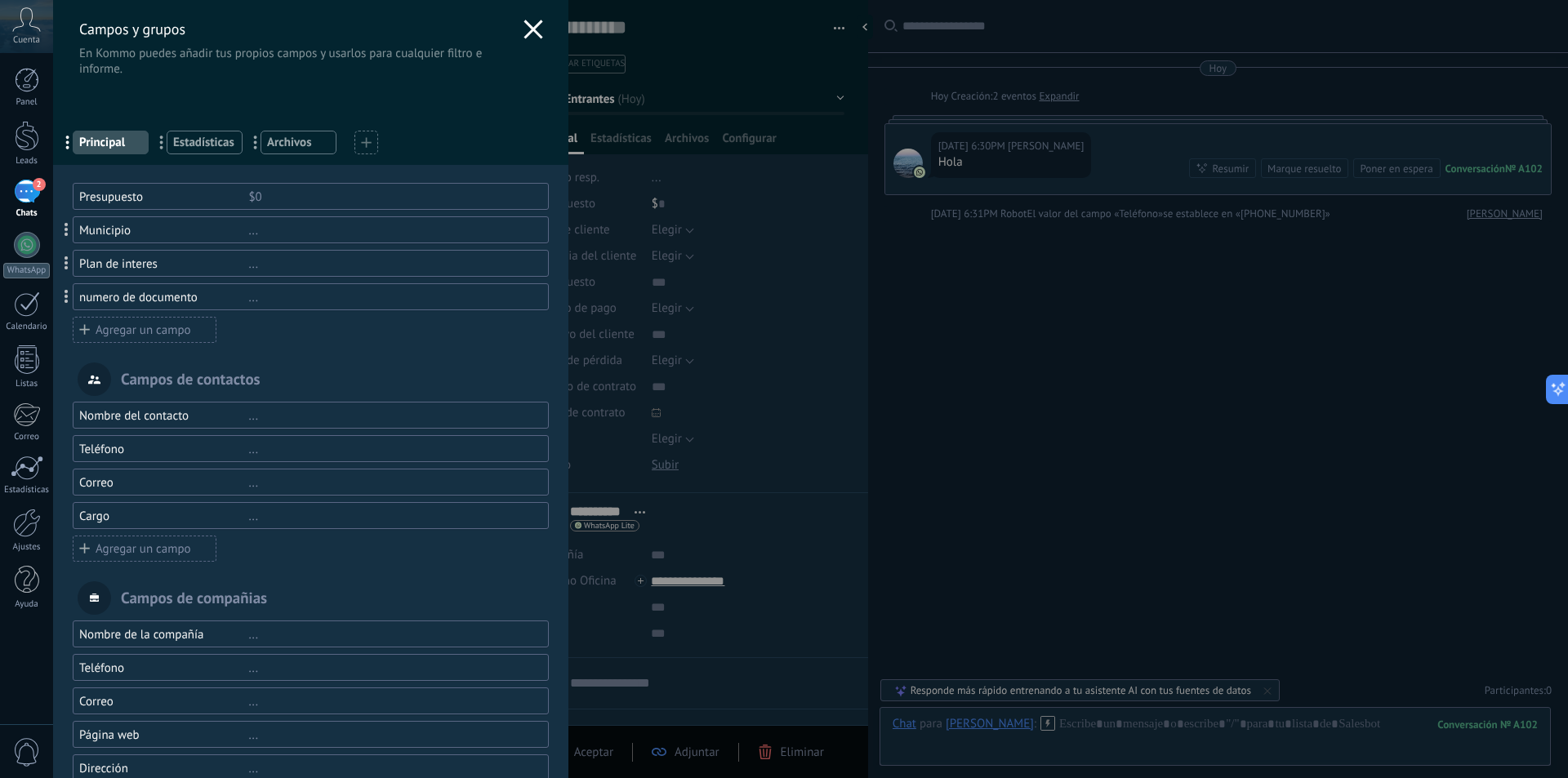
click at [303, 235] on div "..." at bounding box center [390, 230] width 285 height 15
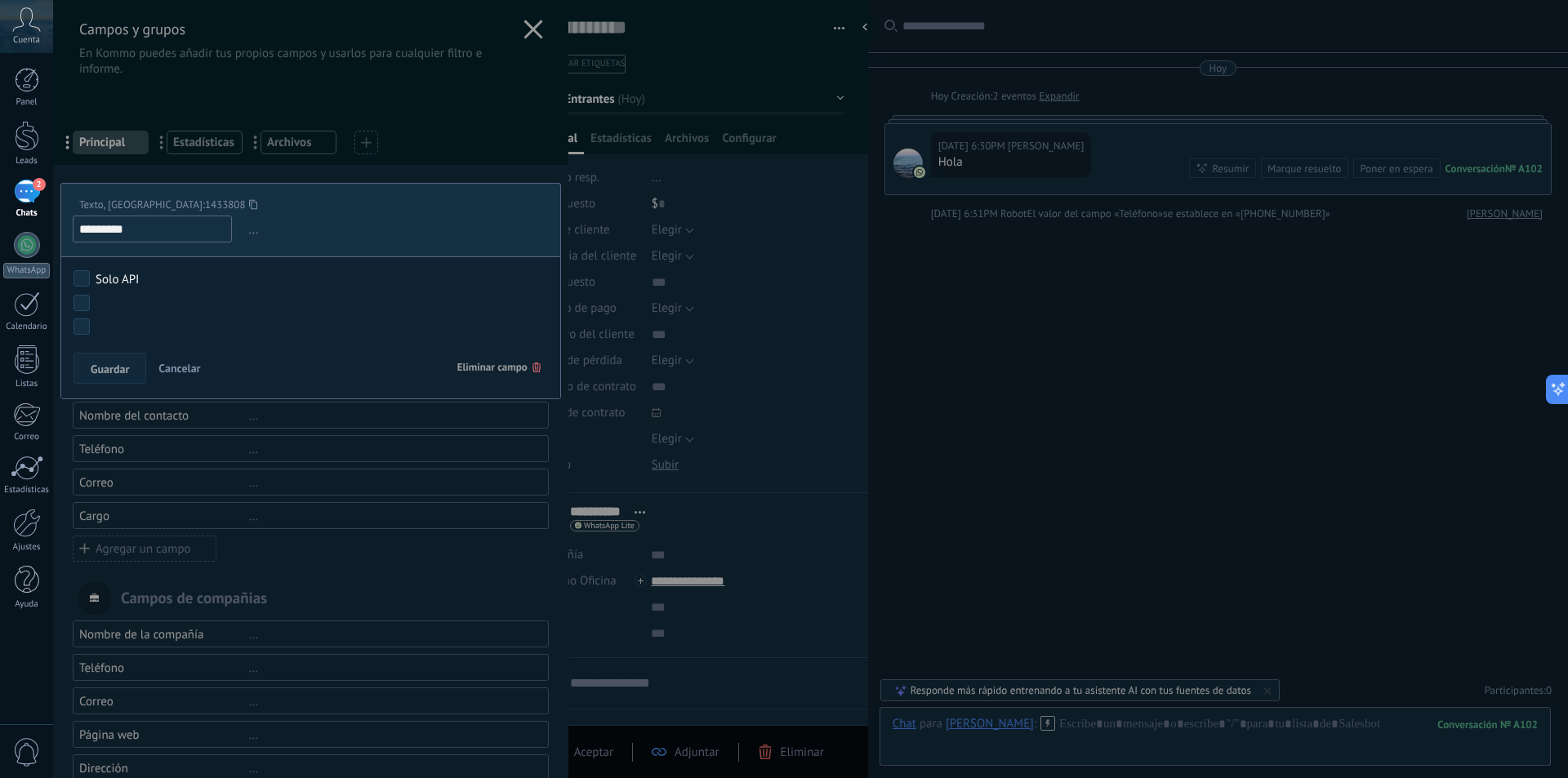
click at [976, 326] on div "Campos y grupos En Kommo puedes añadir tus propios campos y usarlos para cualqu…" at bounding box center [810, 389] width 1514 height 778
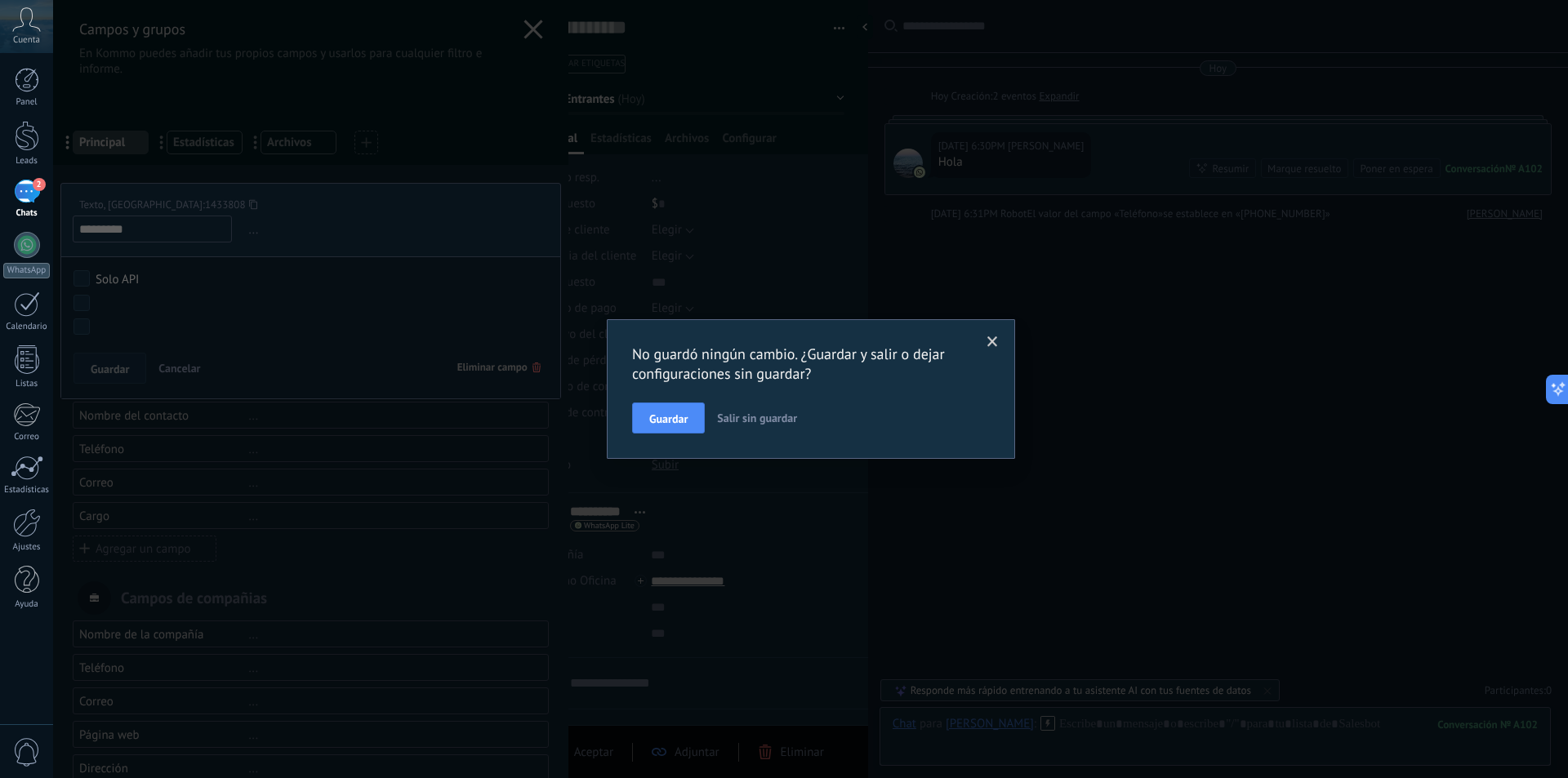
click at [998, 346] on span at bounding box center [993, 342] width 27 height 28
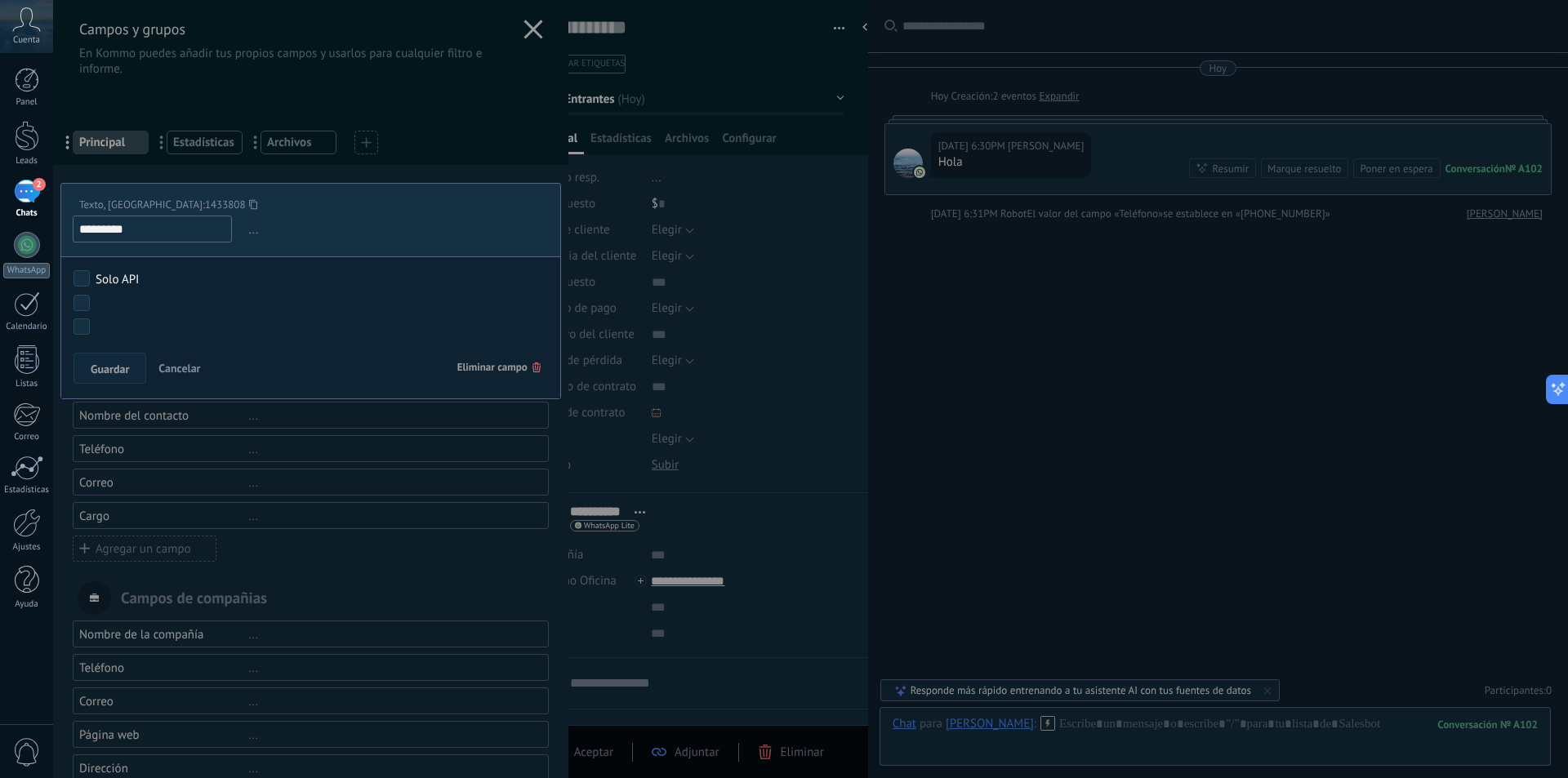
click at [782, 374] on div "Campos y grupos En Kommo puedes añadir tus propios campos y usarlos para cualqu…" at bounding box center [810, 389] width 1514 height 778
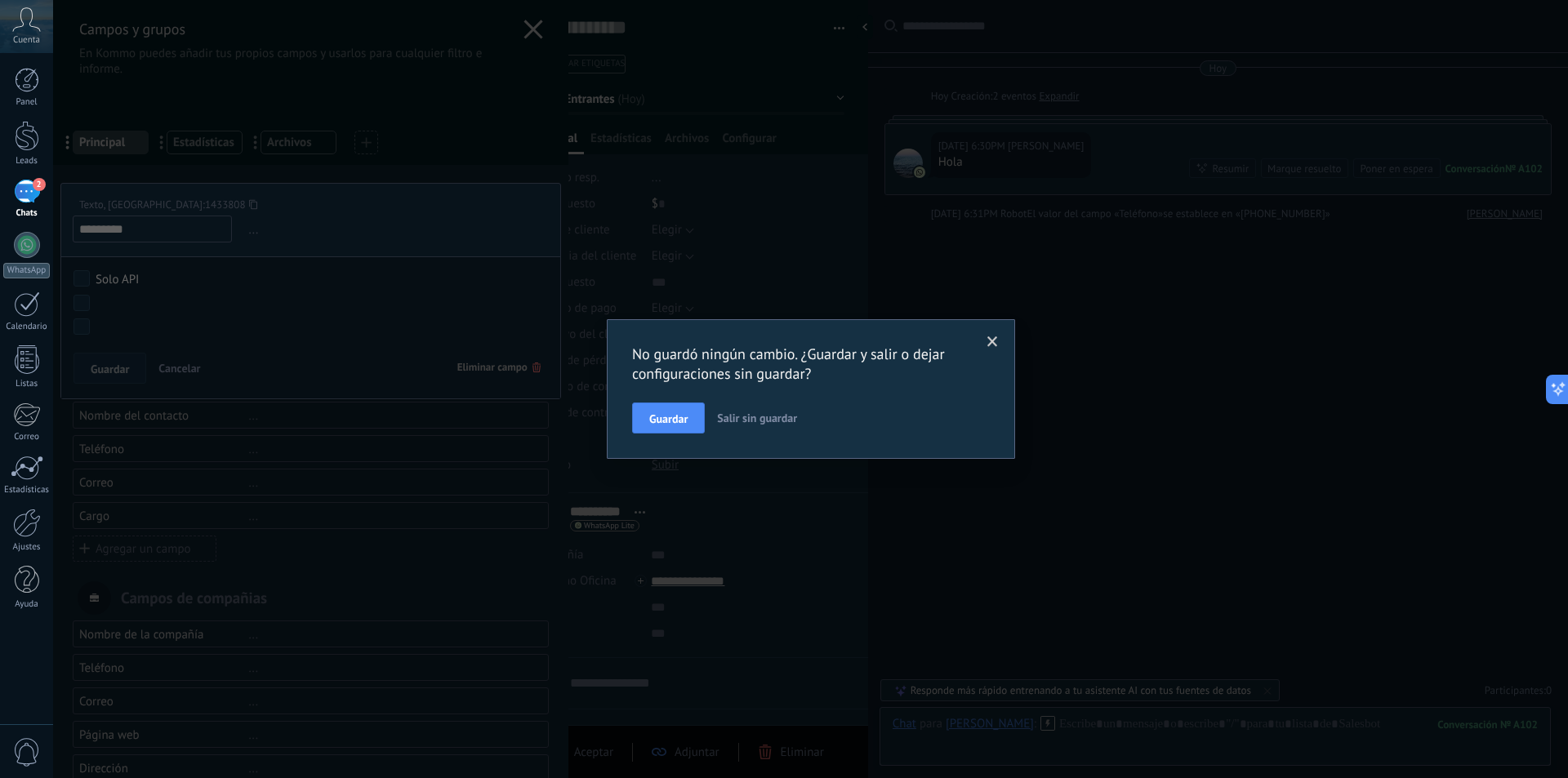
click at [754, 428] on button "Salir sin guardar" at bounding box center [757, 418] width 93 height 31
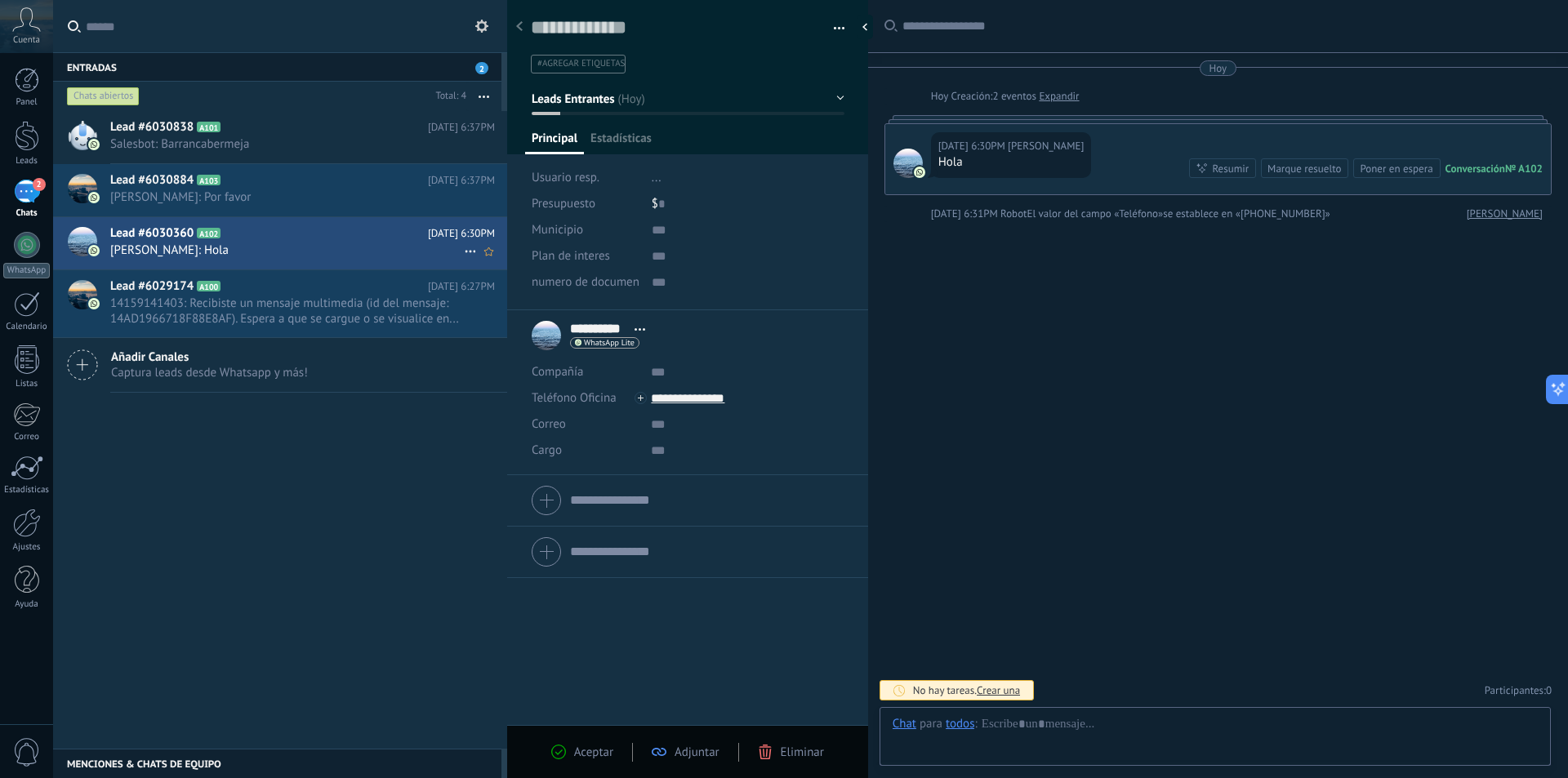
scroll to position [24, 0]
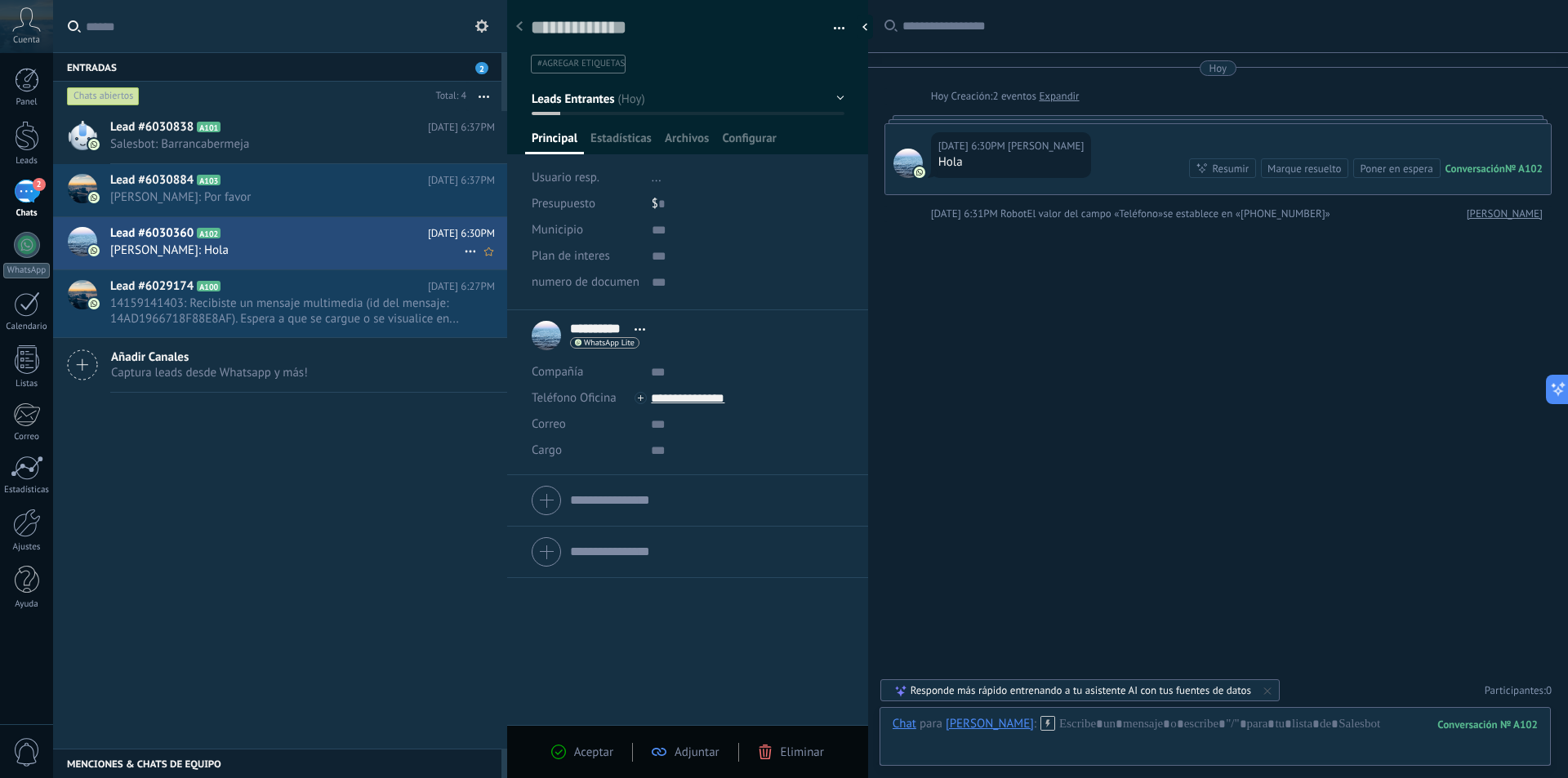
click at [203, 244] on span "Luis Feste: Hola" at bounding box center [286, 250] width 354 height 15
click at [746, 138] on span "Configurar" at bounding box center [748, 142] width 54 height 23
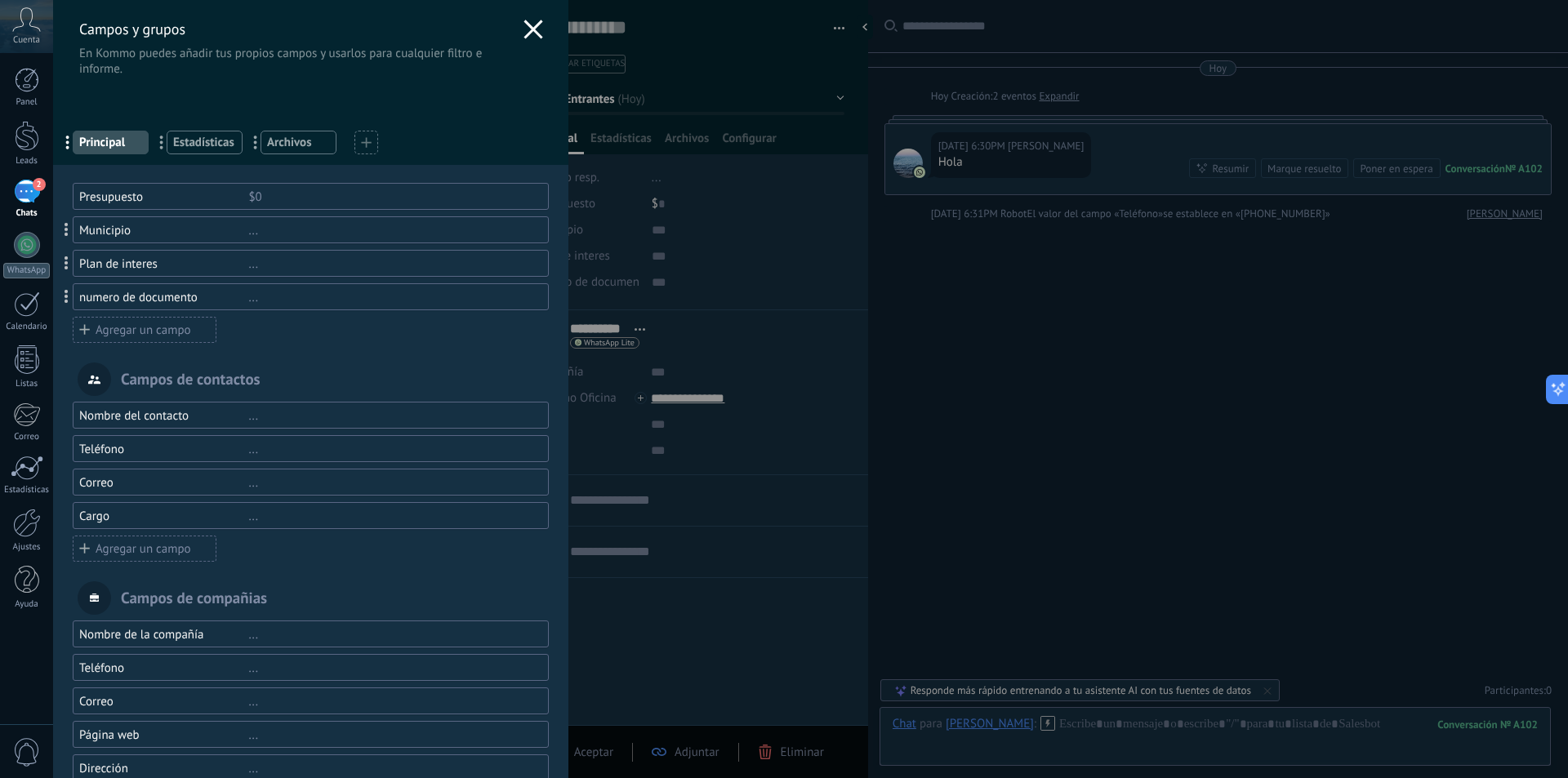
click at [265, 339] on div "Presupuesto $0 Municipio ... Plan de interes ... numero de documento ... Agrega…" at bounding box center [311, 263] width 476 height 161
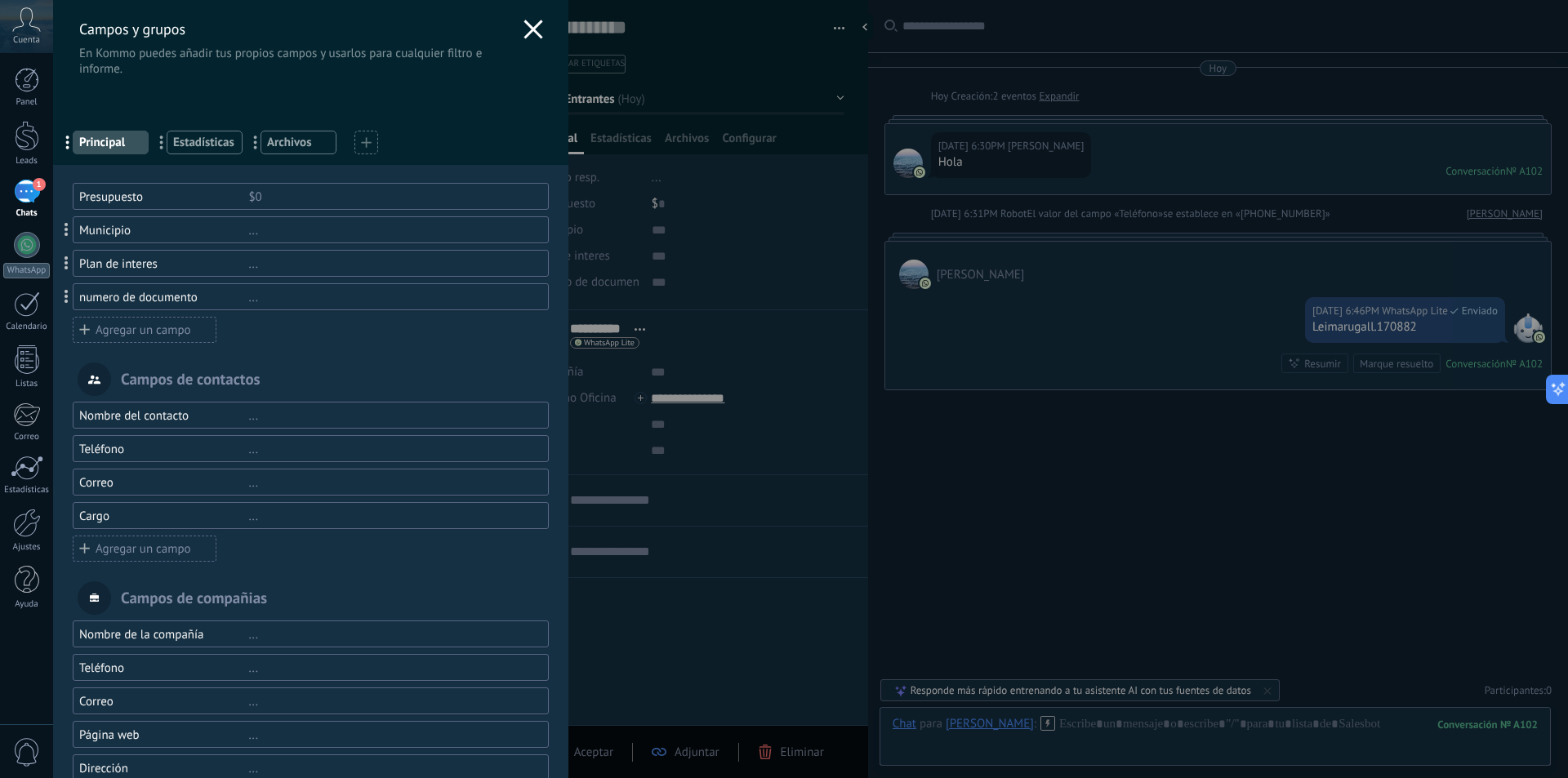
click at [1398, 329] on div "Campos y grupos En Kommo puedes añadir tus propios campos y usarlos para cualqu…" at bounding box center [810, 389] width 1514 height 778
click at [1398, 329] on div "Leimarugall.170882" at bounding box center [1404, 328] width 185 height 16
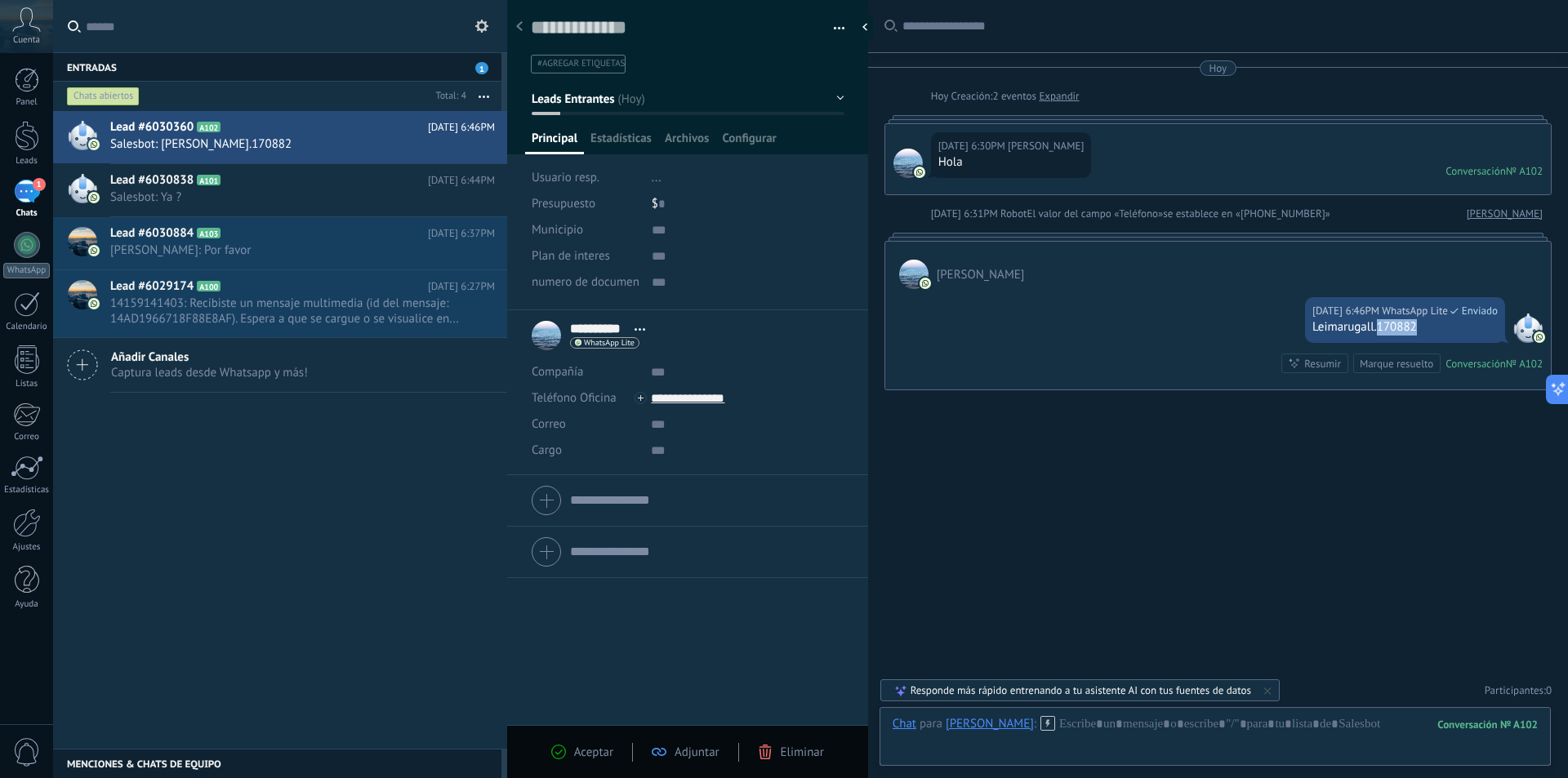
click at [1457, 331] on div "Leimarugall.170882" at bounding box center [1404, 328] width 185 height 16
drag, startPoint x: 1443, startPoint y: 331, endPoint x: 1311, endPoint y: 333, distance: 132.0
click at [1311, 333] on div "Hoy 6:46PM WhatsApp Lite Enviado Leimarugall.170882" at bounding box center [1405, 320] width 200 height 46
copy div "Leimarugall.170882"
click at [228, 238] on icon at bounding box center [234, 234] width 16 height 16
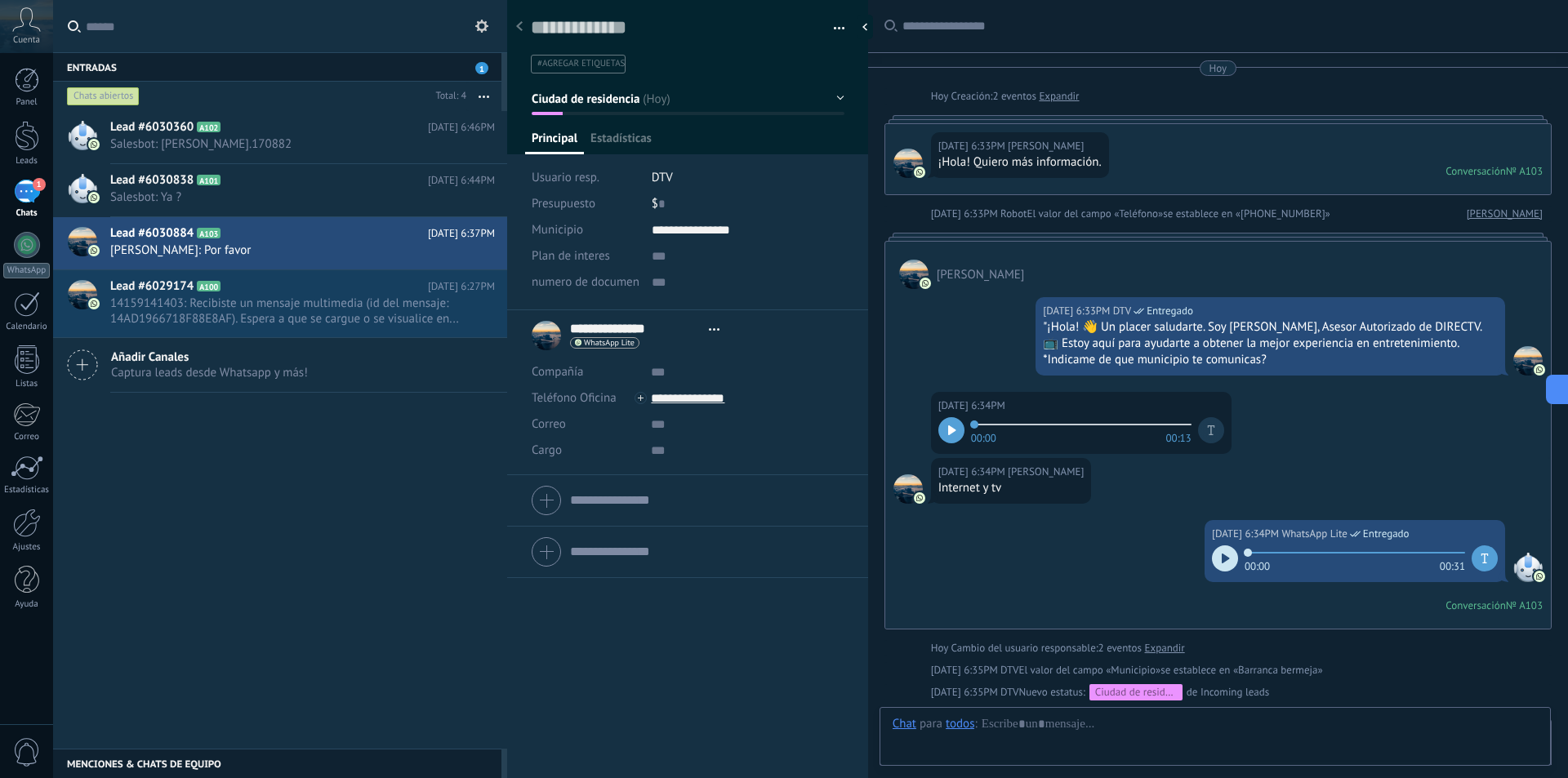
type textarea "**********"
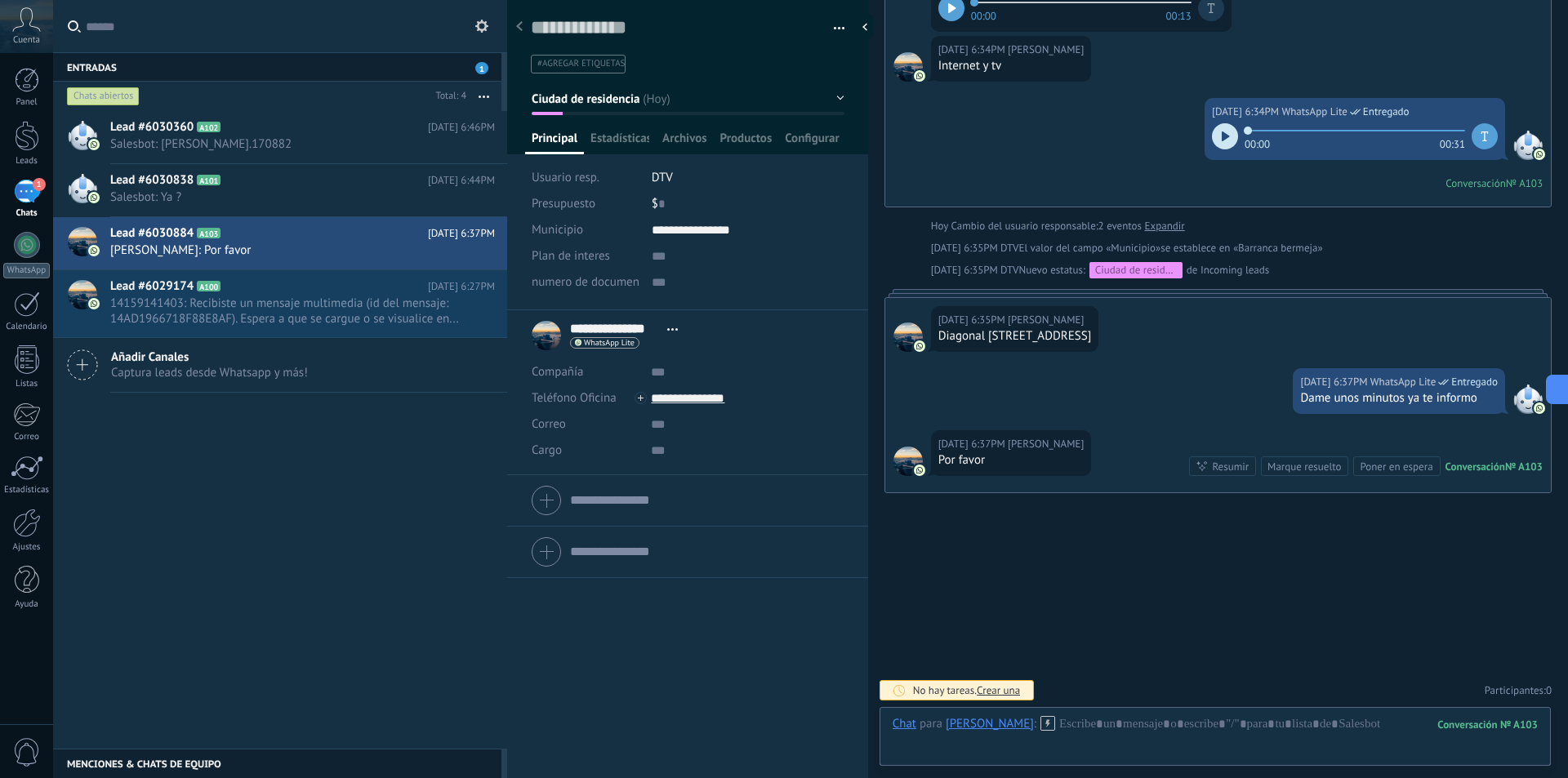
scroll to position [24, 0]
click at [824, 97] on button "Ciudad de residencia" at bounding box center [687, 98] width 312 height 30
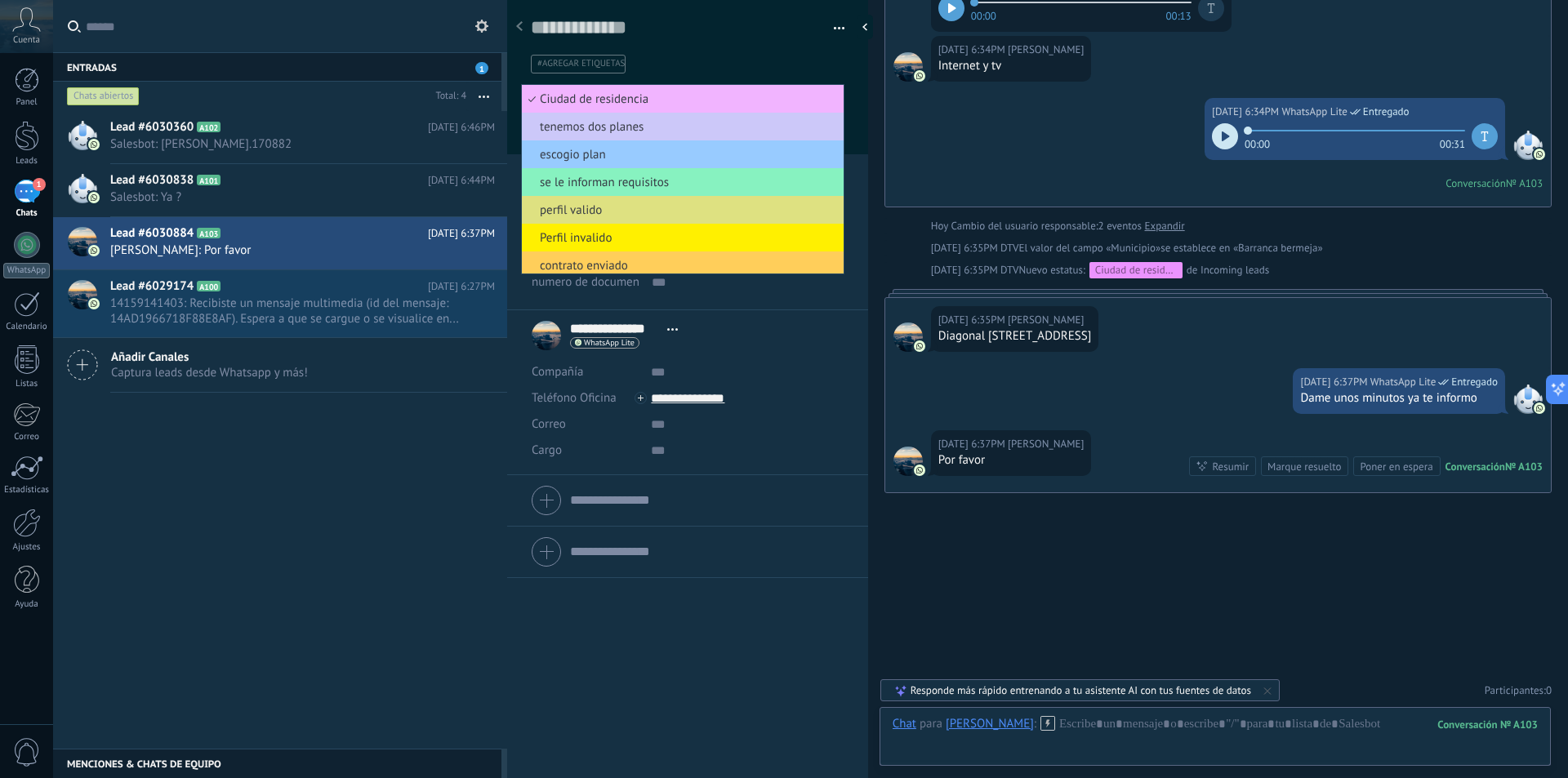
click at [618, 103] on span "Ciudad de residencia" at bounding box center [680, 98] width 317 height 15
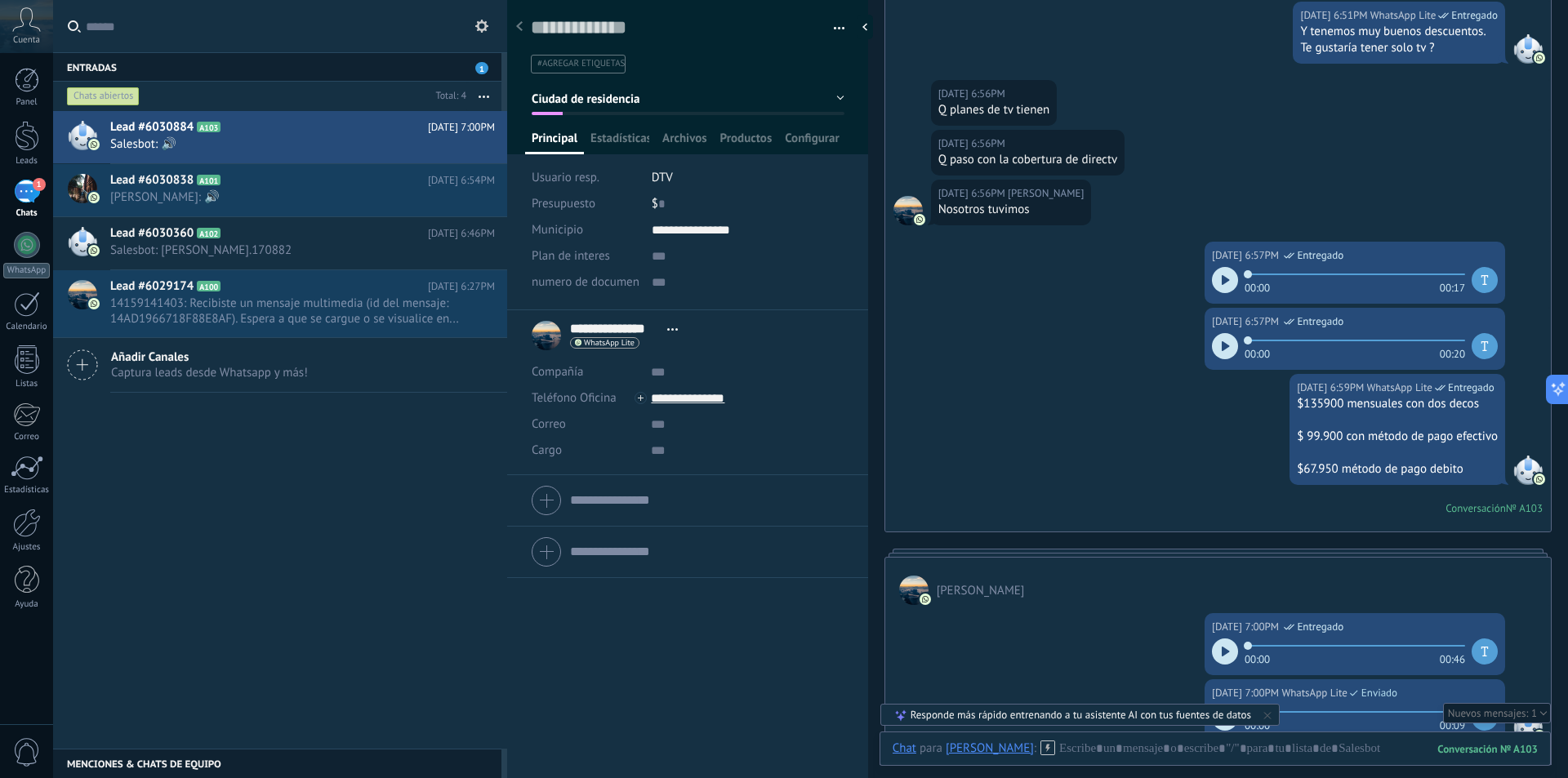
scroll to position [1032, 0]
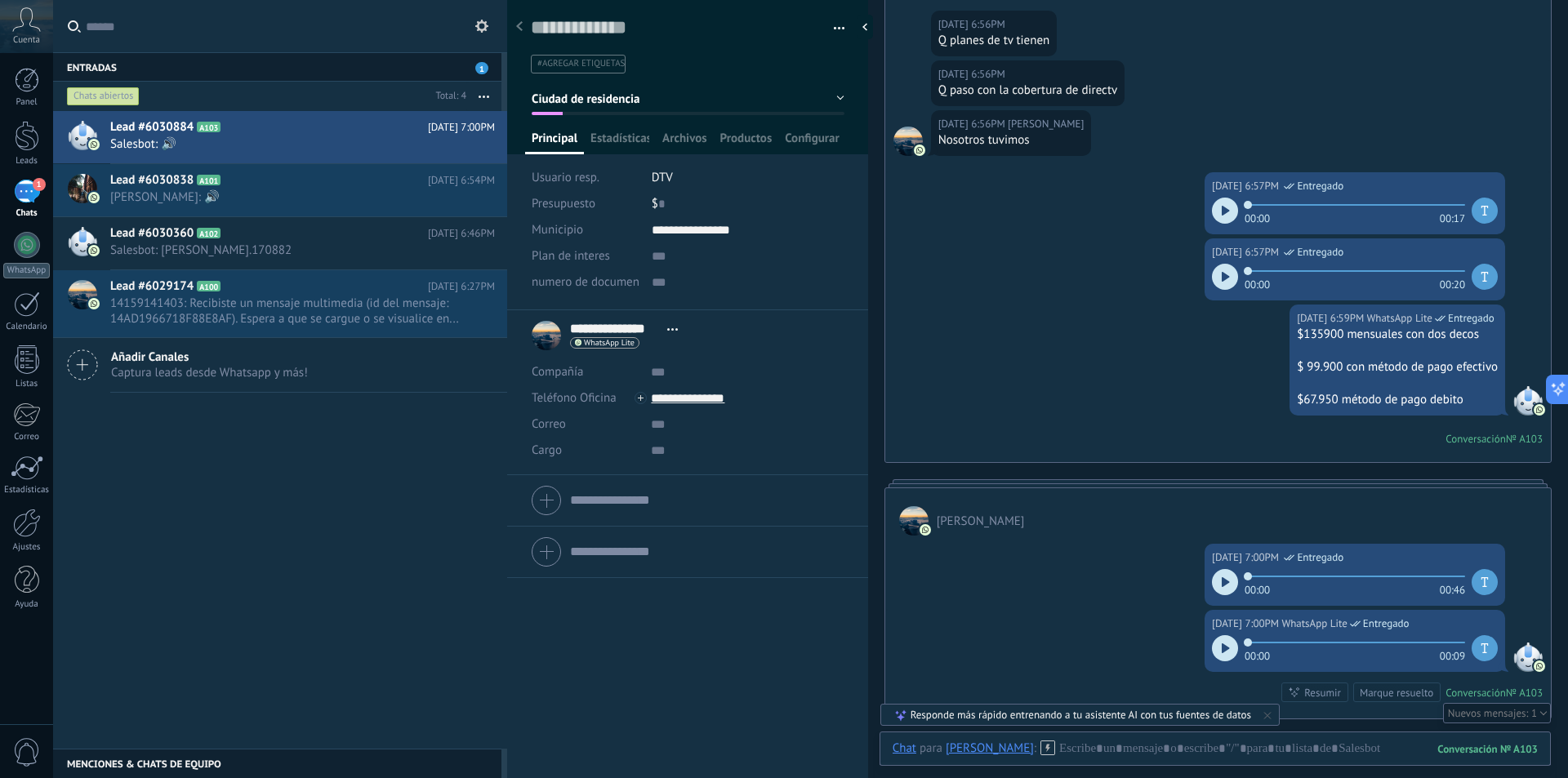
click at [826, 101] on button "Ciudad de residencia" at bounding box center [687, 98] width 312 height 30
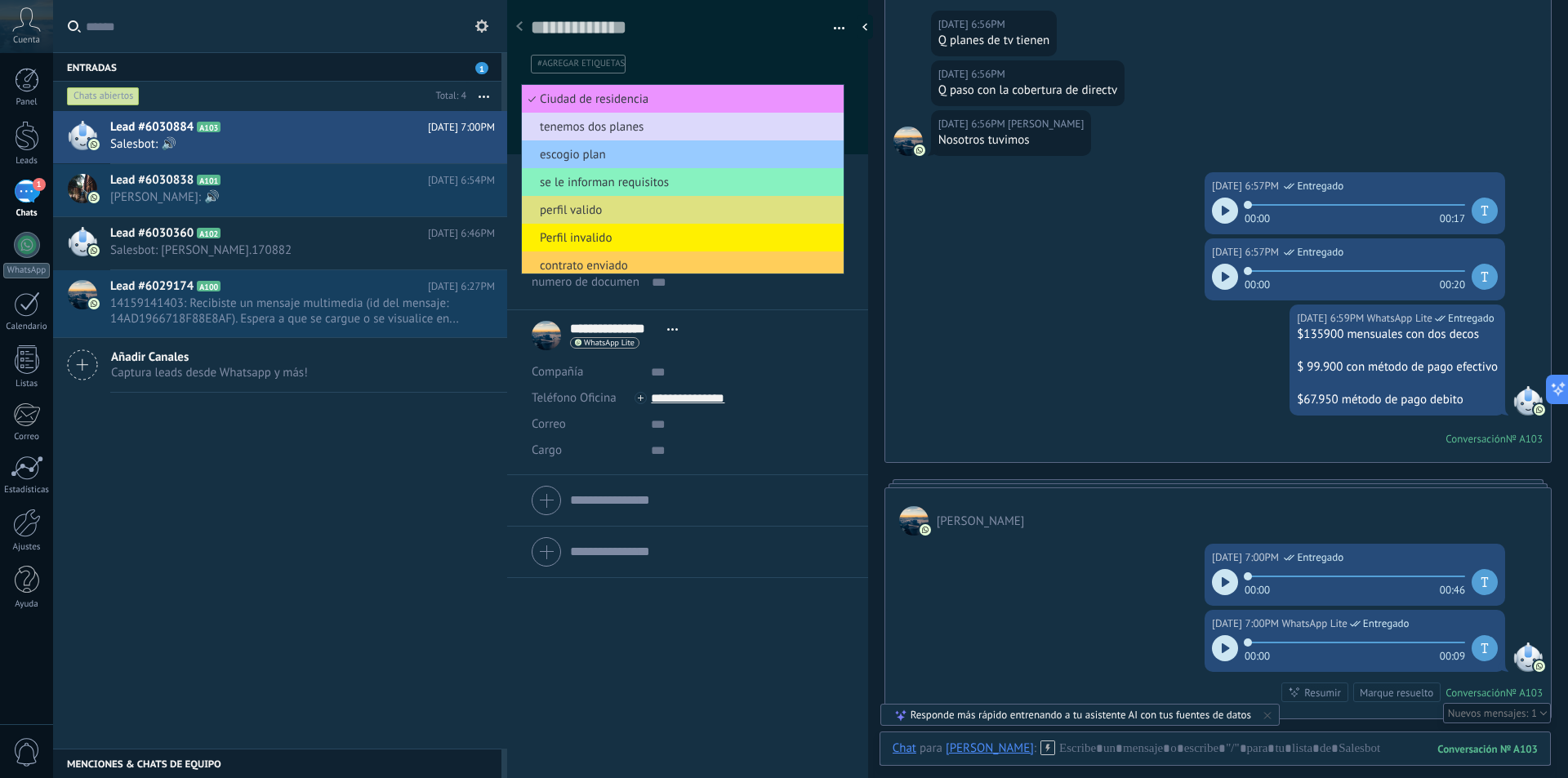
click at [632, 134] on span "tenemos dos planes" at bounding box center [680, 126] width 317 height 15
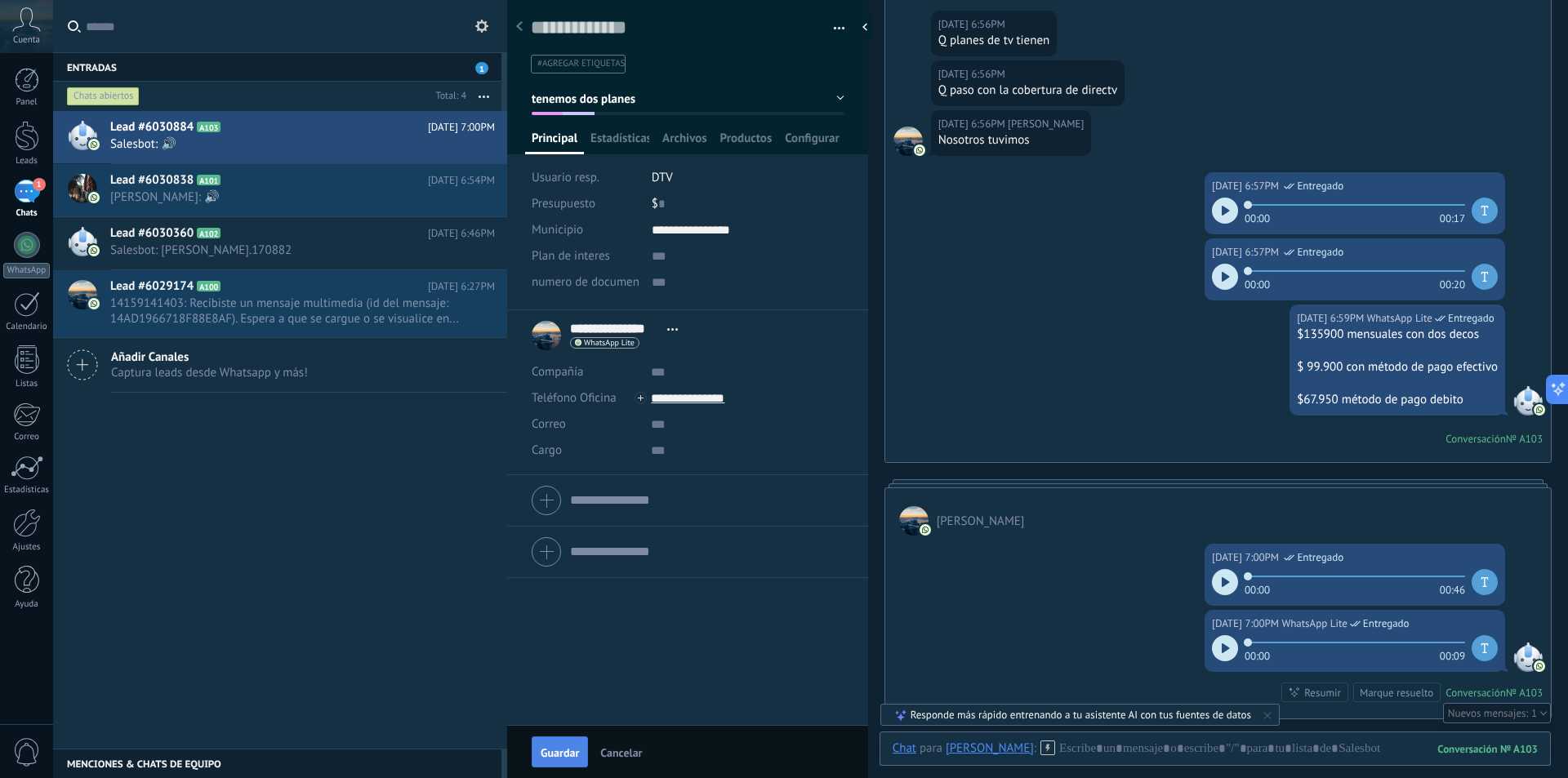
click at [564, 753] on span "Guardar" at bounding box center [559, 753] width 38 height 12
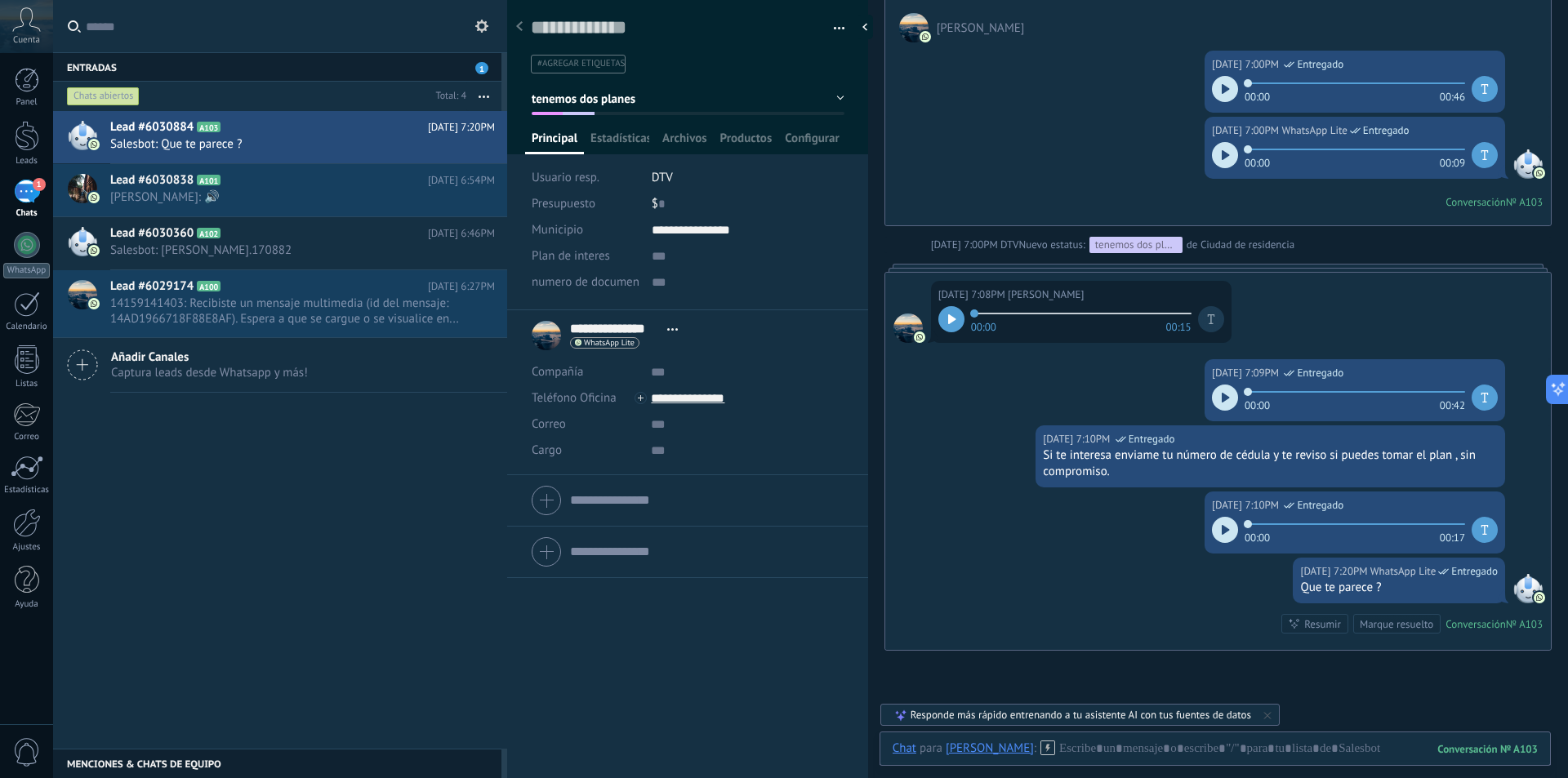
scroll to position [1579, 0]
